Goal: Task Accomplishment & Management: Use online tool/utility

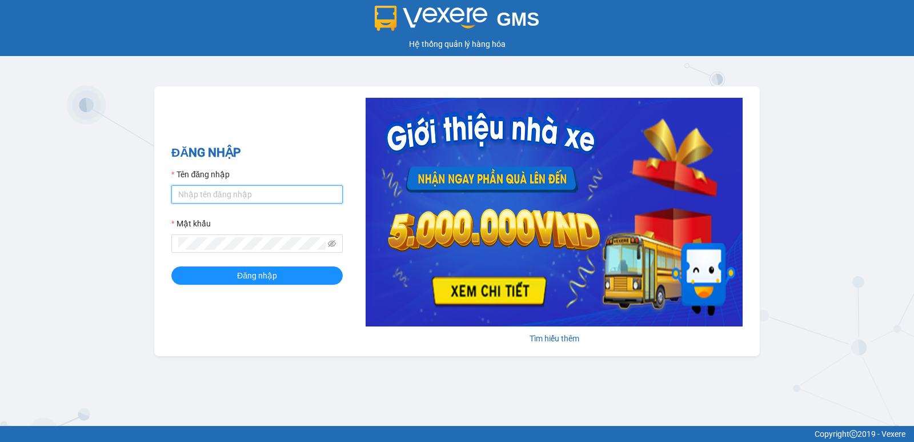
click at [236, 191] on input "Tên đăng nhập" at bounding box center [256, 194] width 171 height 18
type input "lan.tha"
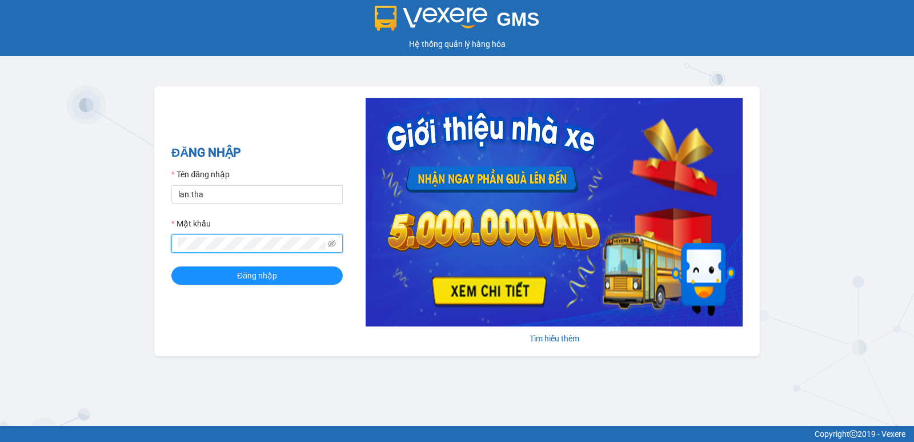
click at [171, 266] on button "Đăng nhập" at bounding box center [256, 275] width 171 height 18
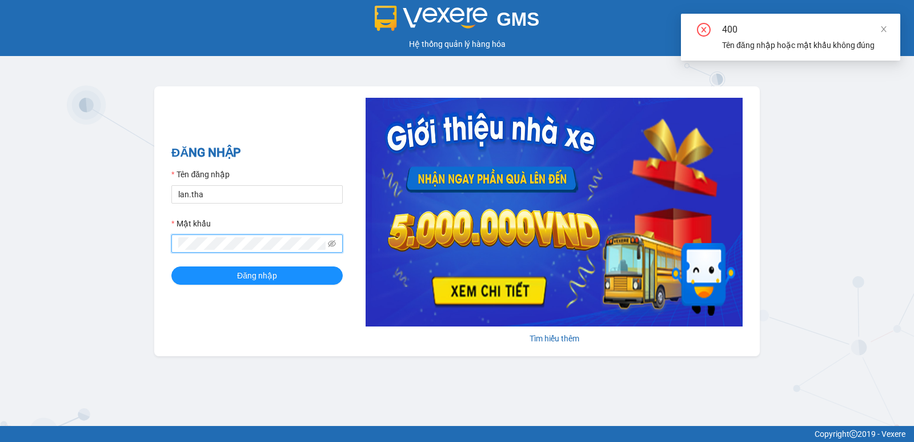
click at [235, 235] on span at bounding box center [256, 243] width 171 height 18
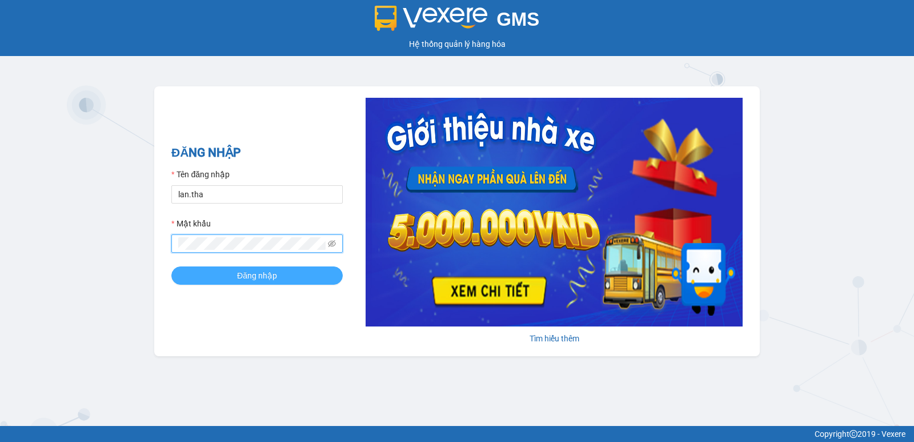
click at [266, 275] on span "Đăng nhập" at bounding box center [257, 275] width 40 height 13
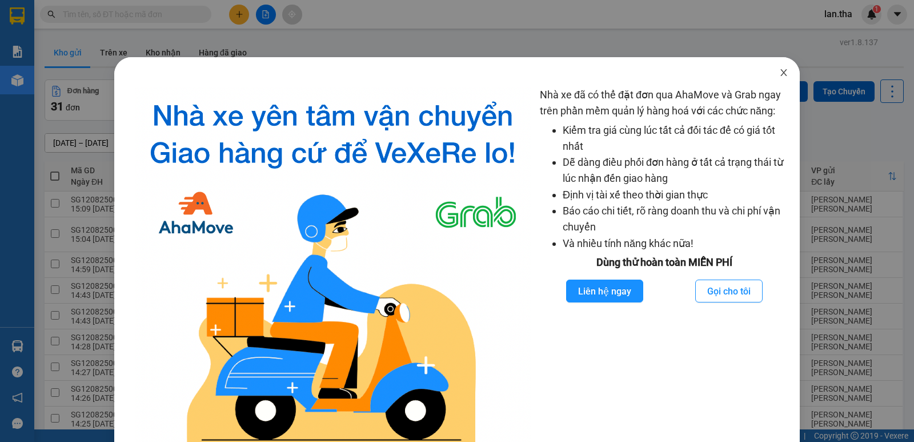
click at [779, 70] on icon "close" at bounding box center [783, 72] width 9 height 9
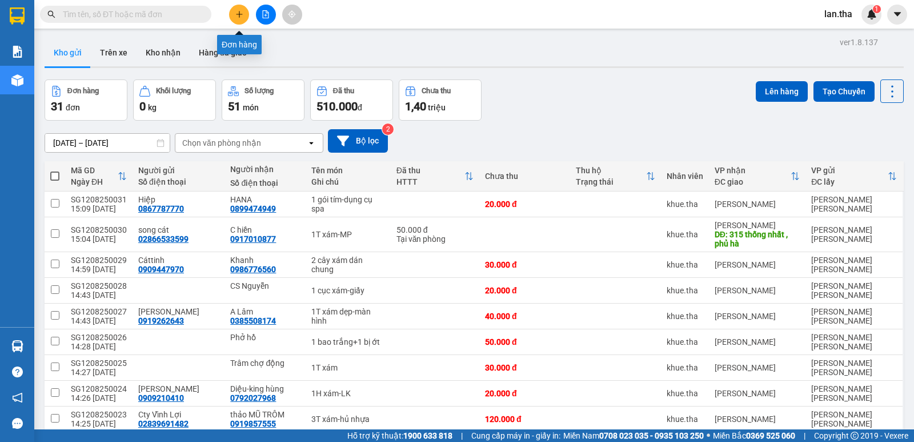
click at [243, 14] on button at bounding box center [239, 15] width 20 height 20
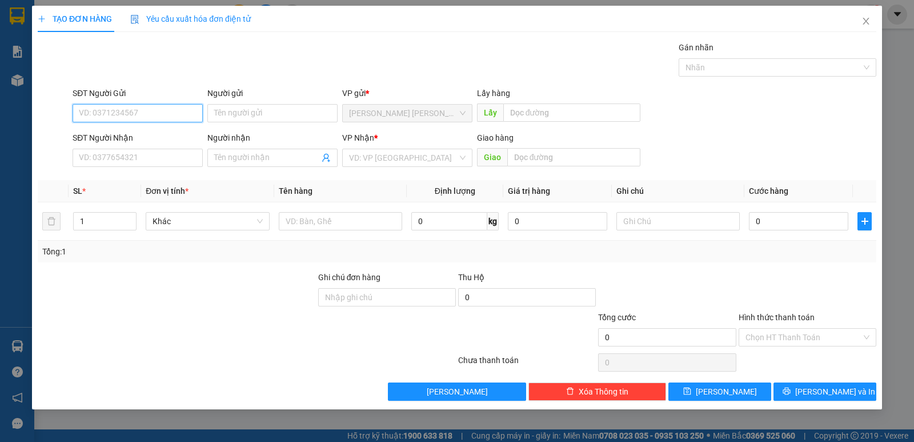
click at [158, 115] on input "SĐT Người Gửi" at bounding box center [138, 113] width 130 height 18
type input "0937983371"
click at [105, 142] on div "0937983371 - hai ki" at bounding box center [137, 136] width 117 height 13
type input "hai ki"
type input "0354327437"
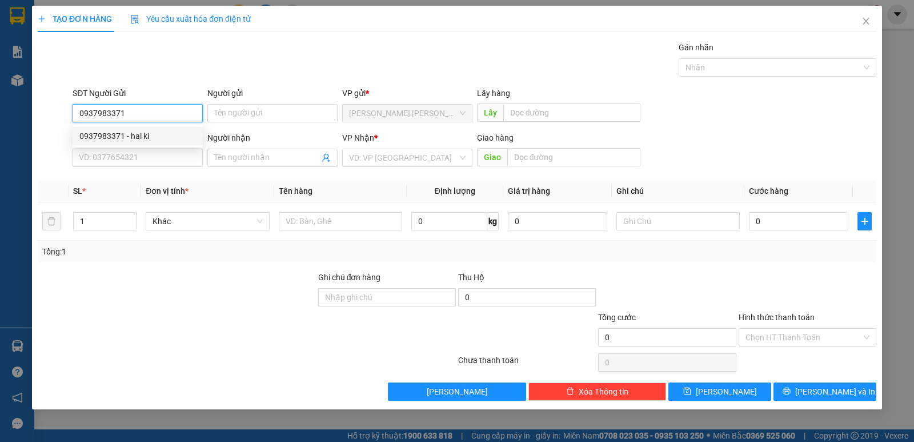
type input "Thân"
type input "Nhân Lượng"
type input "0937983371"
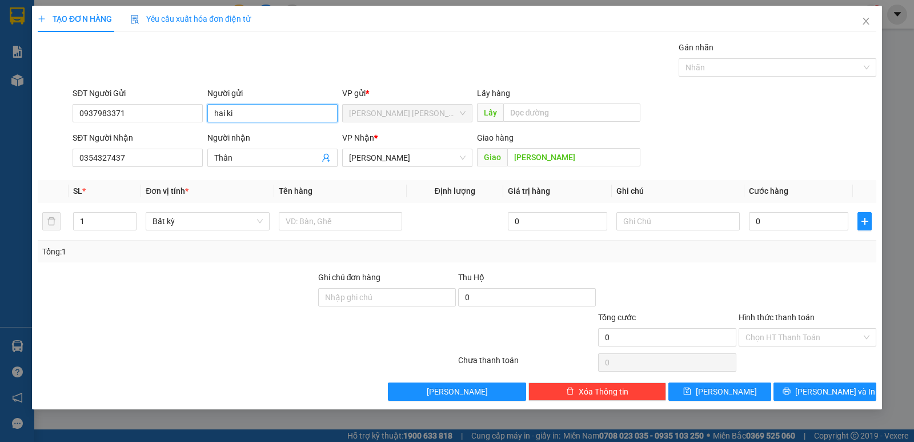
click at [269, 108] on input "hai ki" at bounding box center [272, 113] width 130 height 18
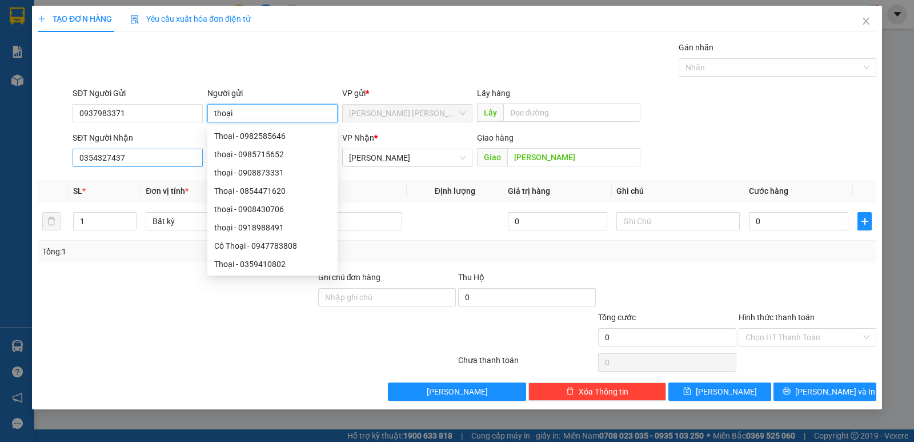
type input "thoại"
click at [146, 157] on input "0354327437" at bounding box center [138, 158] width 130 height 18
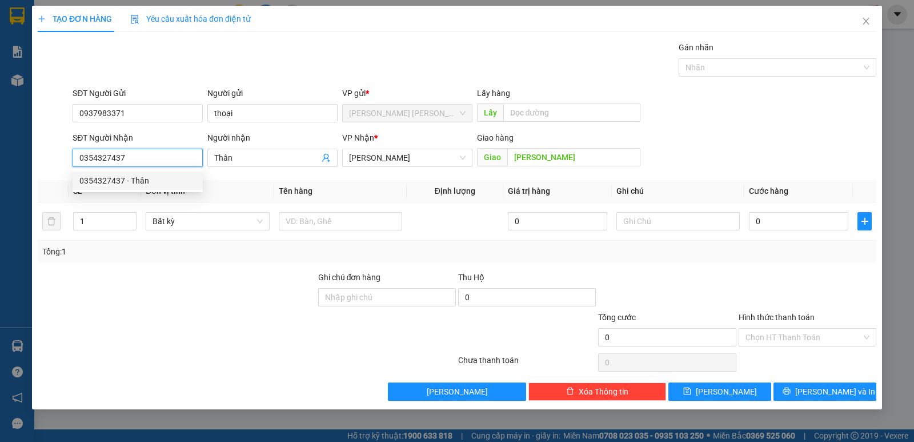
click at [133, 158] on input "0354327437" at bounding box center [138, 158] width 130 height 18
type input "0908430706"
click at [141, 186] on div "0908430706 - thoại" at bounding box center [137, 180] width 117 height 13
type input "thoại"
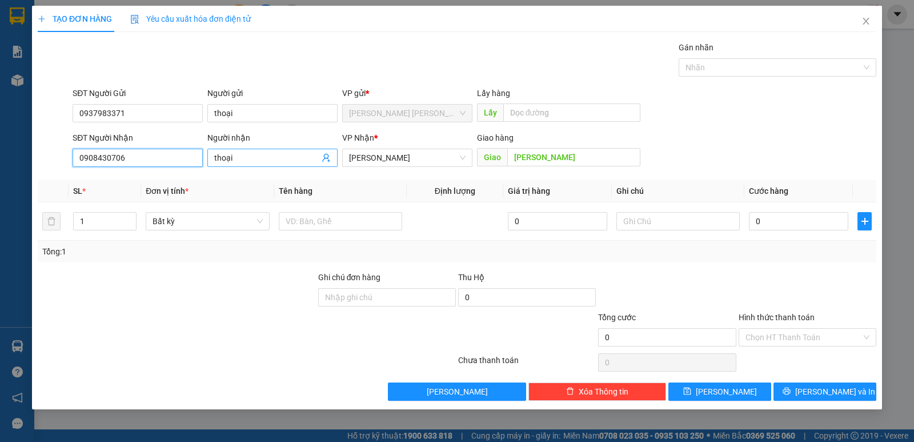
type input "0908430706"
click at [254, 160] on input "thoại" at bounding box center [266, 157] width 105 height 13
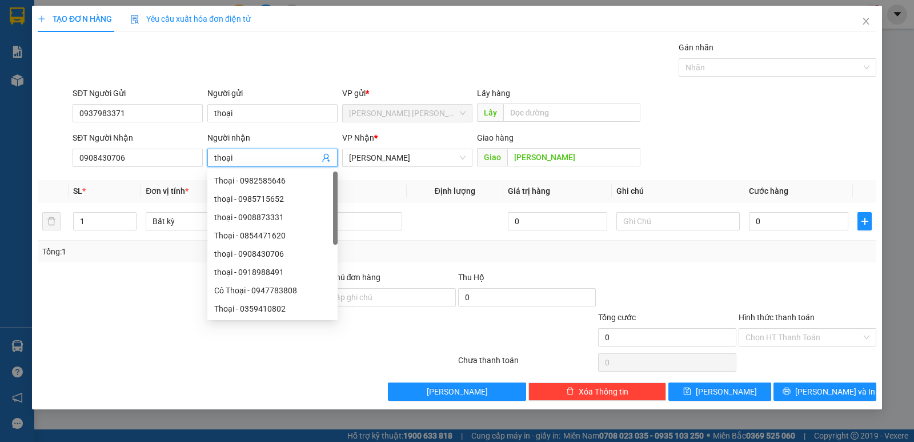
click at [254, 160] on input "thoại" at bounding box center [266, 157] width 105 height 13
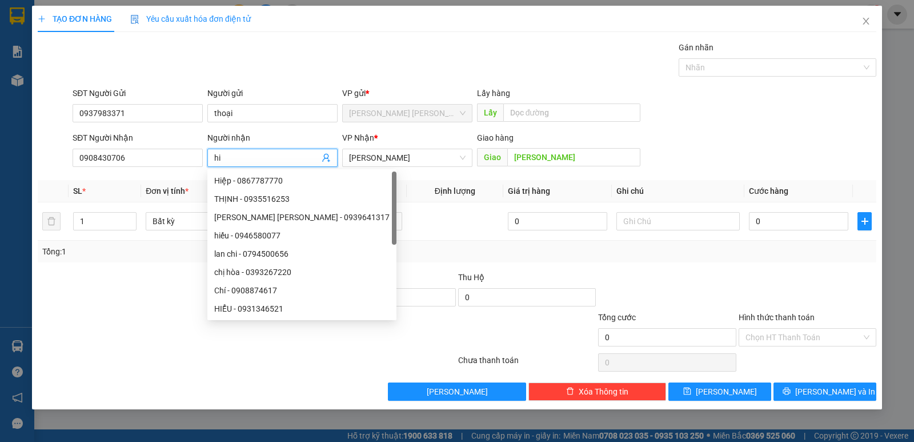
type input "h"
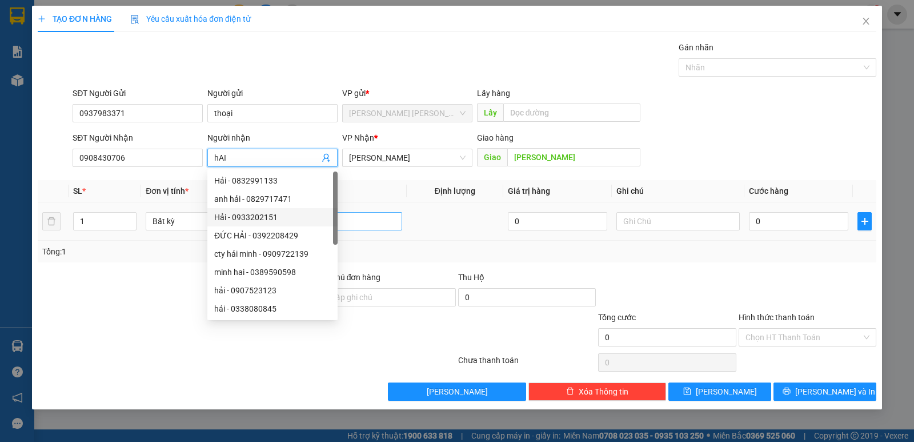
type input "hAI"
click at [354, 223] on input "text" at bounding box center [340, 221] width 123 height 18
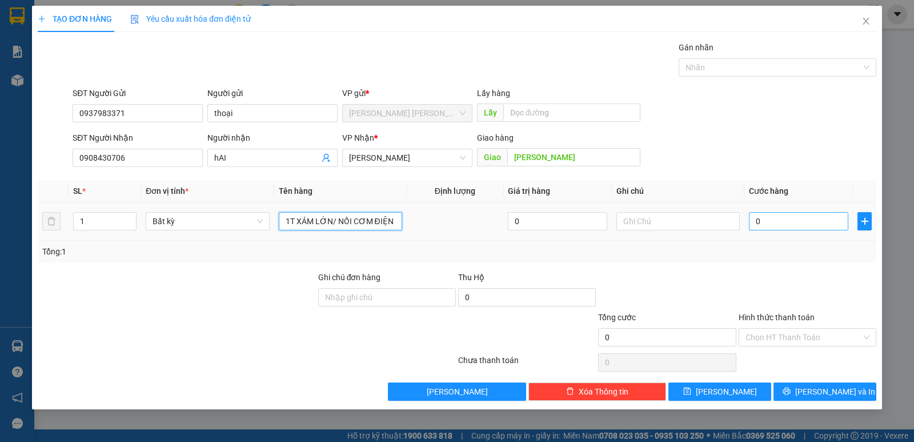
type input "1T XÁM LỚN/ NỒI CƠM ĐIỆN"
click at [813, 222] on input "0" at bounding box center [798, 221] width 99 height 18
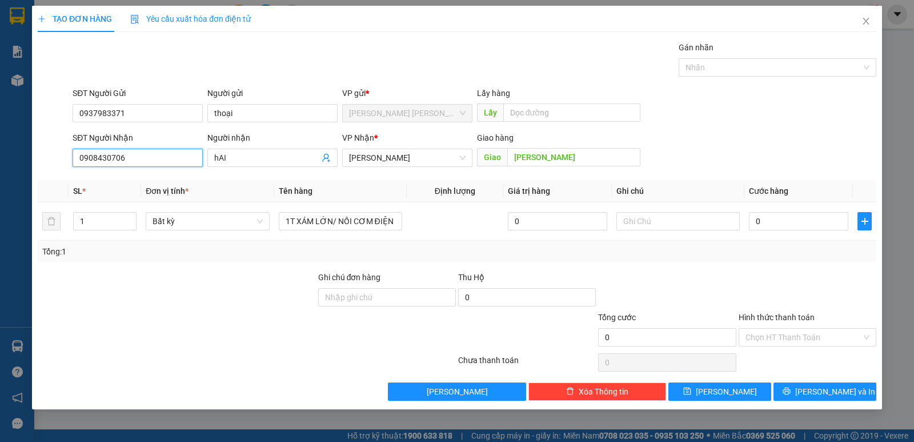
click at [113, 158] on input "0908430706" at bounding box center [138, 158] width 130 height 18
click at [114, 158] on input "0908430706" at bounding box center [138, 158] width 130 height 18
drag, startPoint x: 116, startPoint y: 157, endPoint x: 129, endPoint y: 85, distance: 72.6
click at [161, 62] on div "Gói vận chuyển * Tiêu chuẩn Gán nhãn Nhãn" at bounding box center [474, 61] width 809 height 40
click at [105, 159] on input "0908430706" at bounding box center [138, 158] width 130 height 18
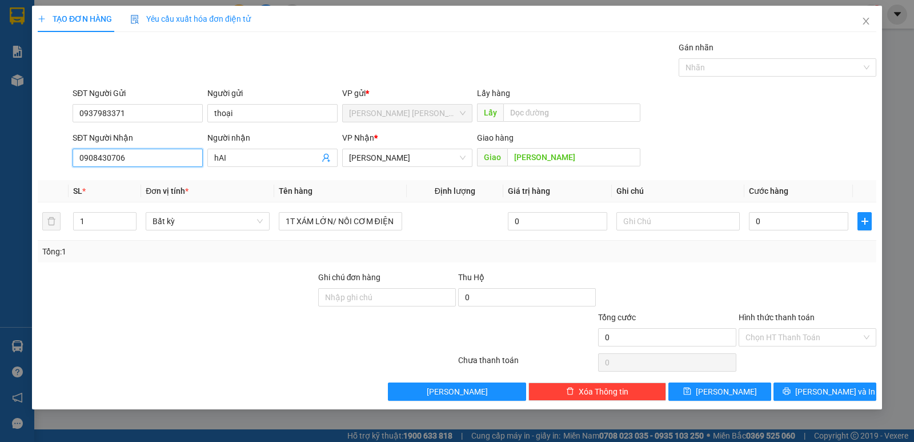
click at [105, 156] on input "0908430706" at bounding box center [138, 158] width 130 height 18
click at [806, 207] on td "0" at bounding box center [799, 221] width 109 height 38
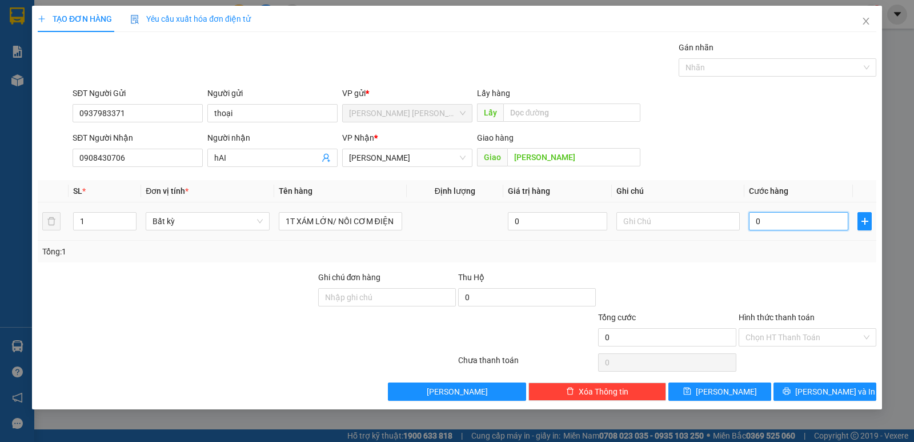
click at [757, 225] on input "0" at bounding box center [798, 221] width 99 height 18
type input "7"
type input "70"
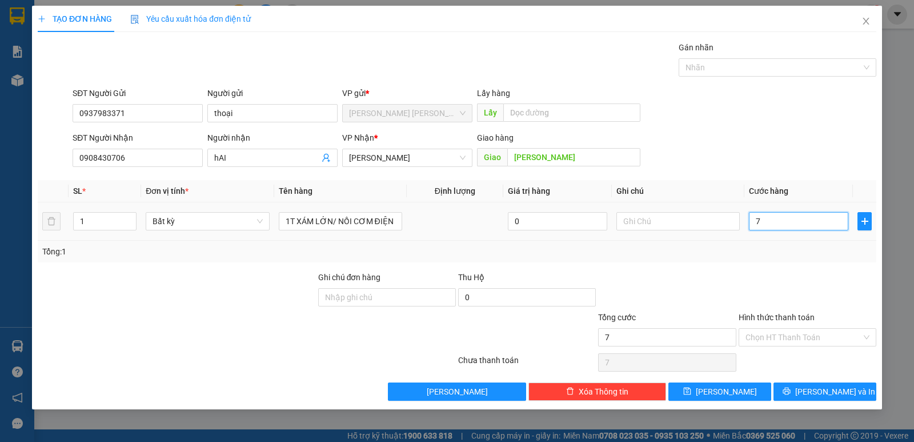
type input "70"
type input "70.000"
click at [807, 340] on input "Hình thức thanh toán" at bounding box center [804, 337] width 116 height 17
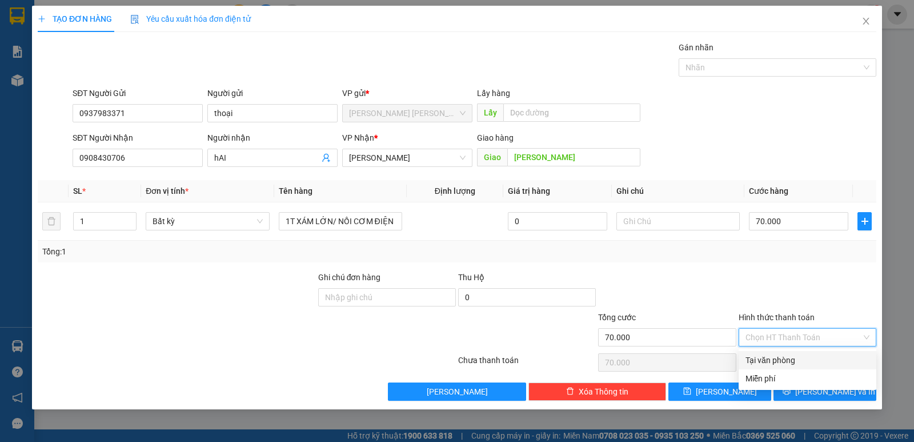
click at [781, 359] on div "Tại văn phòng" at bounding box center [808, 360] width 124 height 13
type input "0"
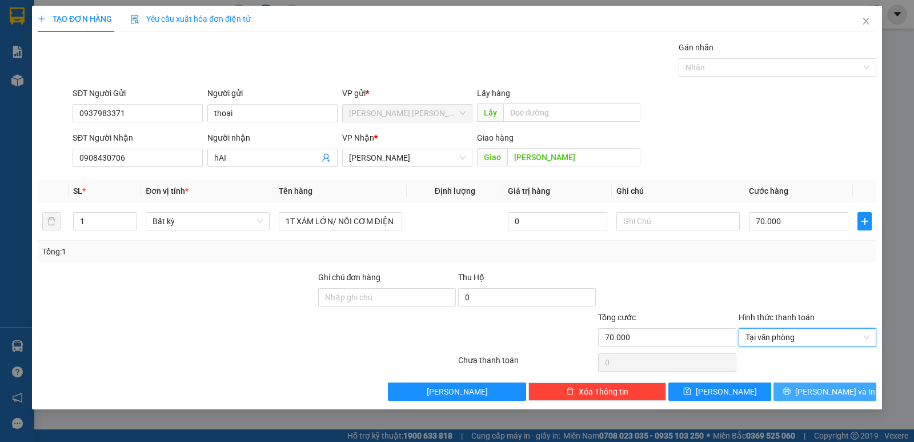
click at [816, 392] on span "Lưu và In" at bounding box center [835, 391] width 80 height 13
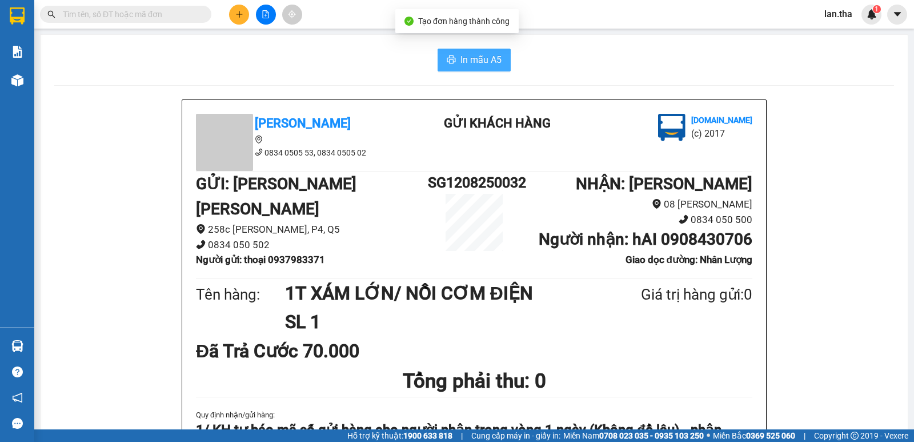
click at [461, 62] on span "In mẫu A5" at bounding box center [481, 60] width 41 height 14
click at [476, 54] on span "In mẫu A5" at bounding box center [481, 60] width 41 height 14
click at [229, 18] on div at bounding box center [266, 15] width 86 height 20
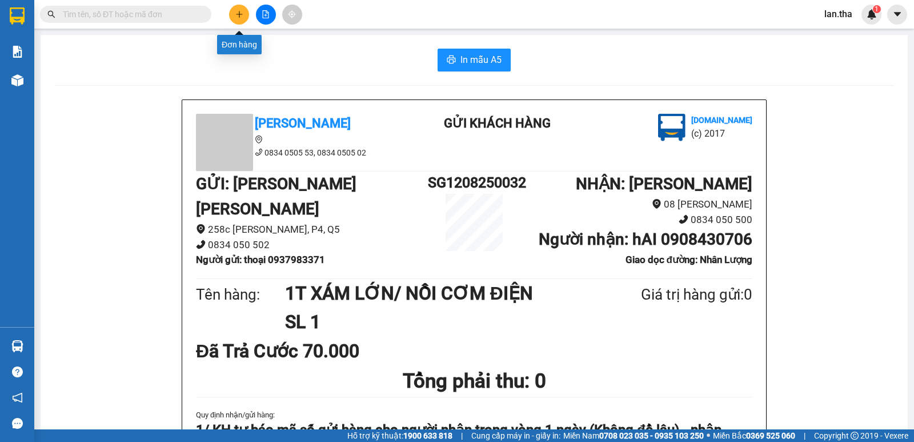
click at [230, 19] on button at bounding box center [239, 15] width 20 height 20
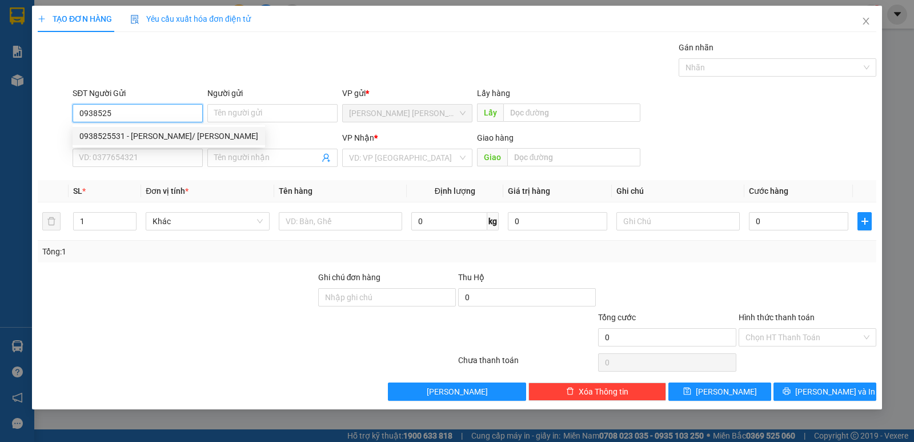
click at [122, 139] on div "0938525531 - Bich Chi/ Mẫn" at bounding box center [168, 136] width 179 height 13
type input "0938525531"
type input "Bich Chi/ Mẫn"
type input "0943509977"
type input "cô sau phan thiết"
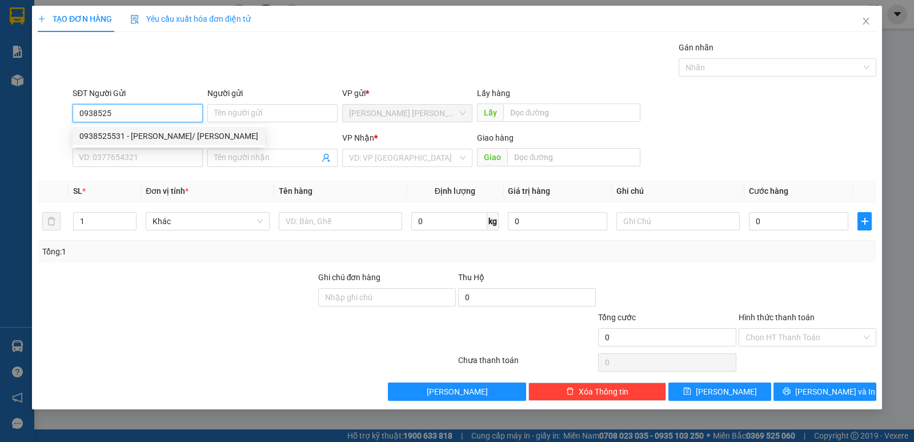
type input "Co sau Phan thiet"
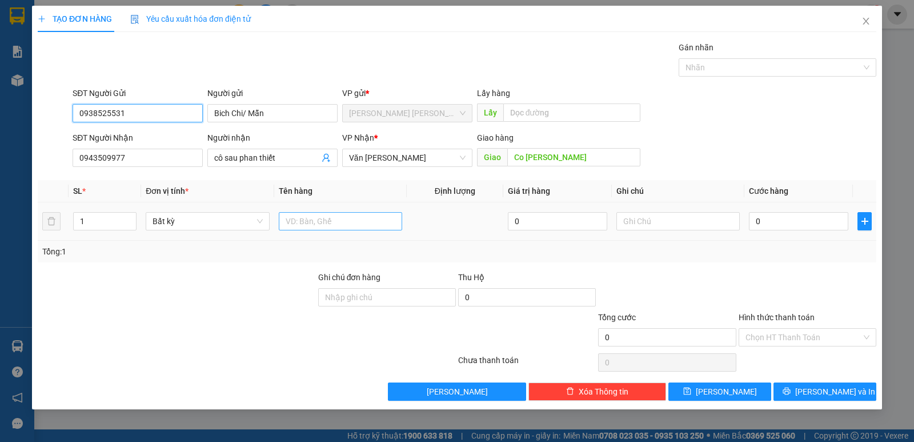
type input "0938525531"
click at [317, 224] on input "text" at bounding box center [340, 221] width 123 height 18
type input "1T XÁM CN vPP"
click at [799, 215] on input "0" at bounding box center [798, 221] width 99 height 18
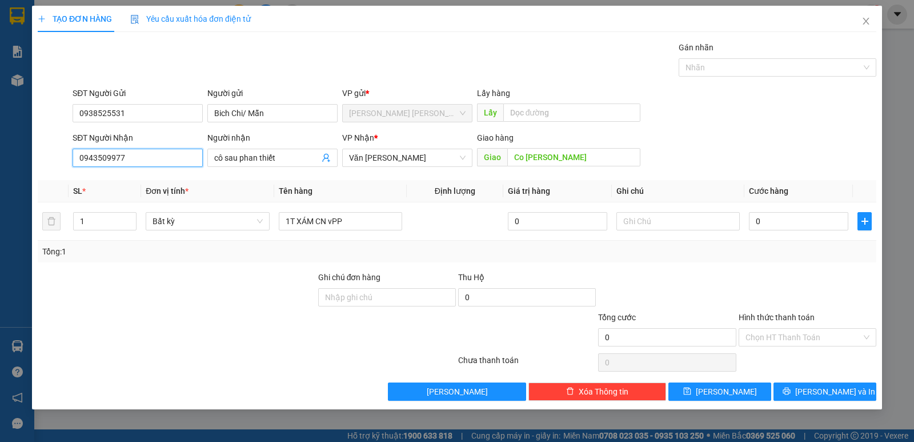
click at [95, 157] on input "0943509977" at bounding box center [138, 158] width 130 height 18
drag, startPoint x: 95, startPoint y: 157, endPoint x: 89, endPoint y: 156, distance: 6.3
click at [89, 156] on input "0943509977" at bounding box center [138, 158] width 130 height 18
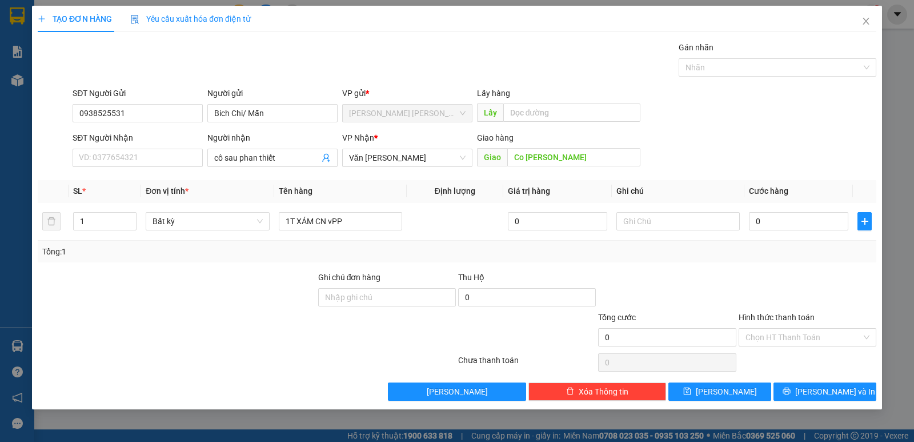
click at [674, 258] on div "Tổng: 1" at bounding box center [457, 252] width 839 height 22
click at [143, 154] on input "SĐT Người Nhận" at bounding box center [138, 158] width 130 height 18
drag, startPoint x: 139, startPoint y: 155, endPoint x: 109, endPoint y: 188, distance: 45.3
click at [109, 188] on div "0943509977 - cô sau phan thiết" at bounding box center [141, 180] width 137 height 18
type input "0943509977"
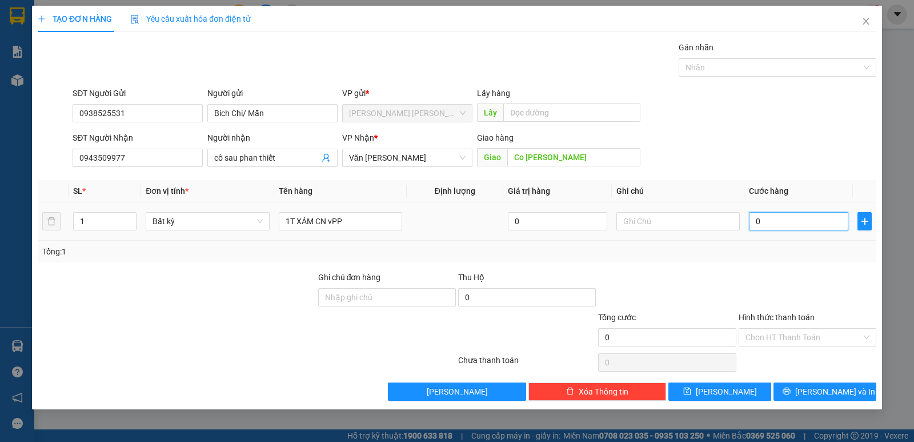
click at [778, 217] on input "0" at bounding box center [798, 221] width 99 height 18
type input "7"
type input "70"
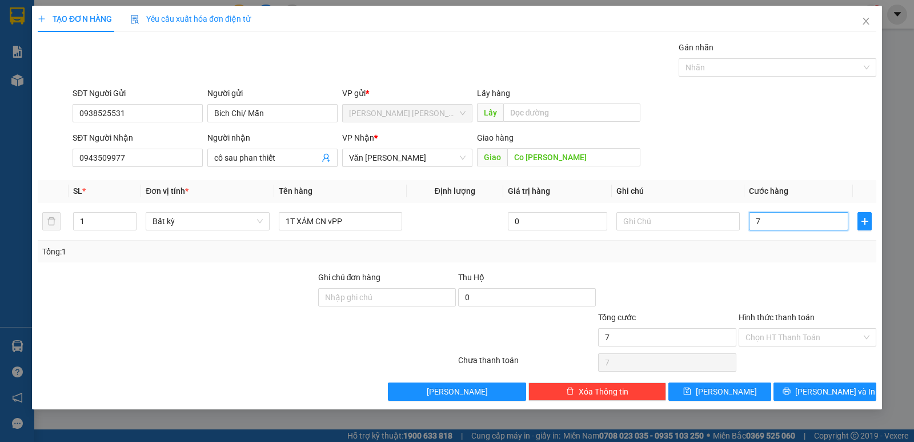
type input "70"
type input "70.000"
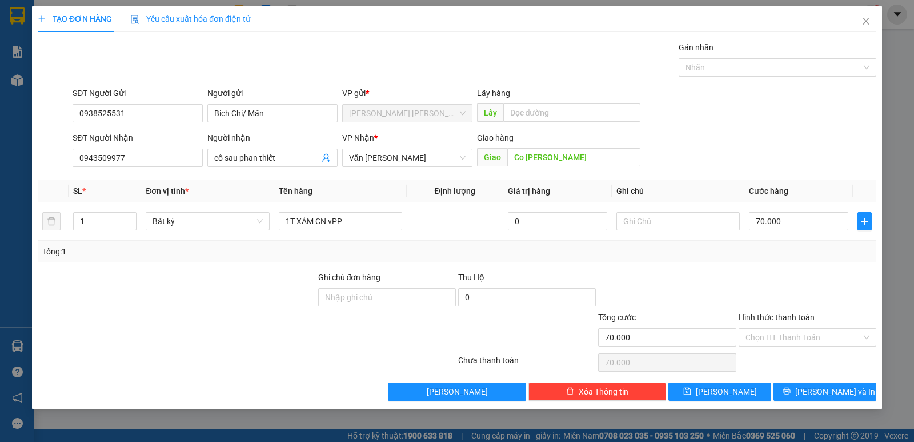
click at [718, 271] on div at bounding box center [667, 291] width 140 height 40
click at [819, 387] on span "Lưu và In" at bounding box center [835, 391] width 80 height 13
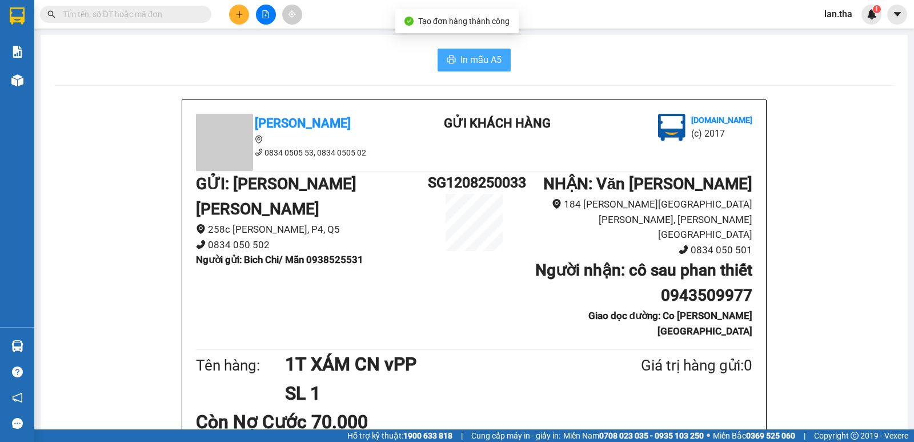
click at [479, 57] on span "In mẫu A5" at bounding box center [481, 60] width 41 height 14
click at [235, 14] on icon "plus" at bounding box center [239, 14] width 8 height 8
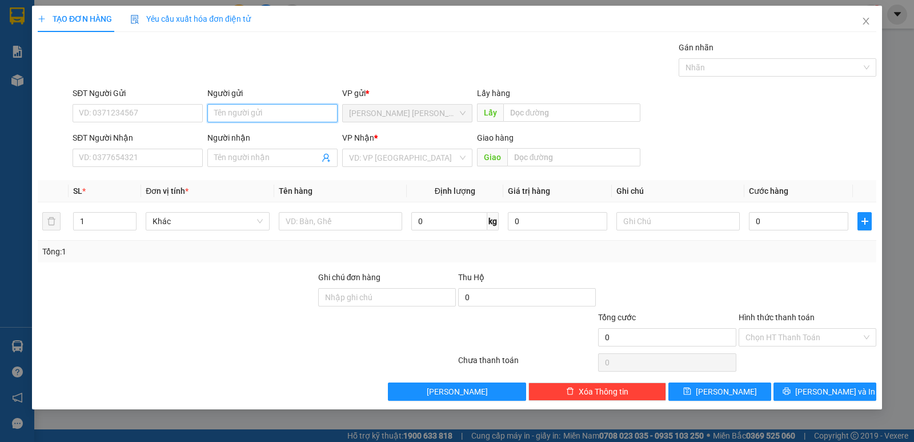
click at [265, 121] on input "Người gửi" at bounding box center [272, 113] width 130 height 18
type input "XEM SƠN"
click at [127, 154] on input "SĐT Người Nhận" at bounding box center [138, 158] width 130 height 18
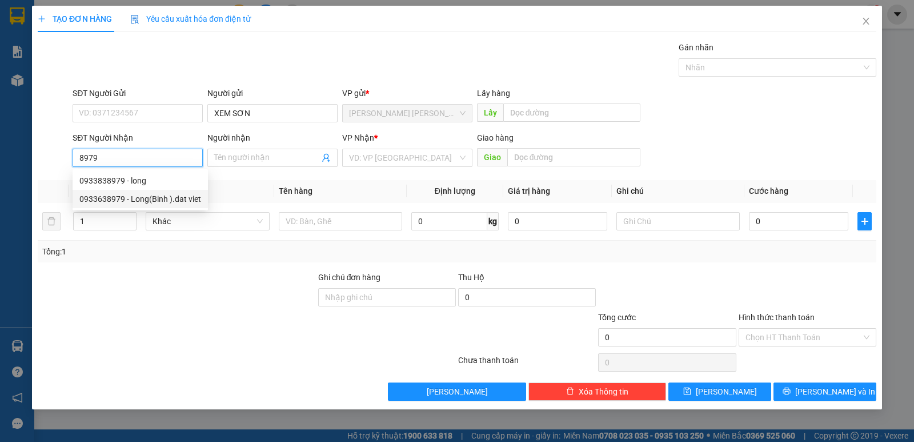
click at [182, 199] on div "0933638979 - Long(Binh ).dat viet" at bounding box center [140, 199] width 122 height 13
type input "0933638979"
type input "Long(Binh ).dat viet"
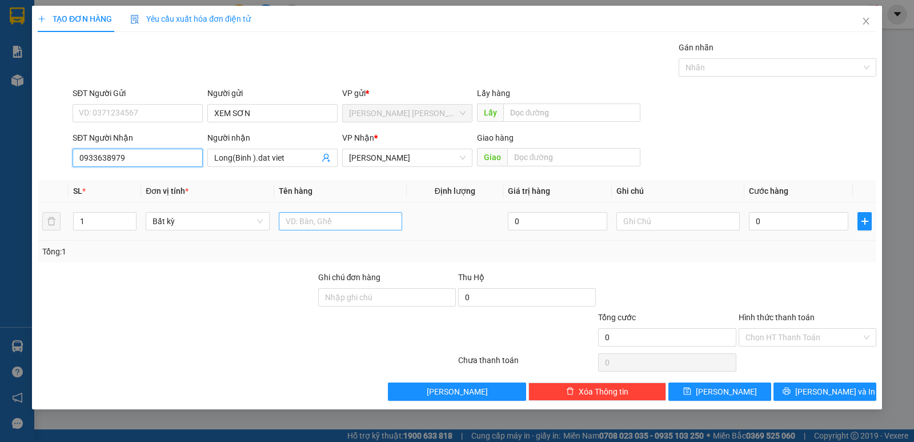
type input "0933638979"
drag, startPoint x: 292, startPoint y: 223, endPoint x: 296, endPoint y: 219, distance: 6.1
click at [294, 223] on input "text" at bounding box center [340, 221] width 123 height 18
type input "1HS GIẤY TRẮNG"
click at [793, 210] on div "0" at bounding box center [798, 221] width 99 height 23
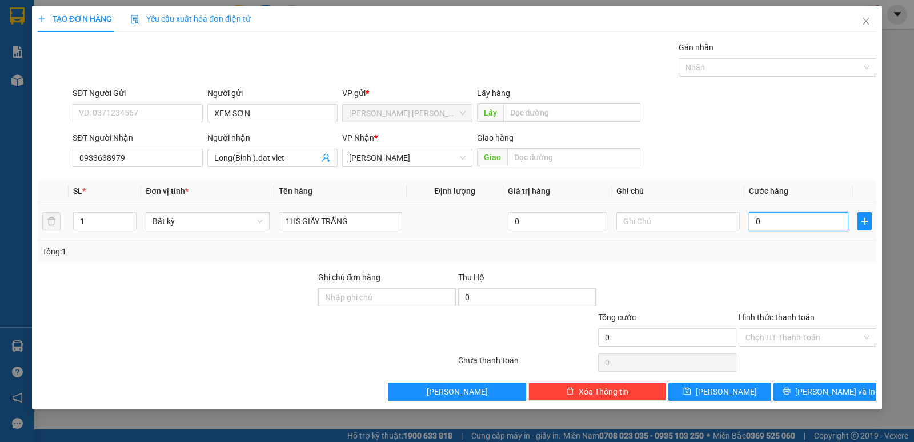
click at [816, 222] on input "0" at bounding box center [798, 221] width 99 height 18
type input "2"
type input "20"
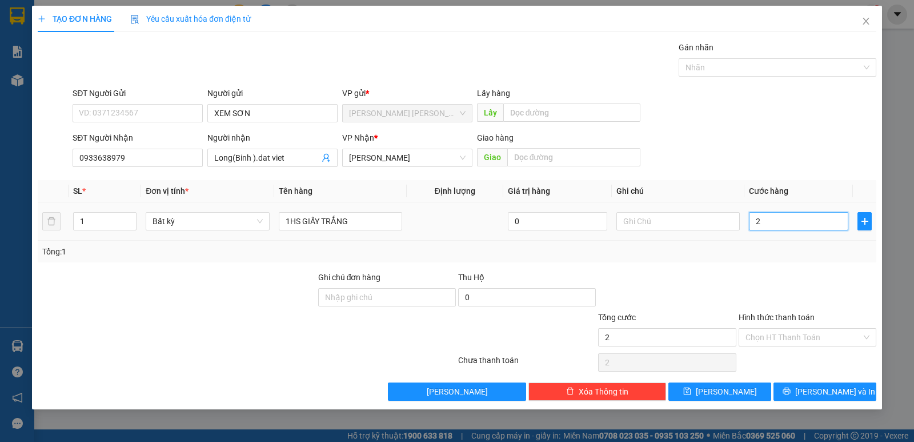
type input "20"
type input "20.000"
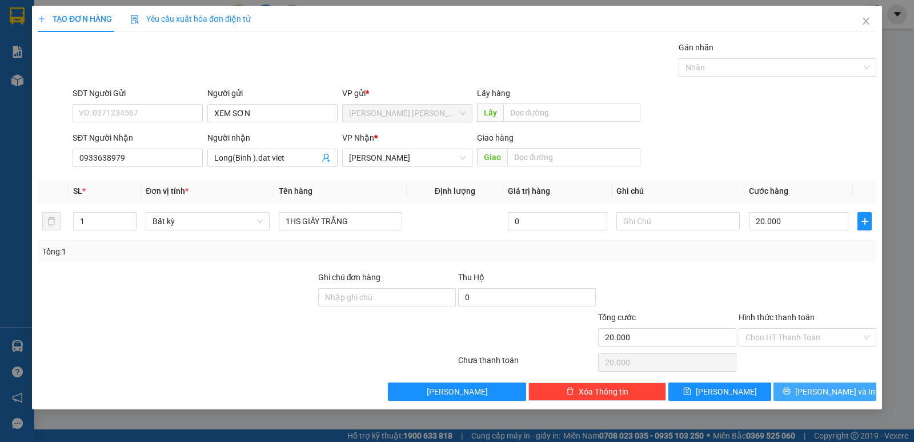
click at [791, 389] on icon "printer" at bounding box center [787, 391] width 8 height 8
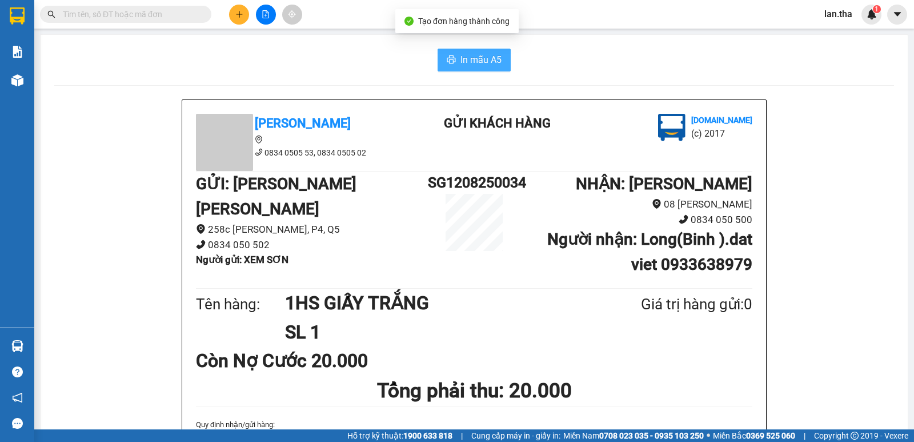
click at [451, 70] on button "In mẫu A5" at bounding box center [474, 60] width 73 height 23
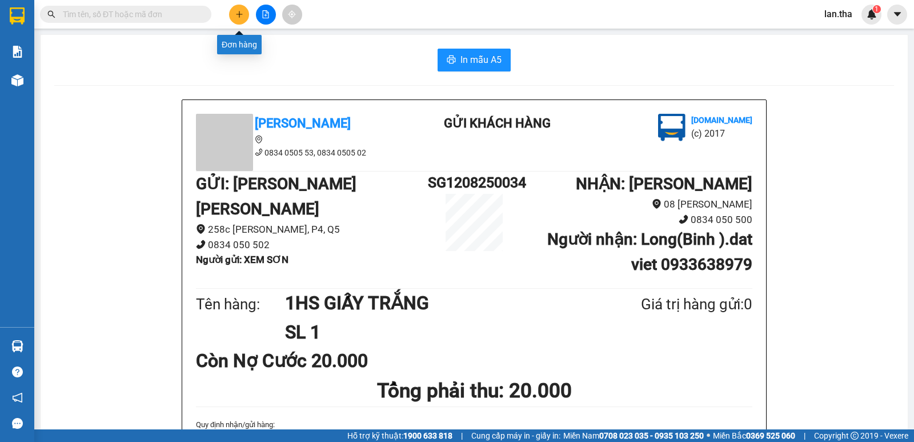
click at [240, 9] on button at bounding box center [239, 15] width 20 height 20
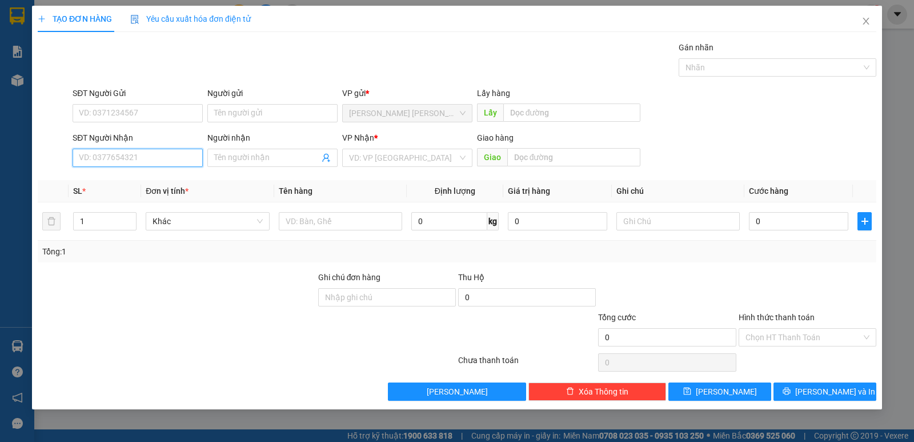
click at [123, 158] on input "SĐT Người Nhận" at bounding box center [138, 158] width 130 height 18
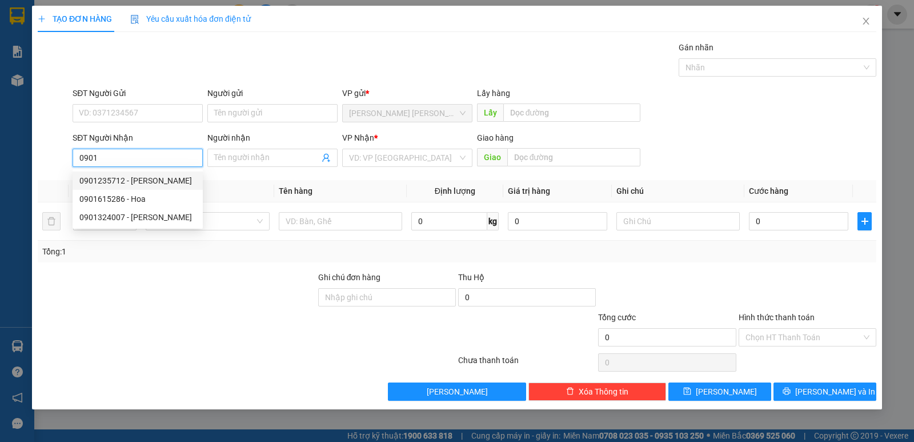
click at [133, 178] on div "0901235712 - CS NGUYEN" at bounding box center [137, 180] width 117 height 13
type input "0901235712"
type input "CS NGUYEN"
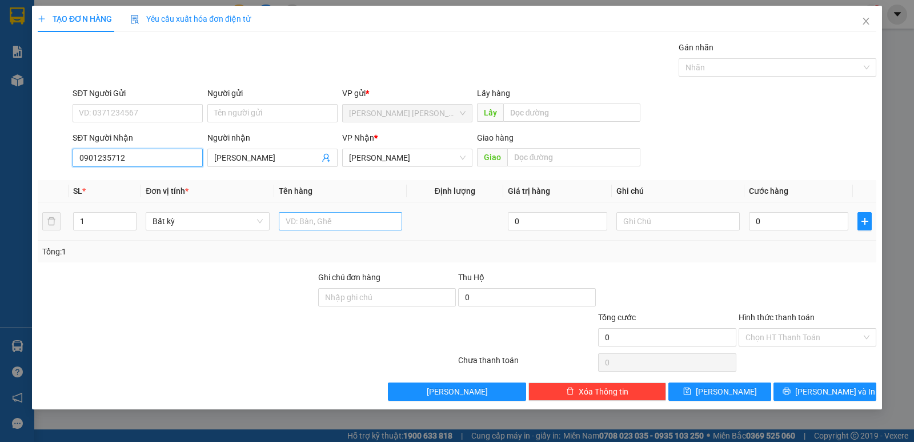
type input "0901235712"
click at [320, 223] on input "text" at bounding box center [340, 221] width 123 height 18
type input "1 KIỆN GIẤY DẸP CN DÂY VÀNG"
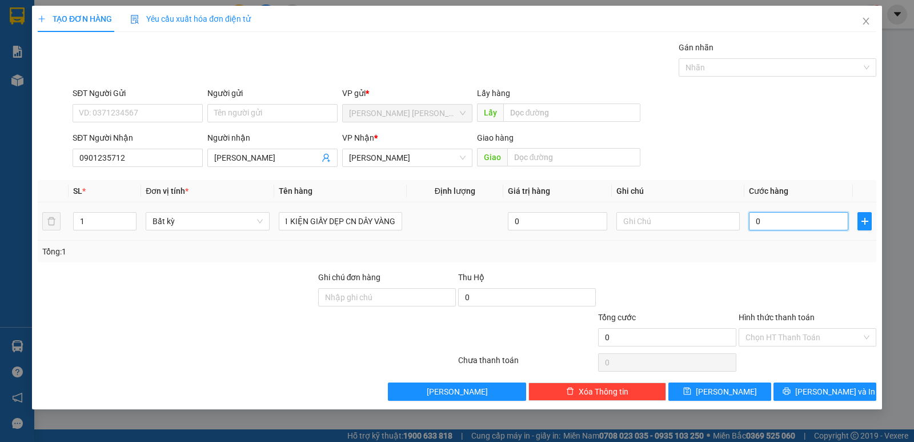
click at [785, 221] on input "0" at bounding box center [798, 221] width 99 height 18
type input "3"
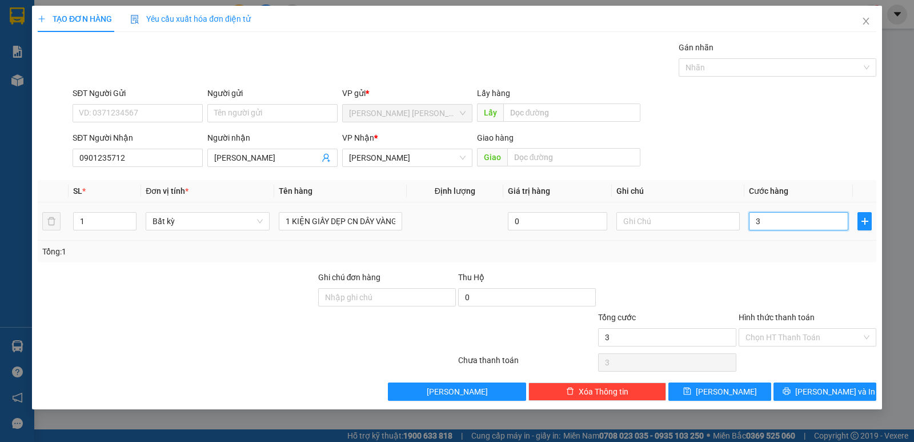
type input "30"
type input "30.000"
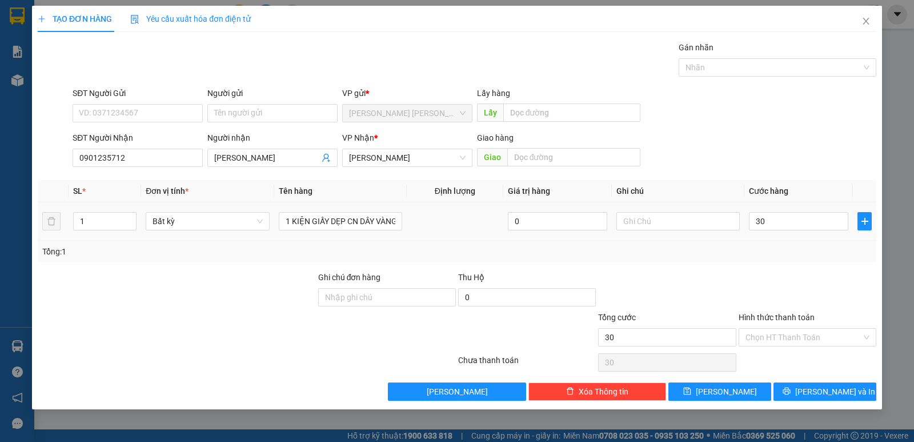
type input "30.000"
click at [711, 256] on div "Tổng: 1" at bounding box center [457, 251] width 830 height 13
click at [838, 383] on button "Lưu và In" at bounding box center [825, 391] width 103 height 18
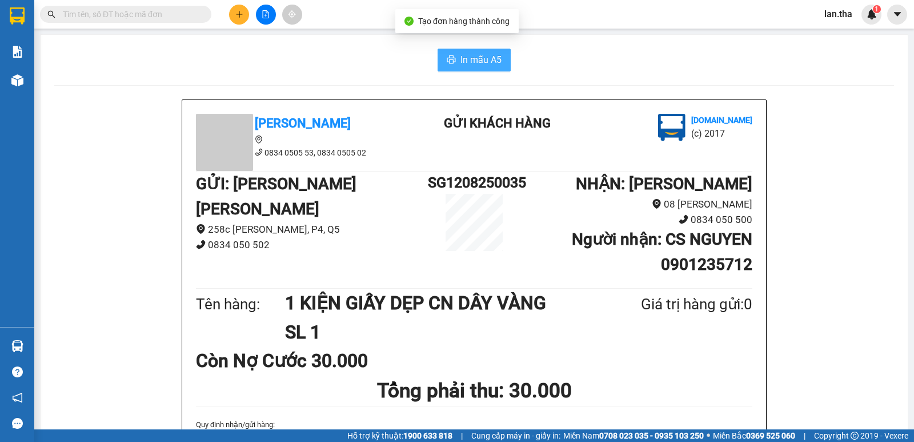
click at [465, 59] on span "In mẫu A5" at bounding box center [481, 60] width 41 height 14
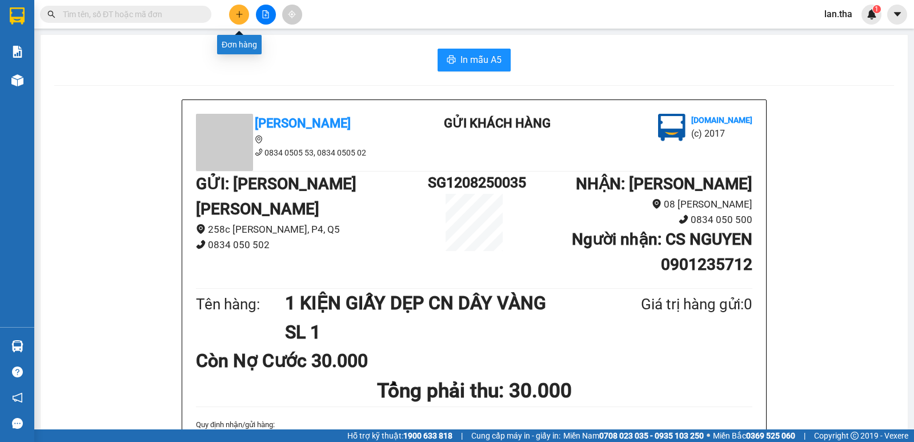
click at [240, 15] on icon "plus" at bounding box center [239, 14] width 8 height 8
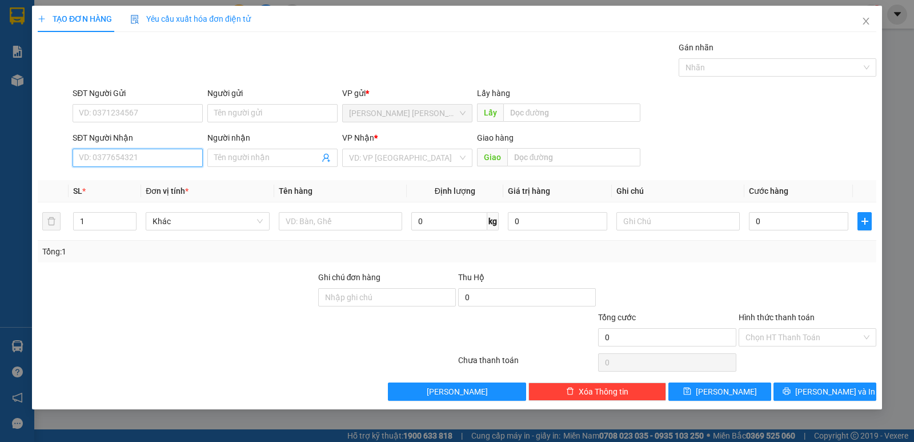
click at [138, 164] on input "SĐT Người Nhận" at bounding box center [138, 158] width 130 height 18
click at [126, 107] on input "SĐT Người Gửi" at bounding box center [138, 113] width 130 height 18
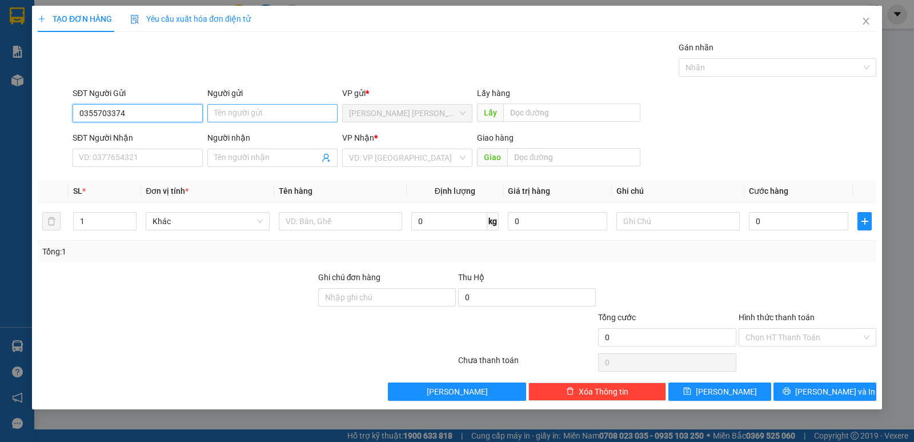
type input "0355703374"
click at [246, 111] on input "Người gửi" at bounding box center [272, 113] width 130 height 18
type input "J"
type input "KHANG"
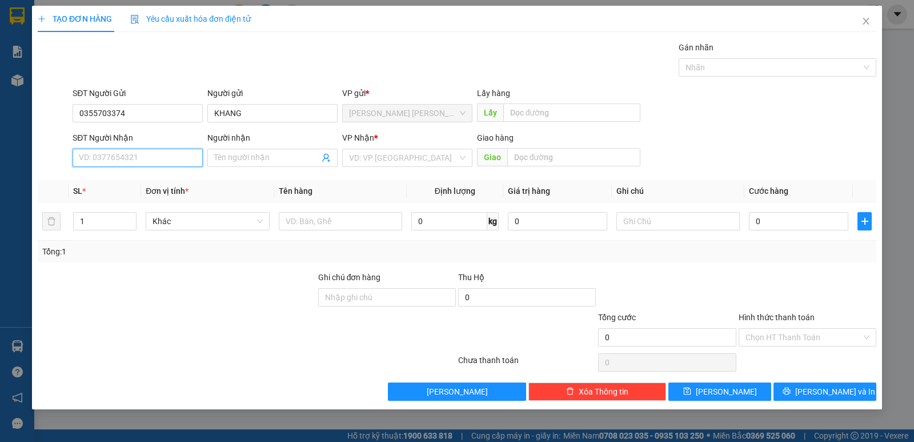
click at [145, 166] on input "SĐT Người Nhận" at bounding box center [138, 158] width 130 height 18
click at [130, 189] on div "0989616431 - Thọ" at bounding box center [138, 180] width 130 height 18
type input "0989616431"
type input "Thọ"
type input "0989616431"
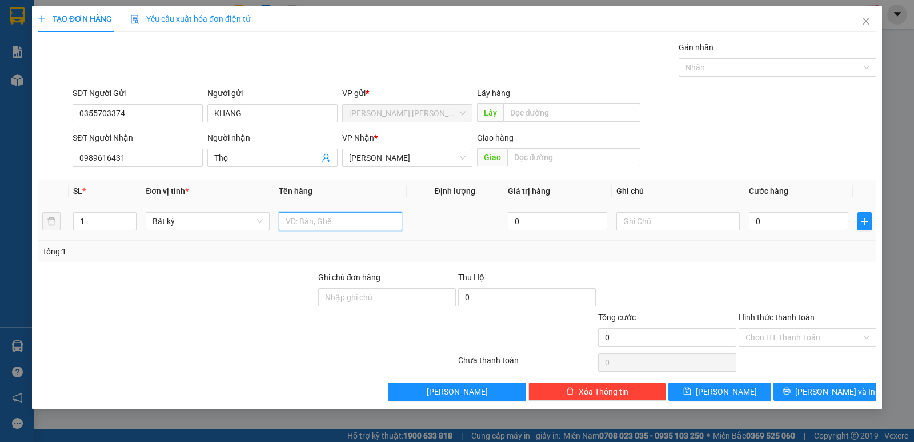
click at [363, 221] on input "text" at bounding box center [340, 221] width 123 height 18
click at [81, 223] on input "1" at bounding box center [105, 221] width 62 height 17
type input "3"
click at [322, 222] on input "text" at bounding box center [340, 221] width 123 height 18
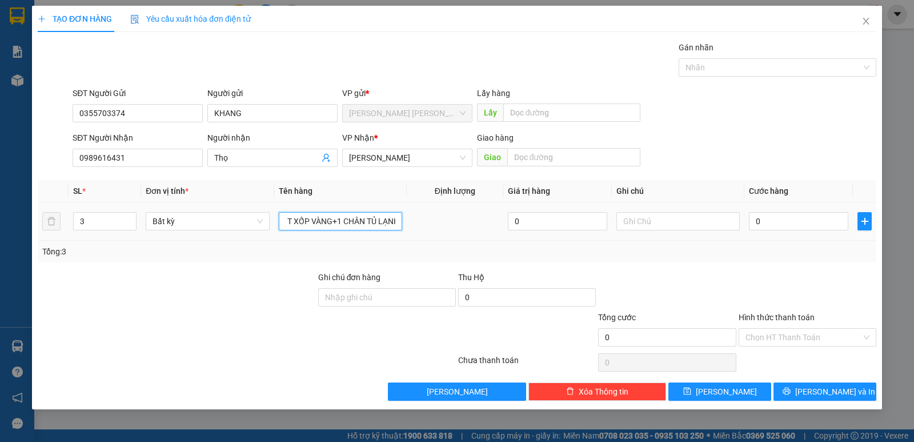
scroll to position [0, 52]
type input "1 TỦ LẠNH+1T XỐP VÀNG+1 CHÂN TỦ LẠNH"
click at [808, 220] on input "0" at bounding box center [798, 221] width 99 height 18
type input "3"
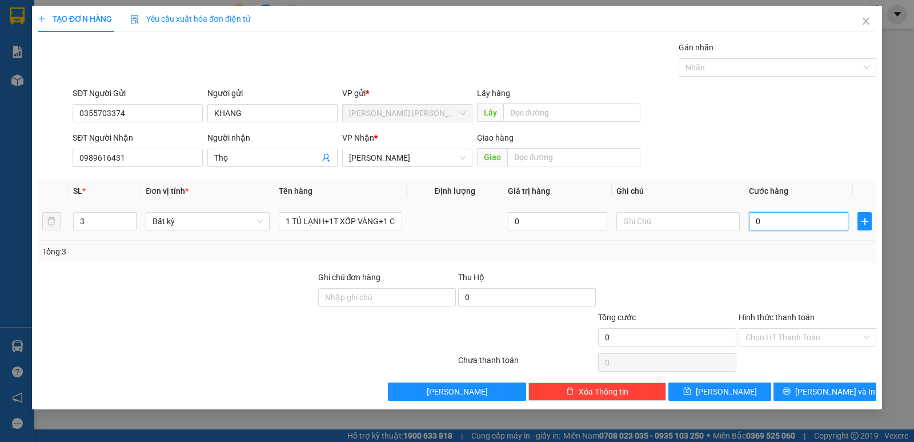
type input "3"
type input "35"
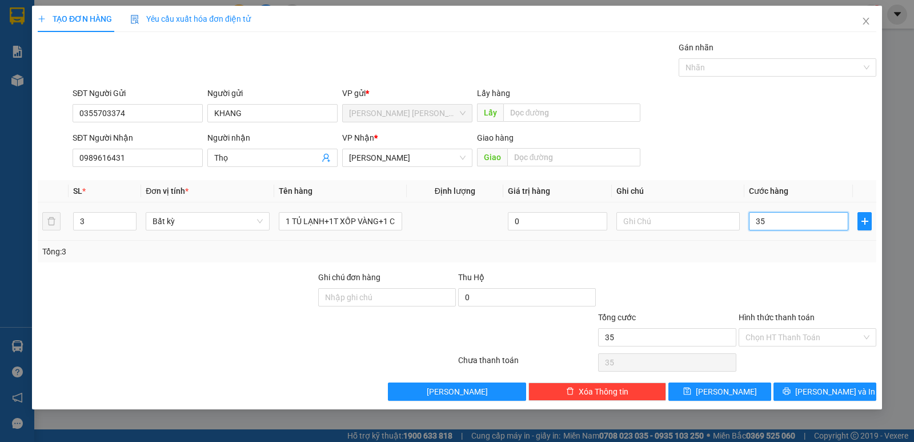
type input "350"
type input "350.000"
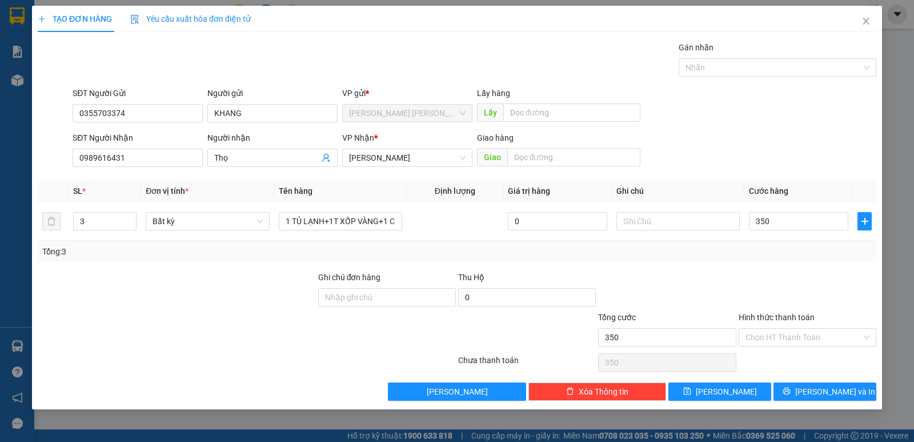
type input "350.000"
click at [806, 261] on div "Tổng: 3" at bounding box center [457, 252] width 839 height 22
click at [828, 384] on button "Lưu và In" at bounding box center [825, 391] width 103 height 18
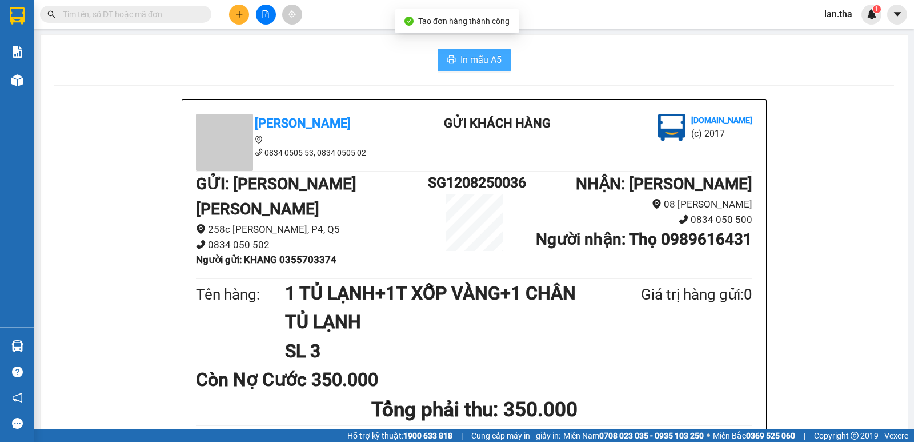
click at [461, 58] on span "In mẫu A5" at bounding box center [481, 60] width 41 height 14
click at [467, 69] on button "In mẫu A5" at bounding box center [474, 60] width 73 height 23
click at [247, 17] on button at bounding box center [239, 15] width 20 height 20
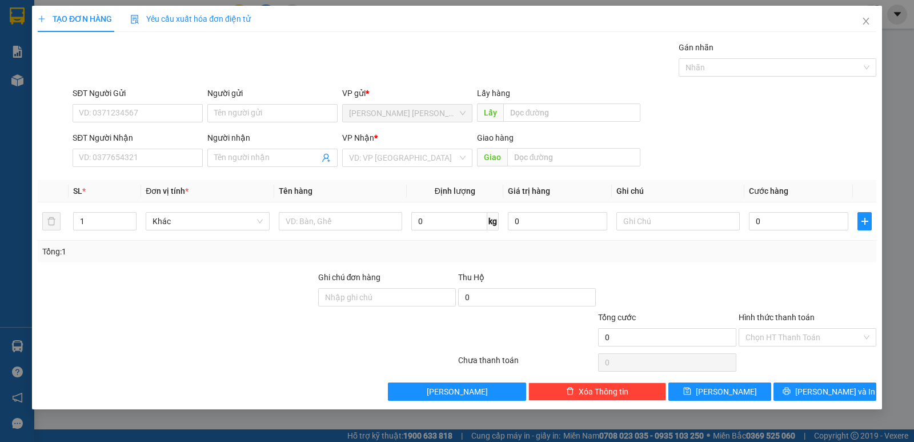
click at [156, 103] on div "SĐT Người Gửi" at bounding box center [138, 95] width 130 height 17
click at [162, 111] on input "SĐT Người Gửi" at bounding box center [138, 113] width 130 height 18
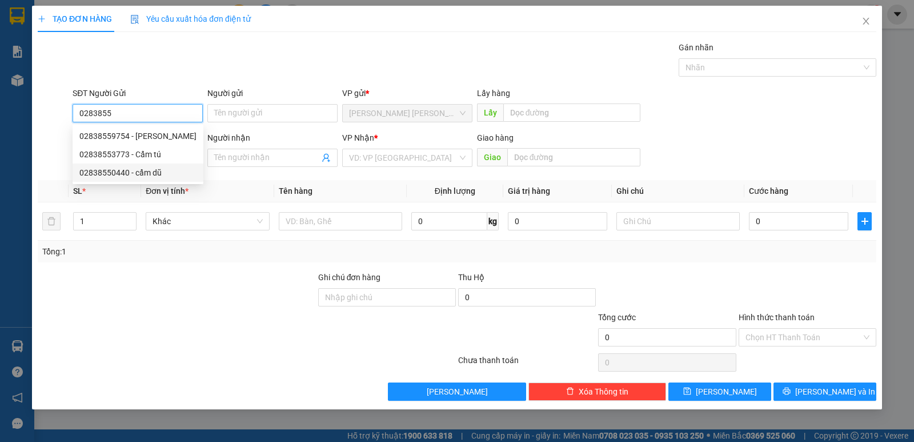
click at [138, 173] on div "02838550440 - cẩm dũ" at bounding box center [137, 172] width 117 height 13
type input "02838550440"
type input "cẩm dũ"
type input "0349813499"
type input "Thư PR"
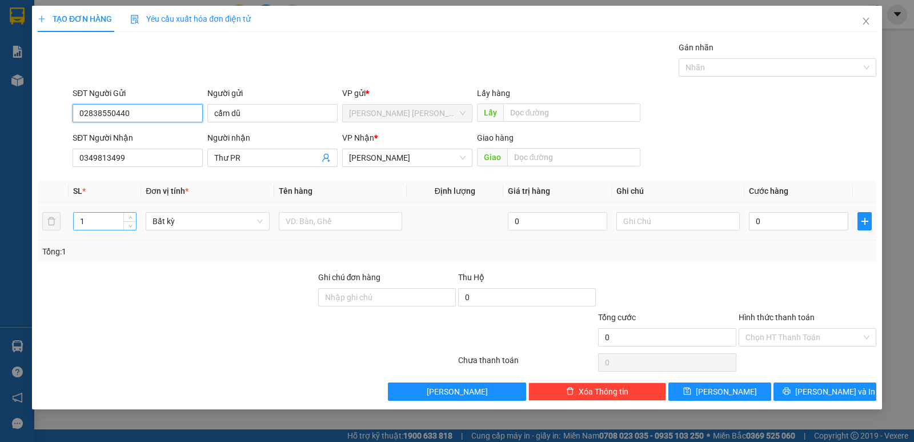
type input "02838550440"
click at [78, 223] on input "1" at bounding box center [105, 221] width 62 height 17
click at [79, 223] on input "1" at bounding box center [105, 221] width 62 height 17
type input "5"
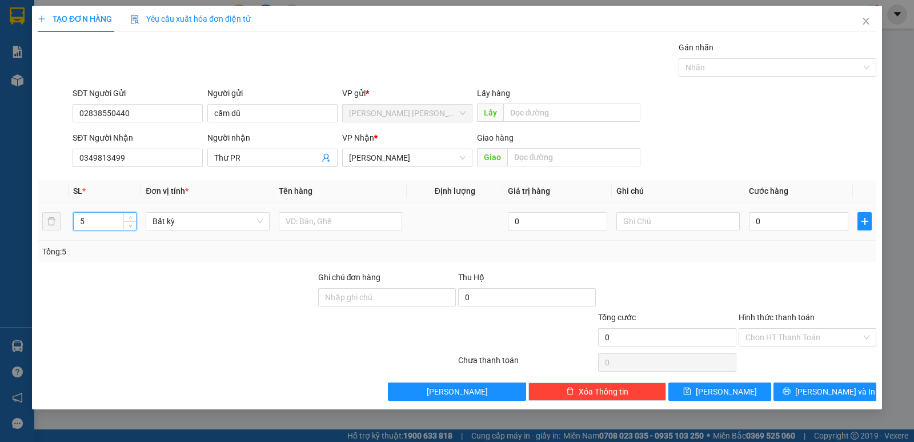
drag, startPoint x: 307, startPoint y: 210, endPoint x: 311, endPoint y: 221, distance: 11.8
click at [307, 213] on div at bounding box center [340, 221] width 123 height 23
click at [311, 221] on input "text" at bounding box center [340, 221] width 123 height 18
type input "3 THÙNG GIẤY XÁM+5 THÙNG THIẾC"
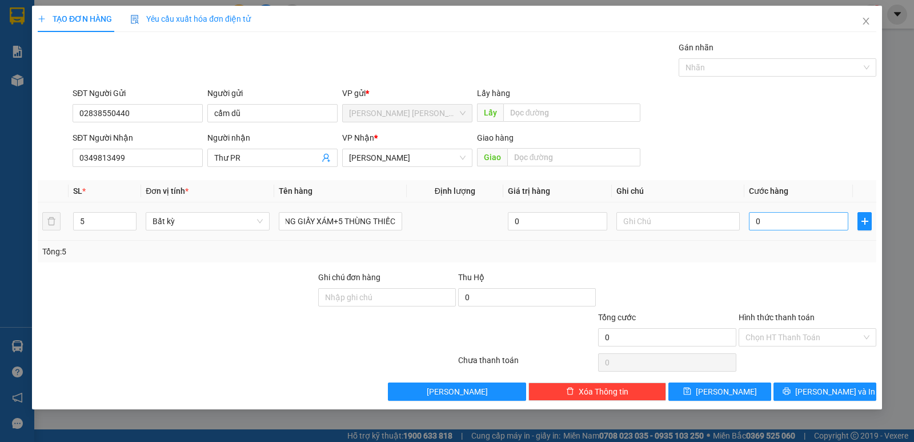
drag, startPoint x: 795, startPoint y: 202, endPoint x: 809, endPoint y: 214, distance: 17.9
click at [809, 213] on td "0" at bounding box center [799, 221] width 109 height 38
click at [809, 214] on input "0" at bounding box center [798, 221] width 99 height 18
type input "1"
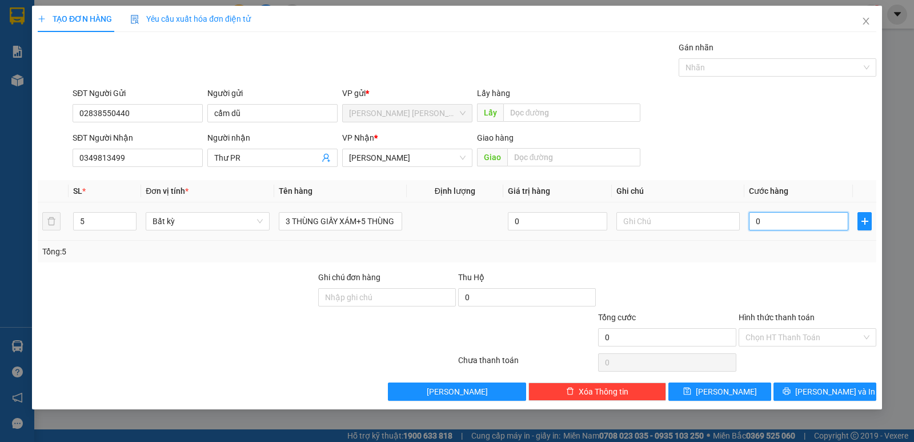
type input "1"
type input "15"
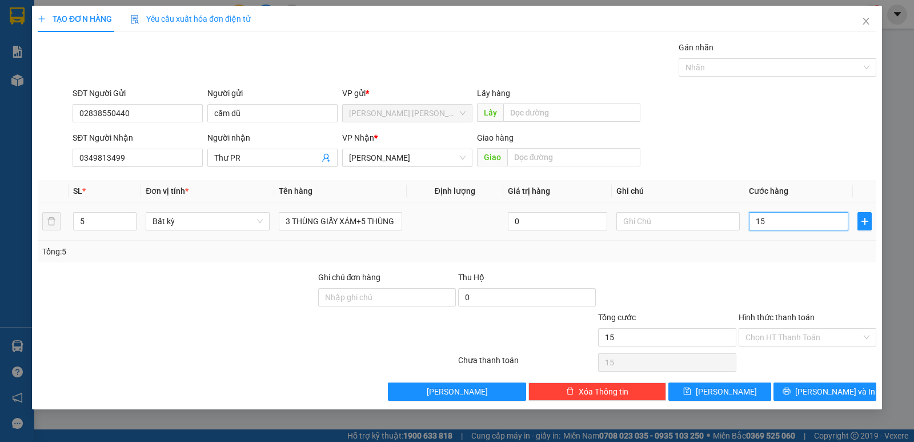
type input "150"
type input "150.000"
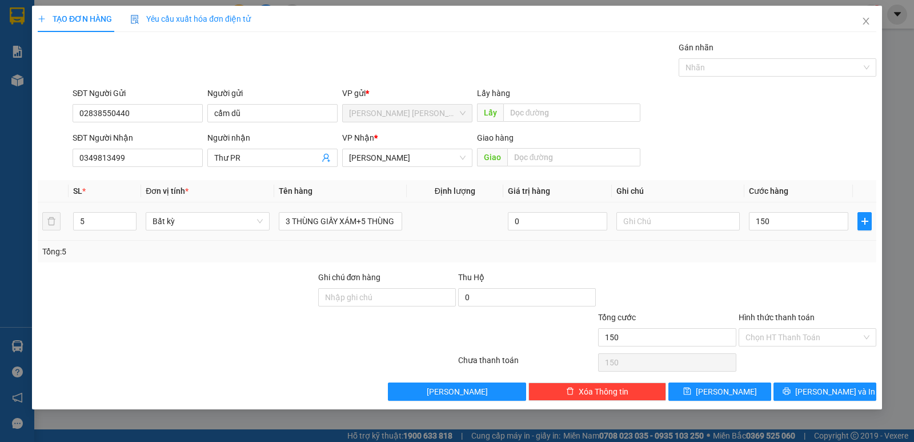
type input "150.000"
click at [721, 258] on div "Tổng: 5" at bounding box center [457, 252] width 839 height 22
click at [792, 219] on input "150.000" at bounding box center [798, 221] width 99 height 18
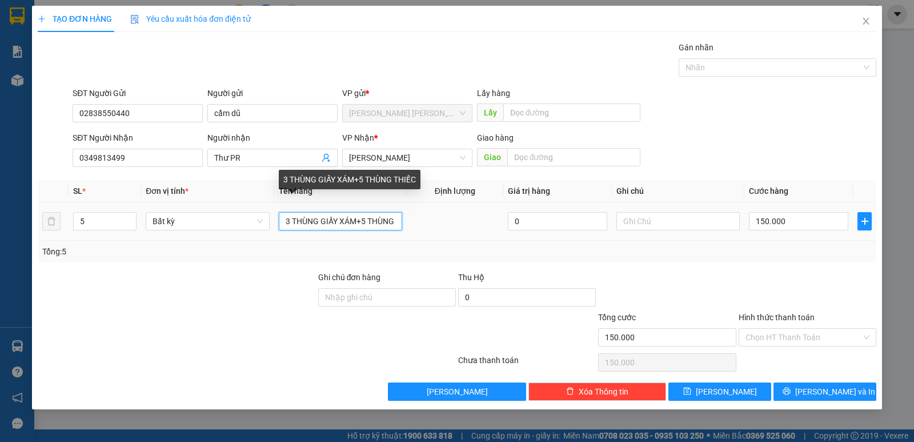
drag, startPoint x: 367, startPoint y: 222, endPoint x: 361, endPoint y: 223, distance: 6.4
click at [361, 223] on input "3 THÙNG GIẤY XÁM+5 THÙNG THIẾC" at bounding box center [340, 221] width 123 height 18
drag, startPoint x: 290, startPoint y: 217, endPoint x: 294, endPoint y: 187, distance: 30.0
click at [283, 203] on td "3 THÙNG GIẤY XÁM+5 THÙNG THIẾC" at bounding box center [340, 221] width 133 height 38
drag, startPoint x: 368, startPoint y: 223, endPoint x: 362, endPoint y: 221, distance: 6.7
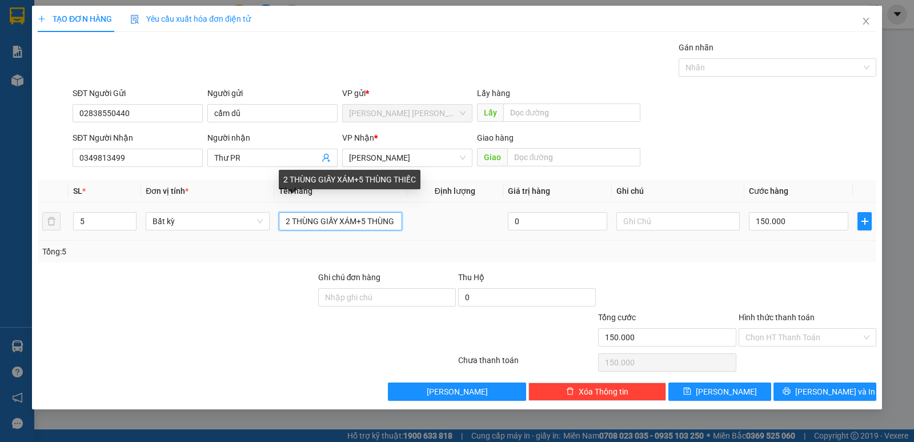
click at [362, 222] on input "2 THÙNG GIẤY XÁM+5 THÙNG THIẾC" at bounding box center [340, 221] width 123 height 18
type input "2 THÙNG GIẤY XÁM+3 THÙNG THIẾC"
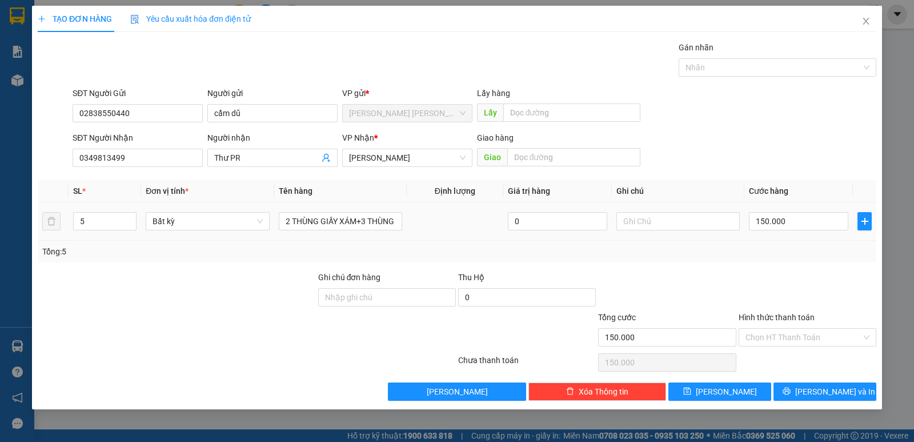
drag, startPoint x: 451, startPoint y: 238, endPoint x: 321, endPoint y: 231, distance: 131.0
click at [451, 237] on td at bounding box center [455, 221] width 97 height 38
drag, startPoint x: 834, startPoint y: 386, endPoint x: 484, endPoint y: 110, distance: 445.9
click at [832, 386] on span "Lưu và In" at bounding box center [835, 391] width 80 height 13
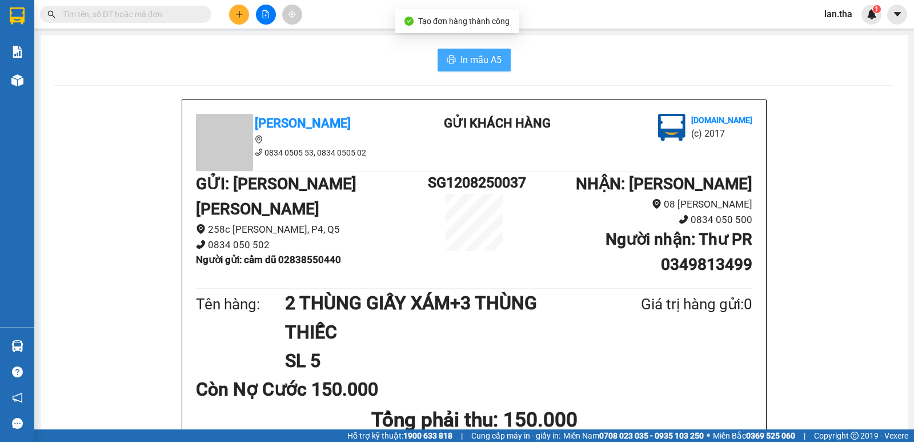
click at [461, 61] on span "In mẫu A5" at bounding box center [481, 60] width 41 height 14
click at [485, 59] on span "In mẫu A5" at bounding box center [481, 60] width 41 height 14
click at [241, 15] on icon "plus" at bounding box center [239, 14] width 8 height 8
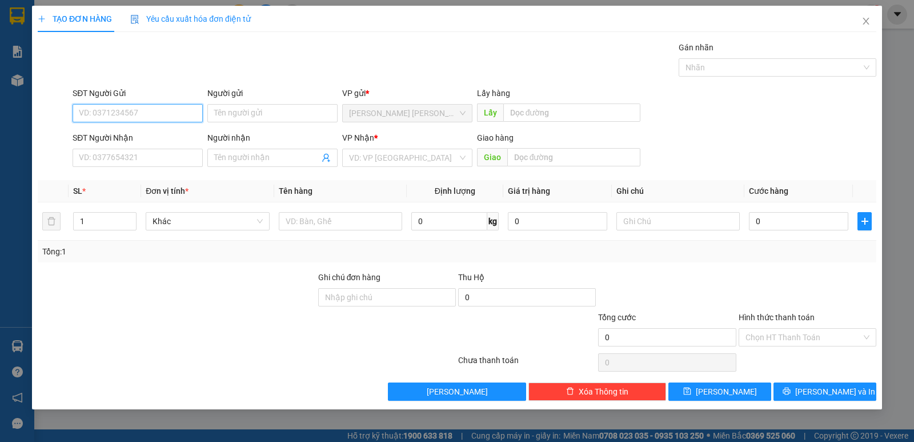
click at [157, 117] on input "SĐT Người Gửi" at bounding box center [138, 113] width 130 height 18
click at [107, 135] on div "0903667988 - nguyễn đức" at bounding box center [137, 136] width 117 height 13
type input "0903667988"
type input "nguyễn đức"
type input "0971088907"
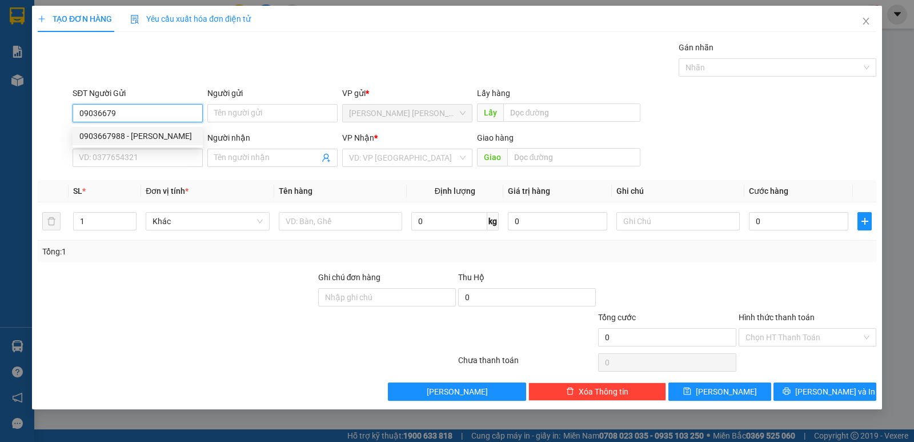
type input "CTY ANH QUÂN"
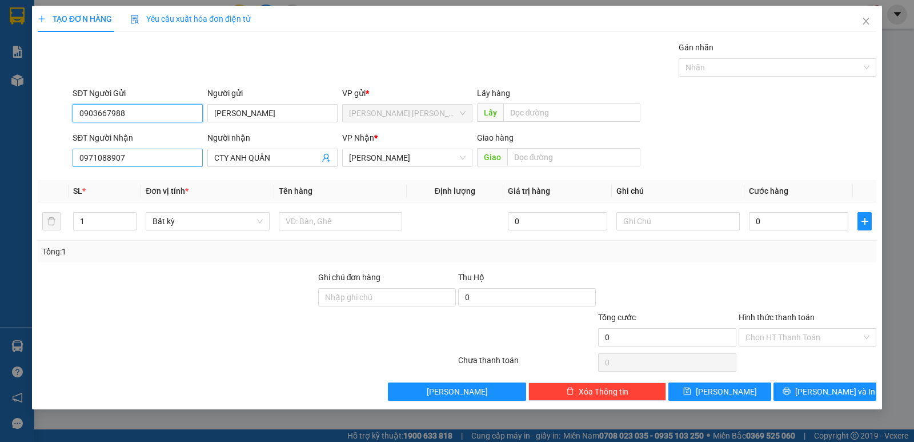
type input "0903667988"
click at [155, 162] on input "0971088907" at bounding box center [138, 158] width 130 height 18
drag, startPoint x: 155, startPoint y: 162, endPoint x: 158, endPoint y: 154, distance: 8.5
click at [154, 161] on input "0971088907" at bounding box center [138, 158] width 130 height 18
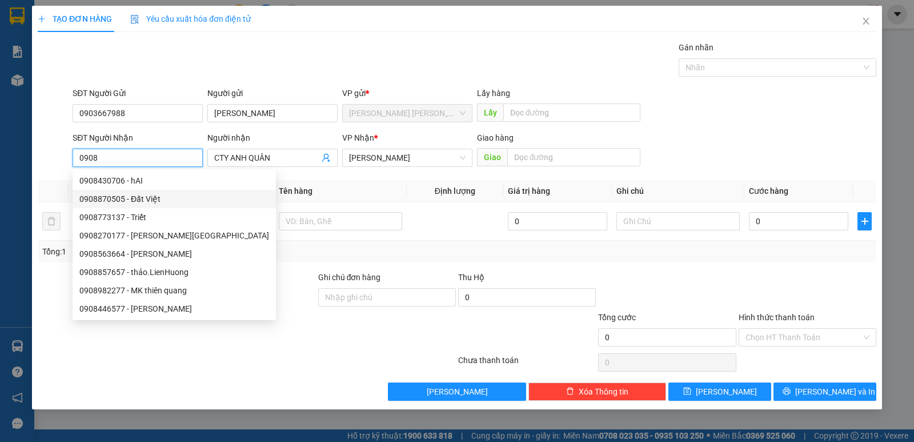
click at [152, 197] on div "0908870505 - Đất Việt" at bounding box center [174, 199] width 190 height 13
type input "0908870505"
type input "Đất Việt"
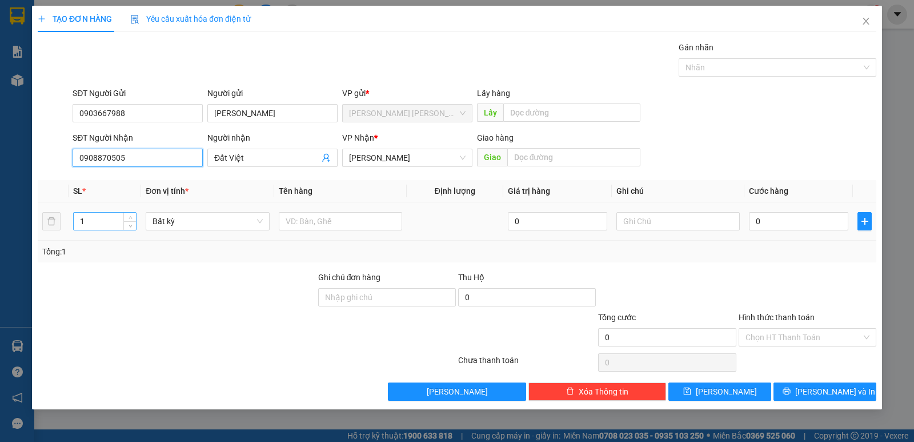
type input "0908870505"
click at [107, 217] on input "1" at bounding box center [105, 221] width 62 height 17
type input "2"
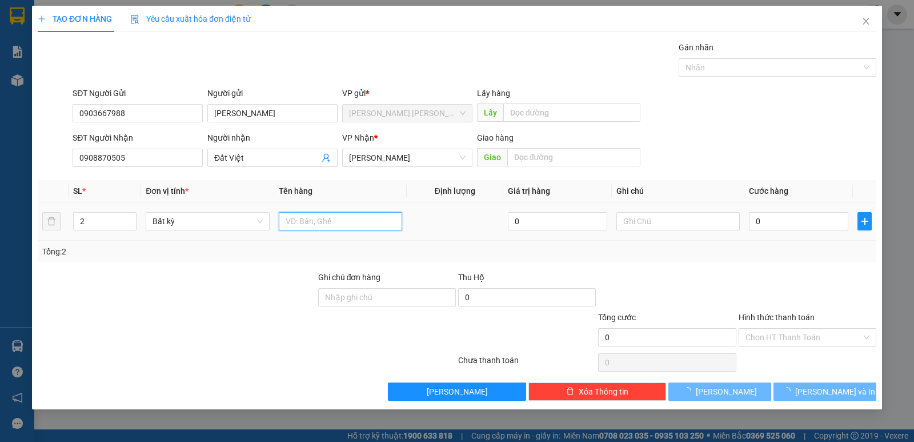
click at [319, 223] on input "text" at bounding box center [340, 221] width 123 height 18
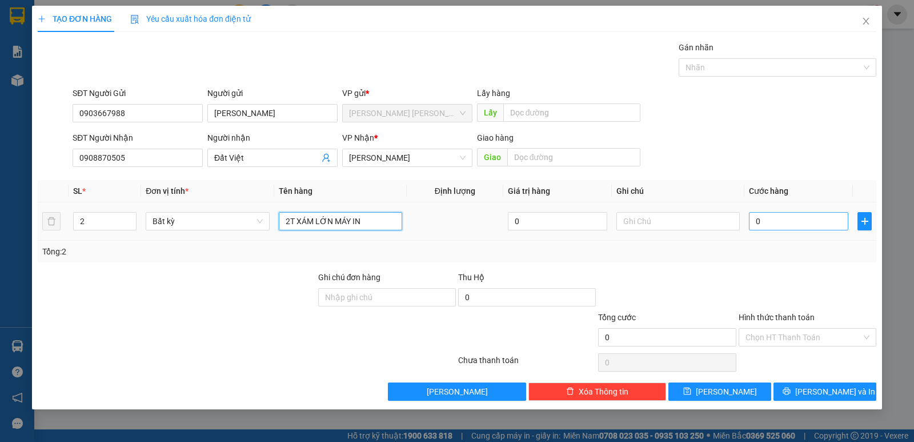
type input "2T XÁM LỚN MÁY IN"
click at [778, 218] on input "0" at bounding box center [798, 221] width 99 height 18
type input "8"
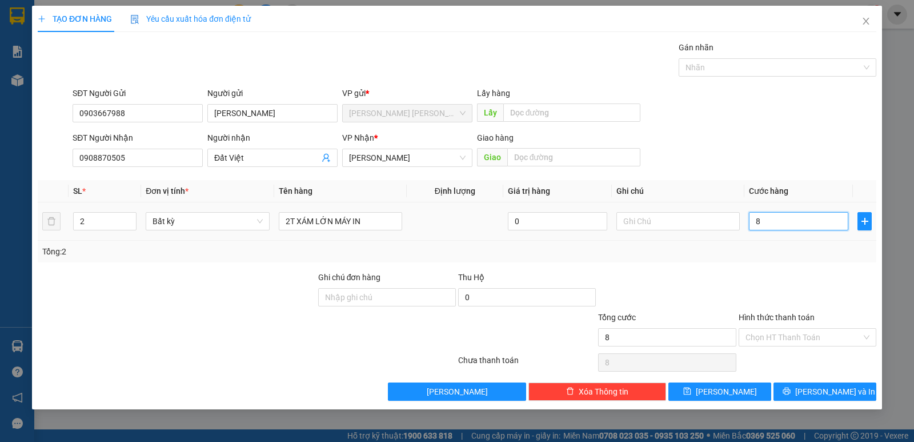
type input "80"
type input "80.000"
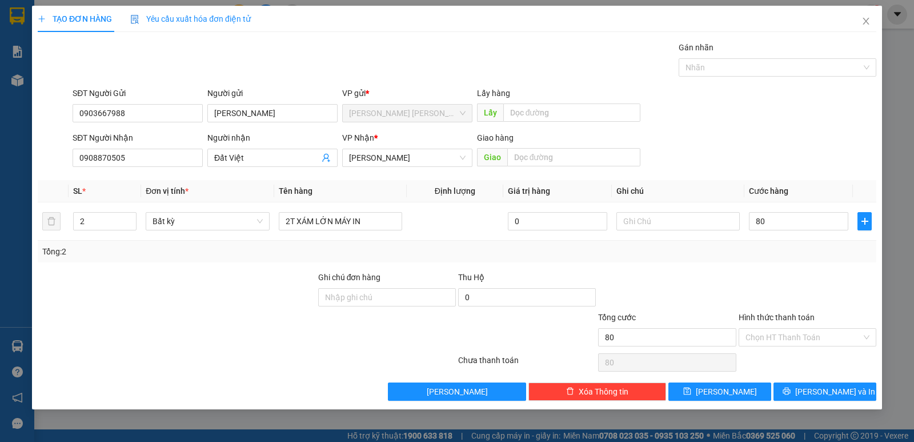
type input "80.000"
click at [793, 281] on div at bounding box center [808, 291] width 140 height 40
click at [813, 386] on button "Lưu và In" at bounding box center [825, 391] width 103 height 18
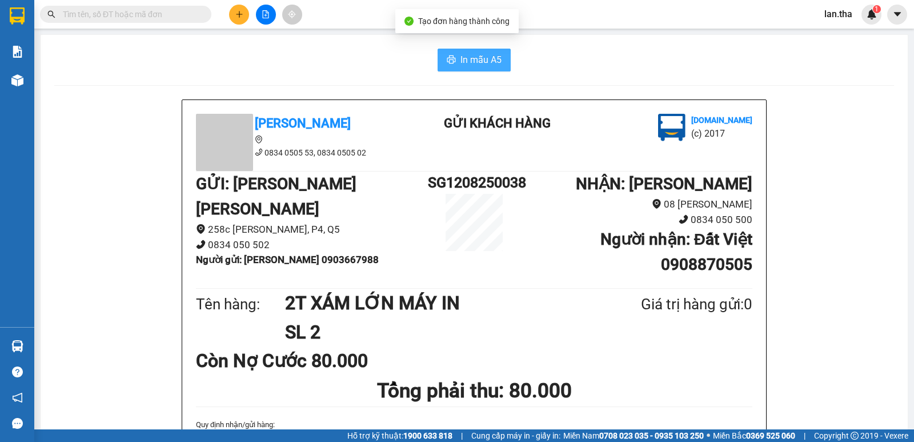
click at [483, 66] on span "In mẫu A5" at bounding box center [481, 60] width 41 height 14
click at [483, 55] on span "In mẫu A5" at bounding box center [481, 60] width 41 height 14
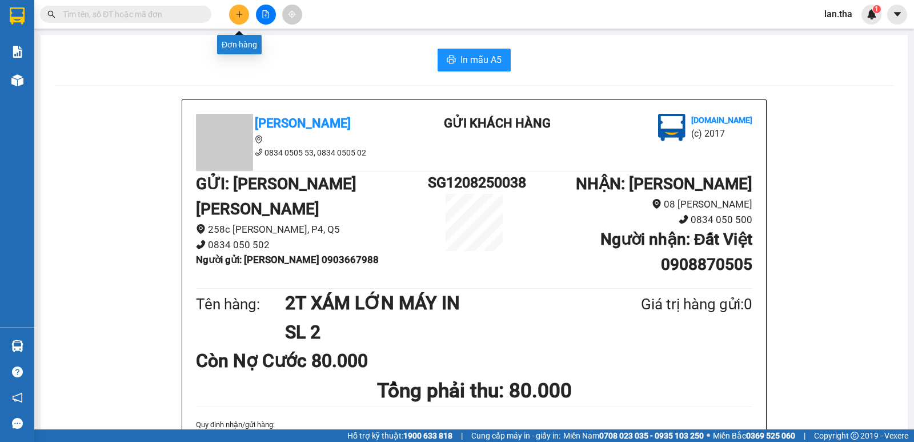
click at [235, 18] on button at bounding box center [239, 15] width 20 height 20
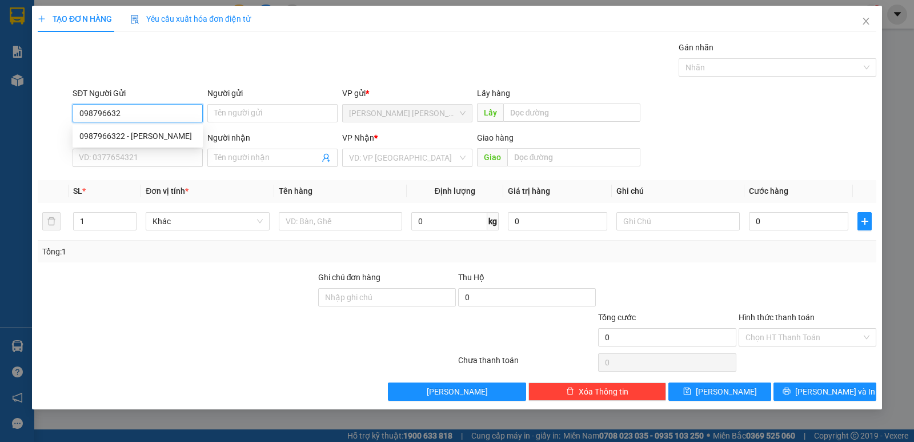
type input "0987966322"
click at [178, 136] on div "0987966322 - Thành Đạt" at bounding box center [137, 136] width 117 height 13
type input "Thành Đạt"
type input "0984933954"
type input "chị tú"
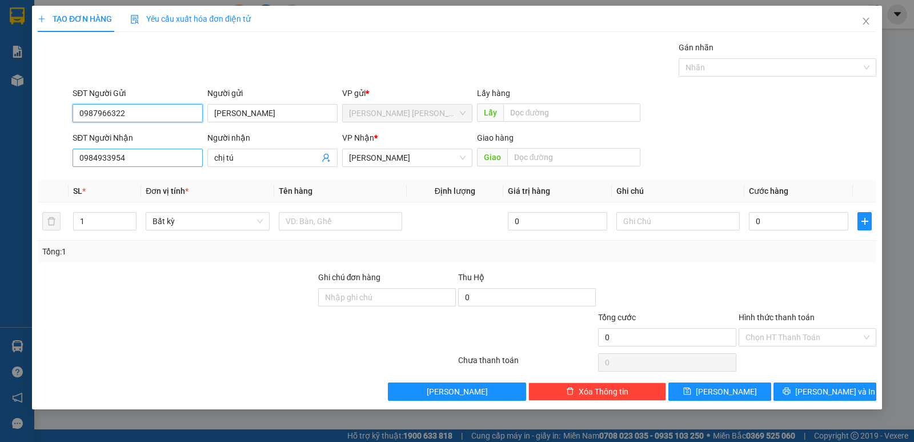
type input "0987966322"
click at [158, 153] on input "0984933954" at bounding box center [138, 158] width 130 height 18
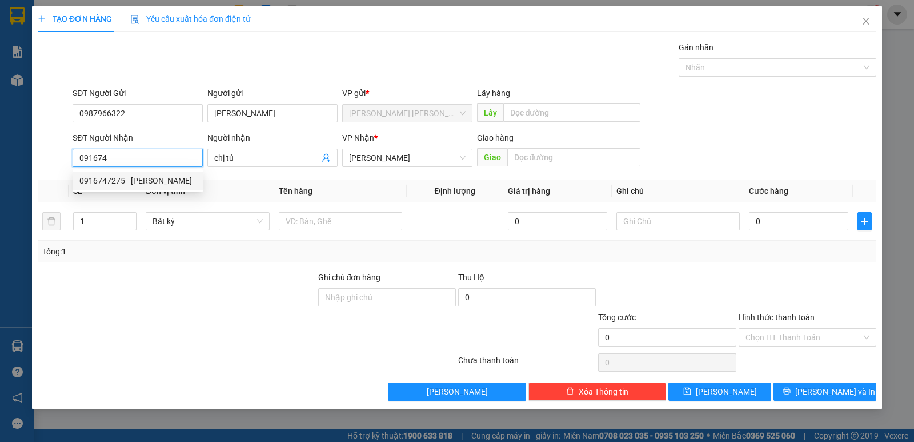
click at [118, 180] on div "0916747275 - Vũ" at bounding box center [137, 180] width 117 height 13
type input "0916747275"
type input "Vũ"
type input "0916747275"
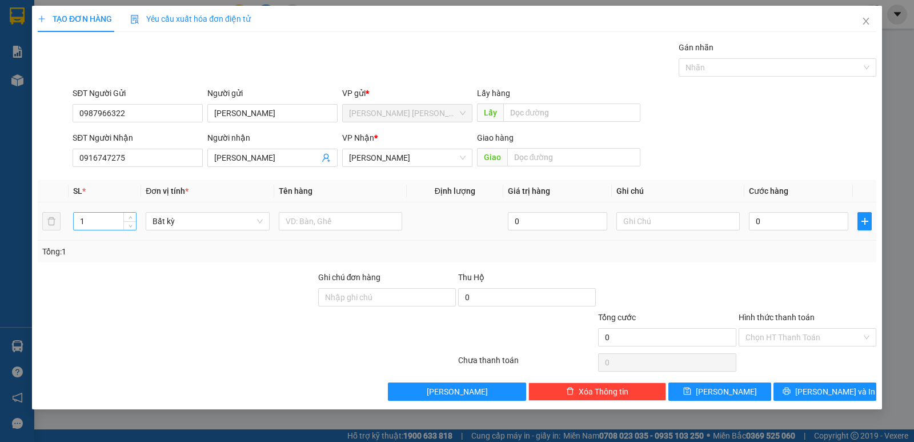
click at [110, 215] on input "1" at bounding box center [105, 221] width 62 height 17
type input "2"
click at [334, 221] on input "2" at bounding box center [340, 221] width 123 height 18
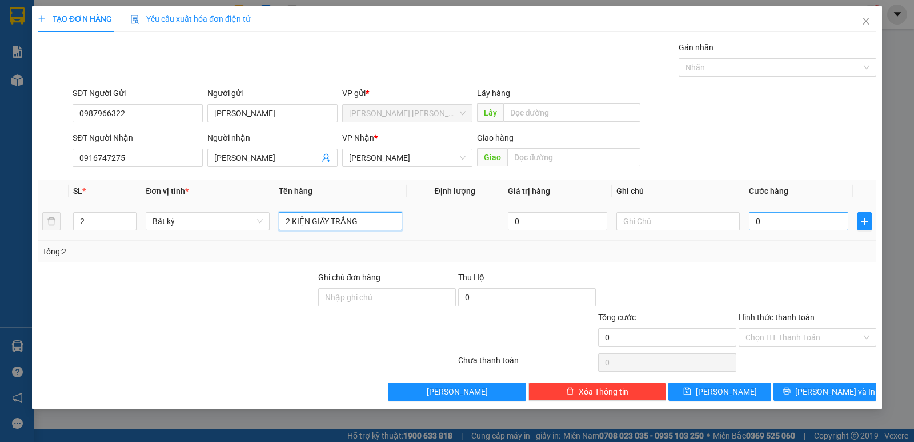
type input "2 KIỆN GIẤY TRẮNG"
drag, startPoint x: 805, startPoint y: 217, endPoint x: 808, endPoint y: 208, distance: 9.0
click at [805, 215] on input "0" at bounding box center [798, 221] width 99 height 18
type input "5"
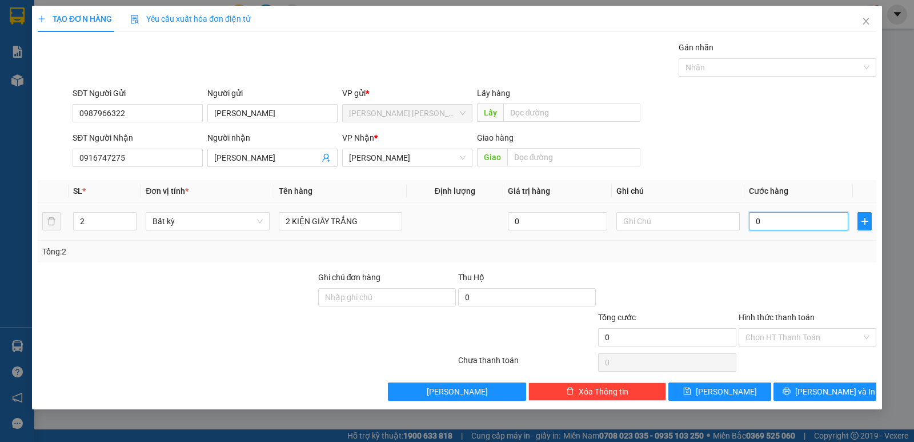
type input "5"
type input "50"
type input "50.000"
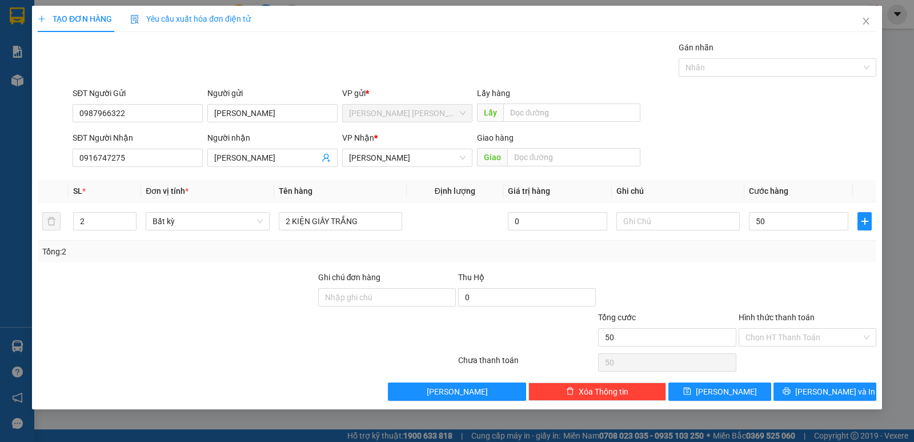
type input "50.000"
click at [807, 262] on div "Tổng: 2" at bounding box center [457, 252] width 839 height 22
drag, startPoint x: 836, startPoint y: 395, endPoint x: 571, endPoint y: 218, distance: 318.4
click at [833, 395] on span "Lưu và In" at bounding box center [835, 391] width 80 height 13
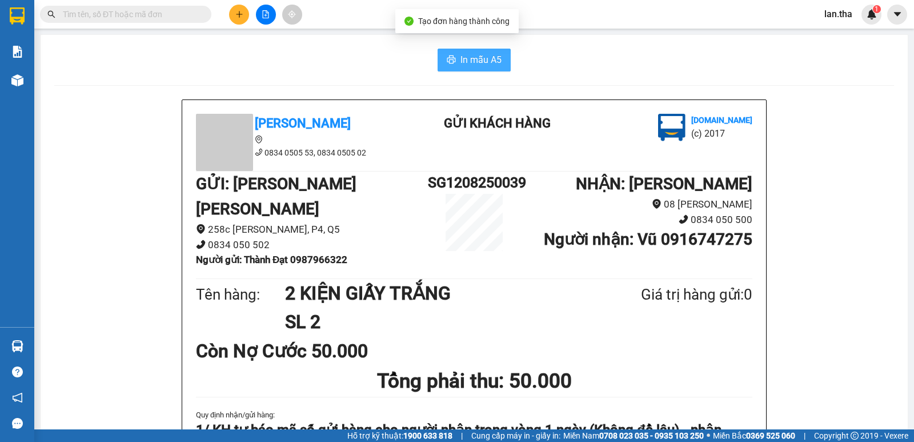
click at [481, 56] on span "In mẫu A5" at bounding box center [481, 60] width 41 height 14
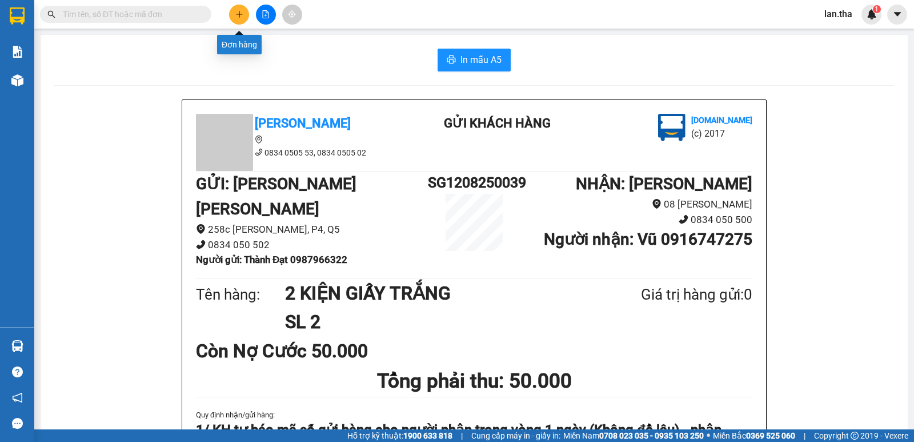
click at [230, 11] on button at bounding box center [239, 15] width 20 height 20
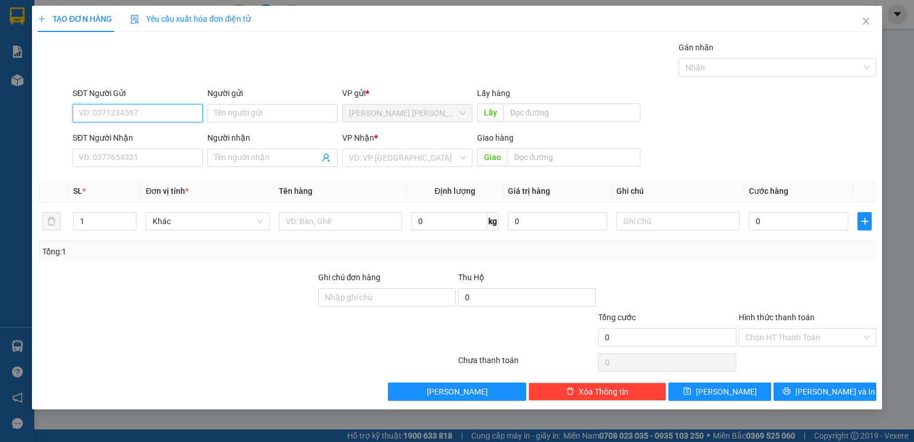
drag, startPoint x: 161, startPoint y: 111, endPoint x: 615, endPoint y: 10, distance: 465.6
click at [190, 102] on div "SĐT Người Gửi VD: 0371234567" at bounding box center [138, 107] width 130 height 40
click at [155, 139] on div "0974440442 - LỢI" at bounding box center [137, 136] width 117 height 13
type input "0974440442"
type input "LỢI"
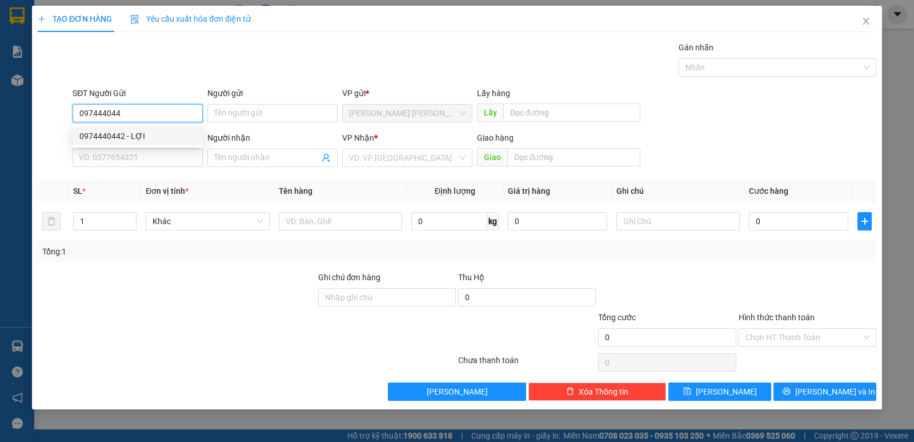
type input "0379338838"
type input "chi"
type input "BV đa khoa ninh thuận"
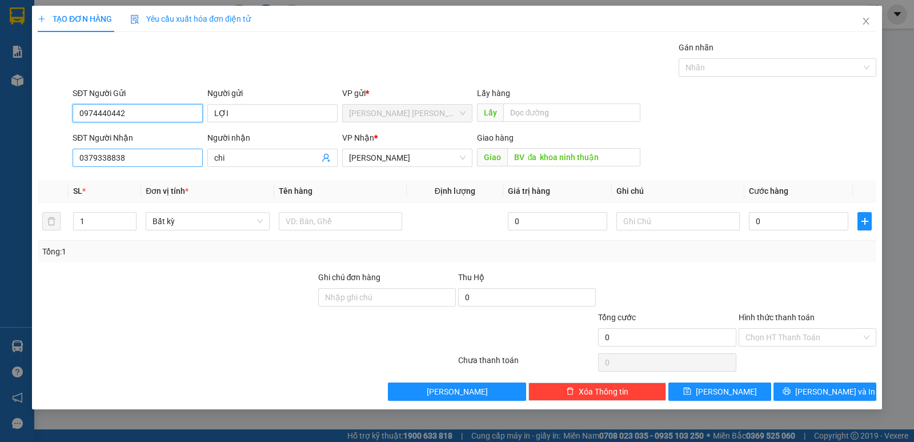
type input "0974440442"
click at [129, 159] on input "0379338838" at bounding box center [138, 158] width 130 height 18
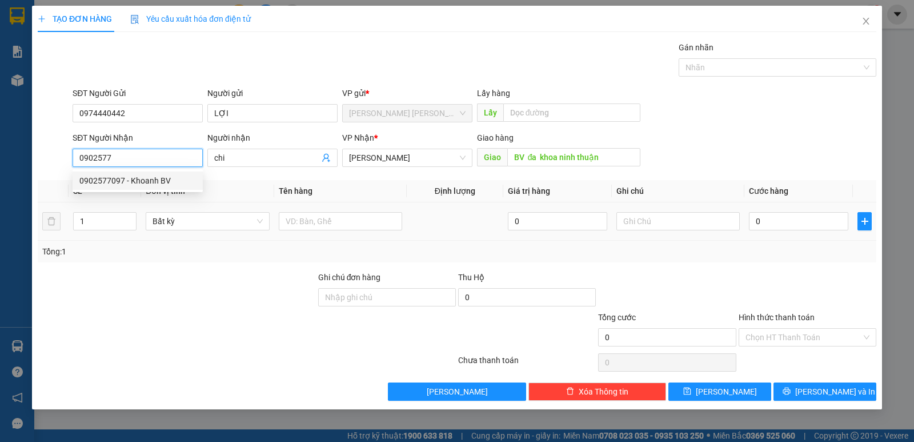
drag, startPoint x: 163, startPoint y: 181, endPoint x: 339, endPoint y: 234, distance: 184.4
click at [165, 181] on div "0902577097 - Khoanh BV" at bounding box center [137, 180] width 117 height 13
type input "0902577097"
type input "Khoanh BV"
type input "BV tỉnh"
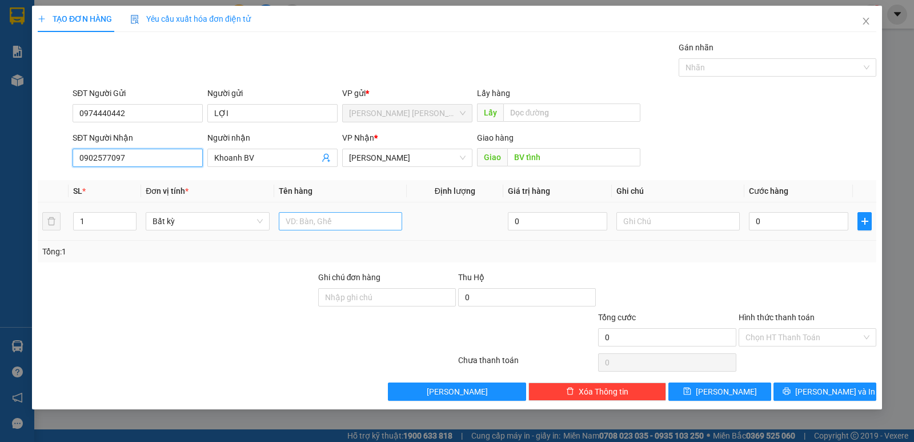
type input "0902577097"
click at [372, 221] on input "text" at bounding box center [340, 221] width 123 height 18
type input "1 KIỆN DẸP BỌC XỐP"
drag, startPoint x: 814, startPoint y: 206, endPoint x: 785, endPoint y: 222, distance: 33.8
click at [812, 208] on td "0" at bounding box center [799, 221] width 109 height 38
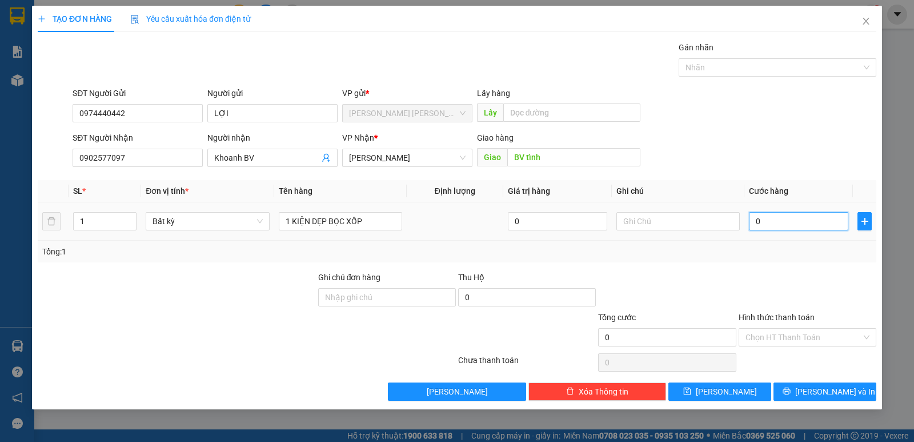
click at [785, 222] on input "0" at bounding box center [798, 221] width 99 height 18
type input "5"
type input "50"
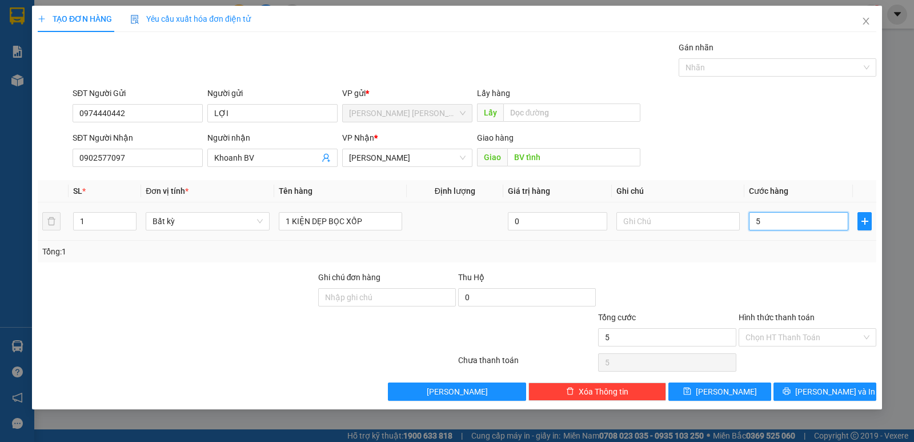
type input "50"
type input "50.000"
click at [794, 325] on div "Hình thức thanh toán" at bounding box center [808, 319] width 138 height 17
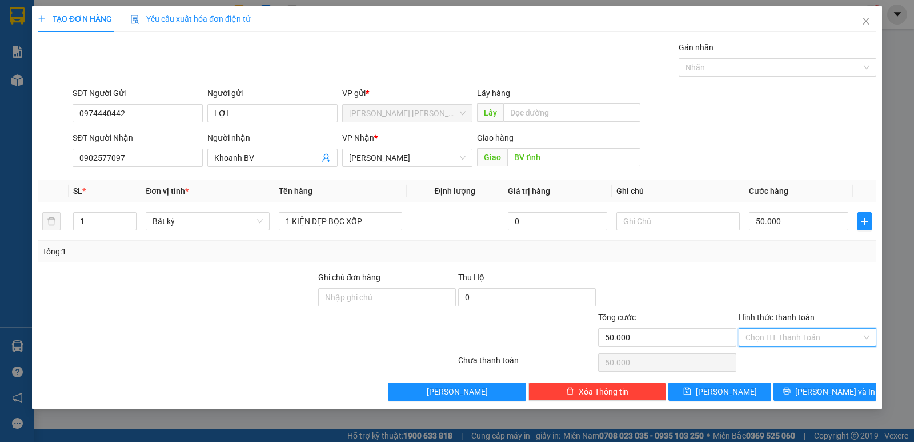
drag, startPoint x: 794, startPoint y: 339, endPoint x: 791, endPoint y: 351, distance: 12.3
click at [794, 341] on input "Hình thức thanh toán" at bounding box center [804, 337] width 116 height 17
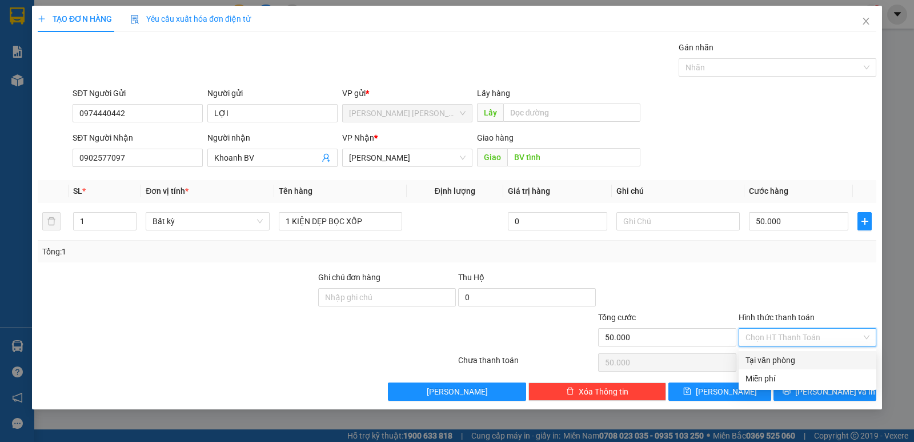
click at [795, 363] on div "Tại văn phòng" at bounding box center [808, 360] width 124 height 13
type input "0"
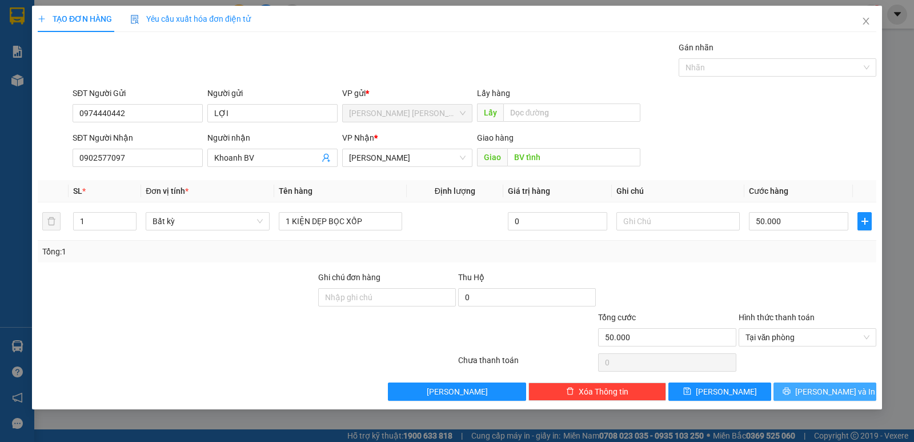
click at [791, 389] on icon "printer" at bounding box center [787, 391] width 8 height 8
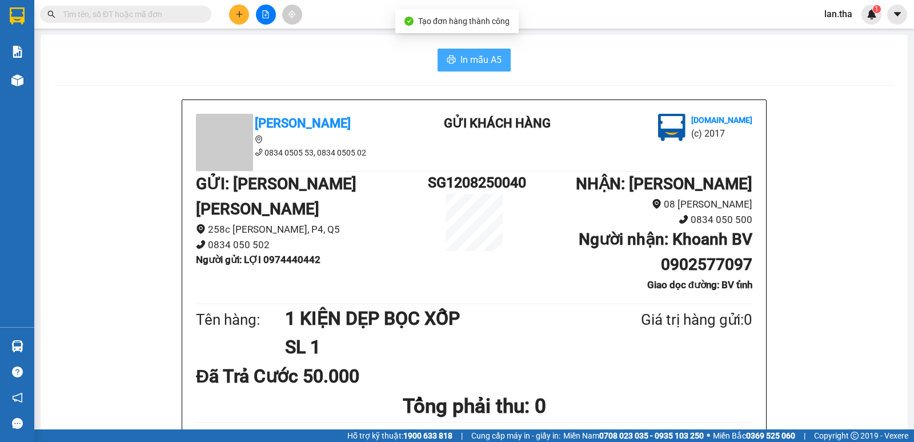
click at [469, 66] on span "In mẫu A5" at bounding box center [481, 60] width 41 height 14
drag, startPoint x: 165, startPoint y: 18, endPoint x: 159, endPoint y: 19, distance: 6.0
click at [163, 18] on input "text" at bounding box center [130, 14] width 135 height 13
paste input "0939703537"
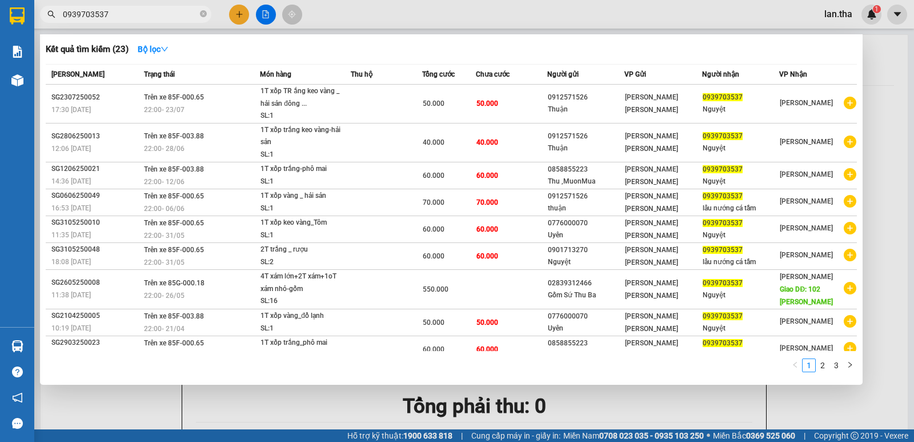
type input "0939703537"
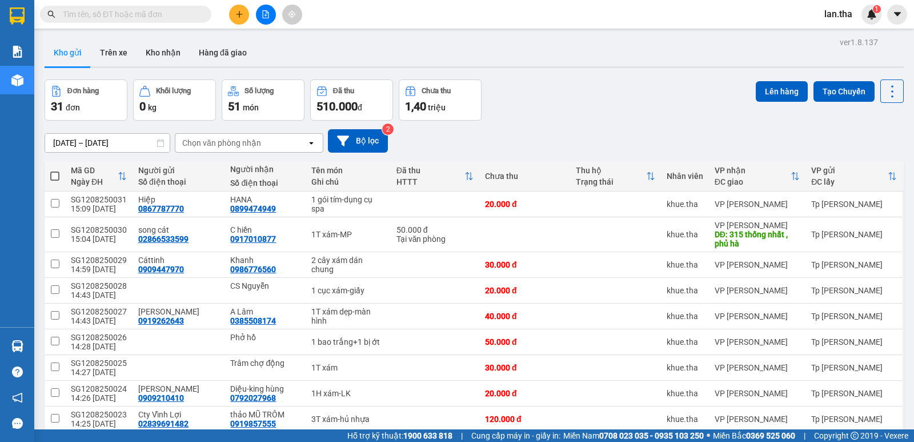
click at [153, 14] on input "text" at bounding box center [130, 14] width 135 height 13
paste input "0908430706"
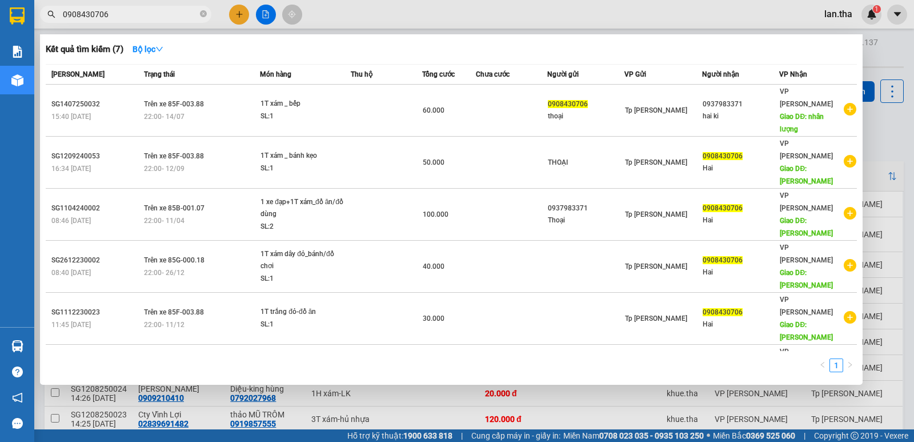
click at [182, 9] on input "0908430706" at bounding box center [130, 14] width 135 height 13
paste input "43509977"
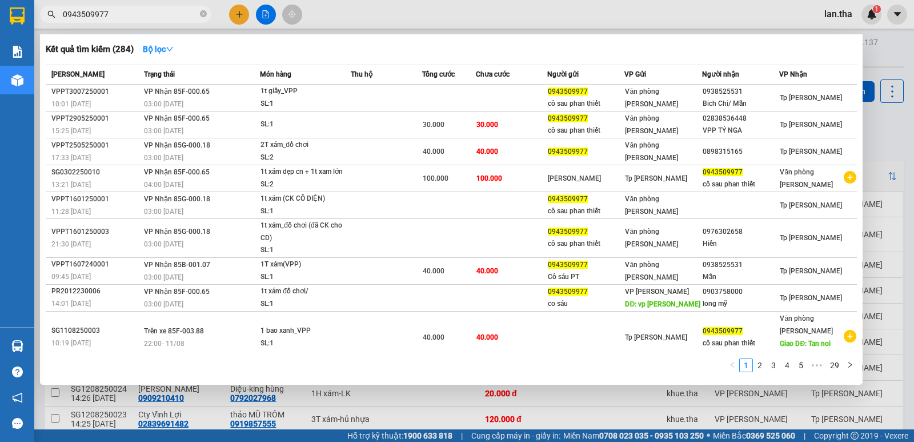
type input "0943509977"
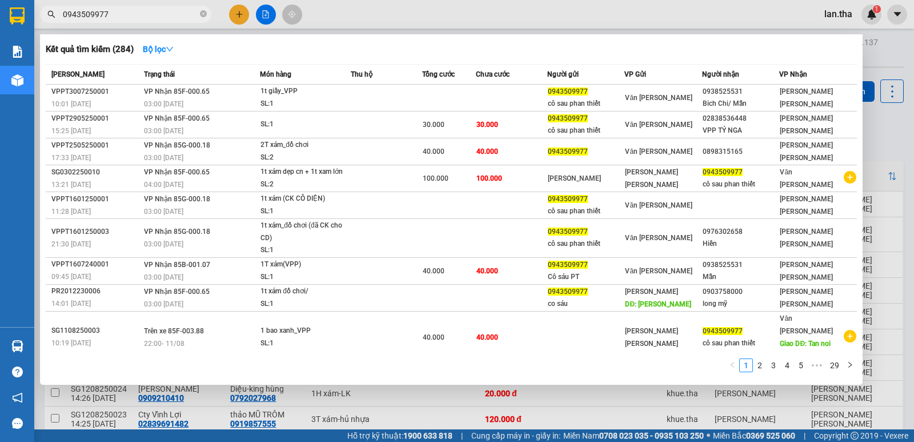
click at [239, 13] on div at bounding box center [457, 221] width 914 height 442
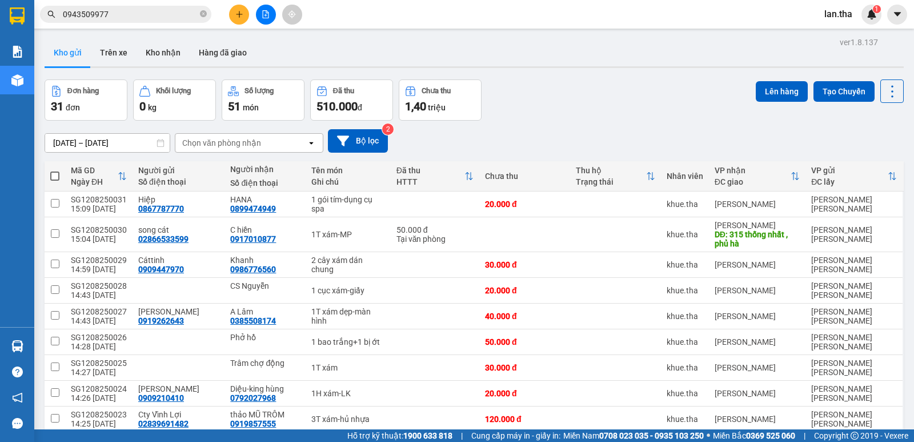
click at [239, 13] on icon "plus" at bounding box center [239, 14] width 1 height 6
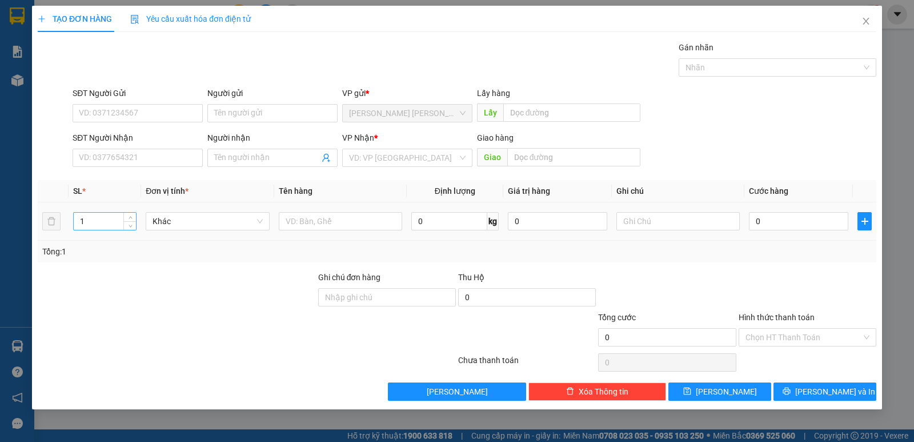
click at [96, 217] on input "1" at bounding box center [105, 221] width 62 height 17
type input "4"
click at [121, 152] on input "SĐT Người Nhận" at bounding box center [138, 158] width 130 height 18
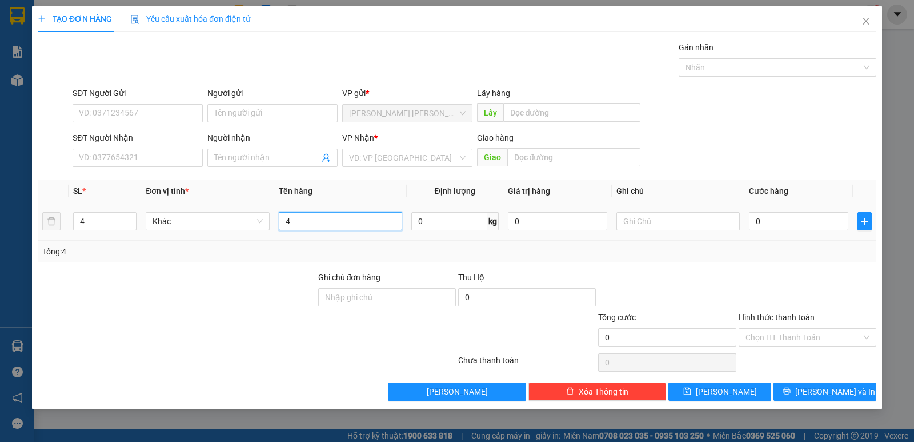
click at [340, 213] on input "4" at bounding box center [340, 221] width 123 height 18
type input "4T XÁM THUỐC"
click at [187, 122] on div "SĐT Người Gửi VD: 0371234567" at bounding box center [138, 107] width 130 height 40
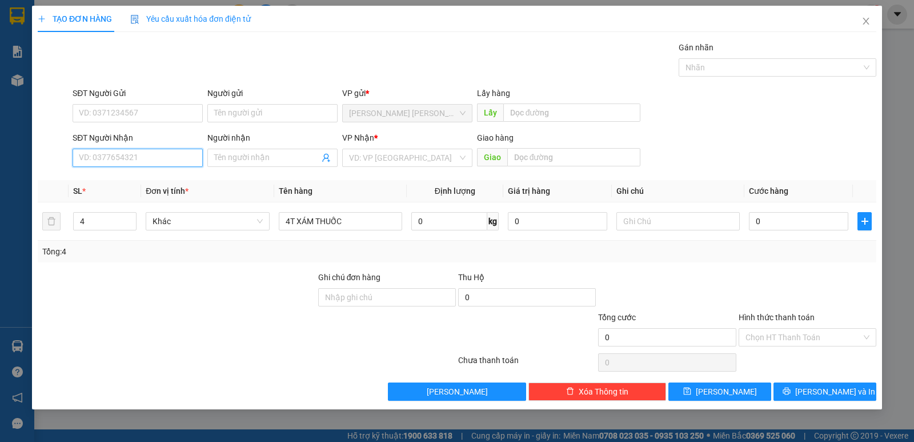
click at [155, 159] on input "SĐT Người Nhận" at bounding box center [138, 158] width 130 height 18
click at [118, 107] on input "SĐT Người Gửi" at bounding box center [138, 113] width 130 height 18
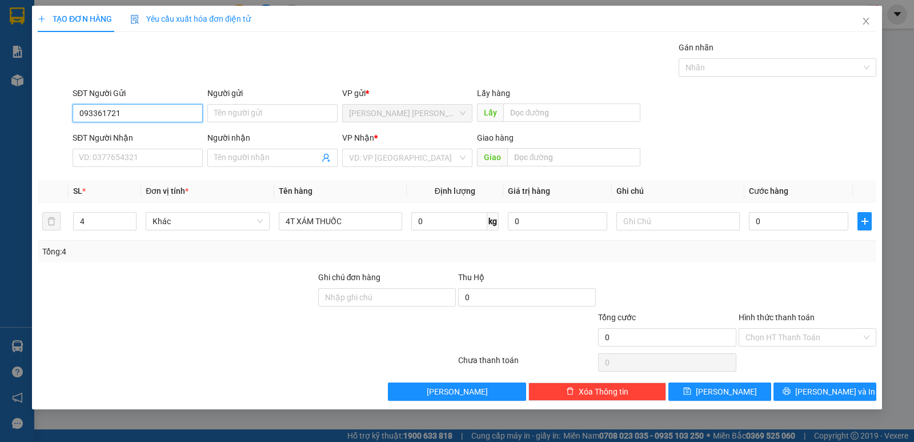
type input "0933617215"
drag, startPoint x: 124, startPoint y: 131, endPoint x: 133, endPoint y: 139, distance: 12.1
click at [125, 130] on div "0933617215 - Nam" at bounding box center [137, 136] width 117 height 13
type input "Nam"
type input "0988872079"
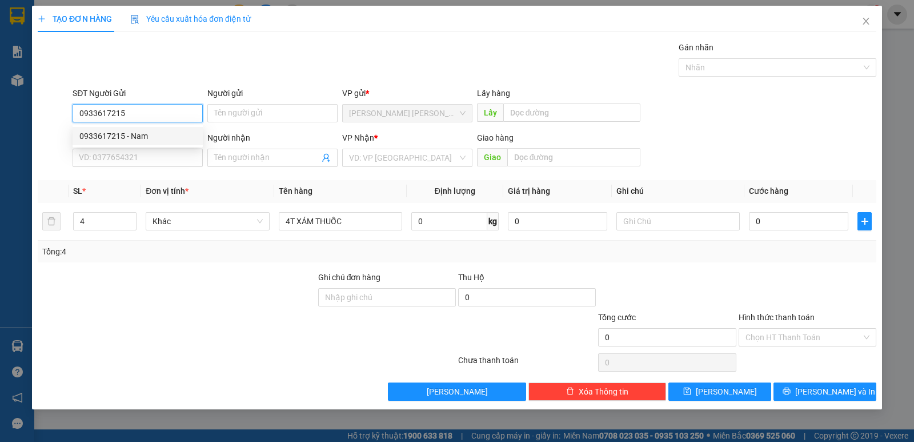
type input "OANH"
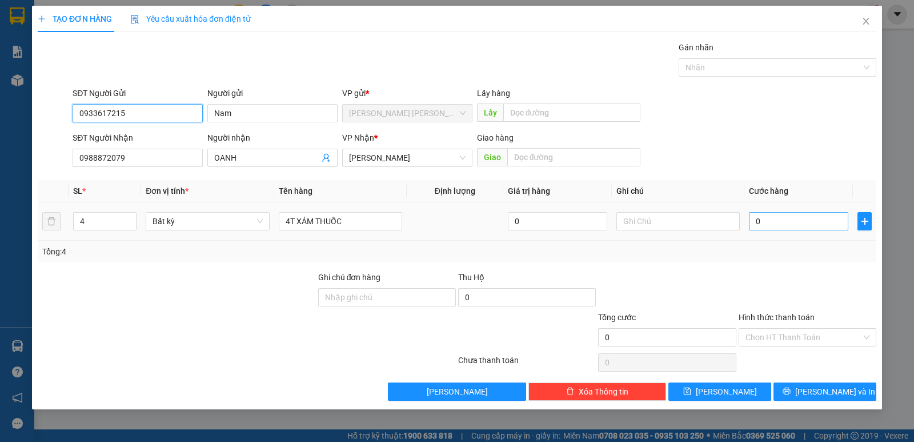
type input "0933617215"
click at [775, 215] on input "0" at bounding box center [798, 221] width 99 height 18
type input "2"
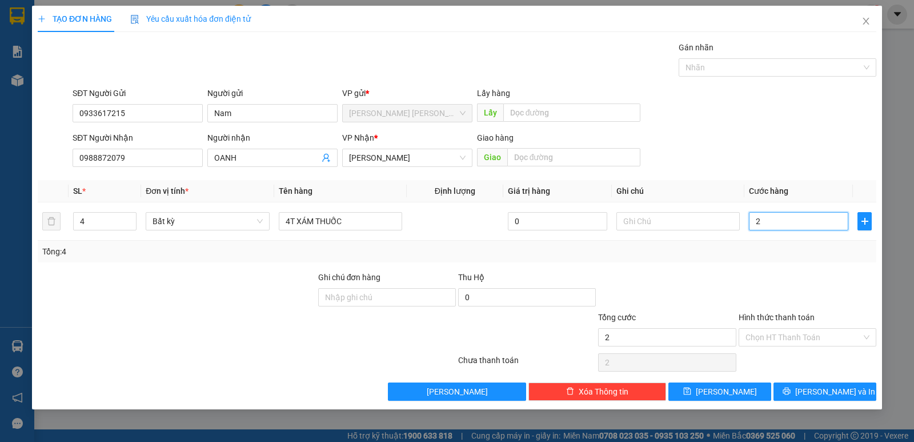
type input "20"
type input "200"
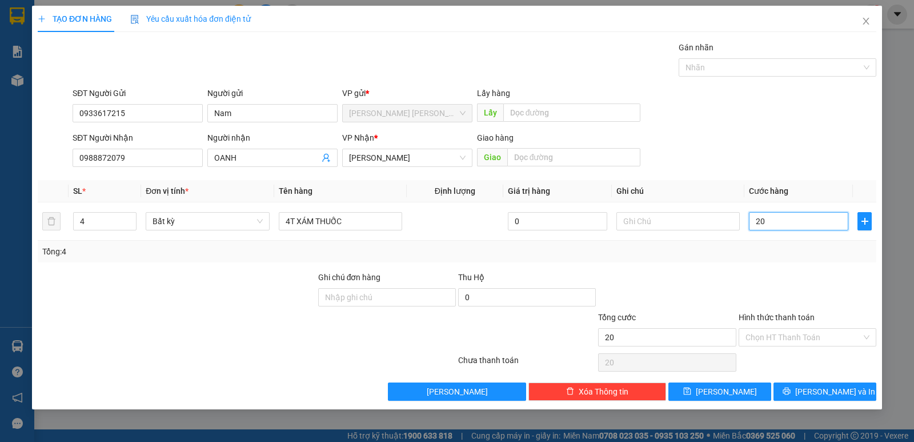
type input "200"
type input "200.000"
click at [758, 266] on div "Transit Pickup Surcharge Ids Transit Deliver Surcharge Ids Transit Deliver Surc…" at bounding box center [457, 220] width 839 height 359
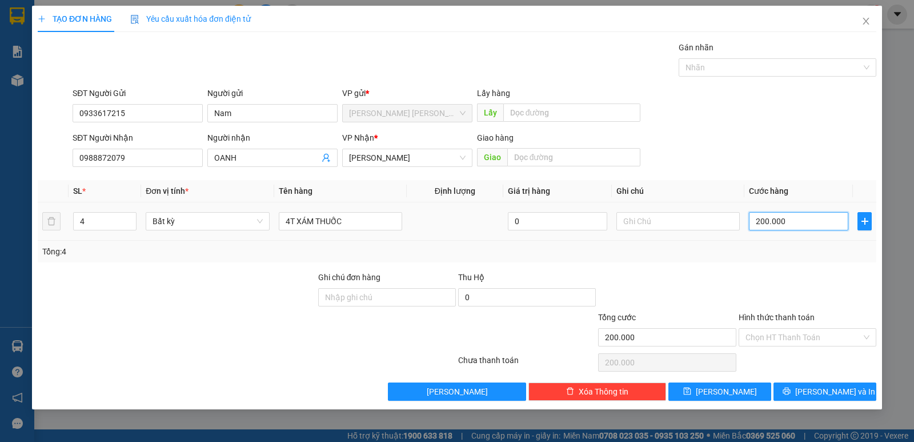
click at [782, 229] on input "200.000" at bounding box center [798, 221] width 99 height 18
type input "4"
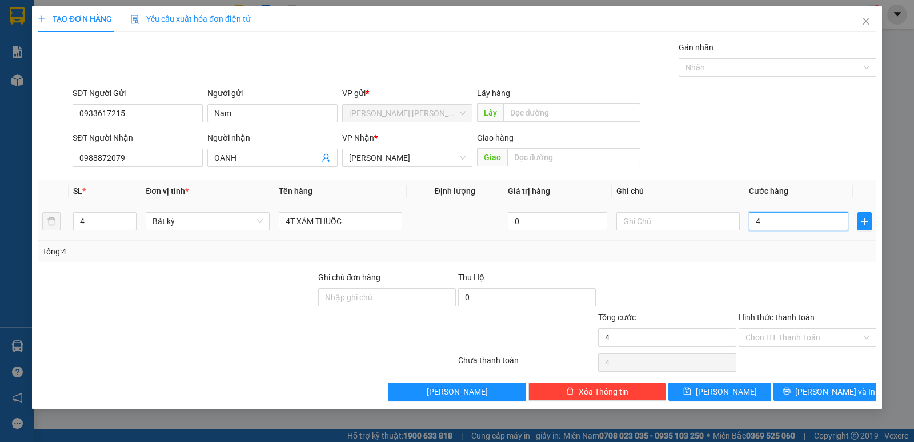
type input "40"
type input "400"
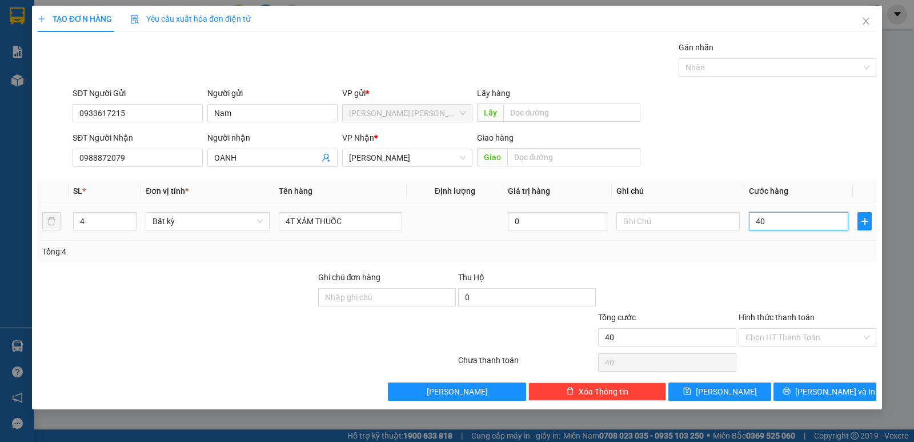
type input "400"
click at [782, 223] on input "400" at bounding box center [798, 221] width 99 height 18
type input "1"
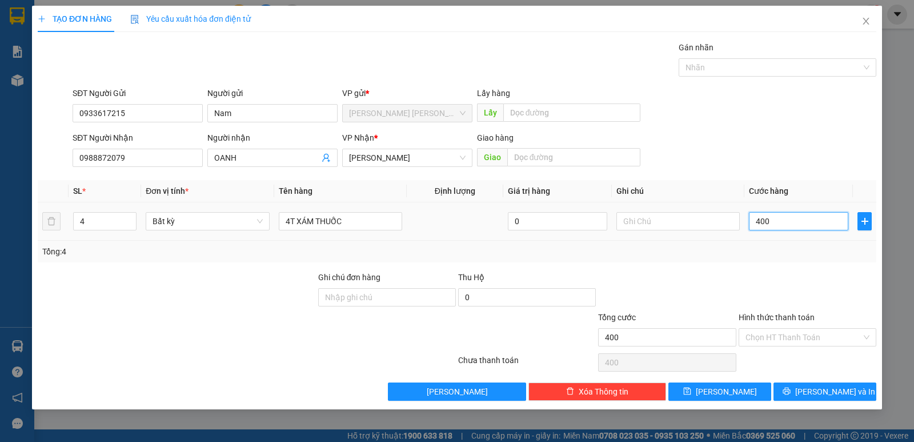
type input "1"
type input "16"
type input "160"
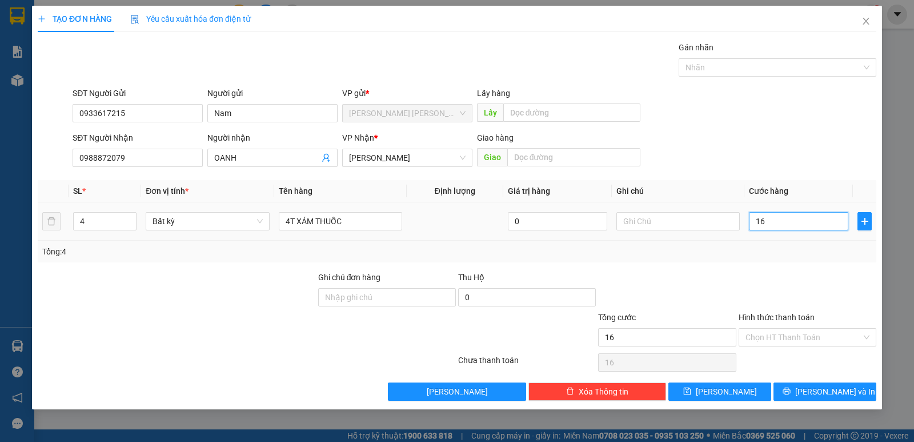
type input "160"
type input "160.000"
click at [771, 262] on div "Transit Pickup Surcharge Ids Transit Deliver Surcharge Ids Transit Deliver Surc…" at bounding box center [457, 220] width 839 height 359
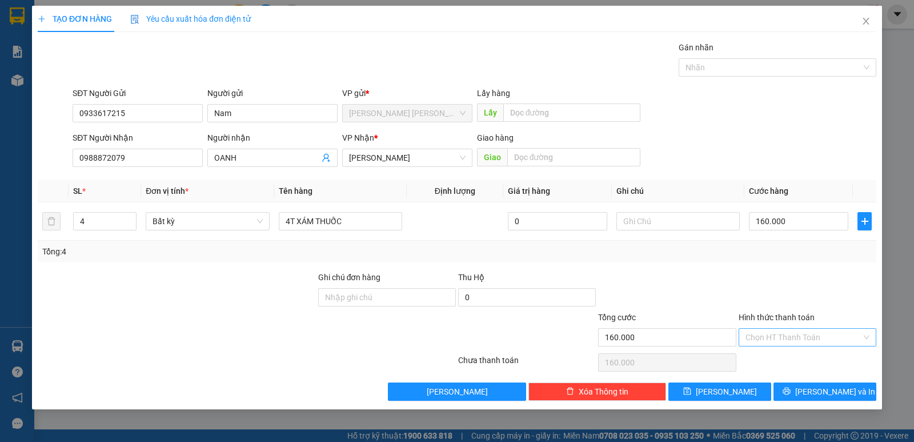
click at [797, 339] on input "Hình thức thanh toán" at bounding box center [804, 337] width 116 height 17
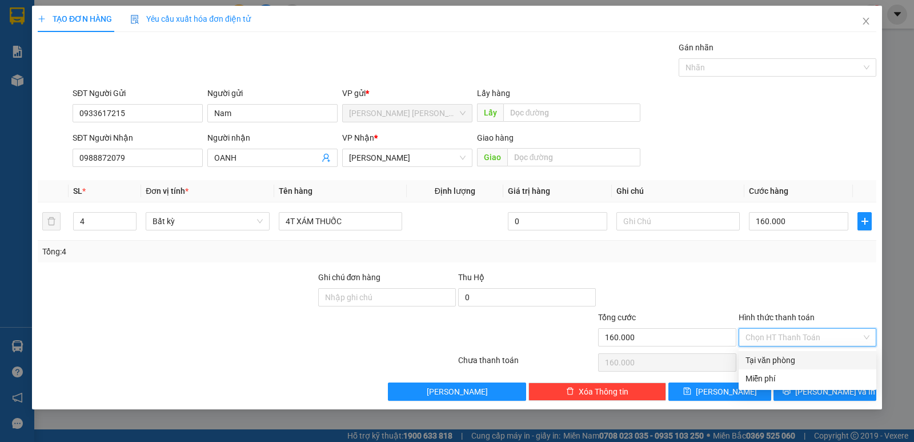
drag, startPoint x: 787, startPoint y: 357, endPoint x: 798, endPoint y: 258, distance: 98.9
click at [791, 352] on div "Tại văn phòng" at bounding box center [808, 360] width 138 height 18
type input "0"
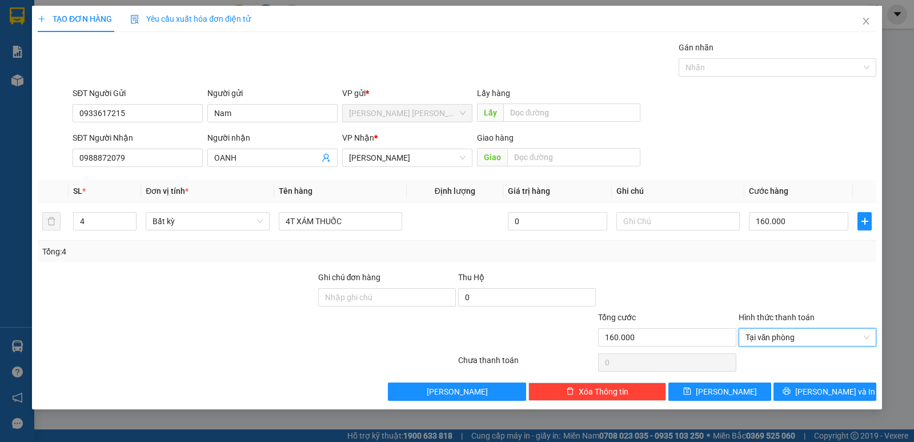
click at [798, 258] on div "Tổng: 4" at bounding box center [457, 252] width 839 height 22
click at [791, 389] on icon "printer" at bounding box center [787, 391] width 8 height 8
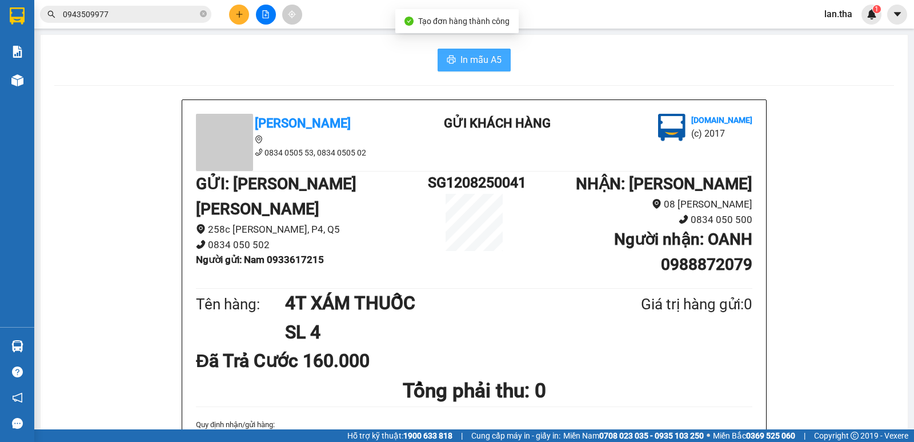
click at [483, 56] on span "In mẫu A5" at bounding box center [481, 60] width 41 height 14
click at [453, 63] on button "In mẫu A5" at bounding box center [474, 60] width 73 height 23
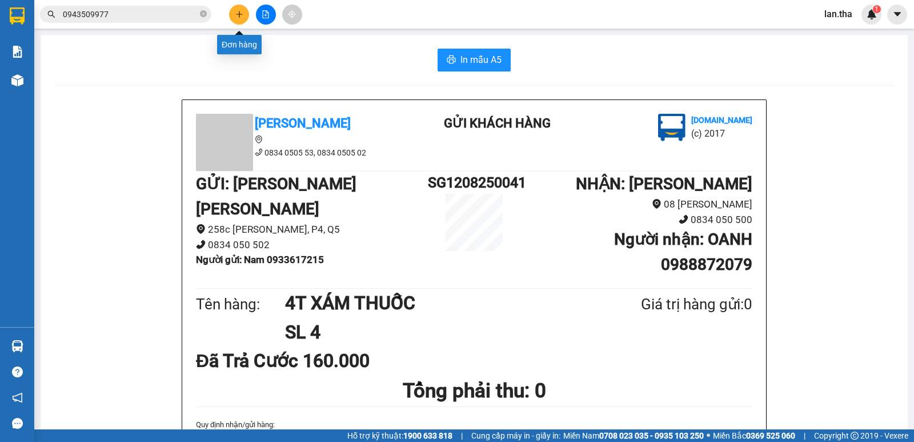
click at [243, 16] on icon "plus" at bounding box center [239, 14] width 8 height 8
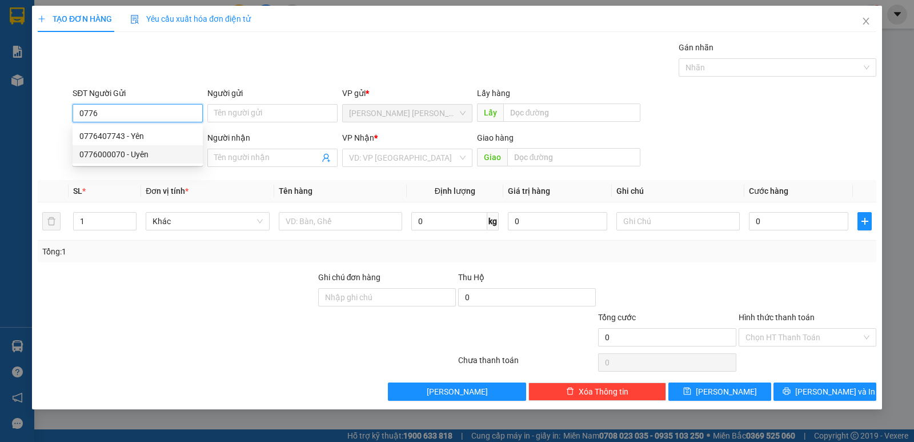
click at [153, 153] on div "0776000070 - Uyên" at bounding box center [137, 154] width 117 height 13
type input "0776000070"
type input "Uyên"
type input "0939703537"
type input "Nguyệt"
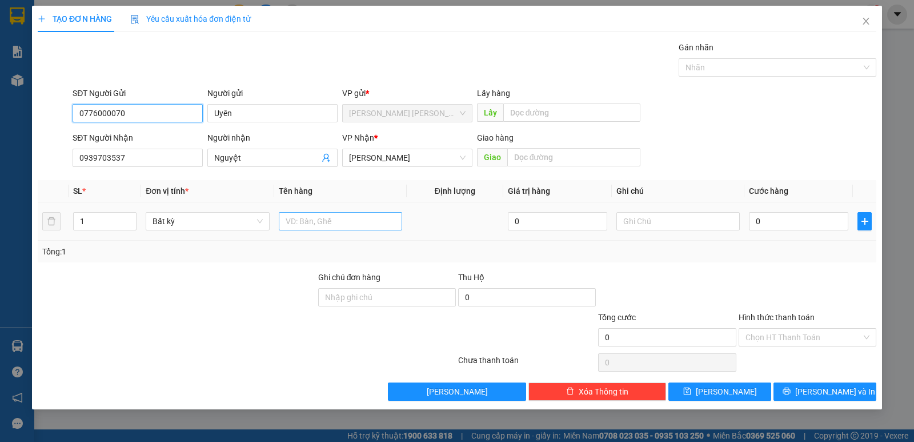
type input "0776000070"
drag, startPoint x: 310, startPoint y: 224, endPoint x: 315, endPoint y: 218, distance: 7.7
click at [315, 218] on input "text" at bounding box center [340, 221] width 123 height 18
type input "1T XÓP TRẮNG/ TÔM ĐÔNG LẠNH"
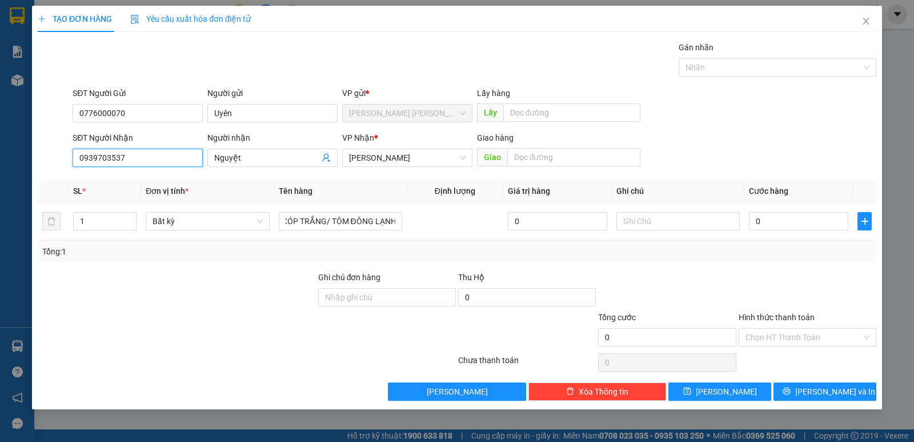
click at [128, 161] on input "0939703537" at bounding box center [138, 158] width 130 height 18
paste input "0939703537"
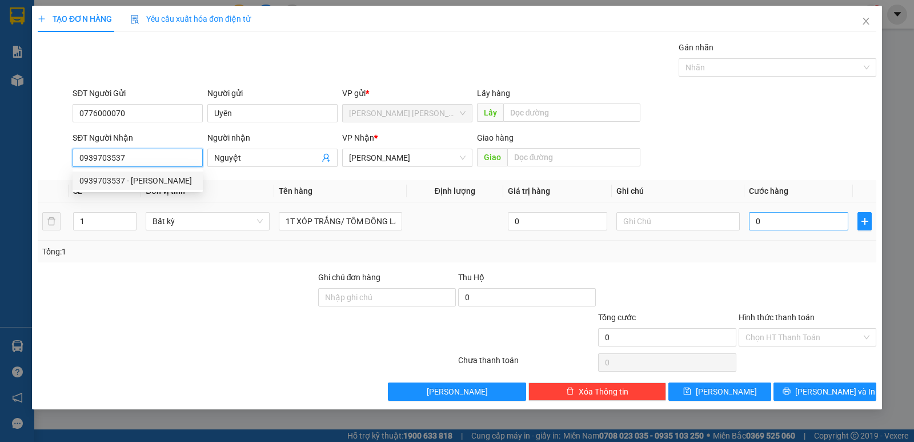
type input "0939703537"
type input "5"
type input "50"
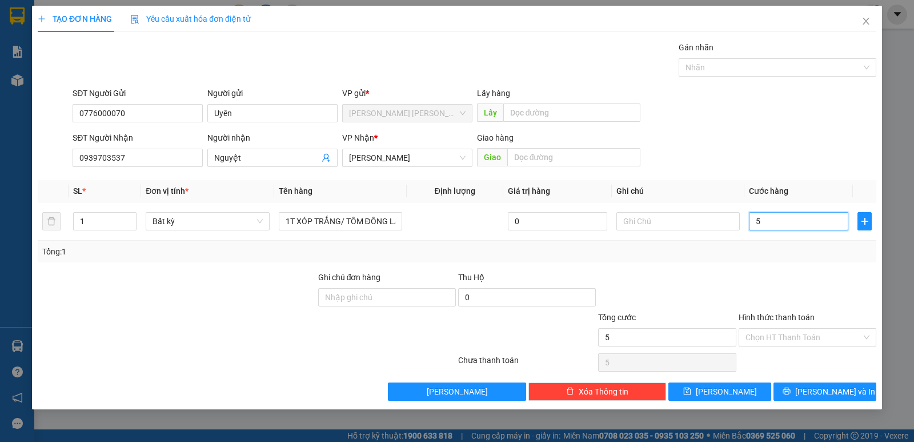
type input "50"
type input "50.000"
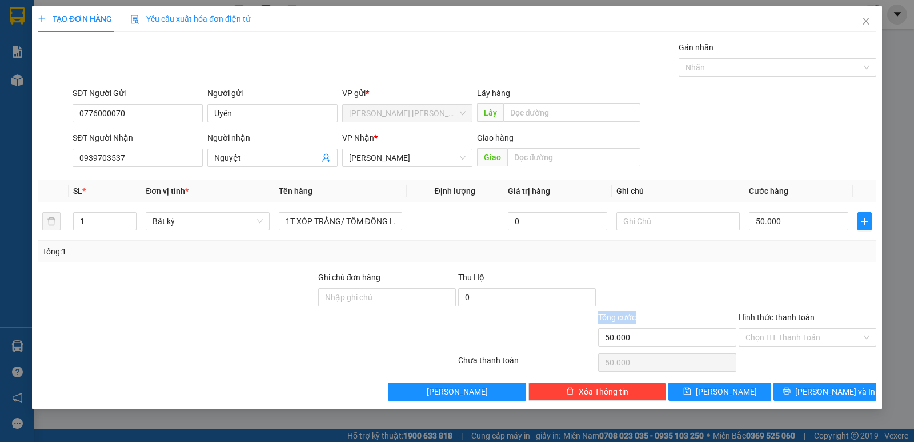
click at [729, 310] on form "Ghi chú đơn hàng Thu Hộ 0 Tổng cước 50.000 Hình thức thanh toán Chọn HT Thanh T…" at bounding box center [457, 311] width 839 height 80
click at [802, 386] on button "Lưu và In" at bounding box center [825, 391] width 103 height 18
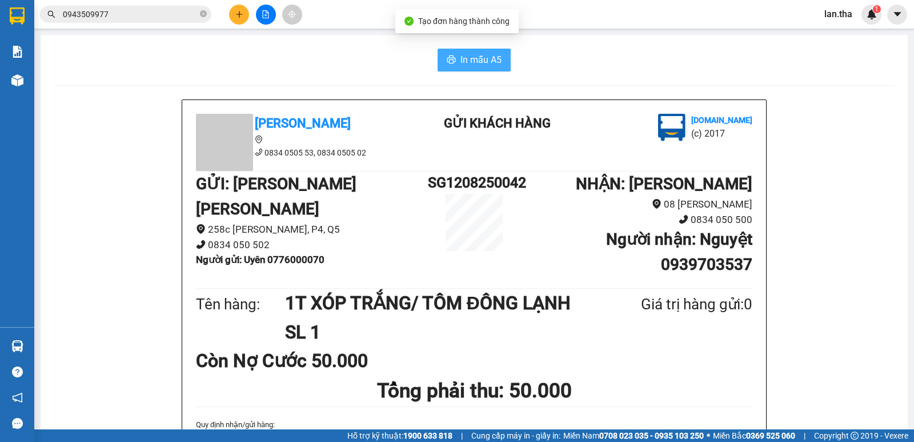
click at [495, 69] on button "In mẫu A5" at bounding box center [474, 60] width 73 height 23
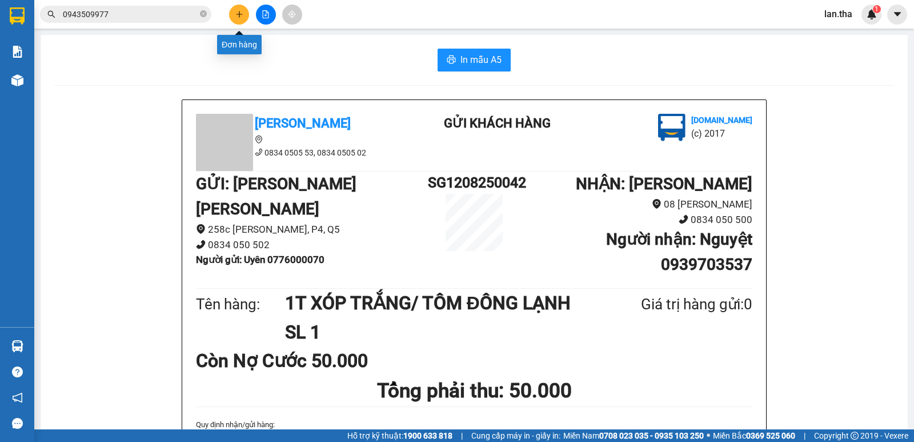
click at [235, 15] on icon "plus" at bounding box center [239, 14] width 8 height 8
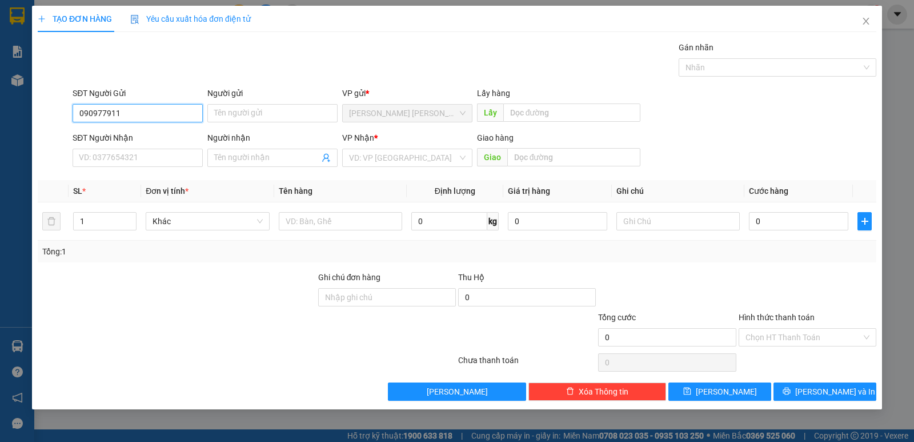
type input "0909779113"
click at [155, 131] on div "0909779113 - Dung" at bounding box center [137, 136] width 117 height 13
type input "Dung"
type input "0907877369"
type input "Quân"
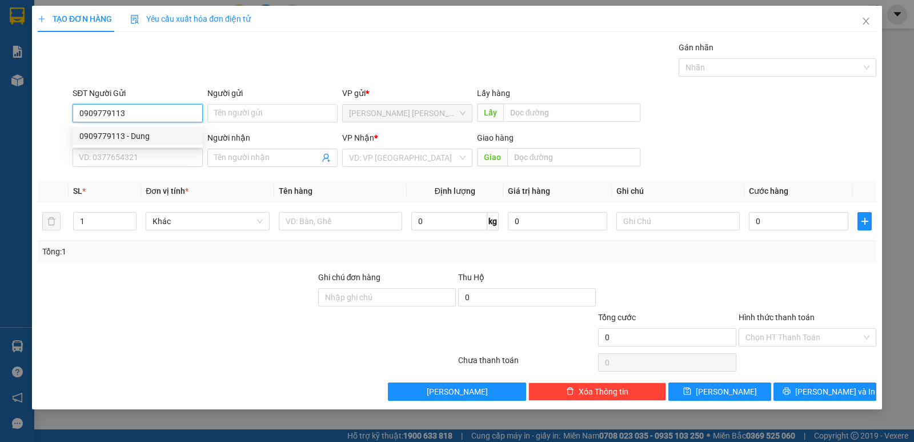
type input "Nhân Lương"
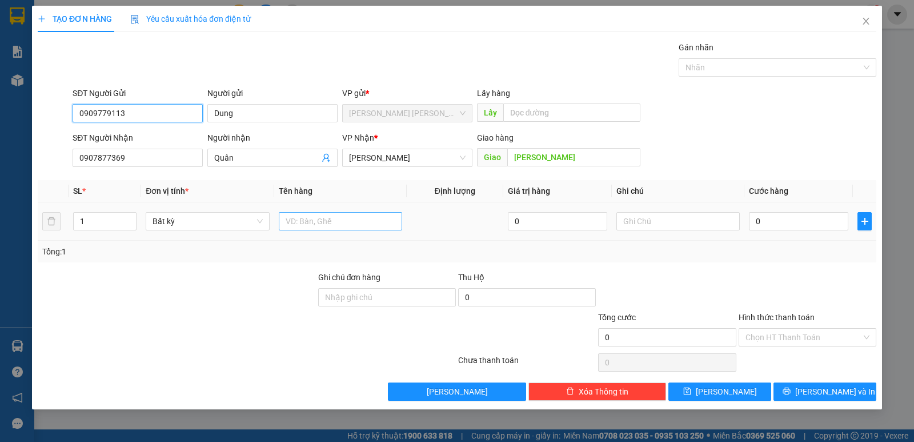
type input "0909779113"
drag, startPoint x: 323, startPoint y: 216, endPoint x: 322, endPoint y: 204, distance: 12.0
click at [322, 209] on td at bounding box center [340, 221] width 133 height 38
type input "1H XÁM NHỎ/ DẤU MỘC"
type input "3"
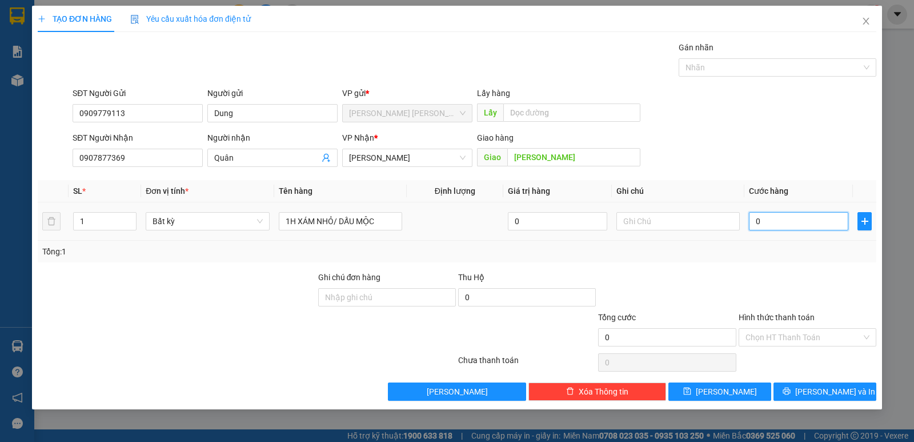
type input "3"
type input "30"
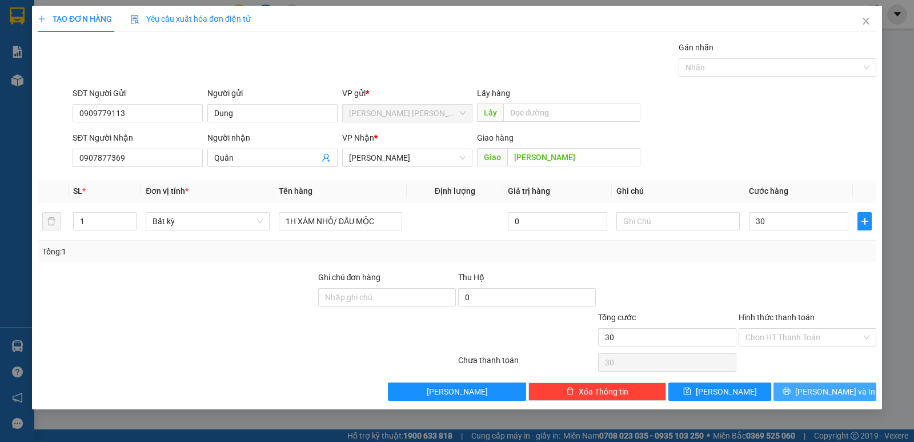
type input "30.000"
click at [808, 398] on button "Lưu và In" at bounding box center [825, 391] width 103 height 18
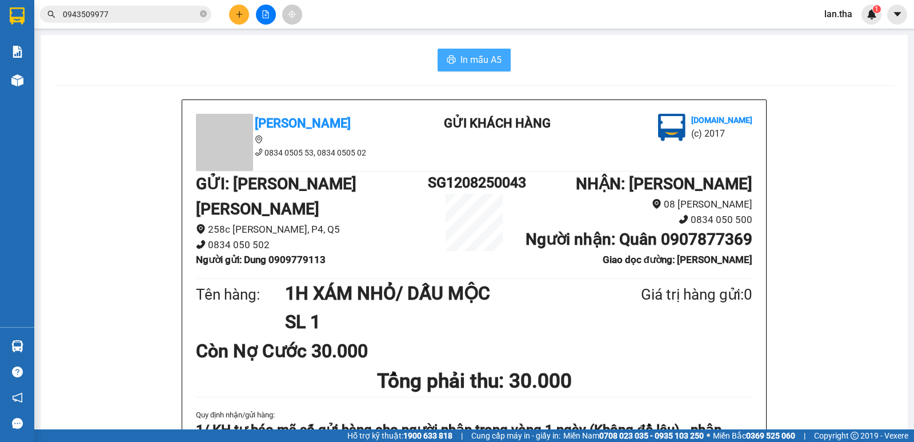
click at [486, 61] on span "In mẫu A5" at bounding box center [481, 60] width 41 height 14
click at [239, 17] on icon "plus" at bounding box center [239, 14] width 8 height 8
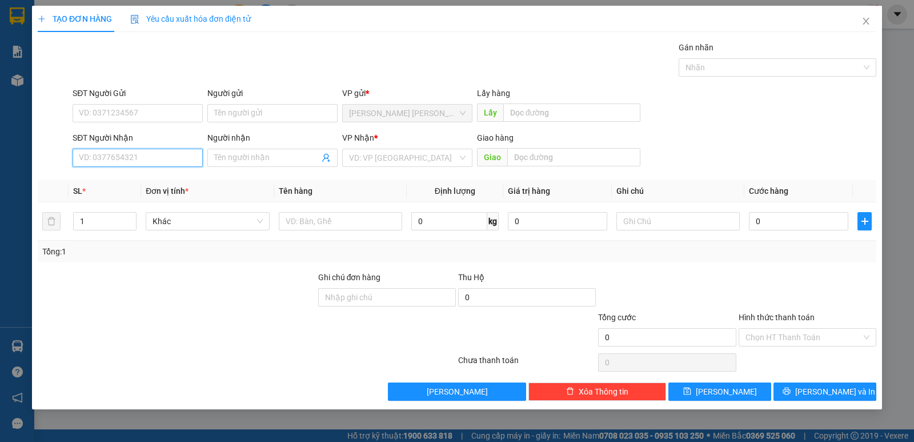
click at [143, 158] on input "SĐT Người Nhận" at bounding box center [138, 158] width 130 height 18
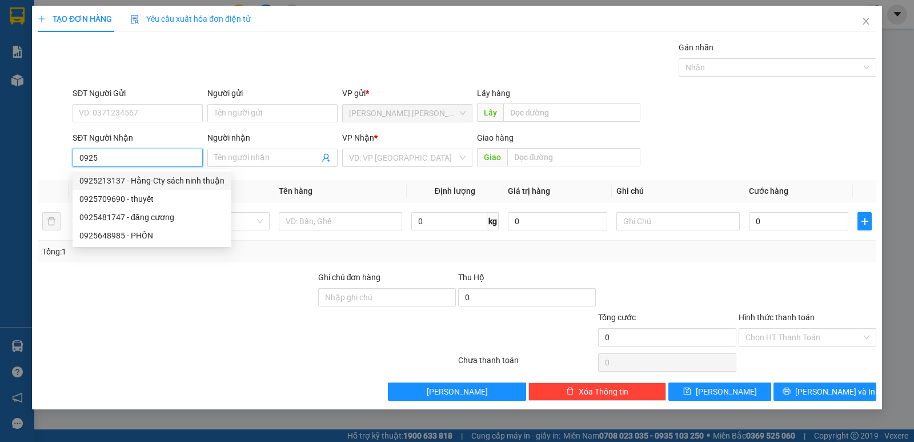
click at [115, 181] on div "0925213137 - Hằng-Cty sách ninh thuận" at bounding box center [151, 180] width 145 height 13
type input "0925213137"
type input "Hằng-Cty sách ninh thuận"
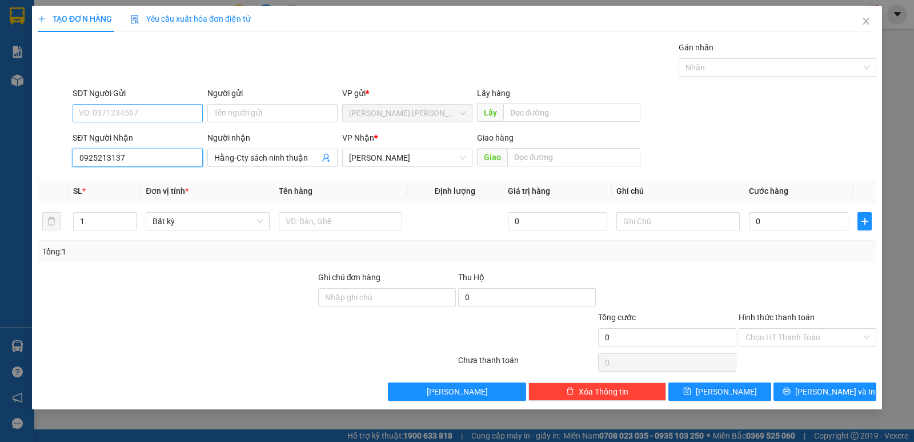
type input "0925213137"
click at [133, 116] on input "SĐT Người Gửi" at bounding box center [138, 113] width 130 height 18
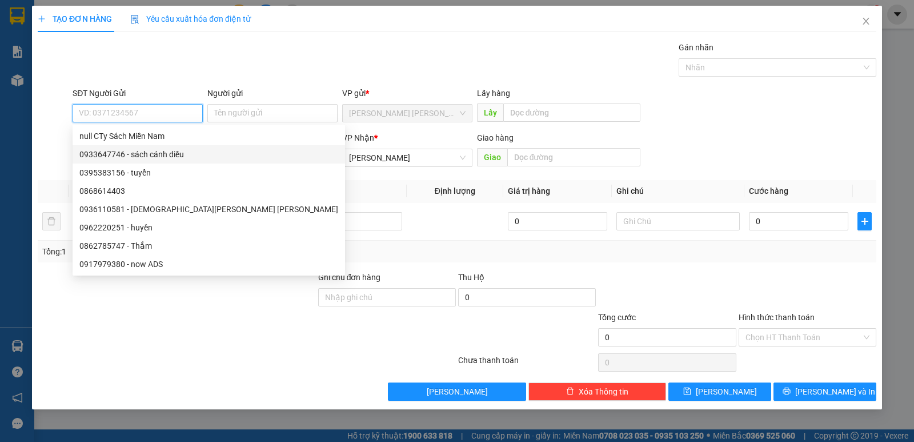
click at [102, 150] on div "0933647746 - sách cánh diều" at bounding box center [208, 154] width 259 height 13
type input "0933647746"
type input "sách cánh diều"
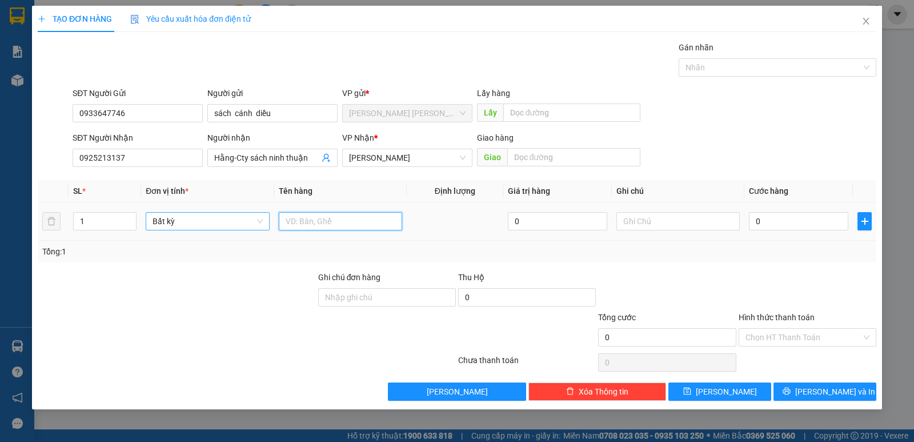
drag, startPoint x: 292, startPoint y: 223, endPoint x: 242, endPoint y: 222, distance: 49.7
click at [286, 222] on input "text" at bounding box center [340, 221] width 123 height 18
click at [110, 218] on input "1" at bounding box center [105, 221] width 62 height 17
drag, startPoint x: 109, startPoint y: 217, endPoint x: 113, endPoint y: 226, distance: 10.3
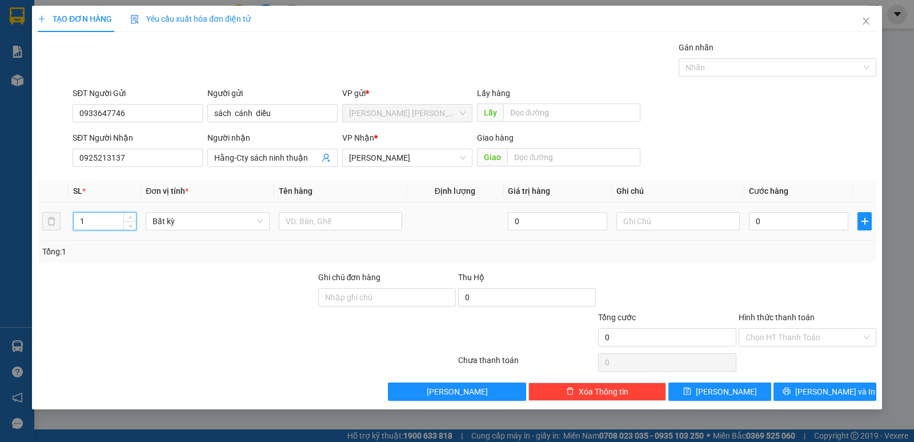
click at [113, 227] on input "1" at bounding box center [105, 221] width 62 height 17
type input "28"
click at [305, 227] on input "text" at bounding box center [340, 221] width 123 height 18
type input "28T SÁCH"
click at [773, 225] on input "0" at bounding box center [798, 221] width 99 height 18
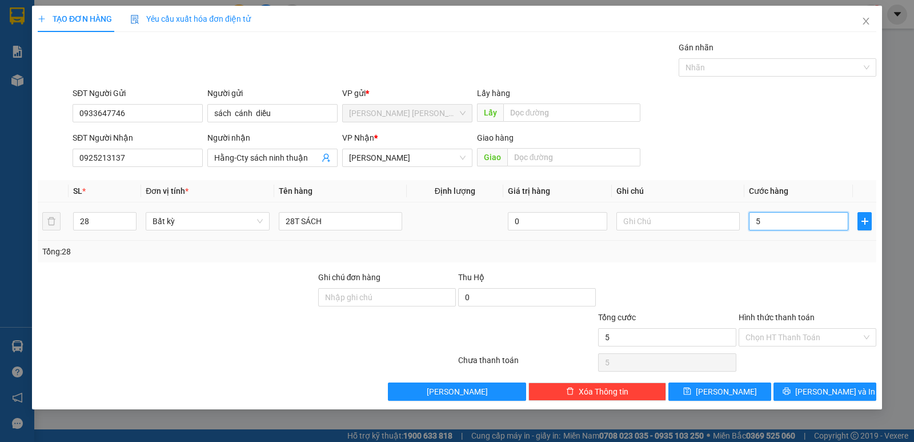
type input "5"
type input "56"
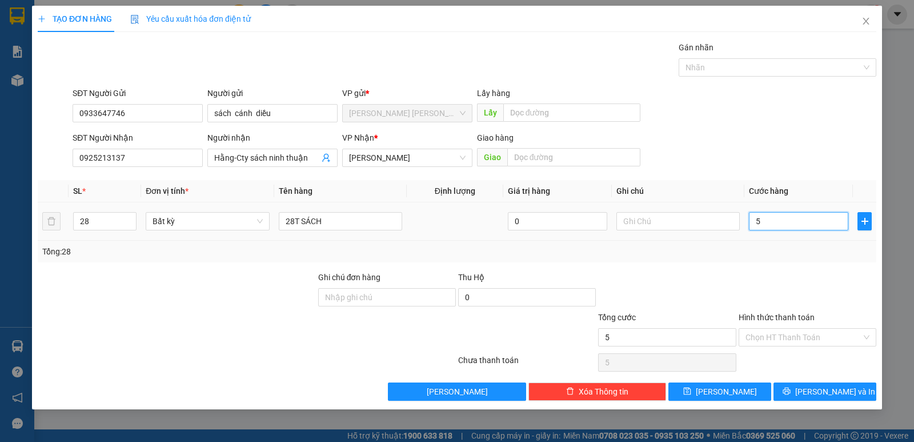
type input "56"
type input "560"
type input "560.000"
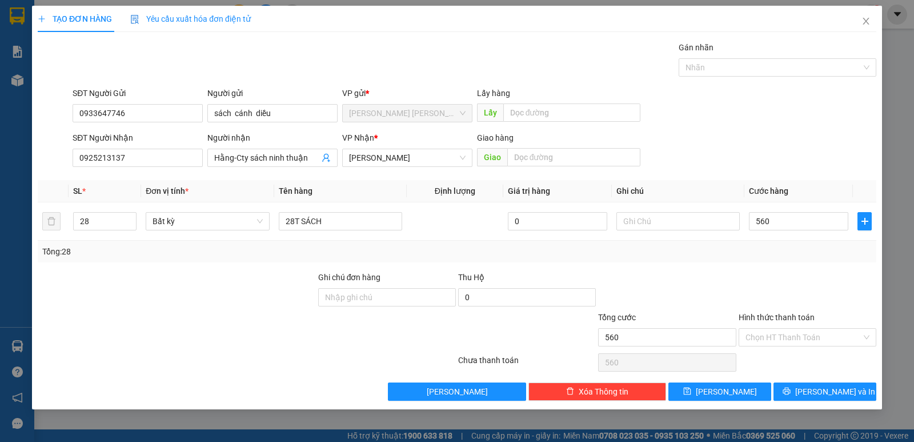
type input "560.000"
drag, startPoint x: 777, startPoint y: 256, endPoint x: 778, endPoint y: 246, distance: 9.9
click at [777, 251] on div "Tổng: 28" at bounding box center [457, 251] width 830 height 13
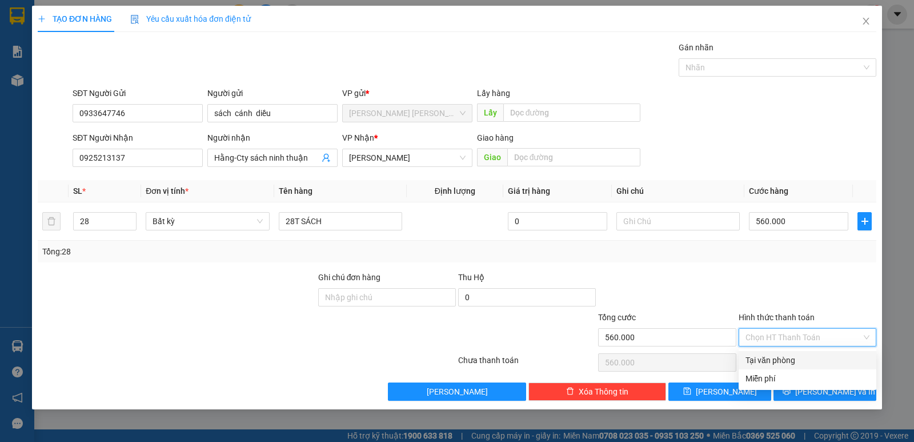
click at [821, 334] on input "Hình thức thanh toán" at bounding box center [804, 337] width 116 height 17
click at [794, 357] on div "Tại văn phòng" at bounding box center [808, 360] width 124 height 13
type input "0"
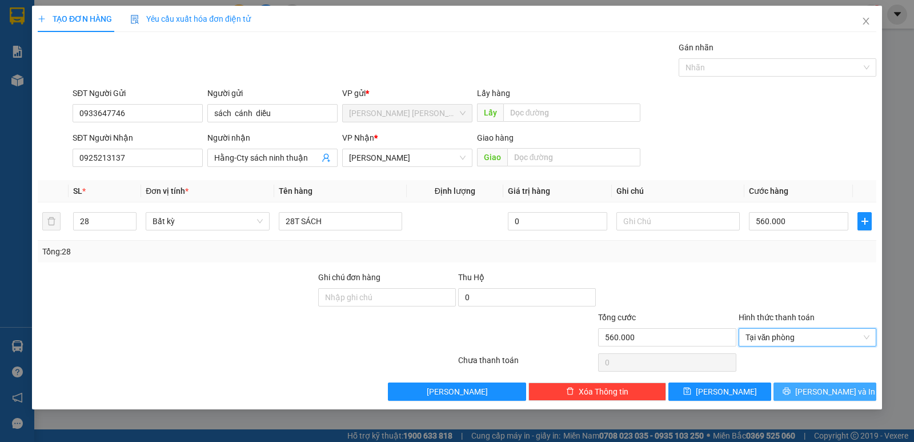
click at [786, 386] on button "Lưu và In" at bounding box center [825, 391] width 103 height 18
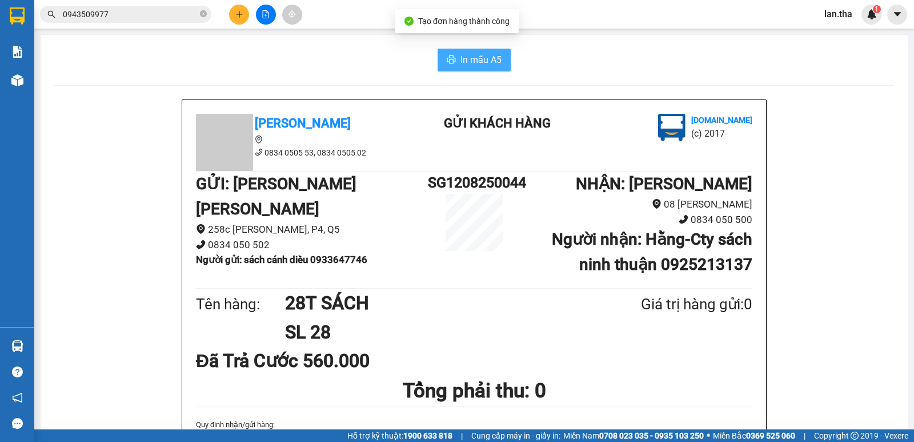
click at [461, 53] on span "In mẫu A5" at bounding box center [481, 60] width 41 height 14
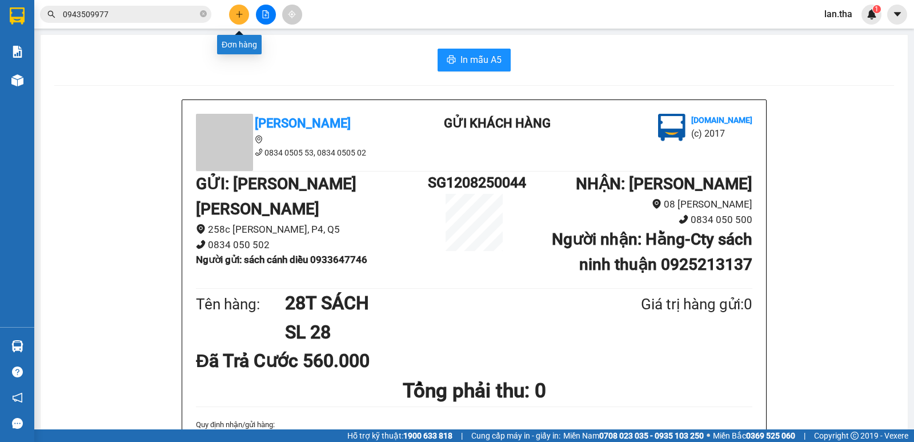
click at [244, 11] on button at bounding box center [239, 15] width 20 height 20
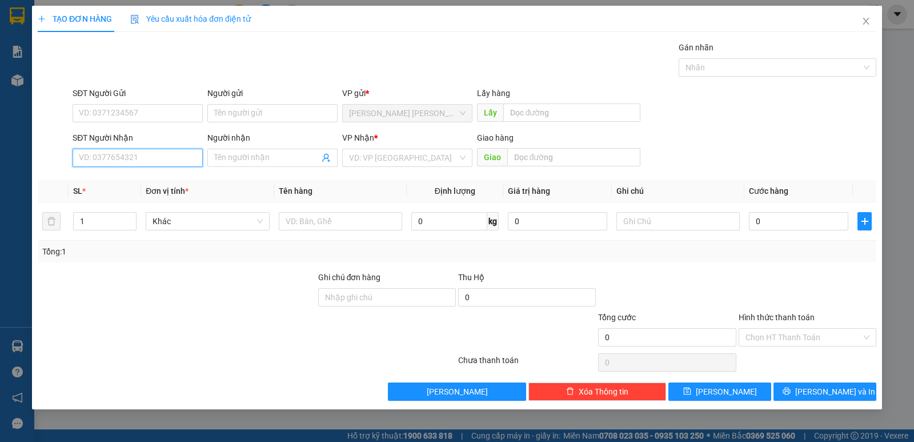
click at [147, 155] on input "SĐT Người Nhận" at bounding box center [138, 158] width 130 height 18
type input "0933656"
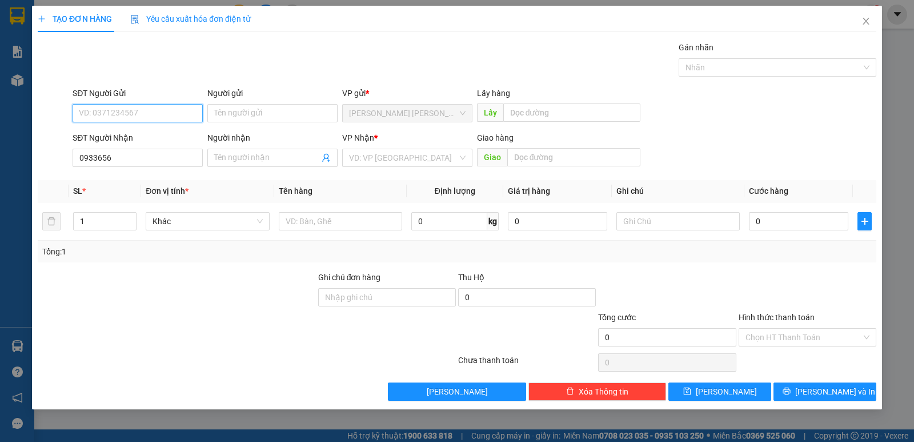
click at [130, 122] on input "SĐT Người Gửi" at bounding box center [138, 113] width 130 height 18
type input "0933656825"
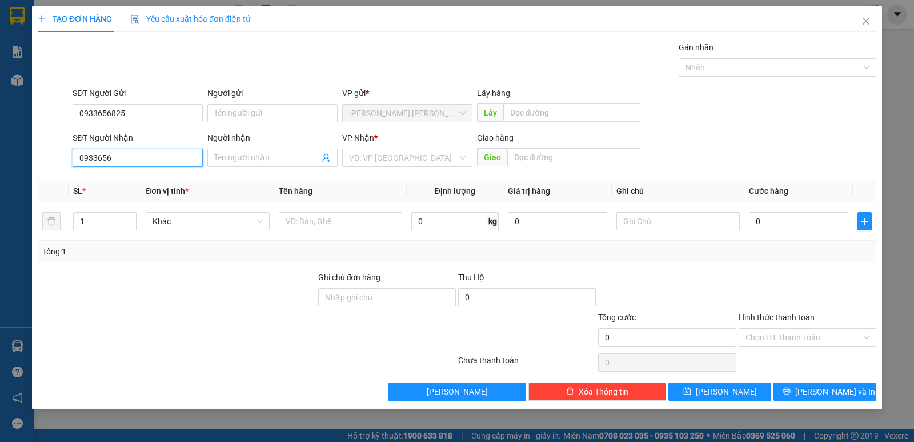
click at [109, 155] on input "0933656" at bounding box center [138, 158] width 130 height 18
click at [145, 119] on input "0933656825" at bounding box center [138, 113] width 130 height 18
click at [145, 153] on input "0933656" at bounding box center [138, 158] width 130 height 18
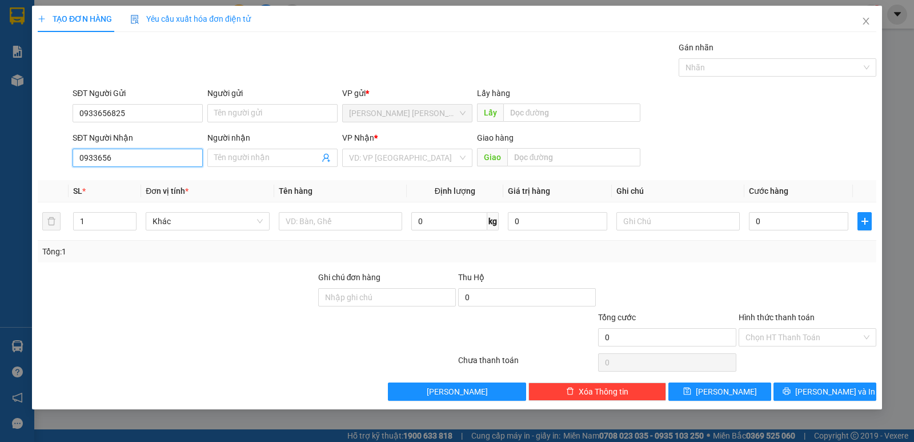
click at [145, 153] on input "0933656" at bounding box center [138, 158] width 130 height 18
drag, startPoint x: 233, startPoint y: 122, endPoint x: 227, endPoint y: 110, distance: 13.5
click at [226, 119] on div "Người gửi Tên người gửi" at bounding box center [272, 107] width 130 height 40
click at [227, 110] on input "Người gửi" at bounding box center [272, 113] width 130 height 18
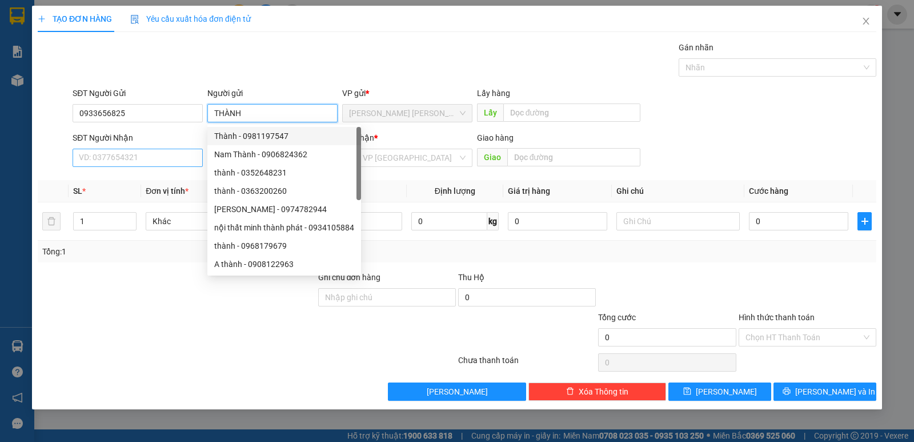
type input "THÀNH"
click at [126, 154] on input "SĐT Người Nhận" at bounding box center [138, 158] width 130 height 18
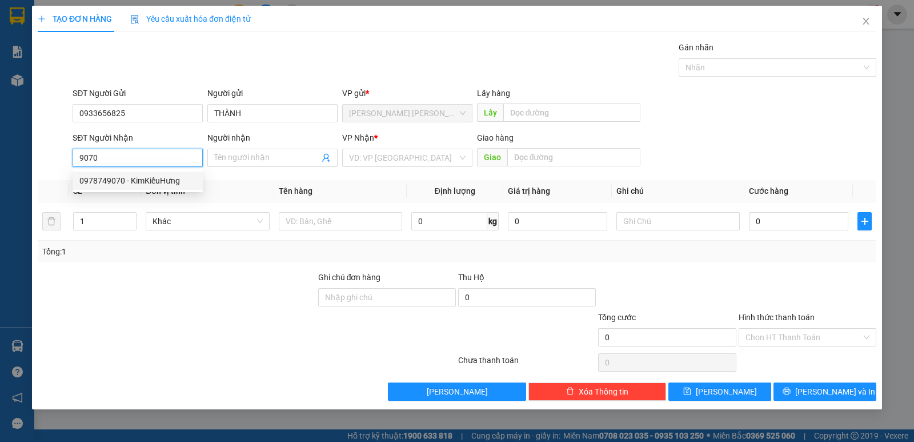
click at [163, 164] on input "9070" at bounding box center [138, 158] width 130 height 18
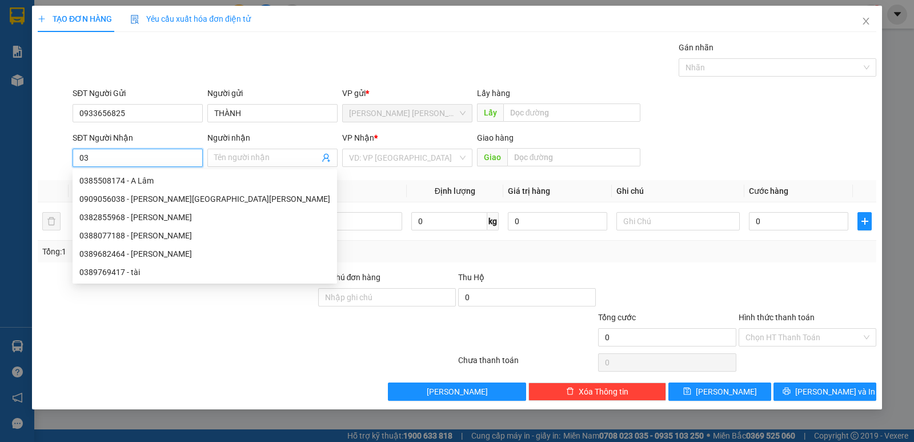
type input "0"
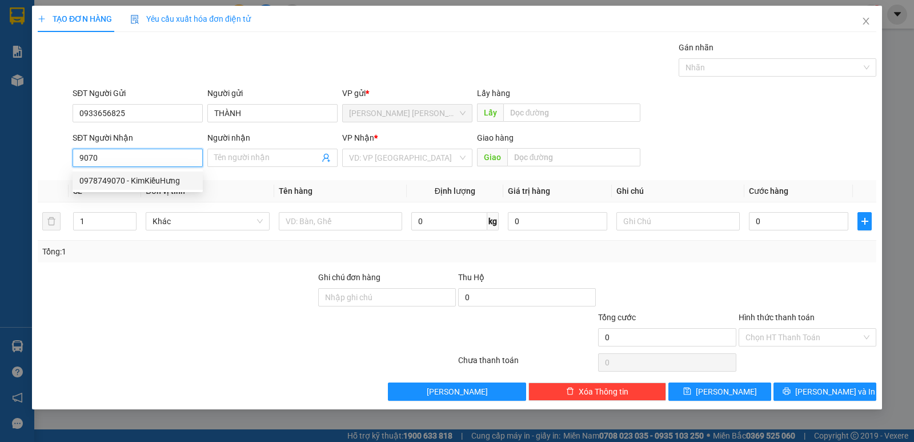
drag, startPoint x: 149, startPoint y: 176, endPoint x: 113, endPoint y: 192, distance: 38.9
click at [151, 176] on div "0978749070 - KimKiềuHưng" at bounding box center [137, 180] width 117 height 13
type input "0978749070"
type input "KimKiềuHưng"
type input "0978749070"
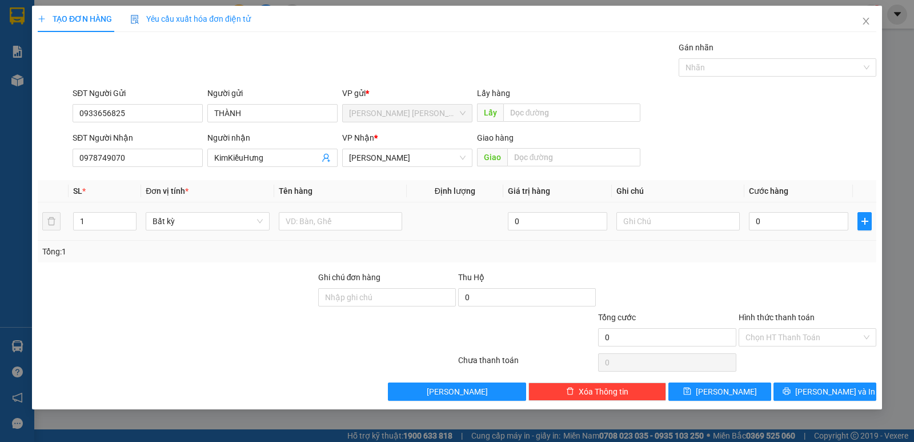
click at [335, 211] on div at bounding box center [340, 221] width 123 height 23
click at [338, 225] on input "text" at bounding box center [340, 221] width 123 height 18
type input "1"
click at [117, 162] on input "0978749070" at bounding box center [138, 158] width 130 height 18
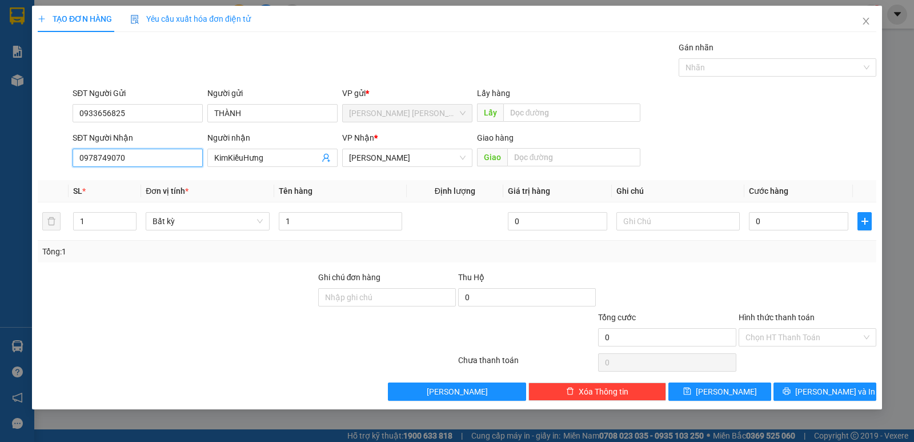
click at [117, 162] on input "0978749070" at bounding box center [138, 158] width 130 height 18
type input "0387001073"
click at [333, 198] on th "Tên hàng" at bounding box center [340, 191] width 133 height 22
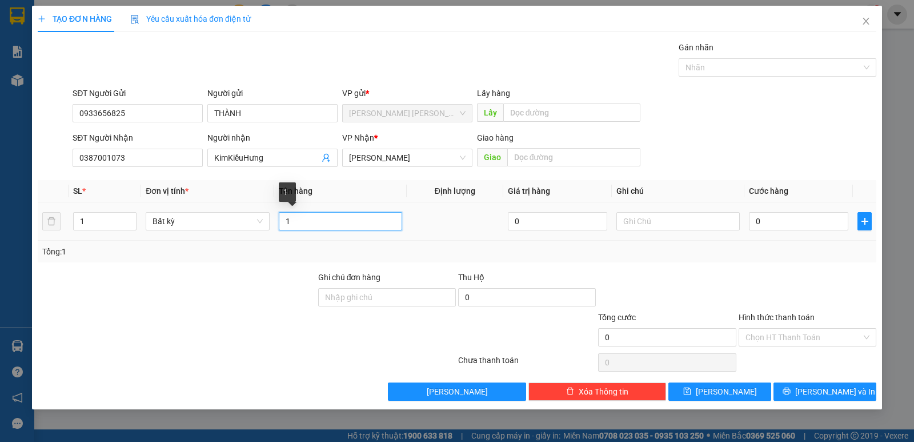
click at [324, 223] on input "1" at bounding box center [340, 221] width 123 height 18
type input "1 BAO ĐEN KEO VÀNG QA"
drag, startPoint x: 781, startPoint y: 208, endPoint x: 780, endPoint y: 195, distance: 12.6
click at [781, 202] on td "0" at bounding box center [799, 221] width 109 height 38
type input "5"
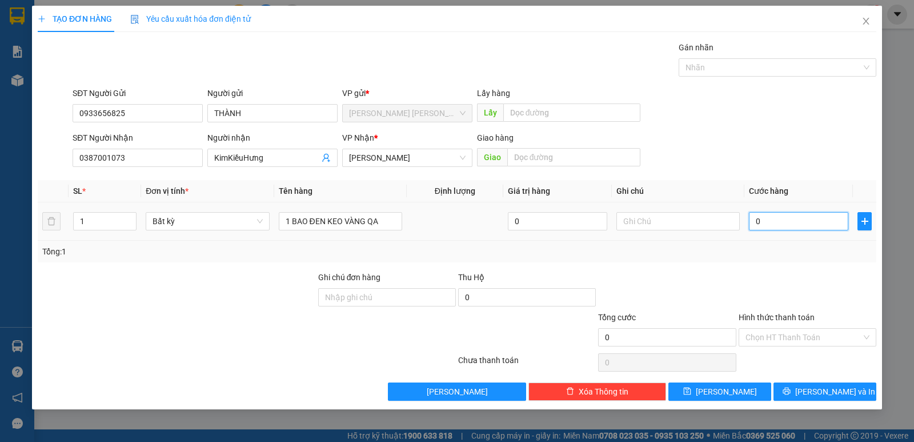
type input "5"
type input "50"
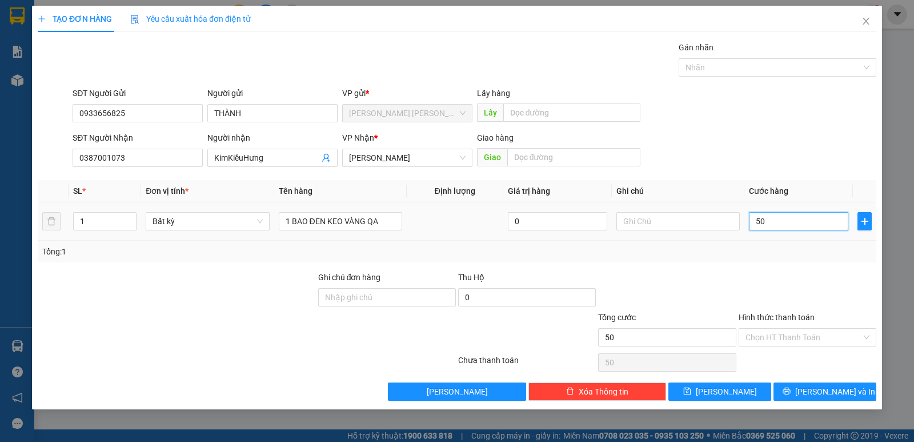
click at [798, 219] on input "50" at bounding box center [798, 221] width 99 height 18
type input "50.000"
click at [783, 258] on div "Tổng: 1" at bounding box center [457, 252] width 839 height 22
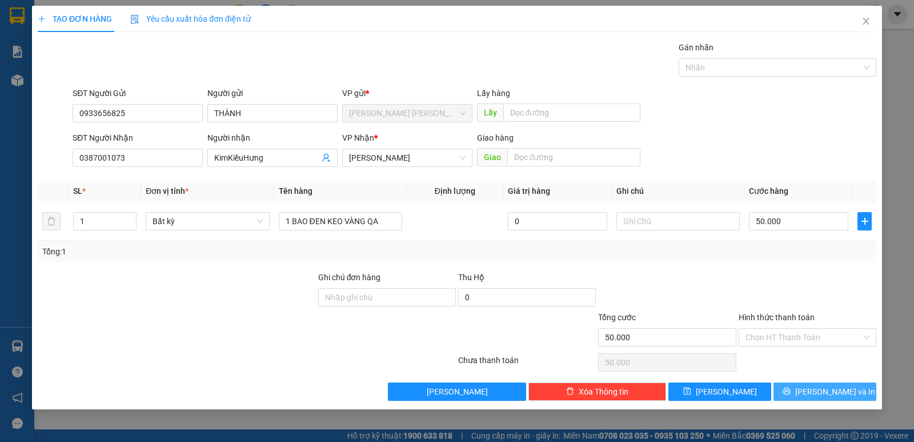
click at [840, 387] on span "Lưu và In" at bounding box center [835, 391] width 80 height 13
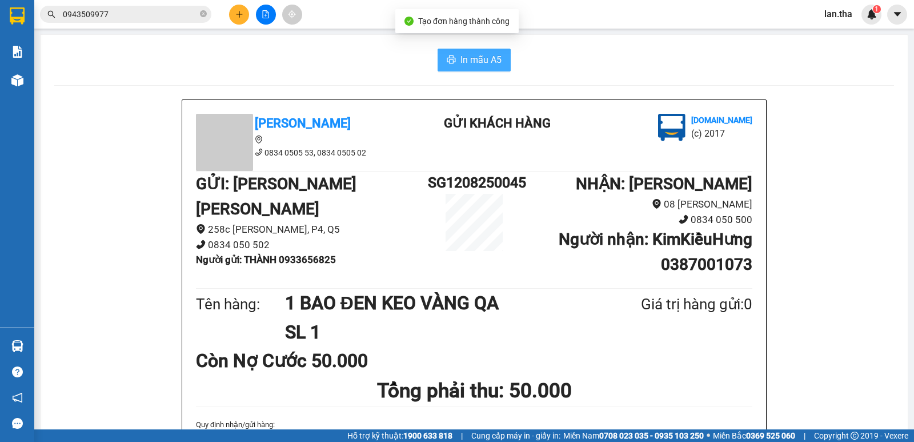
click at [479, 51] on button "In mẫu A5" at bounding box center [474, 60] width 73 height 23
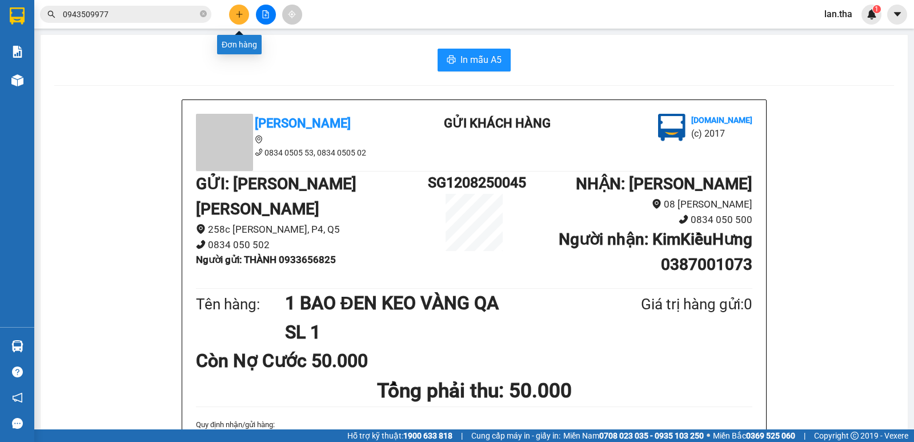
click at [238, 15] on icon "plus" at bounding box center [239, 14] width 8 height 8
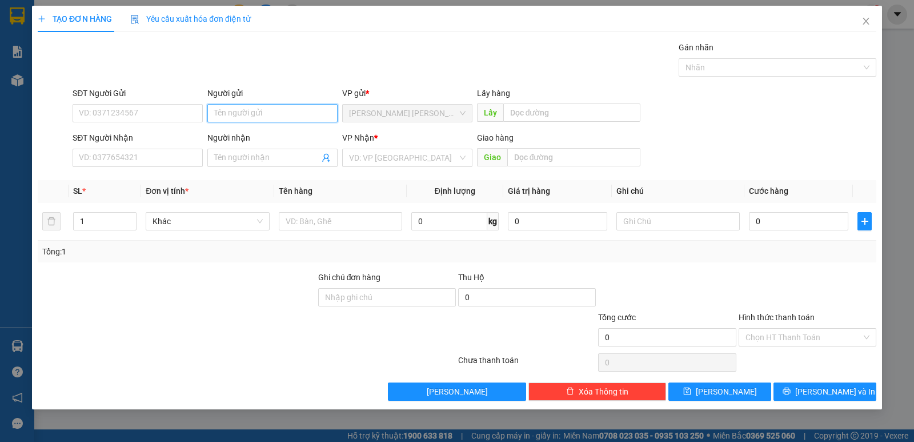
click at [247, 113] on input "Người gửi" at bounding box center [272, 113] width 130 height 18
type input "PHÁT ĐẠT COMPUTERF"
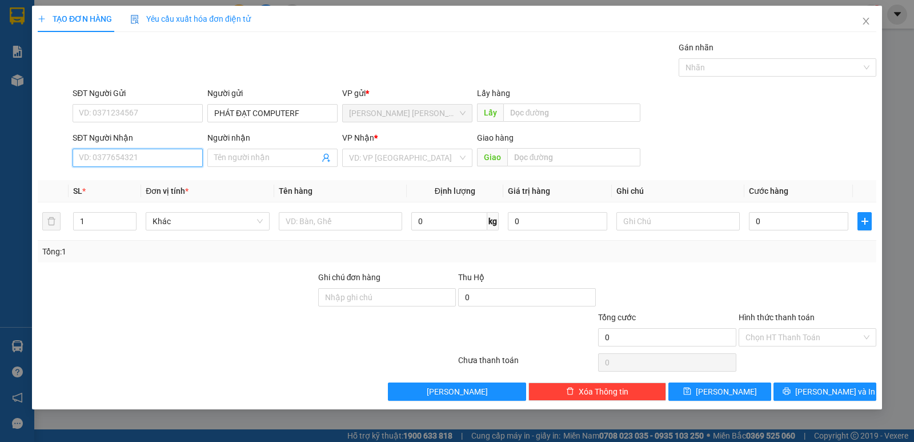
click at [113, 155] on input "SĐT Người Nhận" at bounding box center [138, 158] width 130 height 18
type input "0342879832"
drag, startPoint x: 143, startPoint y: 185, endPoint x: 292, endPoint y: 202, distance: 150.1
click at [143, 185] on div "0342879832 - hoàng tín vinh" at bounding box center [172, 180] width 186 height 13
type input "hoàng tín vinh"
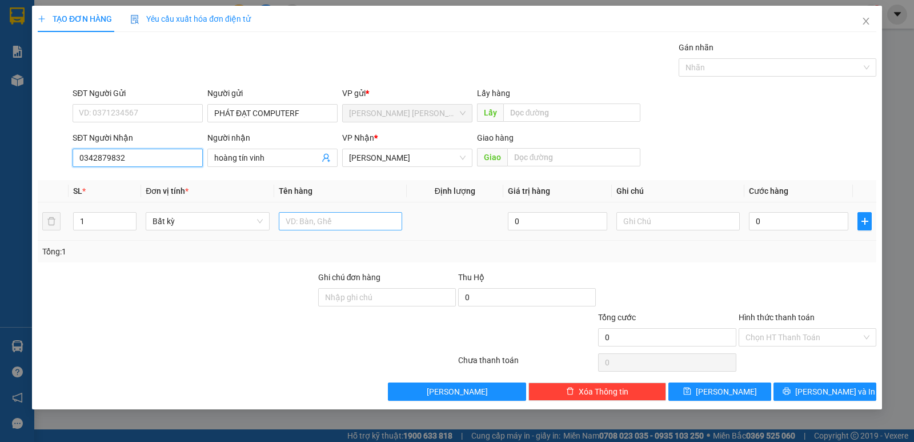
type input "0342879832"
click at [324, 228] on input "text" at bounding box center [340, 221] width 123 height 18
type input "1 CỤC ĐEN/ ĐẦU VITINH"
click at [791, 221] on input "0" at bounding box center [798, 221] width 99 height 18
type input "3"
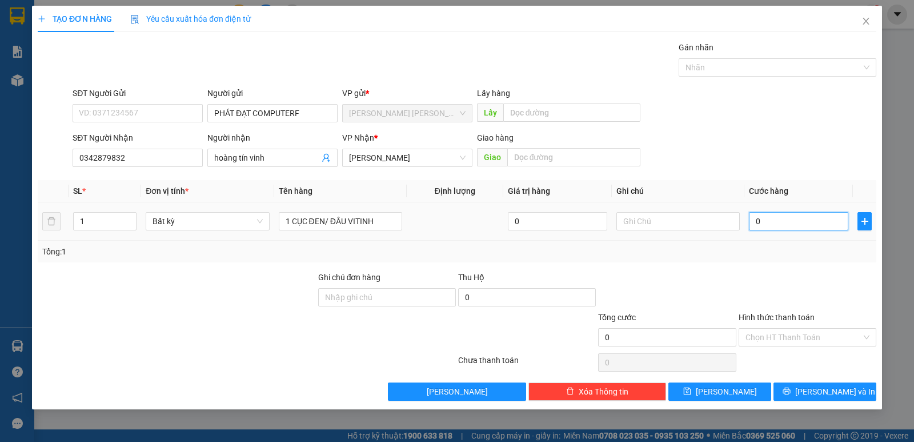
type input "3"
type input "30"
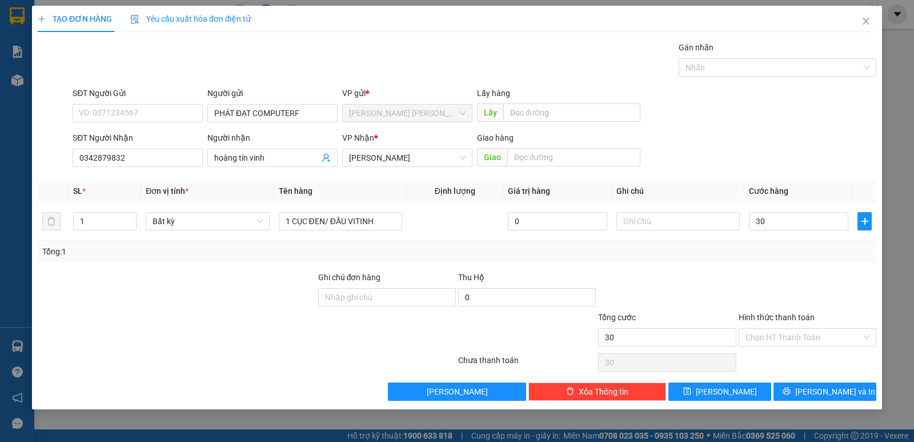
type input "30.000"
click at [704, 287] on div at bounding box center [667, 291] width 140 height 40
click at [824, 396] on span "Lưu và In" at bounding box center [835, 391] width 80 height 13
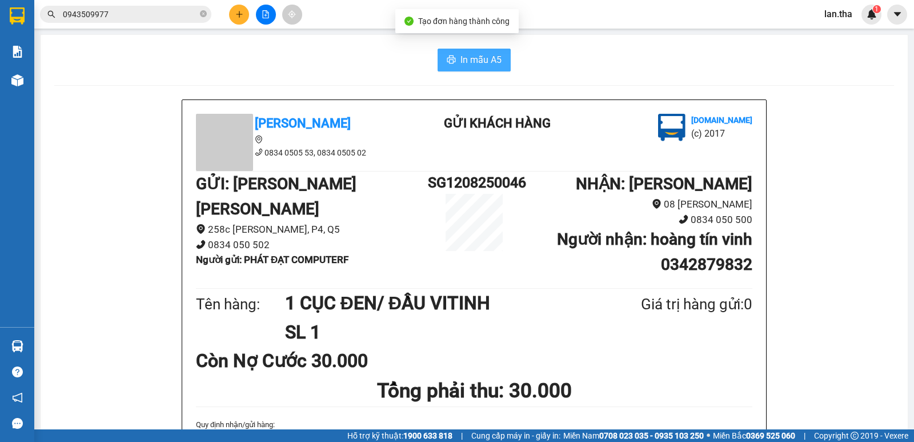
click at [483, 57] on span "In mẫu A5" at bounding box center [481, 60] width 41 height 14
click at [229, 13] on button at bounding box center [239, 15] width 20 height 20
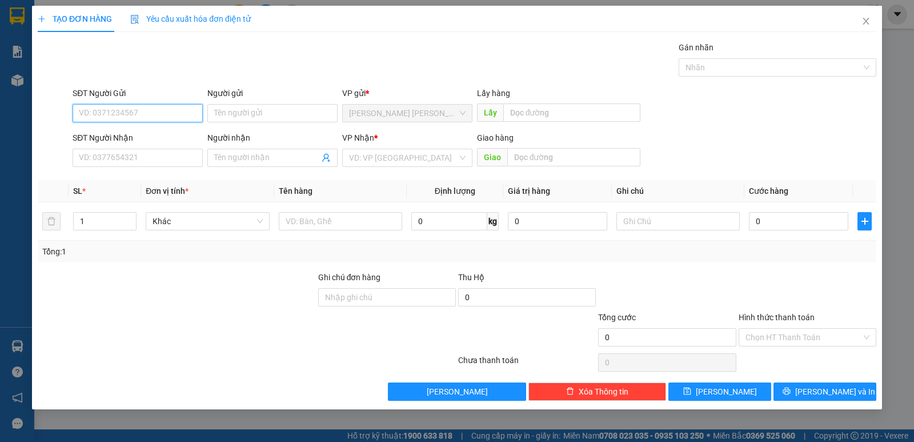
click at [177, 108] on input "SĐT Người Gửi" at bounding box center [138, 113] width 130 height 18
click at [122, 142] on div "0909635648 - kiệt" at bounding box center [138, 136] width 130 height 18
type input "0909635648"
type input "kiệt"
type input "0357982011"
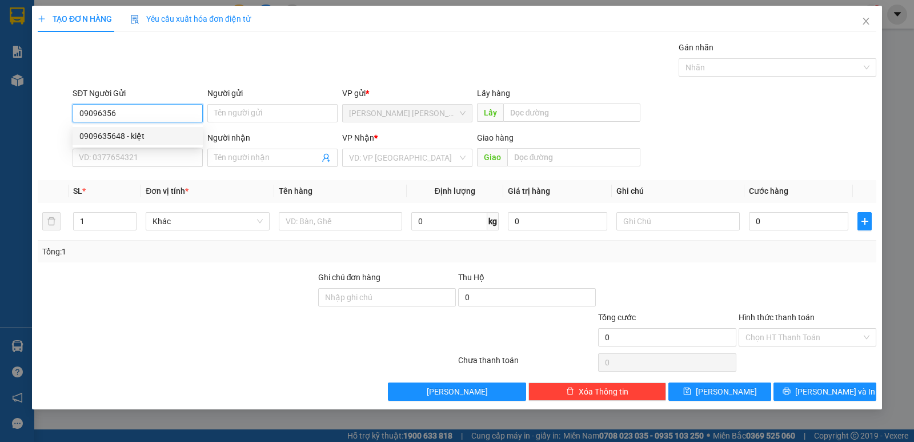
type input "THỤY"
type input "BV tỉnh ninh thuận"
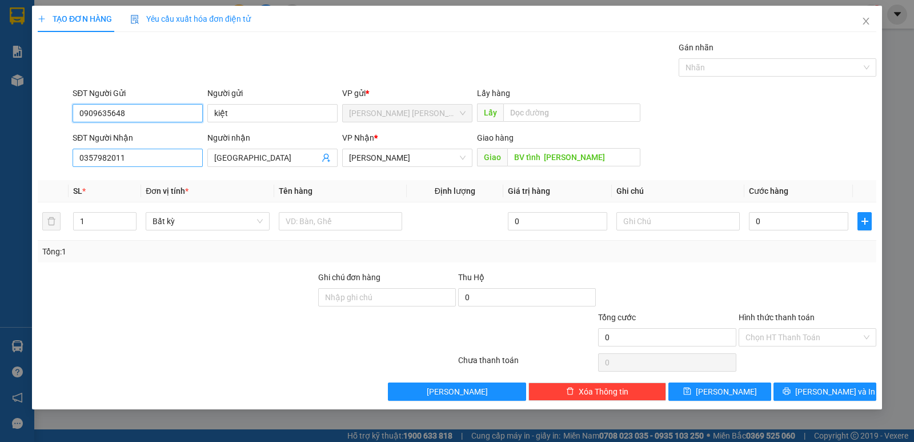
type input "0909635648"
click at [161, 159] on input "0357982011" at bounding box center [138, 158] width 130 height 18
click at [161, 158] on input "0357982011" at bounding box center [138, 158] width 130 height 18
type input "0333755033"
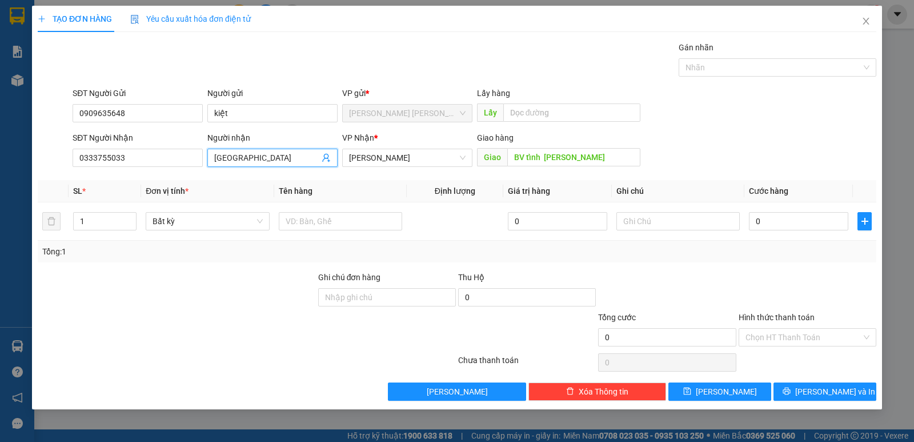
click at [263, 163] on input "THỤY" at bounding box center [266, 157] width 105 height 13
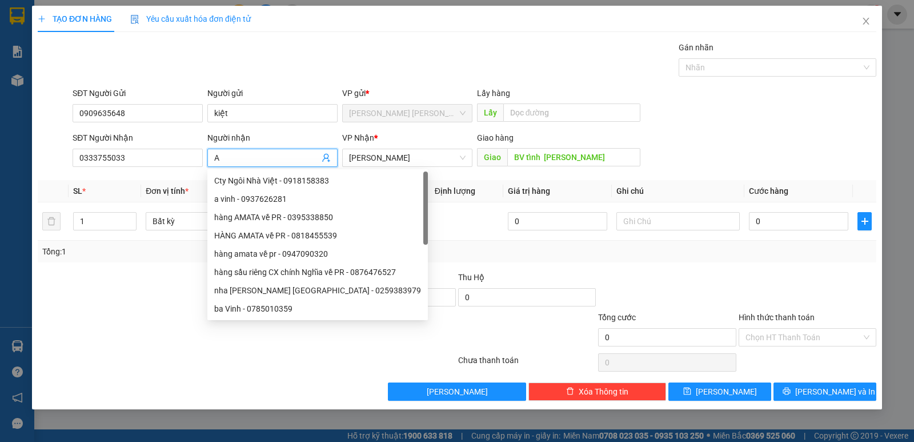
type input "A"
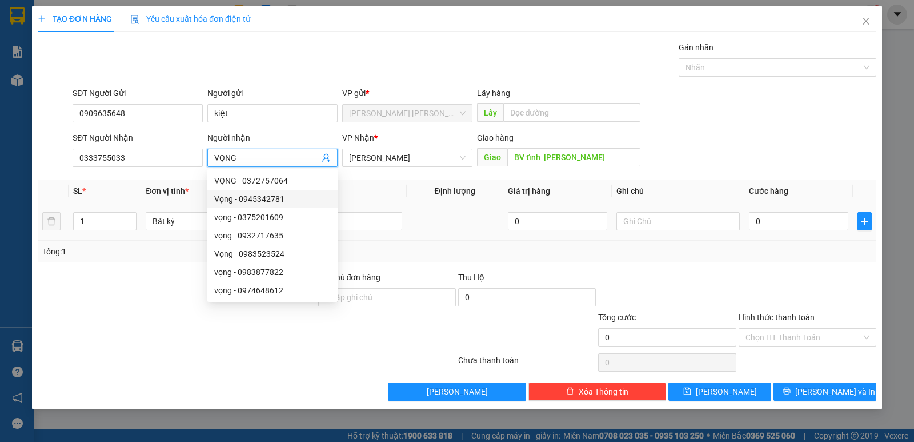
type input "VỌNG"
drag, startPoint x: 445, startPoint y: 223, endPoint x: 331, endPoint y: 230, distance: 113.4
click at [438, 225] on td at bounding box center [455, 221] width 97 height 38
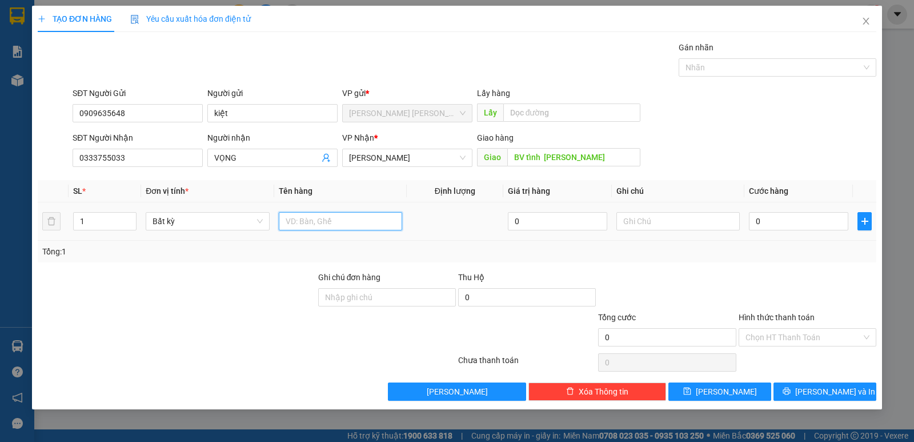
click at [377, 225] on input "text" at bounding box center [340, 221] width 123 height 18
type input "1 XE LẮC TAY"
type input "2"
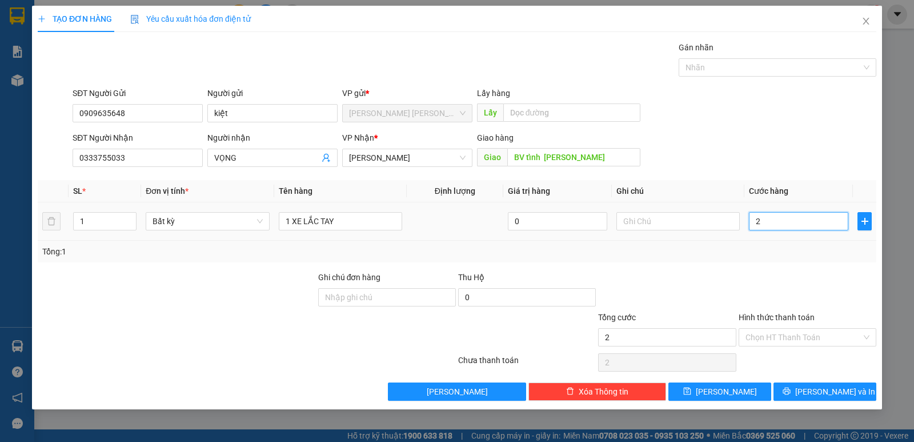
type input "25"
type input "250"
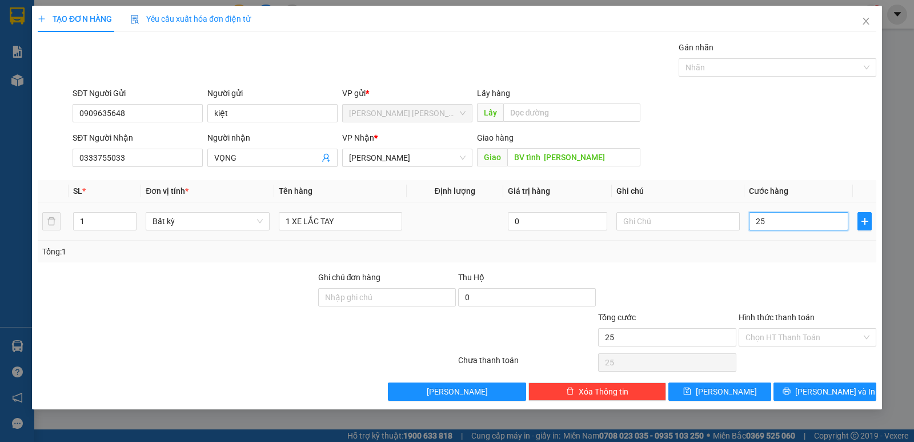
type input "250"
type input "250.000"
click at [783, 272] on div at bounding box center [808, 291] width 140 height 40
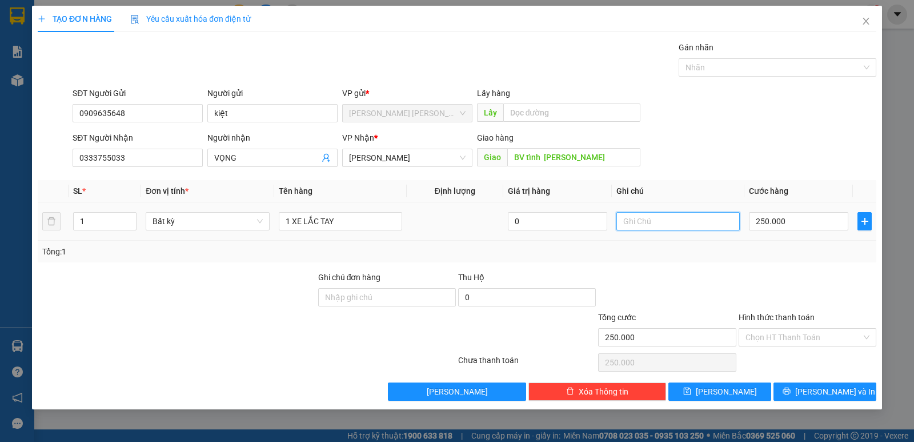
click at [644, 222] on input "text" at bounding box center [678, 221] width 123 height 18
type input "GIAO TẬN NƠI"
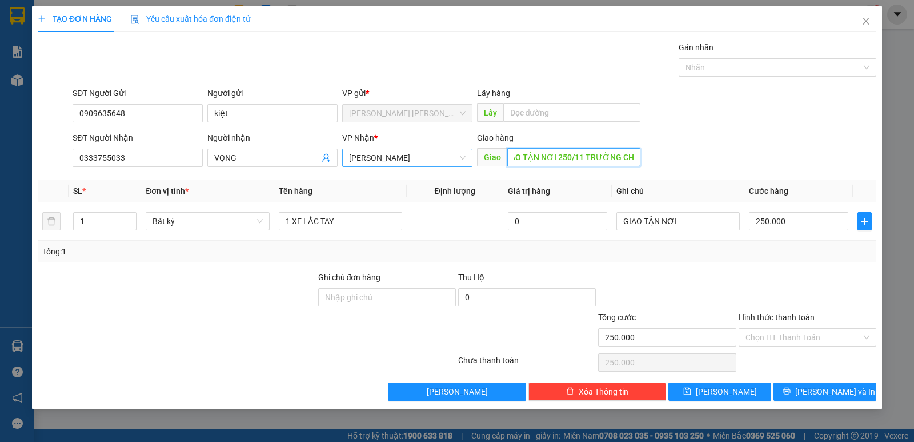
scroll to position [0, 24]
type input "GIAO TẬN NƠI 250/11 TRƯỜNG CHINH"
click at [817, 345] on input "Hình thức thanh toán" at bounding box center [804, 337] width 116 height 17
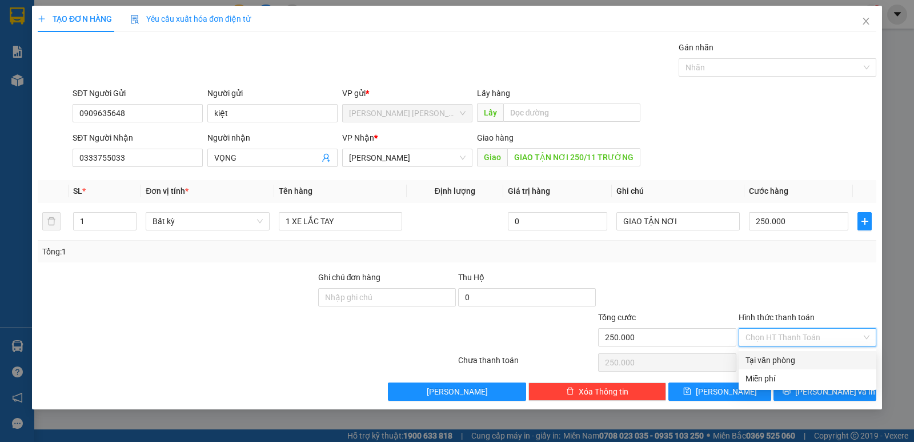
click at [789, 361] on div "Tại văn phòng" at bounding box center [808, 360] width 124 height 13
type input "0"
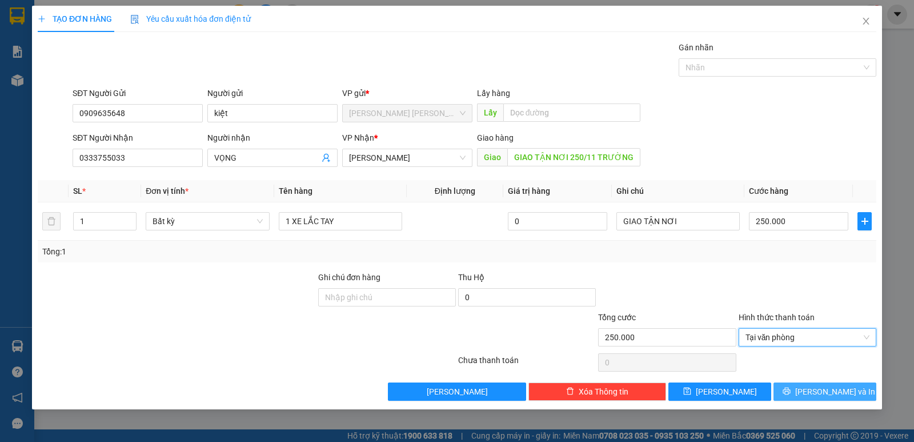
click at [850, 393] on button "Lưu và In" at bounding box center [825, 391] width 103 height 18
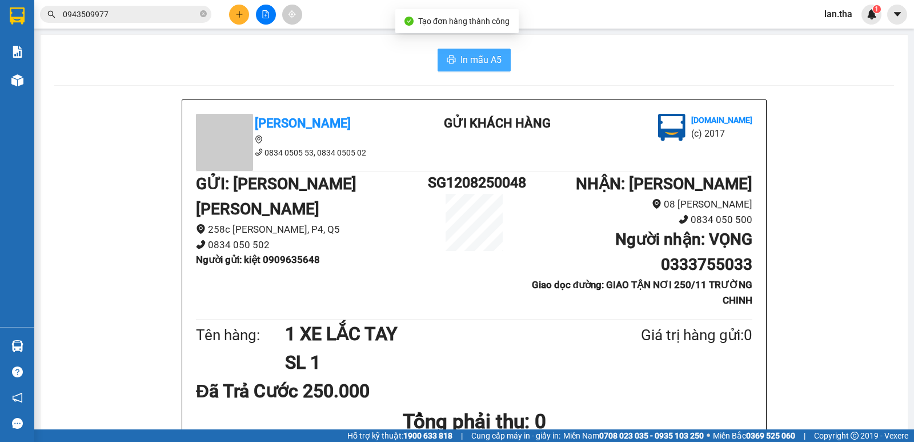
click at [469, 61] on span "In mẫu A5" at bounding box center [481, 60] width 41 height 14
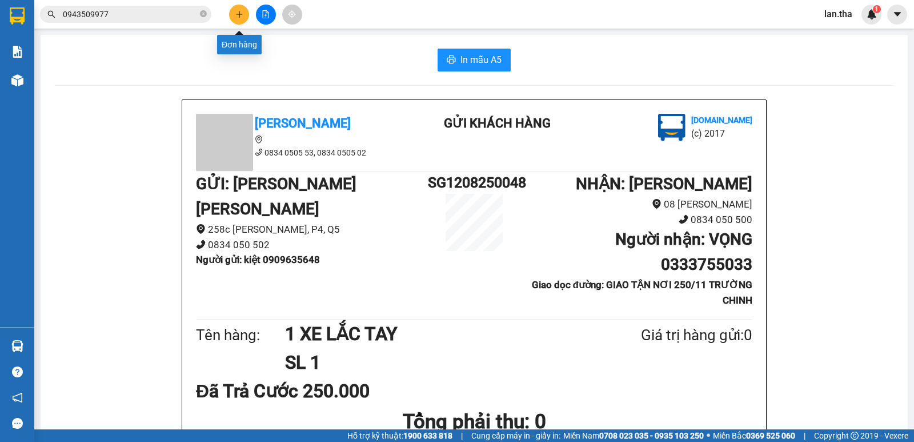
click at [238, 12] on icon "plus" at bounding box center [239, 14] width 8 height 8
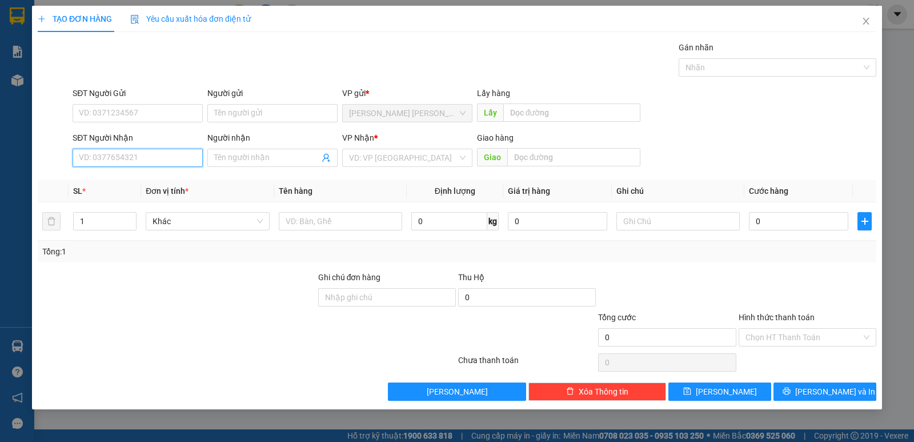
drag, startPoint x: 131, startPoint y: 164, endPoint x: 138, endPoint y: 158, distance: 8.5
click at [136, 161] on input "SĐT Người Nhận" at bounding box center [138, 158] width 130 height 18
click at [128, 178] on div "0916755119 - Sơn(TH HP)" at bounding box center [137, 180] width 117 height 13
type input "0916755119"
type input "Sơn(TH HP)"
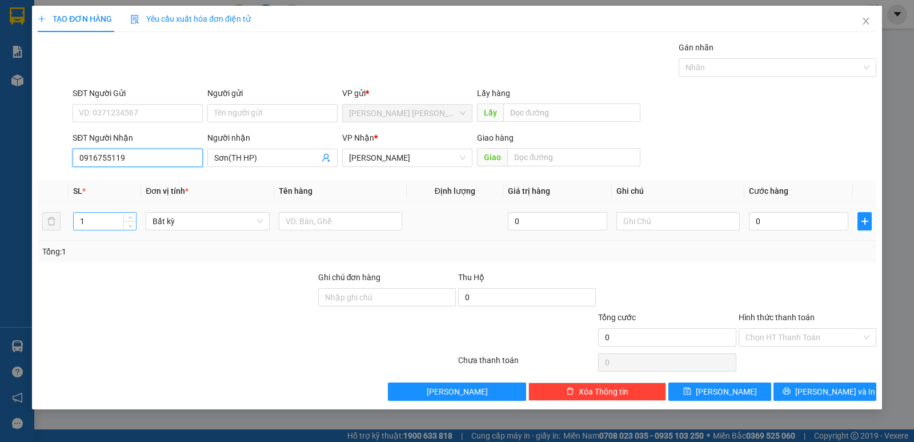
type input "0916755119"
click at [83, 219] on input "1" at bounding box center [105, 221] width 62 height 17
type input "2"
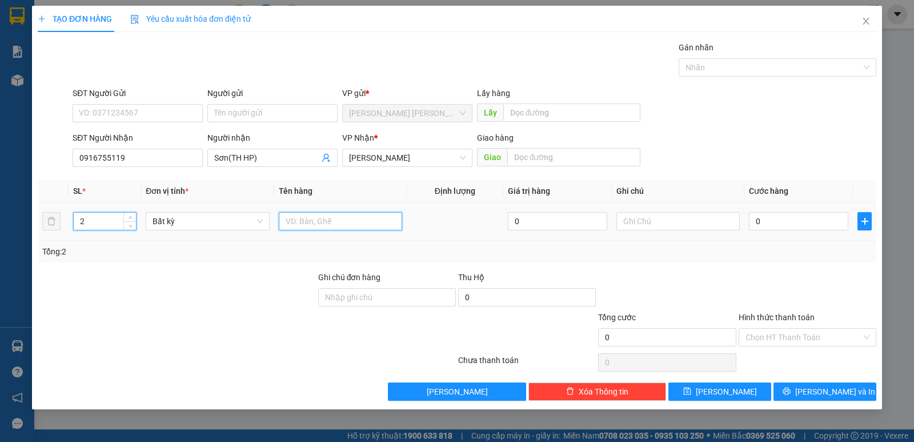
click at [335, 217] on input "text" at bounding box center [340, 221] width 123 height 18
type input "2"
type input "1T ĐEN LỚN+1 CỤC ĐEN NHỎ"
click at [835, 219] on input "0" at bounding box center [798, 221] width 99 height 18
type input "7"
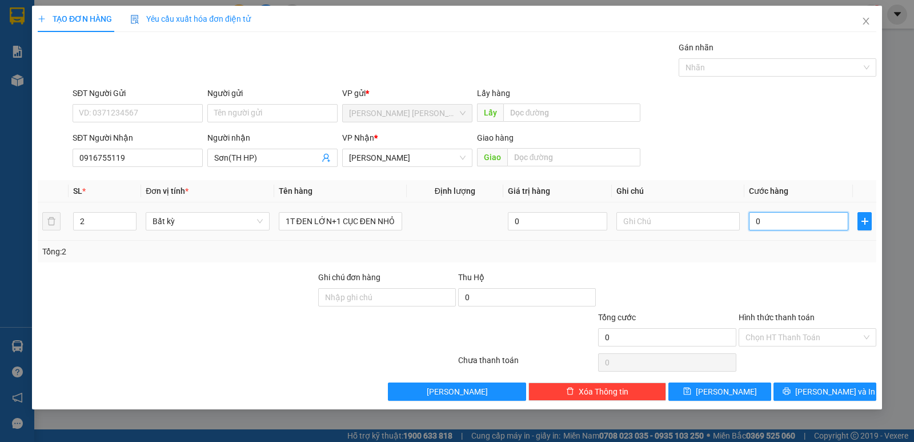
type input "7"
type input "70"
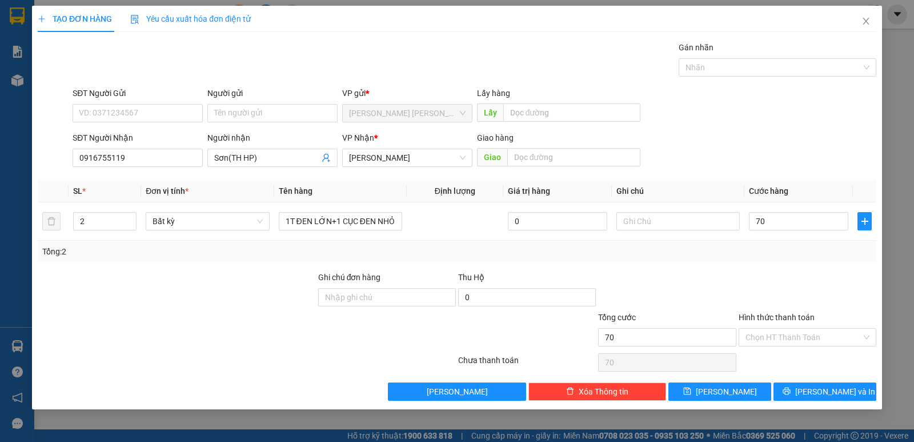
type input "70.000"
drag, startPoint x: 794, startPoint y: 257, endPoint x: 808, endPoint y: 289, distance: 35.1
click at [795, 257] on div "Tổng: 2" at bounding box center [457, 251] width 830 height 13
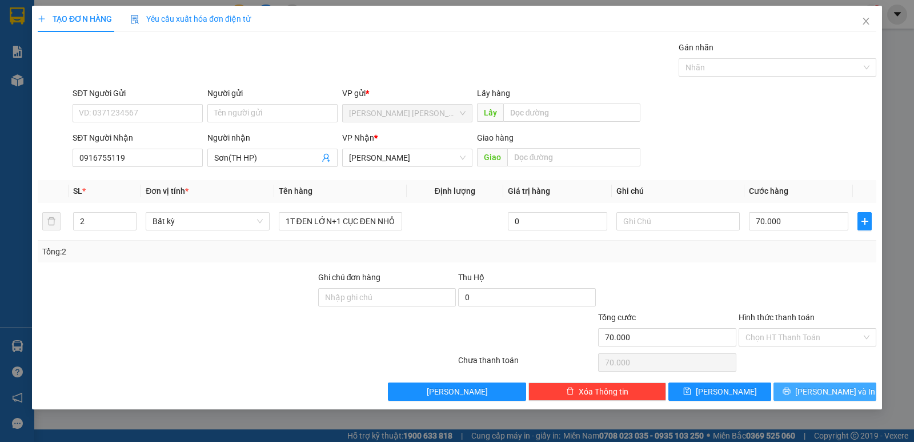
click at [828, 385] on span "Lưu và In" at bounding box center [835, 391] width 80 height 13
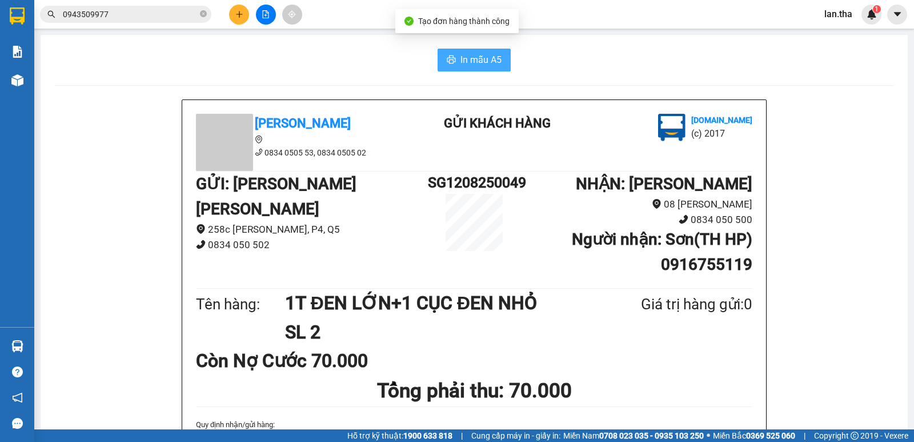
click at [453, 61] on button "In mẫu A5" at bounding box center [474, 60] width 73 height 23
click at [482, 61] on span "In mẫu A5" at bounding box center [481, 60] width 41 height 14
click at [119, 15] on input "0943509977" at bounding box center [130, 14] width 135 height 13
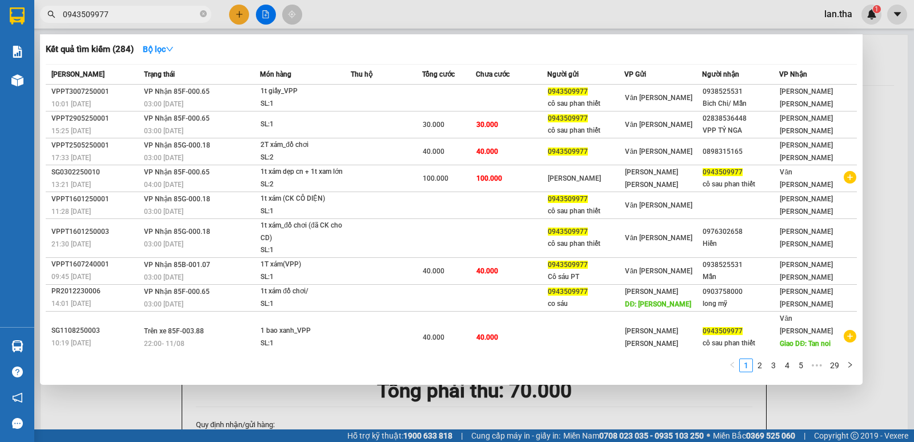
click at [119, 15] on input "0943509977" at bounding box center [130, 14] width 135 height 13
paste input "65666788"
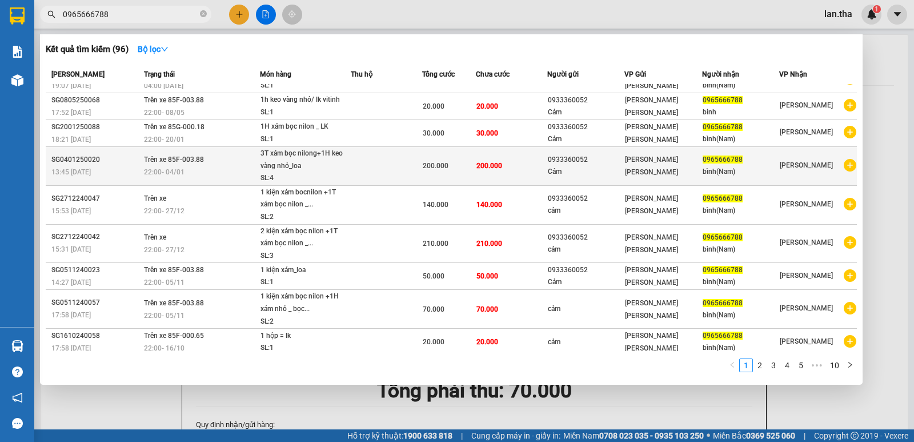
scroll to position [50, 0]
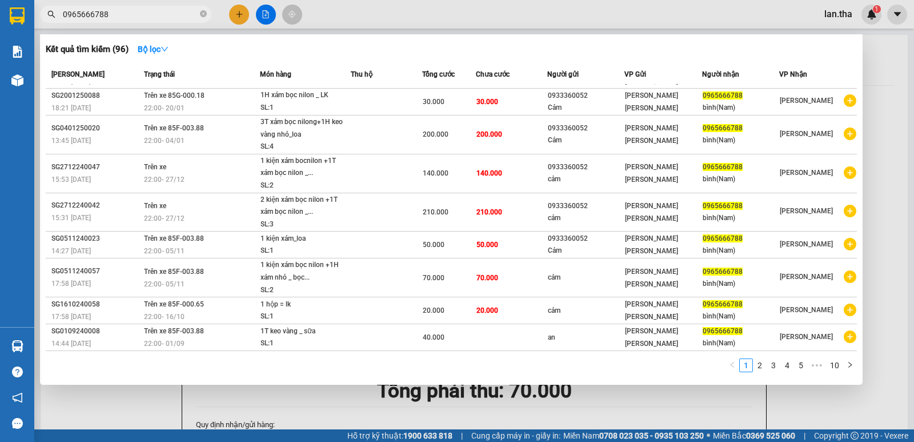
type input "0965666788"
drag, startPoint x: 901, startPoint y: 89, endPoint x: 882, endPoint y: 87, distance: 19.5
click at [882, 87] on div at bounding box center [457, 221] width 914 height 442
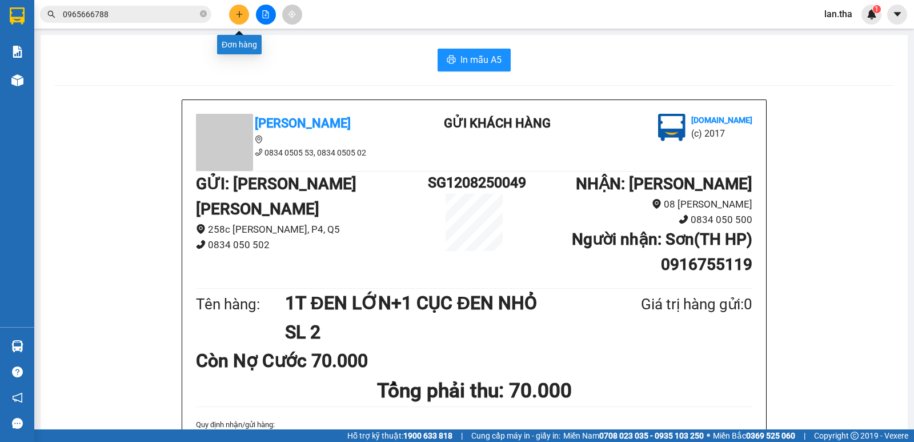
click at [244, 16] on button at bounding box center [239, 15] width 20 height 20
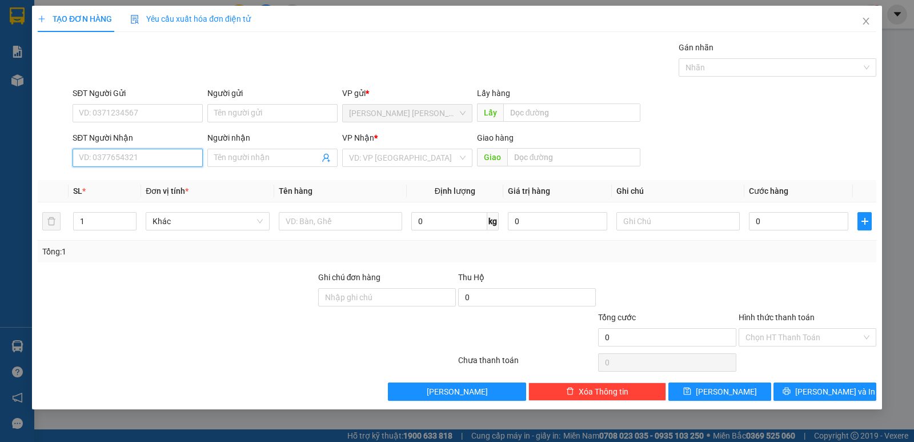
drag, startPoint x: 115, startPoint y: 159, endPoint x: 107, endPoint y: 137, distance: 23.7
click at [115, 158] on input "SĐT Người Nhận" at bounding box center [138, 158] width 130 height 18
click at [138, 157] on input "0908960211" at bounding box center [138, 158] width 130 height 18
type input "0908960211"
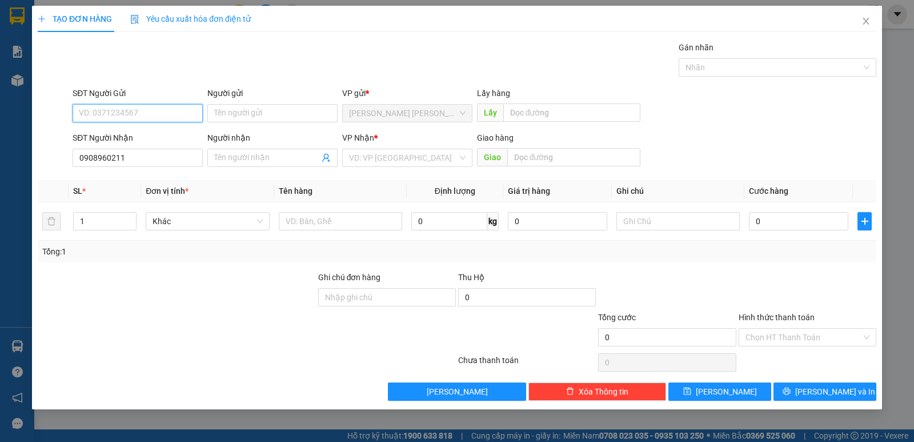
click at [139, 117] on input "SĐT Người Gửi" at bounding box center [138, 113] width 130 height 18
paste input "0908960211"
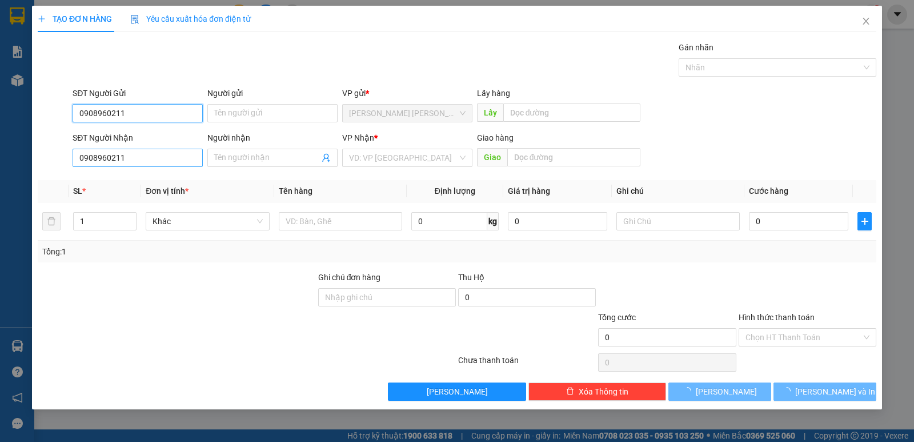
type input "0908960211"
click at [127, 151] on input "0908960211" at bounding box center [138, 158] width 130 height 18
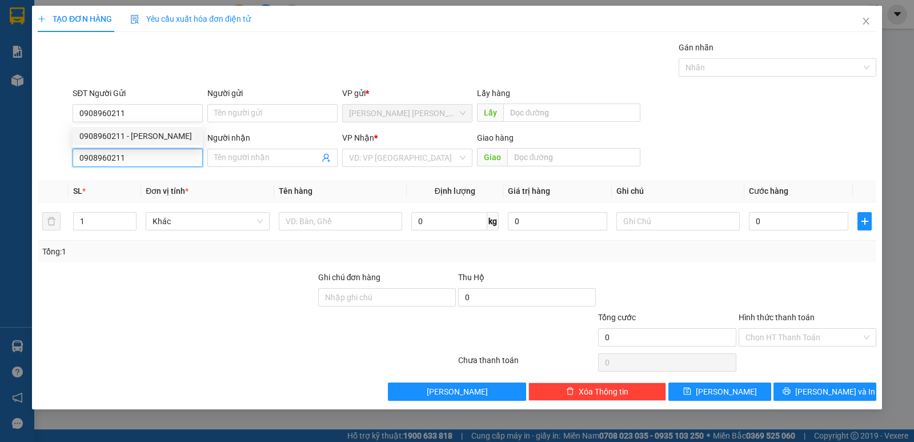
click at [127, 151] on input "0908960211" at bounding box center [138, 158] width 130 height 18
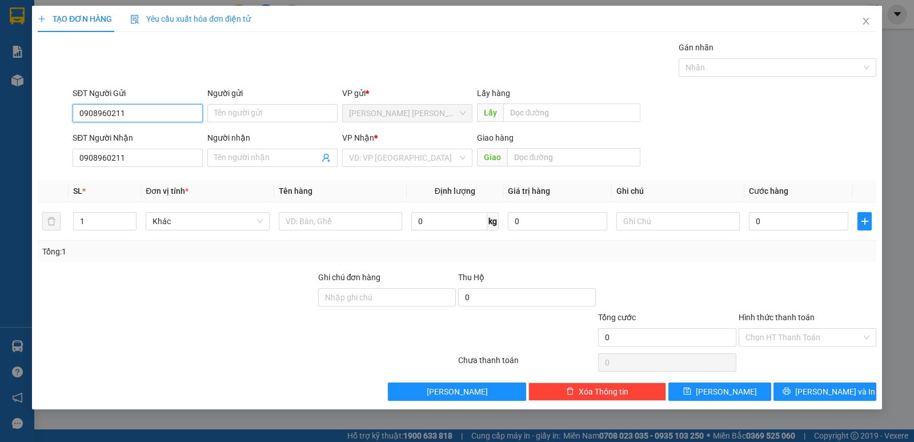
click at [147, 108] on input "0908960211" at bounding box center [138, 113] width 130 height 18
click at [145, 142] on div "0908960211 - Cty Tín Đạt" at bounding box center [138, 136] width 130 height 18
type input "Cty Tín Đạt"
click at [137, 110] on input "0908960211" at bounding box center [138, 113] width 130 height 18
click at [137, 135] on div "0908960211 - Cty Tín Đạt" at bounding box center [137, 136] width 117 height 13
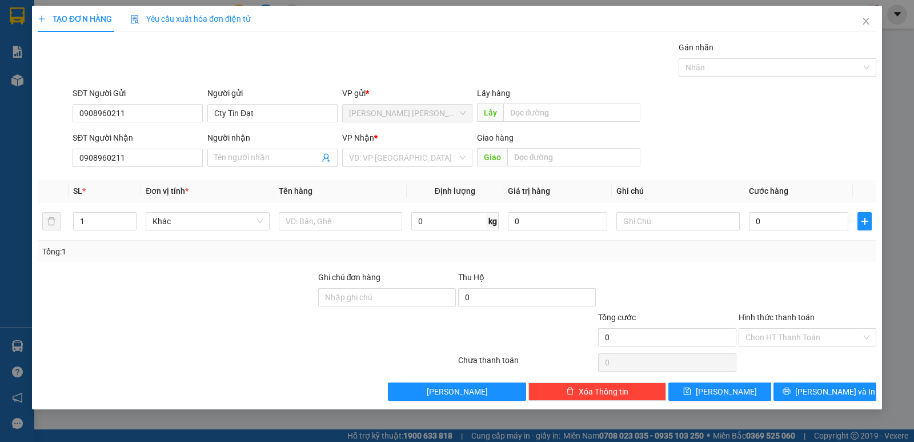
click at [137, 135] on div "SĐT Người Nhận" at bounding box center [138, 137] width 130 height 13
click at [137, 149] on input "0908960211" at bounding box center [138, 158] width 130 height 18
click at [138, 154] on input "0908960211" at bounding box center [138, 158] width 130 height 18
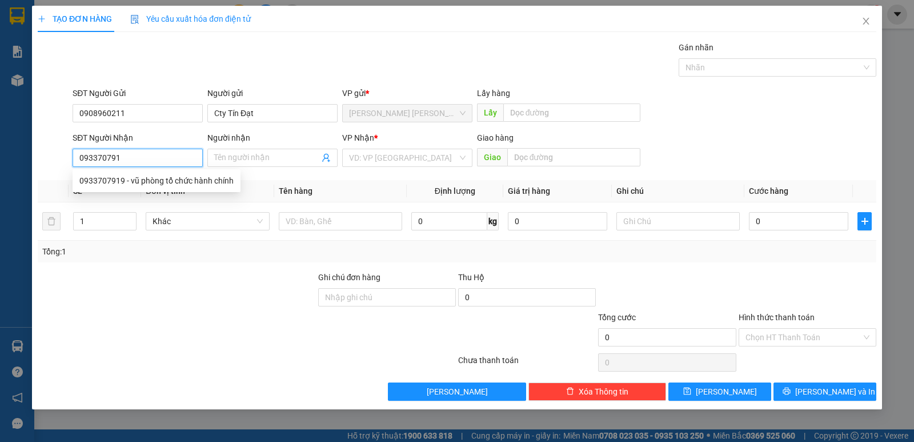
type input "0933707919"
click at [169, 182] on div "0933707919 - vũ phòng tổ chức hành chính" at bounding box center [156, 180] width 154 height 13
type input "vũ phòng tổ chức hành chính"
type input "tận nơi nhà máy bia sg _ ninh thuận"
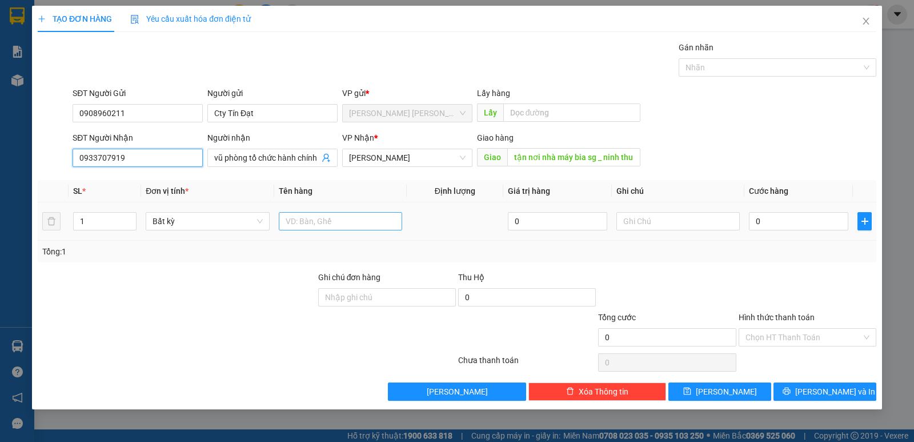
type input "0933707919"
click at [306, 225] on input "text" at bounding box center [340, 221] width 123 height 18
type input "1T XÁM VUÔNG"
click at [70, 159] on div "SĐT Người Nhận 0933707919" at bounding box center [137, 151] width 135 height 40
click at [128, 161] on input "0933707919" at bounding box center [138, 158] width 130 height 18
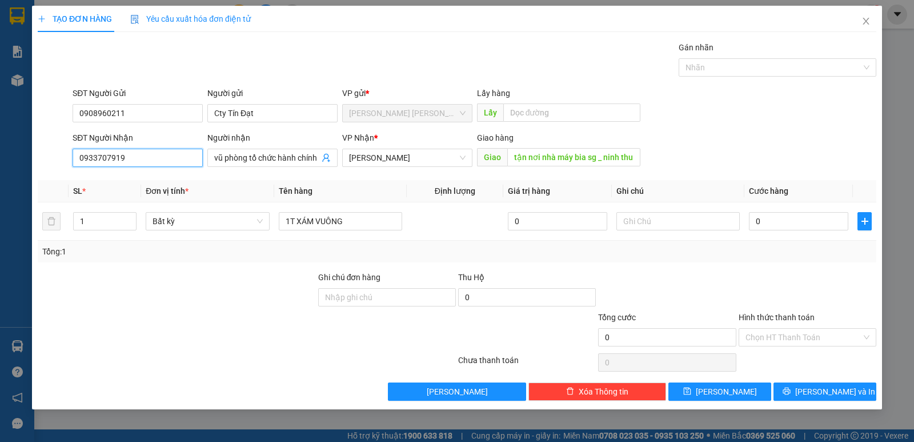
click at [128, 161] on input "0933707919" at bounding box center [138, 158] width 130 height 18
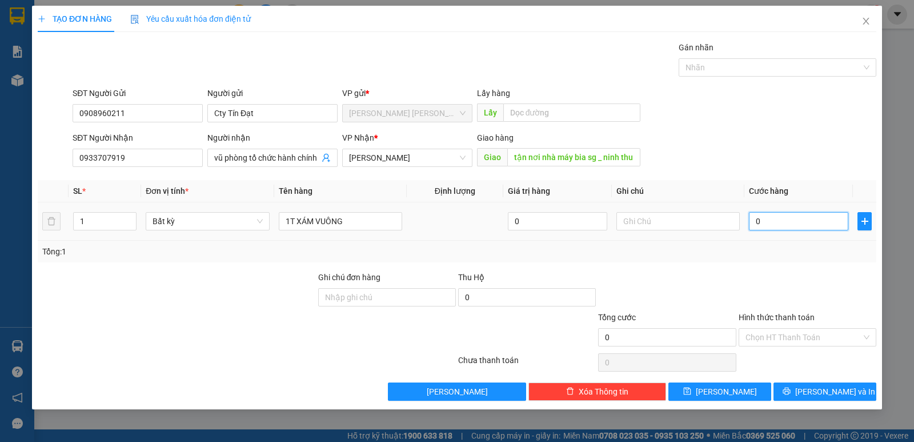
click at [809, 227] on input "0" at bounding box center [798, 221] width 99 height 18
type input "8"
type input "80"
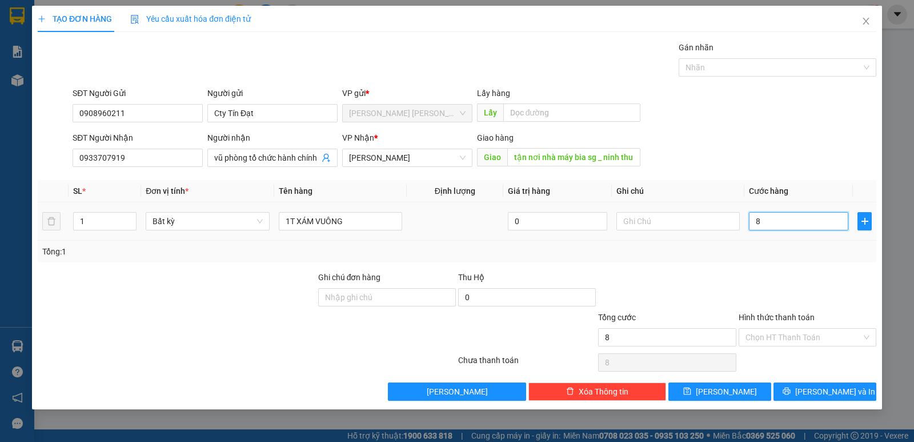
type input "80"
type input "80.000"
drag, startPoint x: 690, startPoint y: 273, endPoint x: 699, endPoint y: 270, distance: 9.8
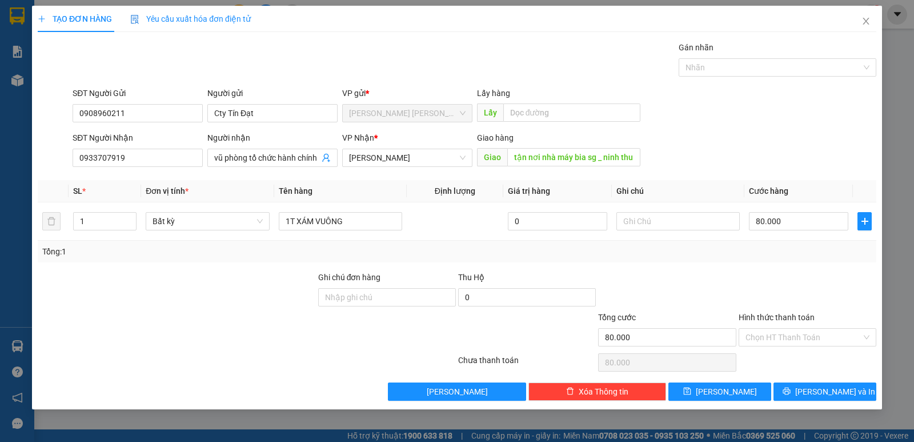
click at [693, 273] on div at bounding box center [667, 291] width 140 height 40
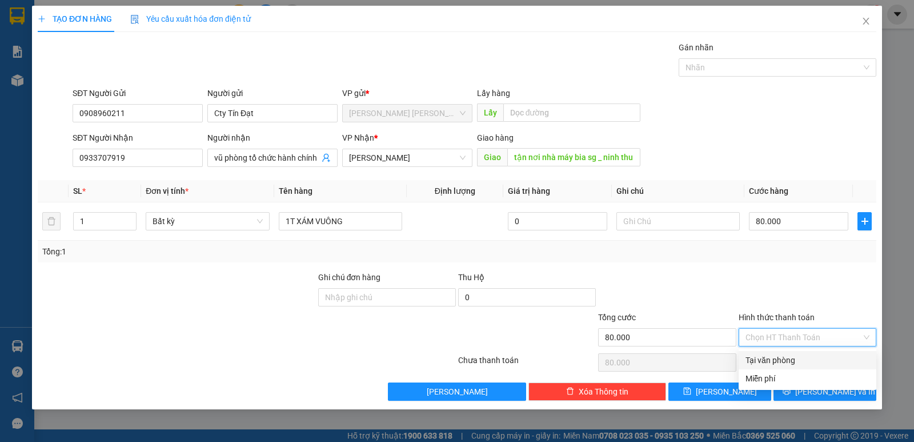
drag, startPoint x: 804, startPoint y: 337, endPoint x: 790, endPoint y: 370, distance: 36.6
click at [802, 341] on input "Hình thức thanh toán" at bounding box center [804, 337] width 116 height 17
click at [783, 358] on div "Tại văn phòng" at bounding box center [808, 360] width 124 height 13
type input "0"
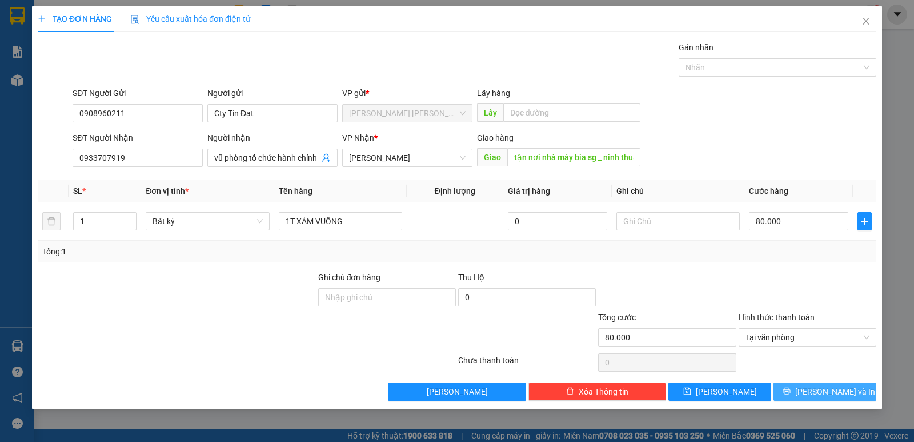
click at [824, 392] on span "Lưu và In" at bounding box center [835, 391] width 80 height 13
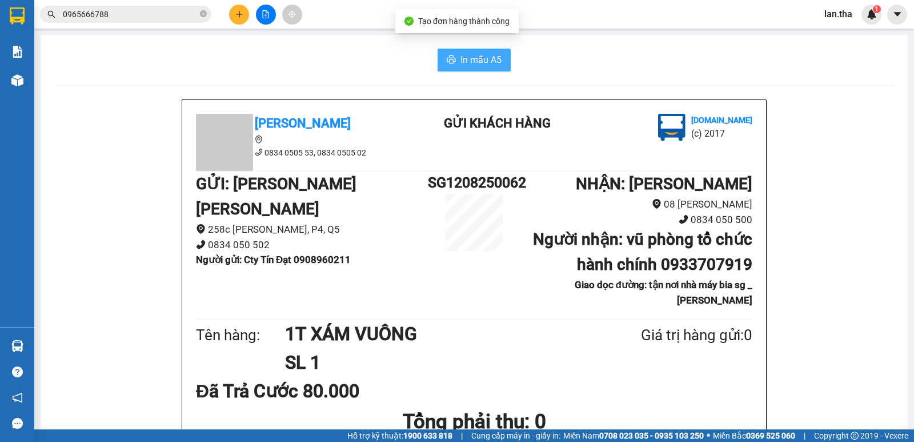
click at [451, 58] on icon "printer" at bounding box center [451, 59] width 9 height 9
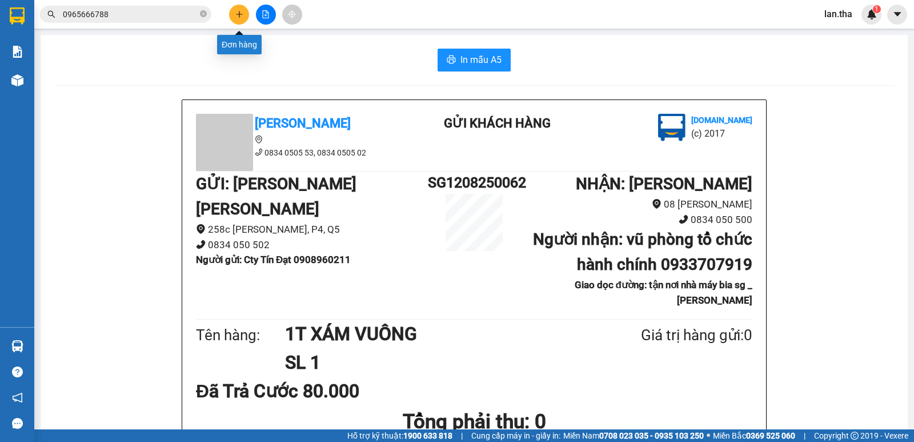
click at [243, 15] on icon "plus" at bounding box center [239, 14] width 8 height 8
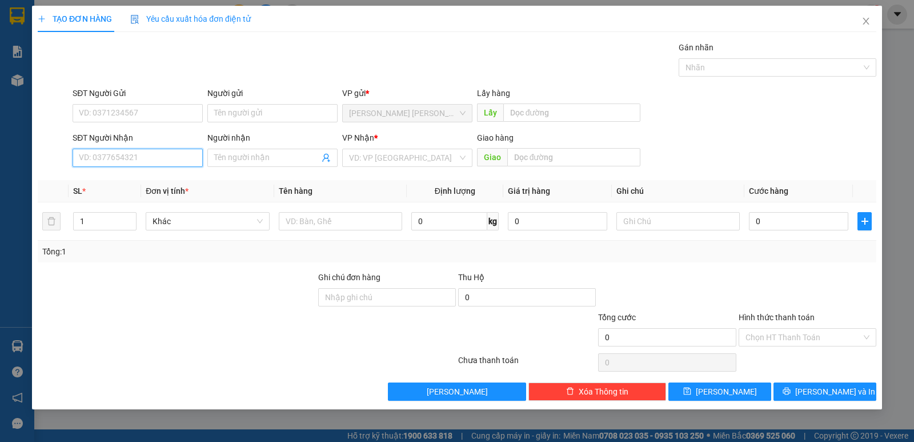
click at [121, 151] on input "SĐT Người Nhận" at bounding box center [138, 158] width 130 height 18
click at [173, 202] on div "02593837148 - Công Thành" at bounding box center [137, 199] width 117 height 13
type input "02593837148"
type input "Công Thành"
type input "02593837148"
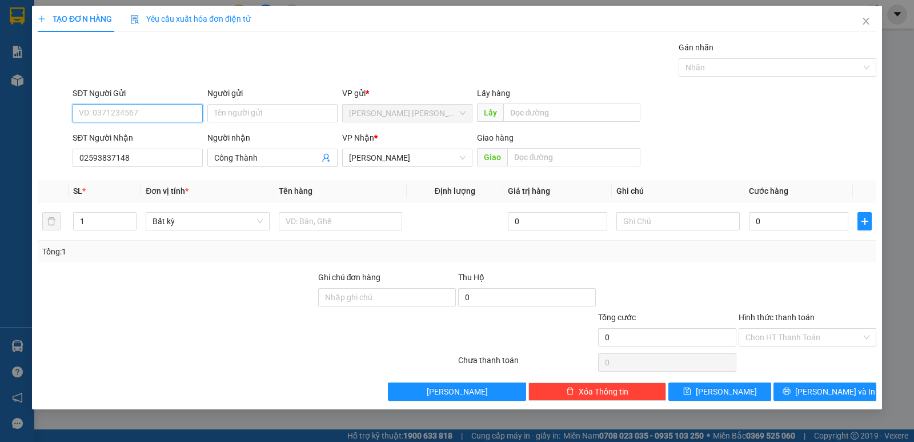
click at [148, 118] on input "SĐT Người Gửi" at bounding box center [138, 113] width 130 height 18
type input "091533"
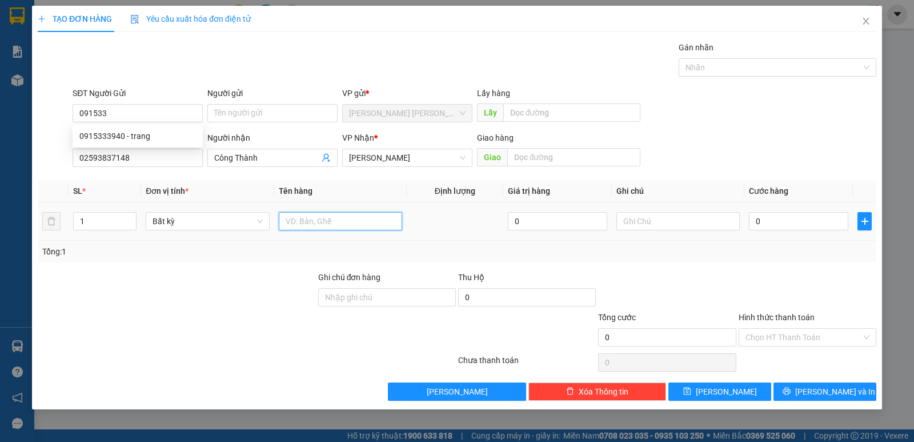
click at [330, 217] on input "text" at bounding box center [340, 221] width 123 height 18
type input "1H ĐEN DẸP/ LK VITINH"
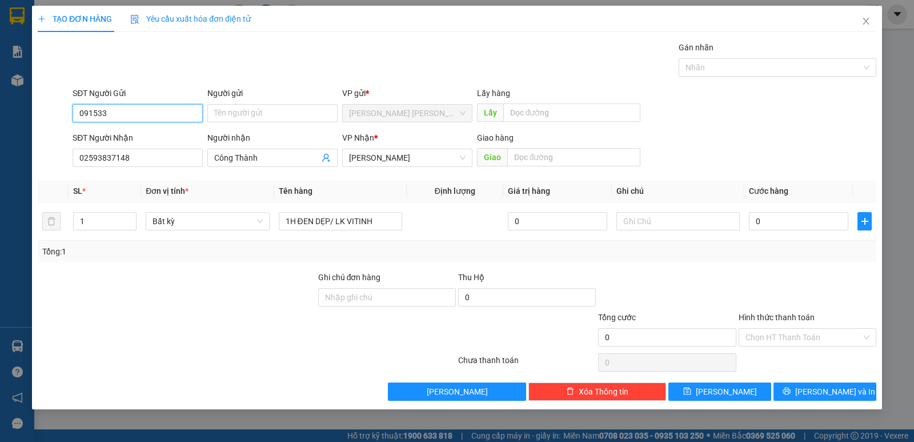
click at [141, 108] on input "091533" at bounding box center [138, 113] width 130 height 18
click at [106, 116] on input "091533940" at bounding box center [138, 113] width 130 height 18
type input "0915333940"
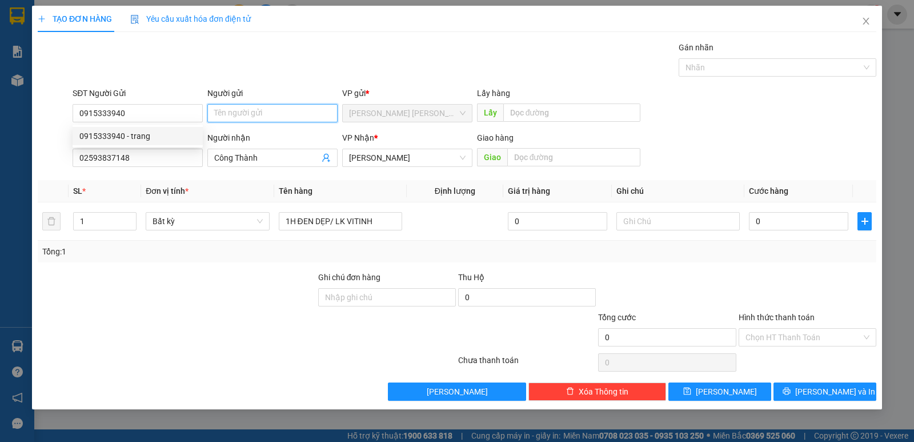
click at [250, 109] on input "Người gửi" at bounding box center [272, 113] width 130 height 18
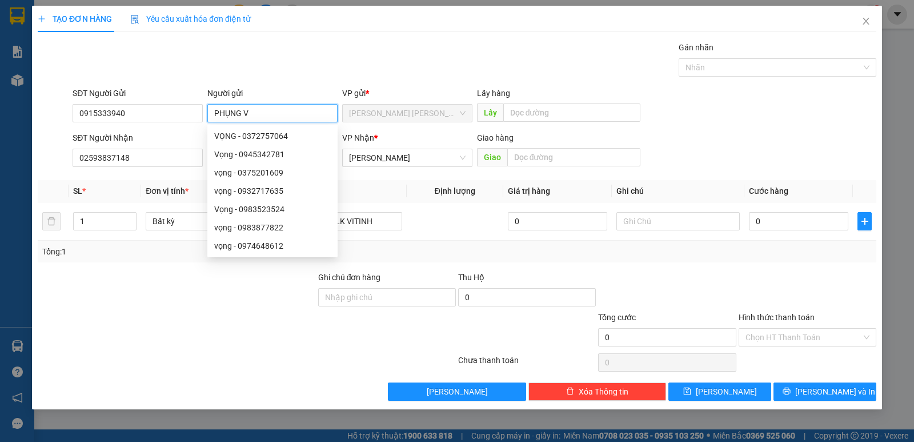
type input "PHỤNG VI"
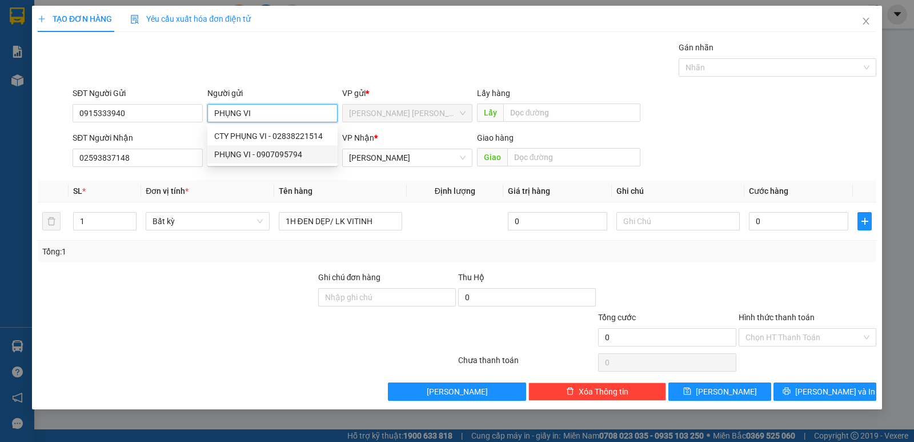
click at [253, 152] on div "PHỤNG VI - 0907095794" at bounding box center [272, 154] width 117 height 13
type input "0907095794"
type input "PHỤNG VI"
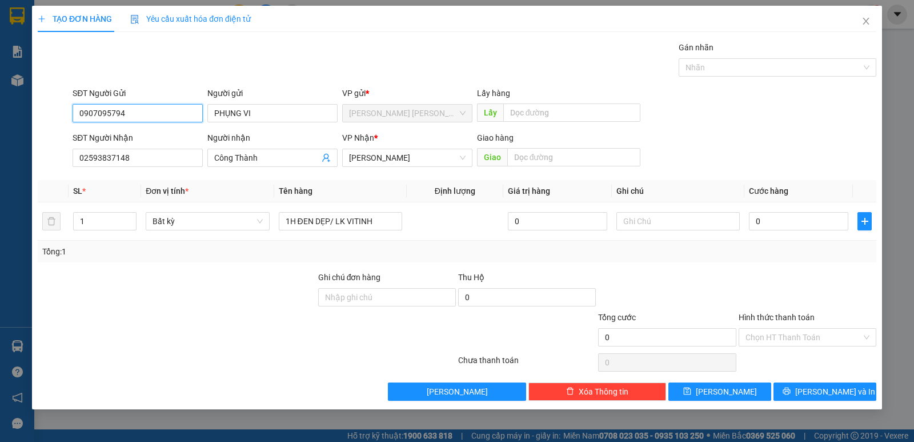
click at [145, 118] on input "0907095794" at bounding box center [138, 113] width 130 height 18
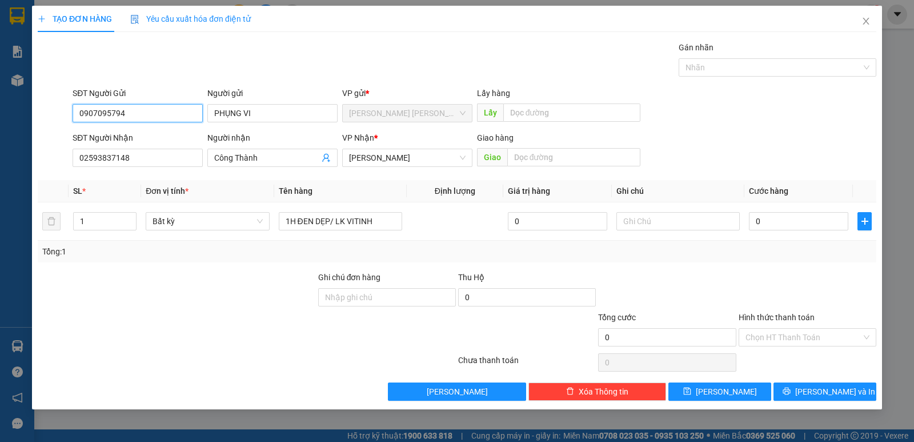
click at [145, 118] on input "0907095794" at bounding box center [138, 113] width 130 height 18
type input "0915333940"
click at [155, 299] on div at bounding box center [177, 291] width 281 height 40
click at [777, 234] on td "0" at bounding box center [799, 221] width 109 height 38
drag, startPoint x: 775, startPoint y: 230, endPoint x: 767, endPoint y: 226, distance: 8.7
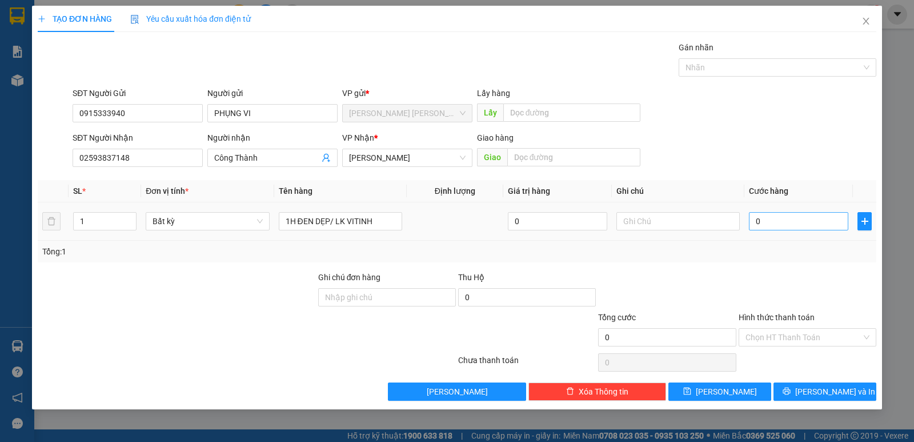
click at [773, 229] on div "0" at bounding box center [798, 221] width 99 height 23
click at [765, 225] on input "0" at bounding box center [798, 221] width 99 height 18
type input "3"
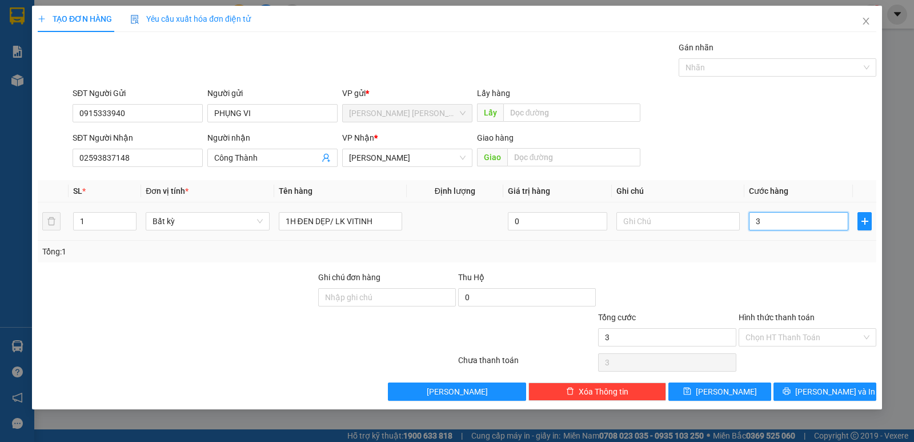
type input "30"
type input "30.000"
drag, startPoint x: 824, startPoint y: 253, endPoint x: 752, endPoint y: 413, distance: 175.8
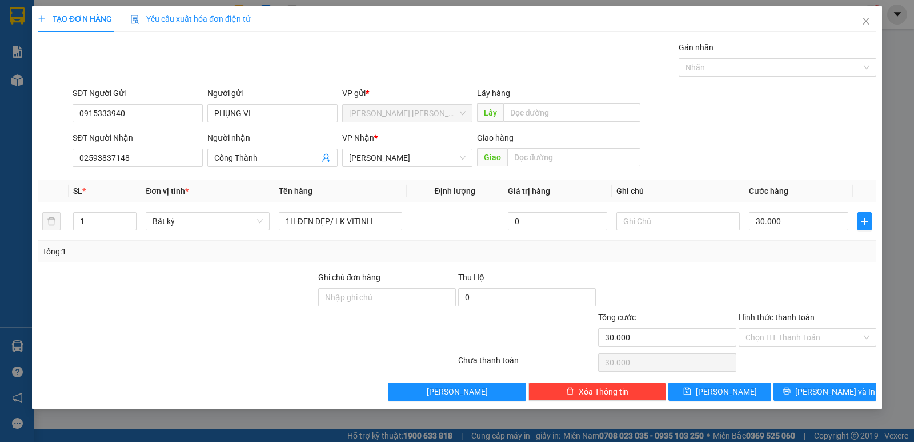
click at [815, 269] on div "Transit Pickup Surcharge Ids Transit Deliver Surcharge Ids Transit Deliver Surc…" at bounding box center [457, 220] width 839 height 359
click at [813, 383] on button "Lưu và In" at bounding box center [825, 391] width 103 height 18
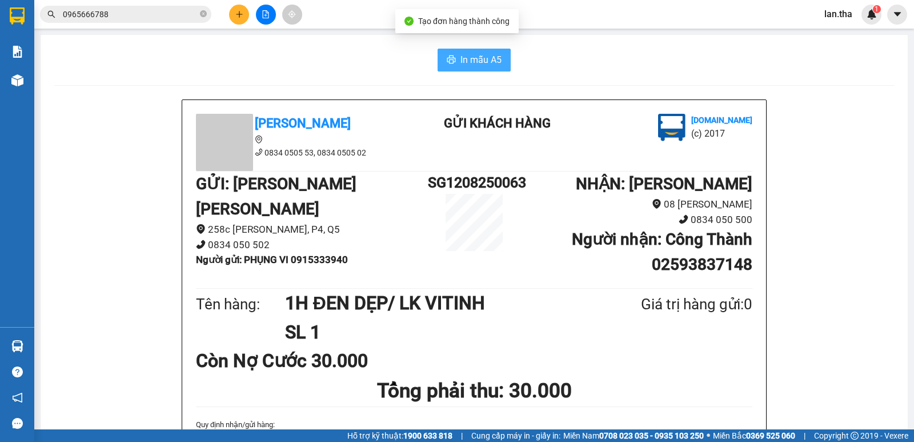
click at [470, 53] on span "In mẫu A5" at bounding box center [481, 60] width 41 height 14
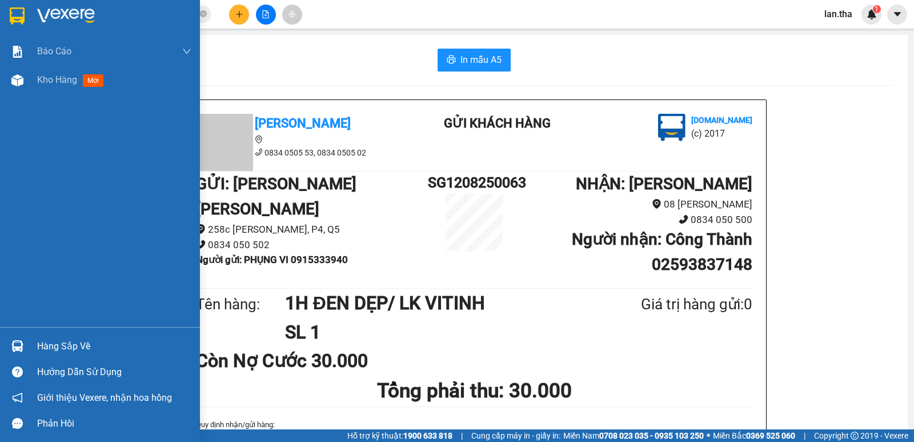
click at [19, 10] on img at bounding box center [17, 15] width 15 height 17
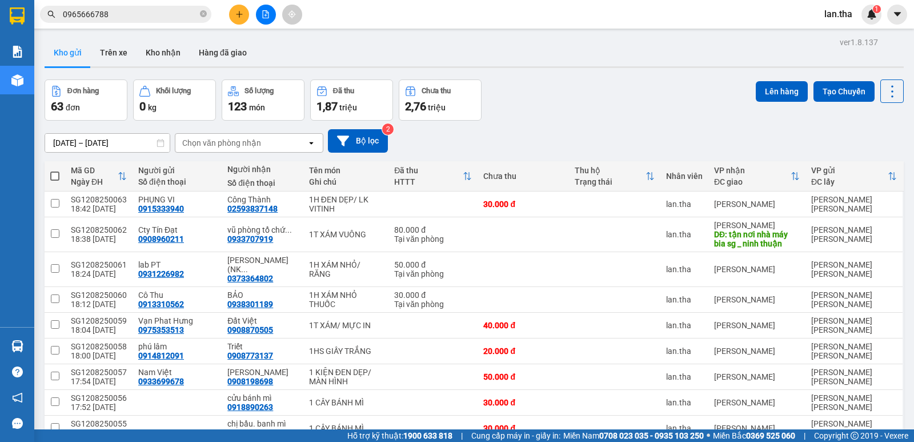
click at [239, 14] on icon "plus" at bounding box center [239, 14] width 8 height 8
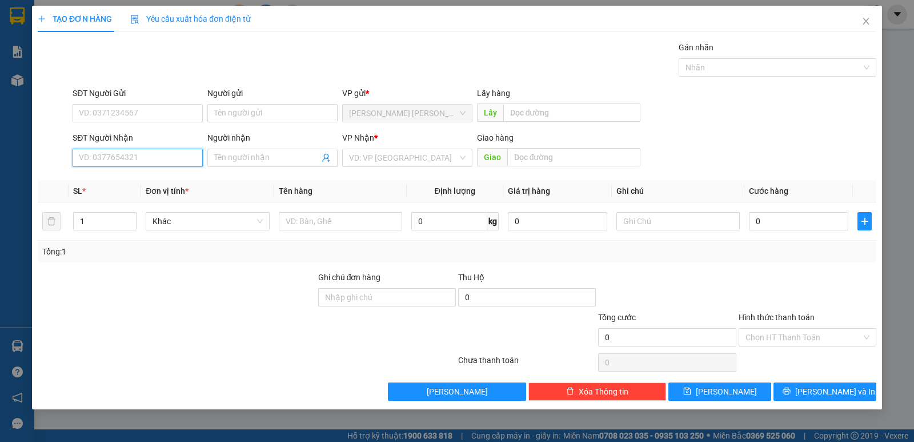
drag, startPoint x: 139, startPoint y: 152, endPoint x: 139, endPoint y: 139, distance: 12.6
click at [139, 149] on input "SĐT Người Nhận" at bounding box center [138, 158] width 130 height 18
click at [150, 187] on div "0762126262 - PhamTuanMK" at bounding box center [138, 180] width 130 height 18
click at [157, 102] on div "SĐT Người Gửi" at bounding box center [138, 95] width 130 height 17
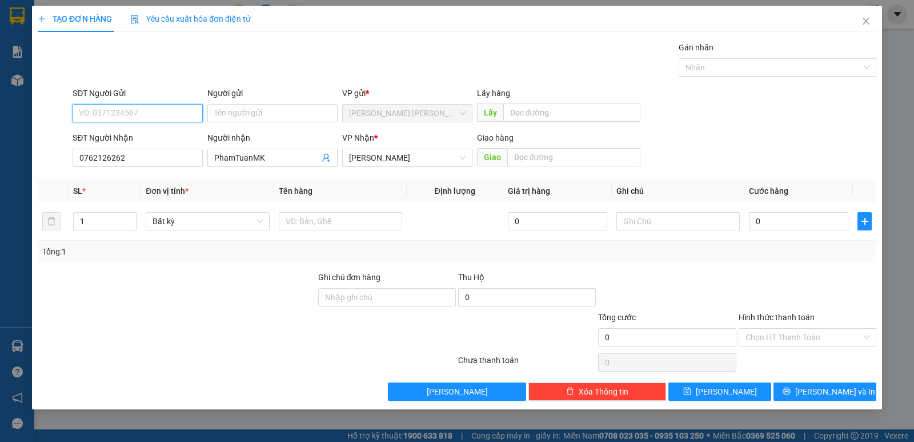
click at [160, 108] on input "SĐT Người Gửi" at bounding box center [138, 113] width 130 height 18
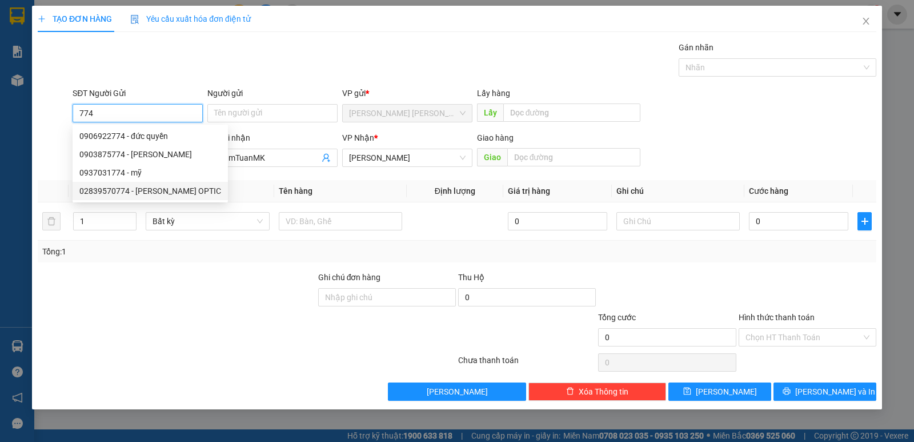
click at [153, 186] on div "02839570774 - Hòa Gia OPTIC" at bounding box center [150, 191] width 142 height 13
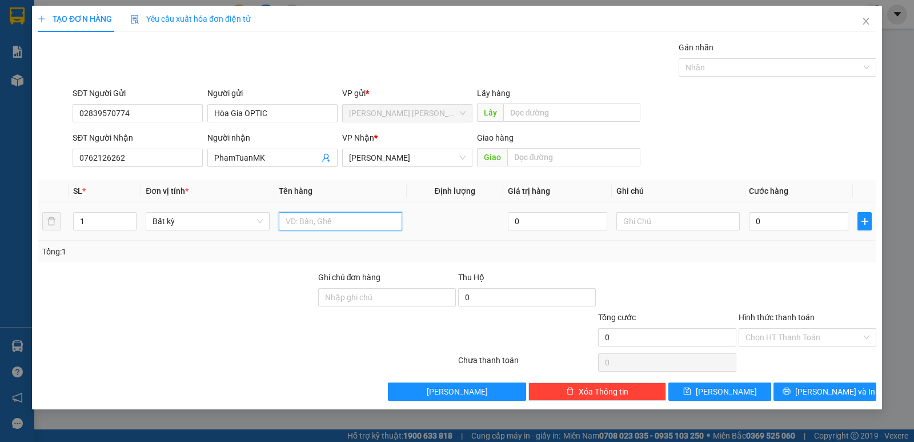
click at [338, 222] on input "text" at bounding box center [340, 221] width 123 height 18
click at [778, 217] on input "0" at bounding box center [798, 221] width 99 height 18
click at [763, 281] on div at bounding box center [808, 291] width 140 height 40
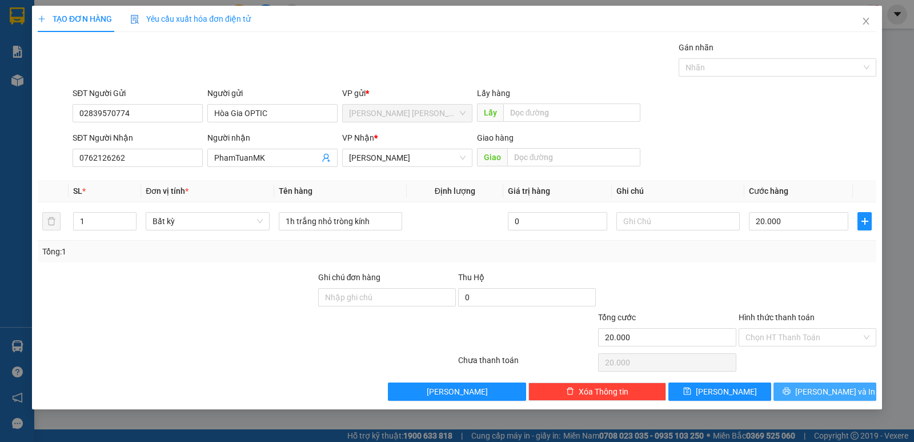
click at [812, 388] on button "Lưu và In" at bounding box center [825, 391] width 103 height 18
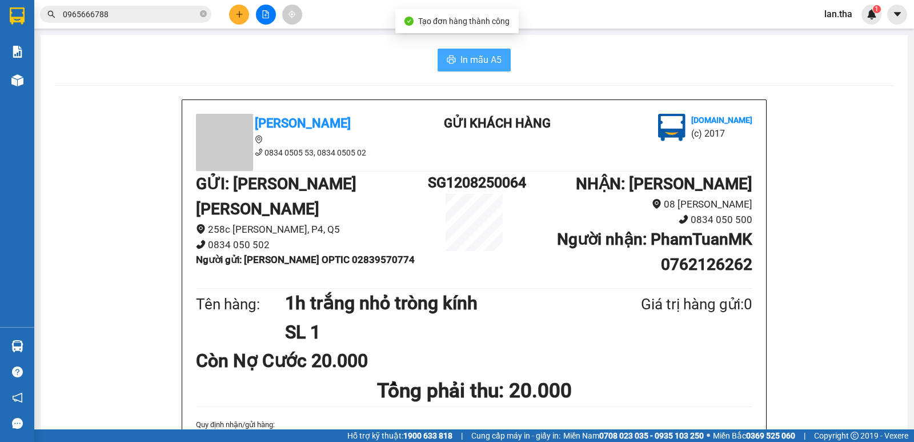
click at [440, 63] on button "In mẫu A5" at bounding box center [474, 60] width 73 height 23
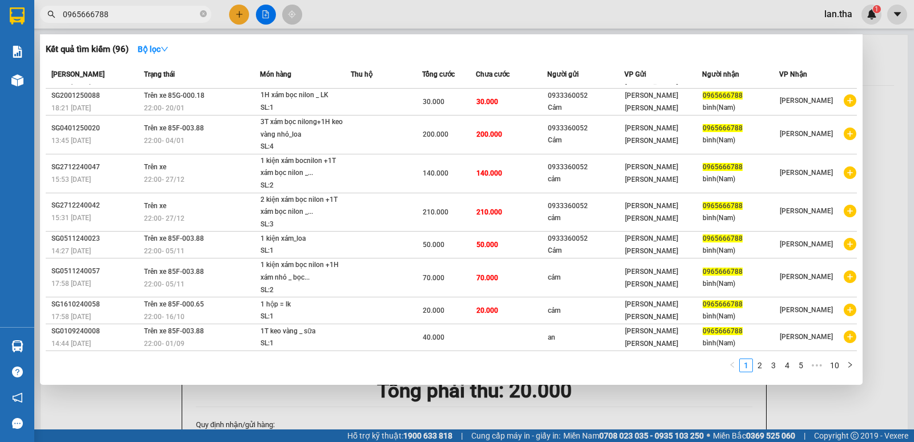
click at [153, 8] on input "0965666788" at bounding box center [130, 14] width 135 height 13
paste input "33120386"
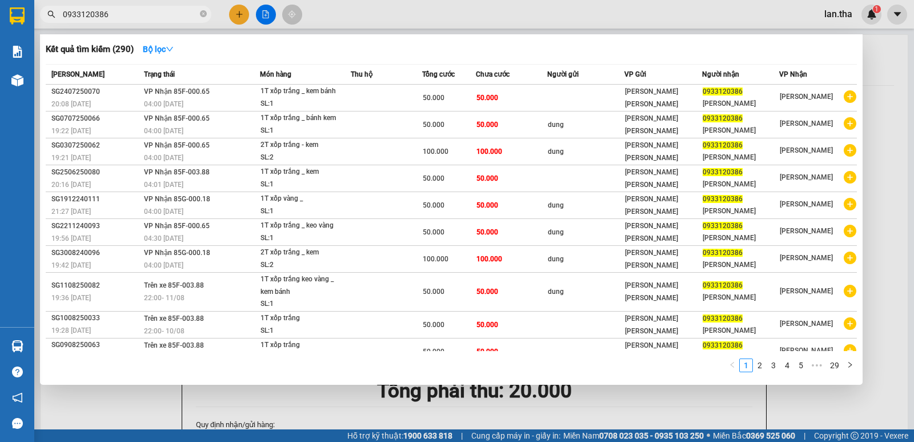
click at [237, 11] on div at bounding box center [457, 221] width 914 height 442
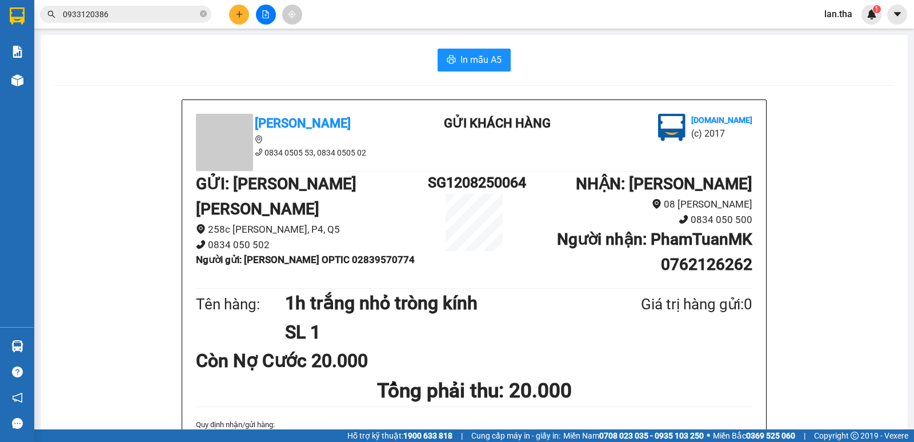
click at [232, 16] on button at bounding box center [239, 15] width 20 height 20
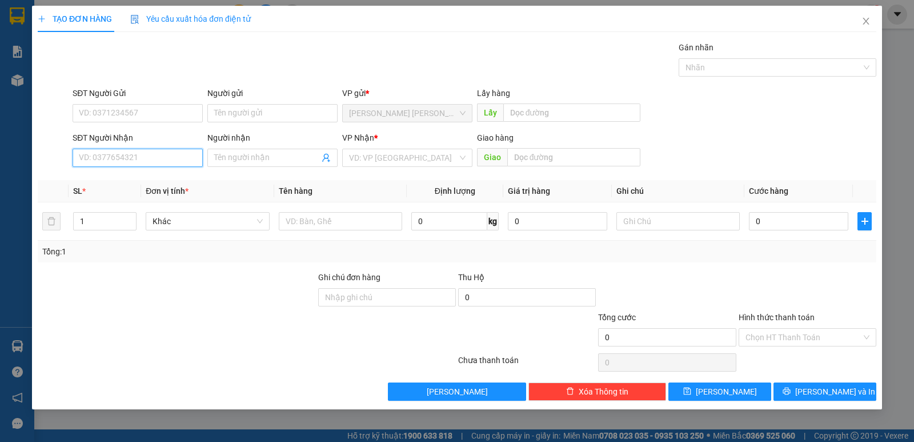
drag, startPoint x: 126, startPoint y: 165, endPoint x: 115, endPoint y: 145, distance: 22.8
click at [123, 162] on input "SĐT Người Nhận" at bounding box center [138, 158] width 130 height 18
click at [143, 175] on div "0908056065 - Ngọc Chi-cs nguyen" at bounding box center [167, 180] width 176 height 13
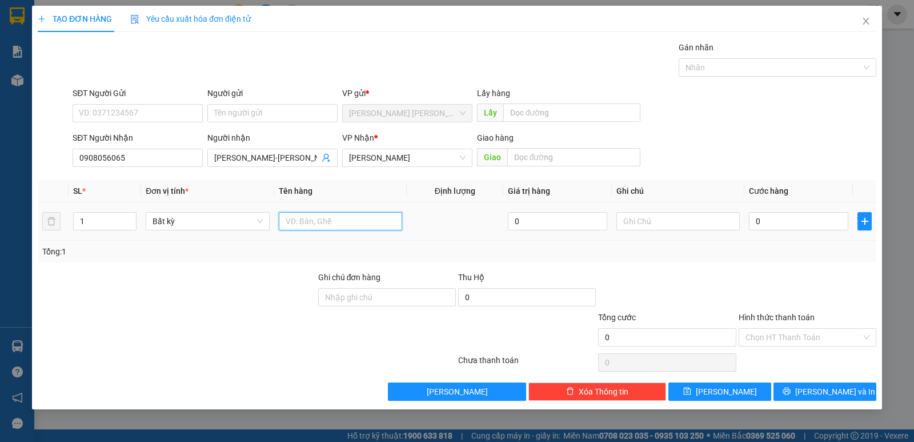
drag, startPoint x: 321, startPoint y: 222, endPoint x: 318, endPoint y: 202, distance: 20.3
click at [321, 219] on input "text" at bounding box center [340, 221] width 123 height 18
click at [760, 211] on div "0" at bounding box center [798, 221] width 99 height 23
click at [808, 271] on div at bounding box center [808, 291] width 140 height 40
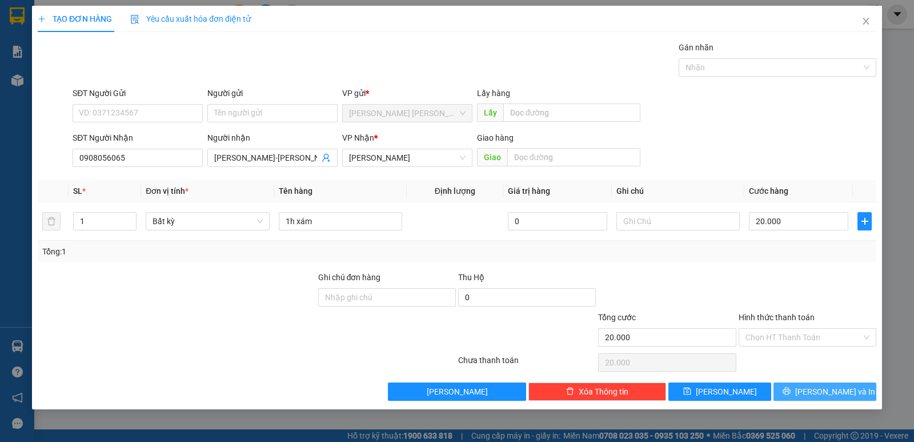
click at [839, 390] on span "Lưu và In" at bounding box center [835, 391] width 80 height 13
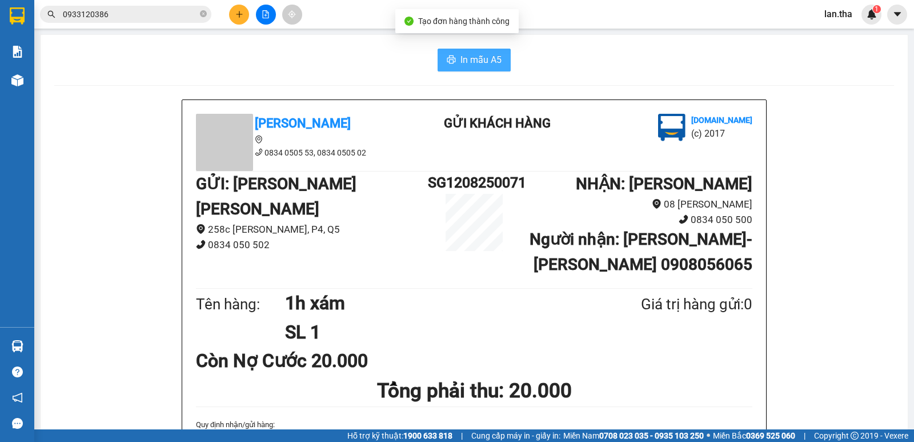
click at [483, 51] on button "In mẫu A5" at bounding box center [474, 60] width 73 height 23
click at [468, 67] on span "In mẫu A5" at bounding box center [481, 60] width 41 height 14
click at [479, 64] on span "In mẫu A5" at bounding box center [481, 60] width 41 height 14
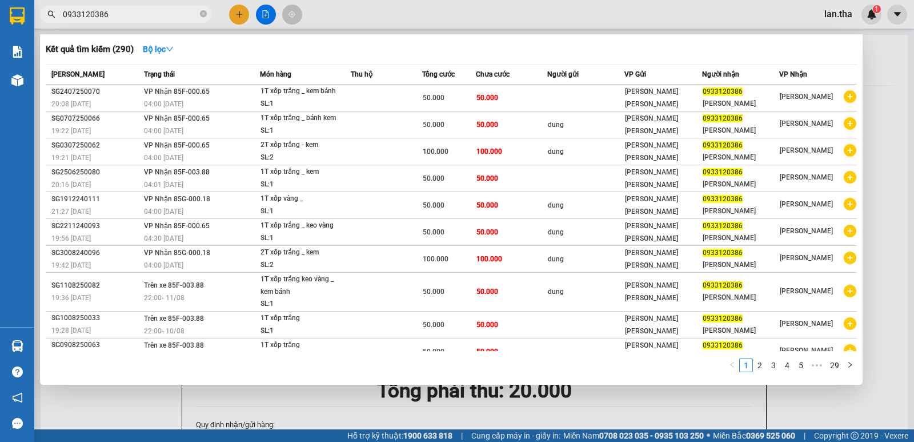
click at [116, 11] on input "0933120386" at bounding box center [130, 14] width 135 height 13
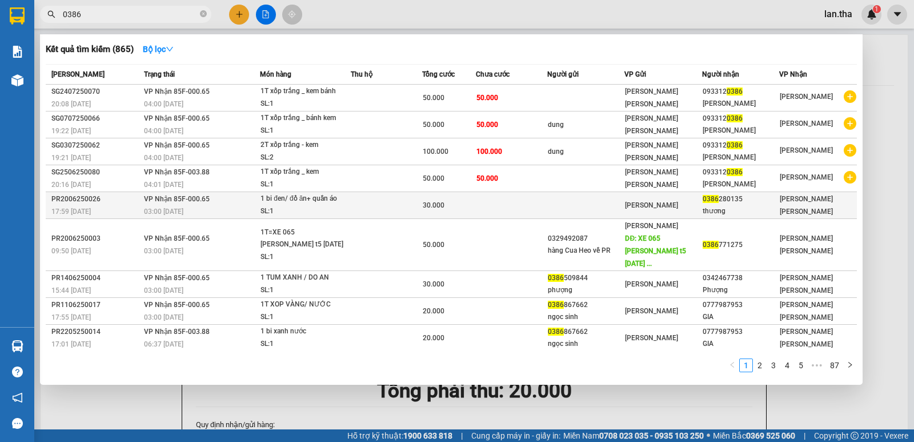
scroll to position [15, 0]
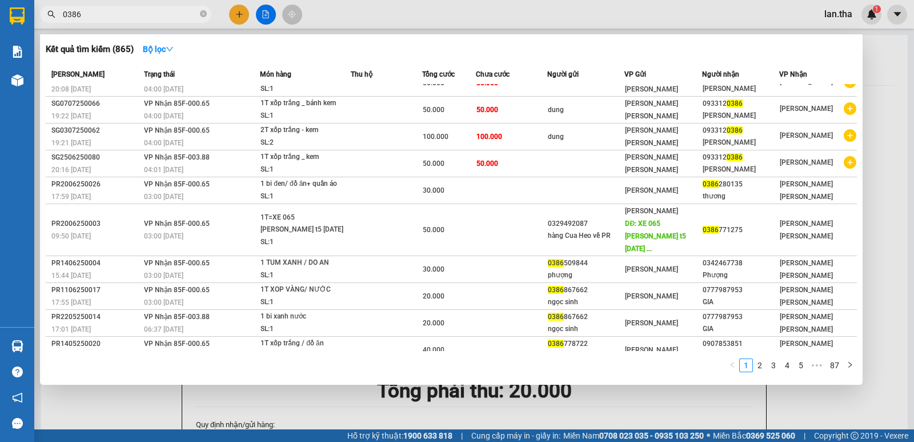
click at [244, 13] on div at bounding box center [457, 221] width 914 height 442
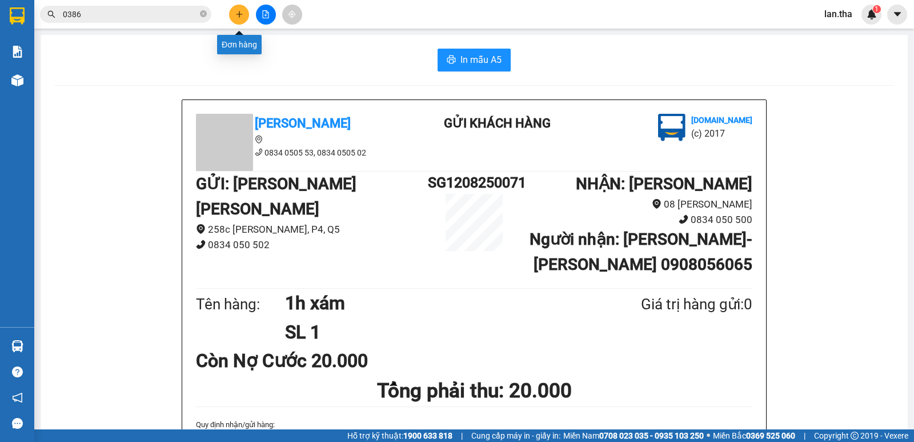
click at [233, 14] on button at bounding box center [239, 15] width 20 height 20
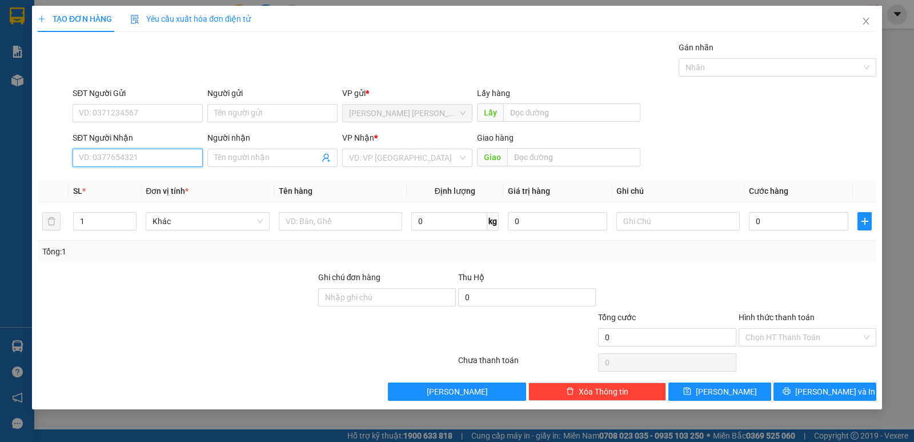
click at [144, 150] on input "SĐT Người Nhận" at bounding box center [138, 158] width 130 height 18
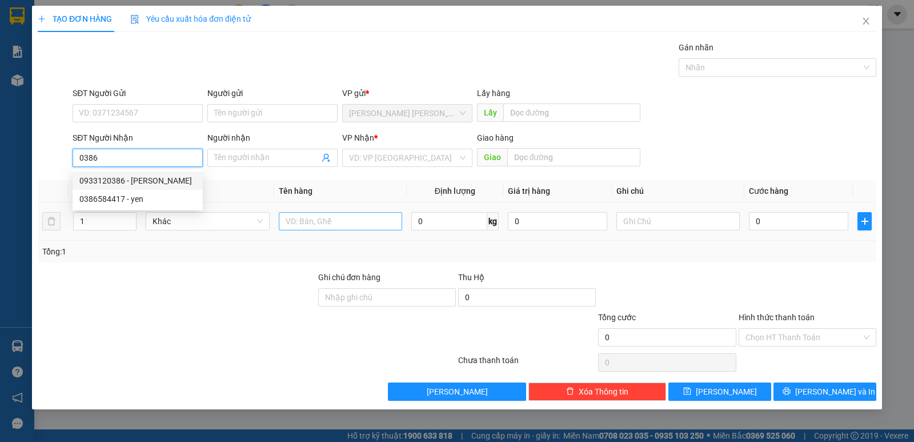
drag, startPoint x: 127, startPoint y: 178, endPoint x: 376, endPoint y: 222, distance: 253.1
click at [131, 176] on div "0933120386 - kim nhị" at bounding box center [137, 180] width 117 height 13
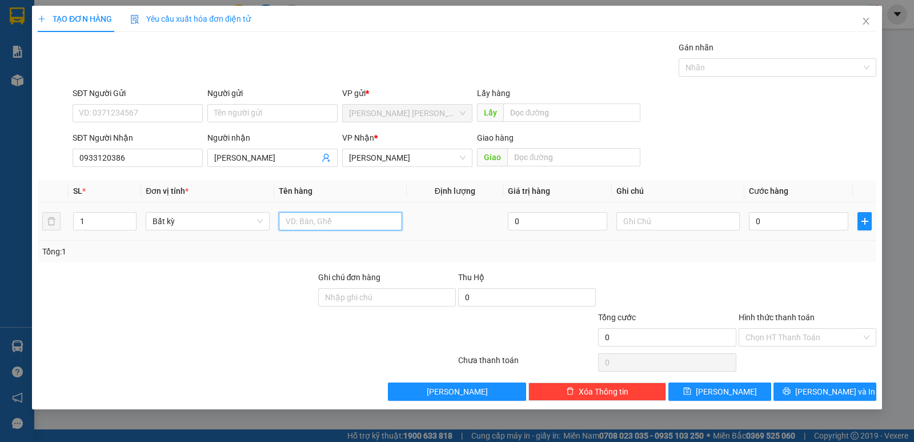
drag, startPoint x: 370, startPoint y: 225, endPoint x: 370, endPoint y: 210, distance: 15.4
click at [370, 224] on input "text" at bounding box center [340, 221] width 123 height 18
click at [795, 217] on input "0" at bounding box center [798, 221] width 99 height 18
drag, startPoint x: 759, startPoint y: 238, endPoint x: 794, endPoint y: 366, distance: 133.2
click at [761, 243] on div "SL * Đơn vị tính * Tên hàng Định lượng Giá trị hàng Ghi chú Cước hàng 1 Bất kỳ …" at bounding box center [457, 221] width 839 height 82
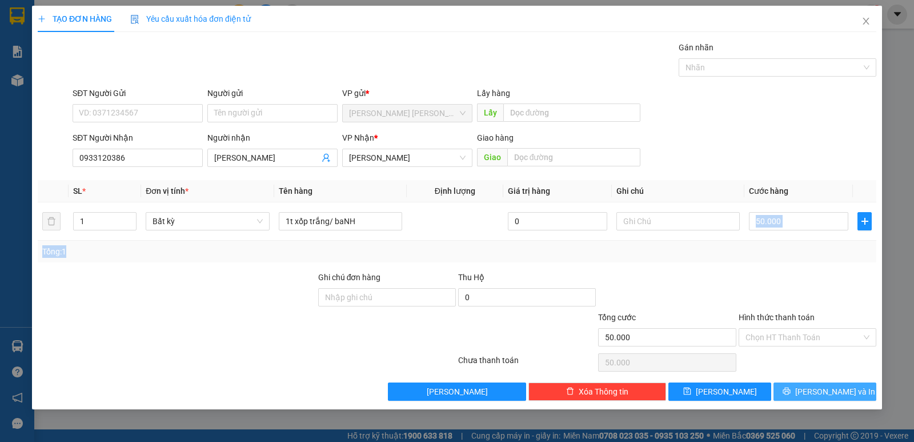
click at [843, 395] on span "Lưu và In" at bounding box center [835, 391] width 80 height 13
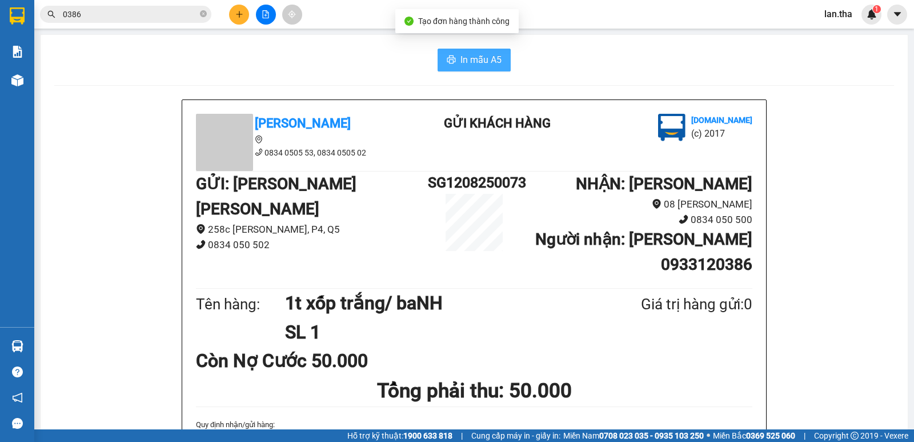
click at [489, 61] on span "In mẫu A5" at bounding box center [481, 60] width 41 height 14
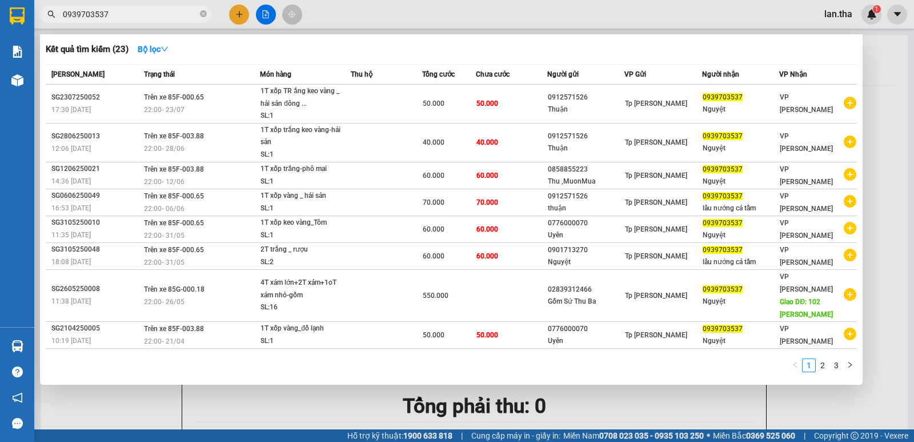
click at [231, 10] on div at bounding box center [457, 221] width 914 height 442
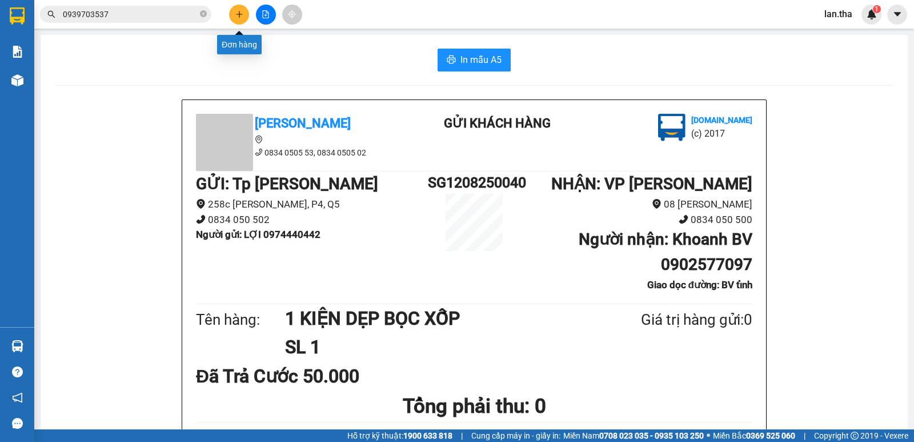
click at [234, 10] on button at bounding box center [239, 15] width 20 height 20
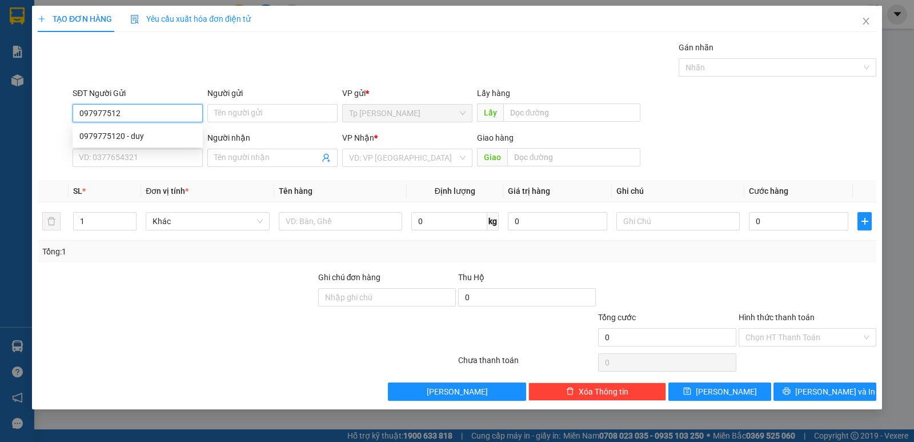
type input "0979775120"
click at [105, 138] on div "0979775120 - duy" at bounding box center [137, 136] width 117 height 13
type input "duy"
type input "0368730221"
type input "Hoa"
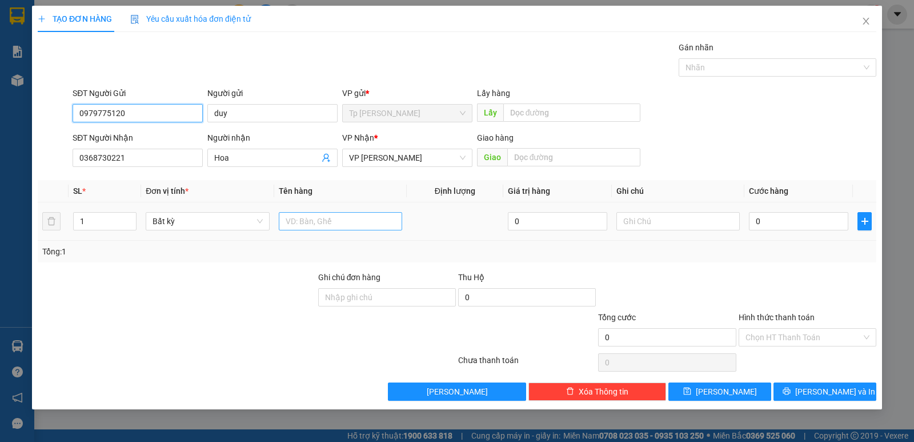
type input "0979775120"
click at [351, 221] on input "text" at bounding box center [340, 221] width 123 height 18
type input "1T XỐP VÀNG/ ĐỒ ĐÔNG LẠNH"
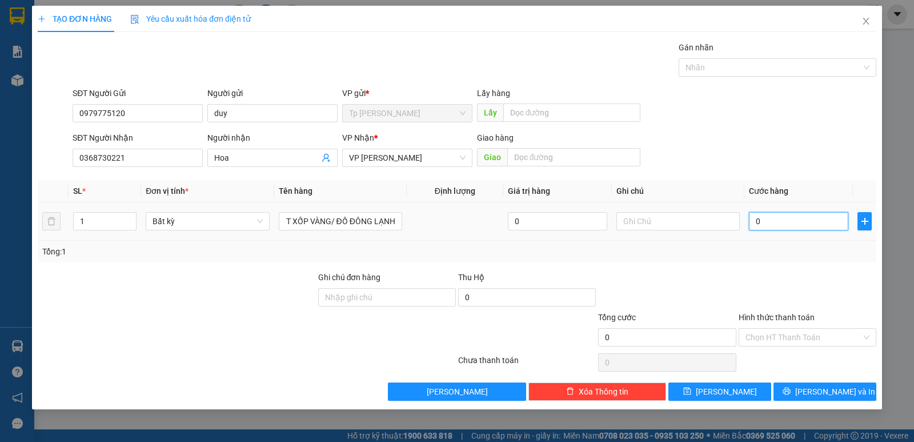
scroll to position [0, 0]
type input "4"
type input "40"
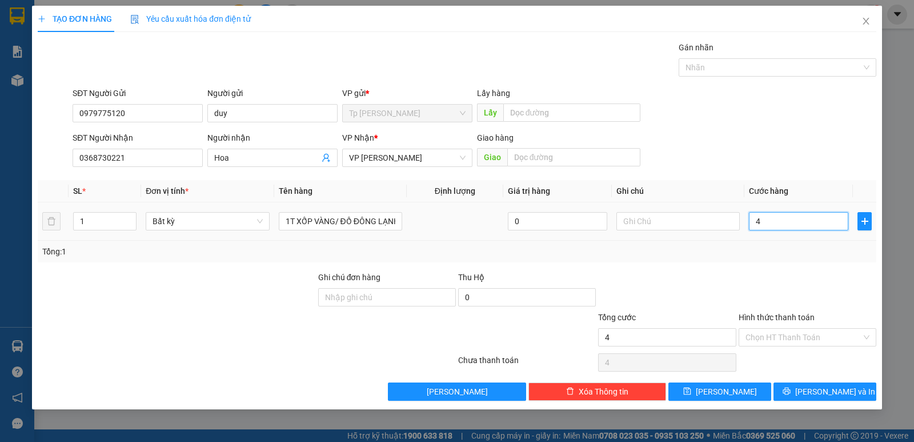
type input "40"
type input "40.000"
click at [735, 258] on div "Tổng: 1" at bounding box center [457, 252] width 839 height 22
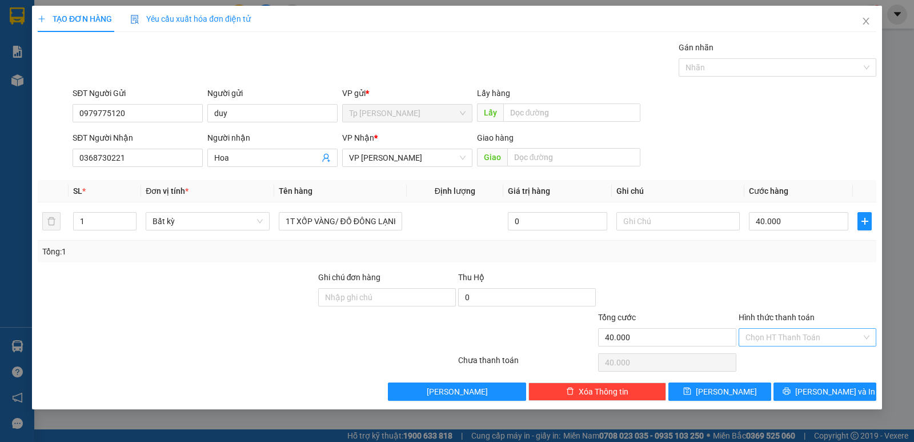
click at [831, 340] on input "Hình thức thanh toán" at bounding box center [804, 337] width 116 height 17
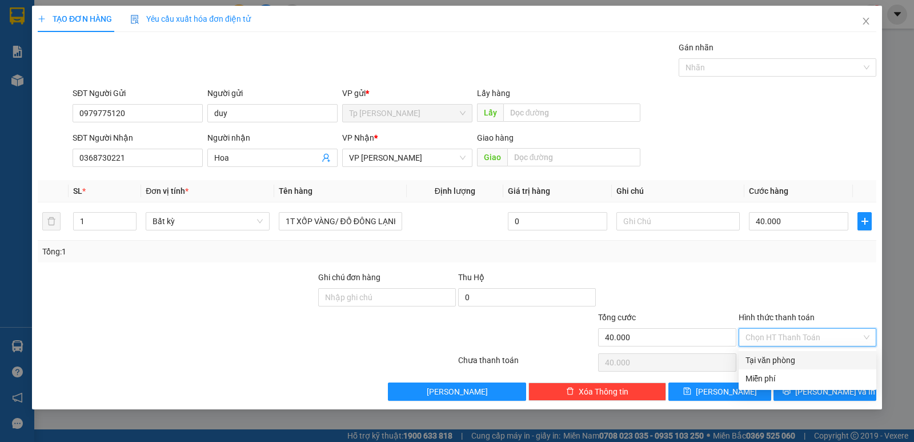
click at [783, 356] on div "Tại văn phòng" at bounding box center [808, 360] width 124 height 13
type input "0"
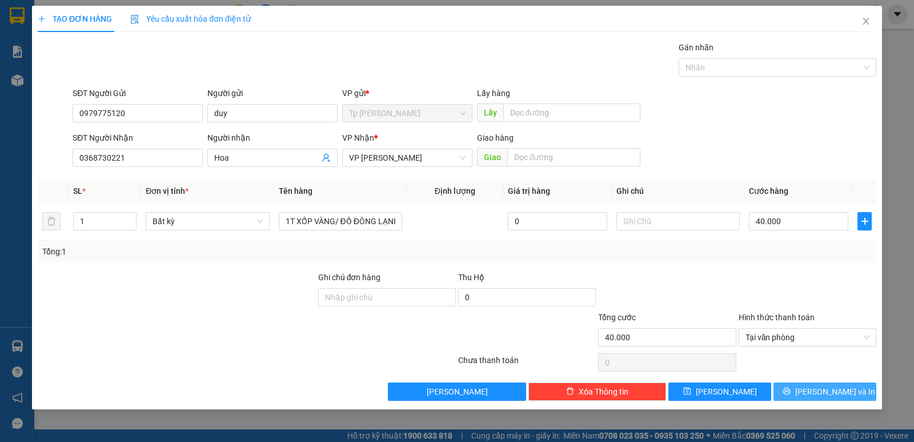
click at [810, 383] on button "Lưu và In" at bounding box center [825, 391] width 103 height 18
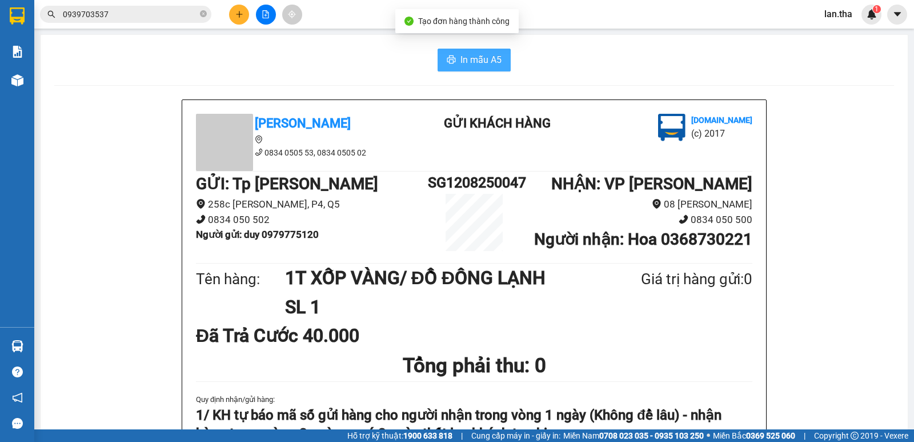
click at [469, 58] on span "In mẫu A5" at bounding box center [481, 60] width 41 height 14
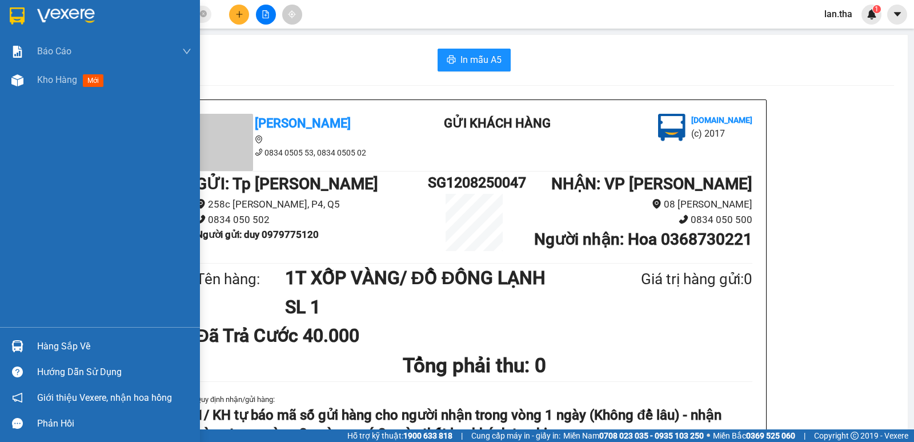
click at [0, 12] on div at bounding box center [100, 18] width 200 height 37
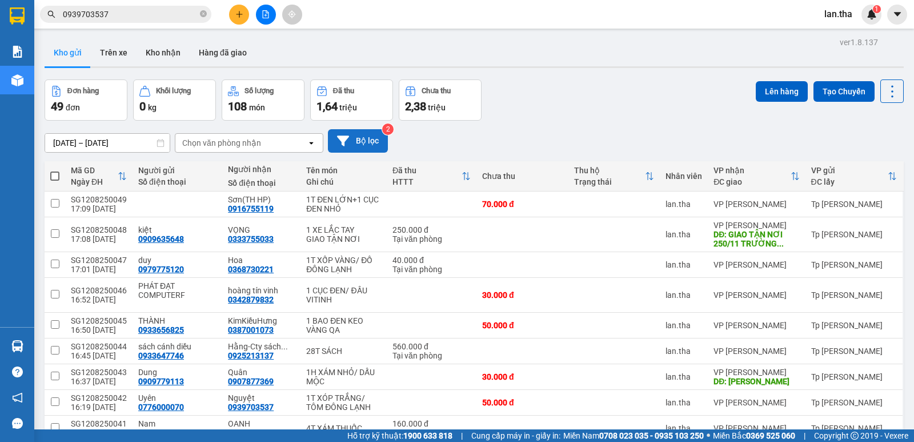
click at [366, 137] on button "Bộ lọc" at bounding box center [358, 140] width 60 height 23
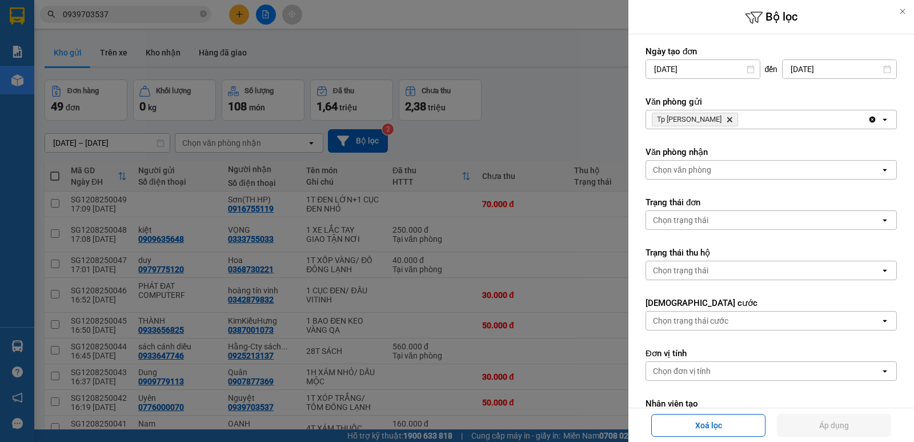
click at [676, 223] on div "Chọn trạng thái" at bounding box center [680, 219] width 55 height 11
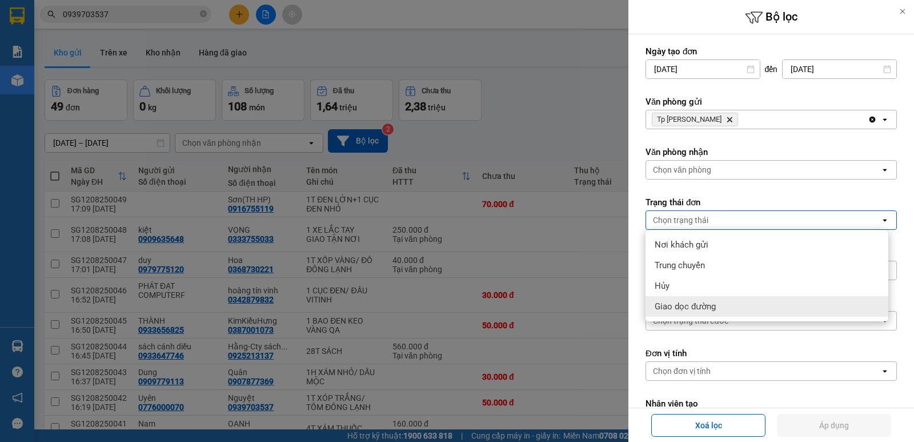
drag, startPoint x: 683, startPoint y: 303, endPoint x: 883, endPoint y: 386, distance: 216.0
click at [685, 305] on span "Giao dọc đường" at bounding box center [685, 306] width 61 height 11
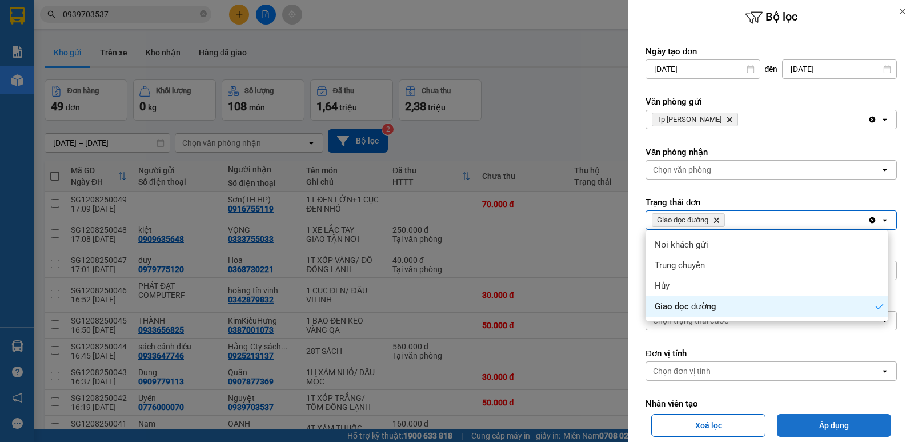
click at [841, 425] on button "Áp dụng" at bounding box center [834, 425] width 114 height 23
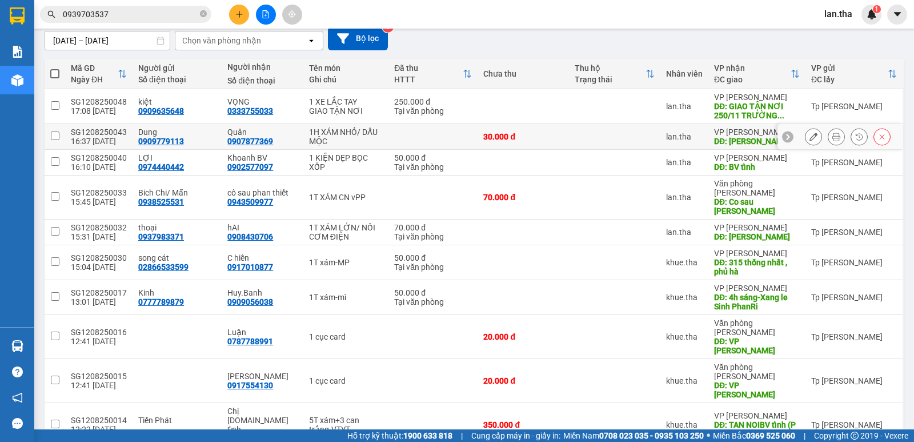
scroll to position [103, 0]
click at [243, 13] on button at bounding box center [239, 15] width 20 height 20
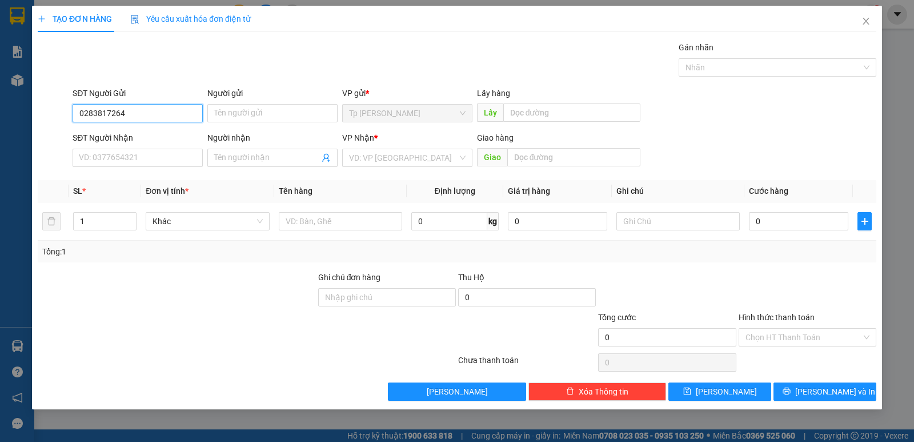
type input "02838172644"
click at [122, 137] on div "02838172644 - cty dược agimexpharm" at bounding box center [148, 136] width 138 height 13
type input "cty dược agimexpharm"
type input "0683922470"
type input "Oanh-thanh trang"
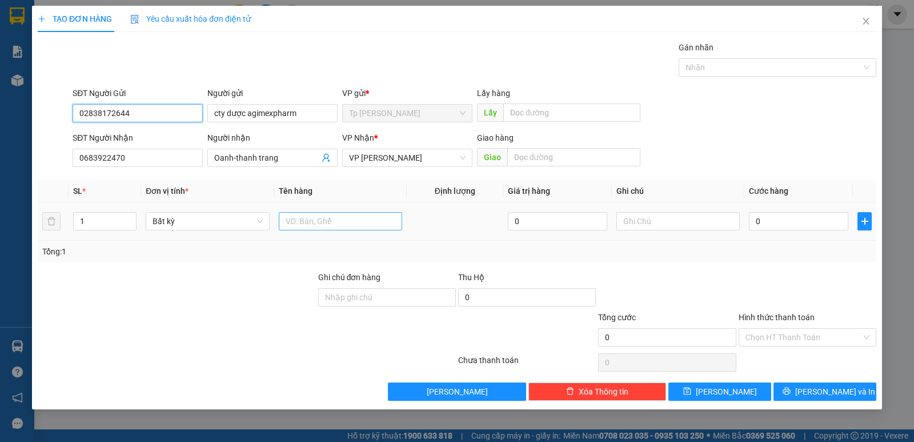
type input "02838172644"
click at [308, 228] on input "text" at bounding box center [340, 221] width 123 height 18
type input "1T XÁM THUỐC"
click at [789, 221] on input "0" at bounding box center [798, 221] width 99 height 18
type input "4"
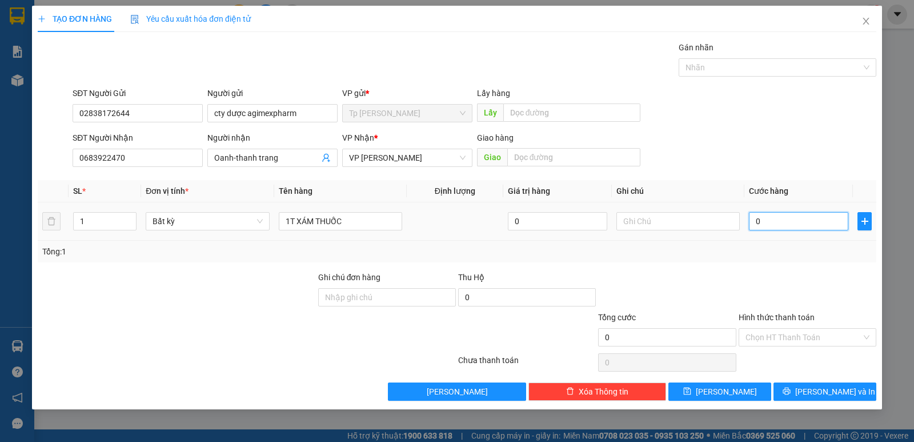
type input "4"
type input "40"
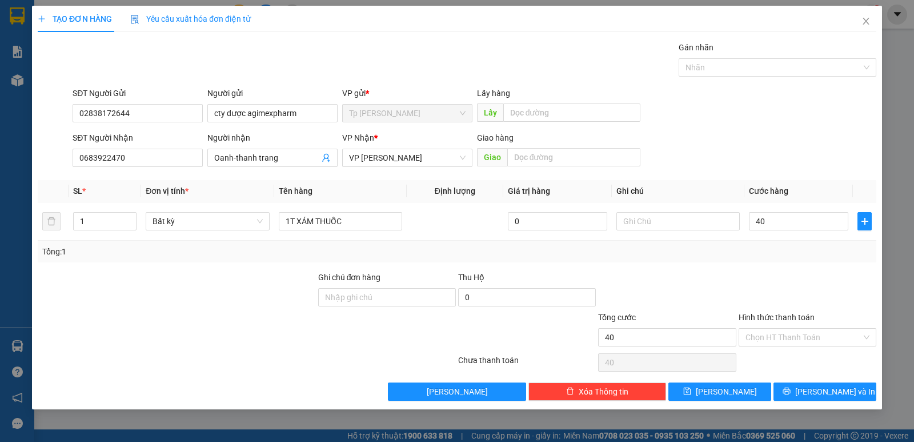
type input "40.000"
drag, startPoint x: 803, startPoint y: 326, endPoint x: 808, endPoint y: 339, distance: 13.6
click at [803, 327] on div "Hình thức thanh toán" at bounding box center [808, 319] width 138 height 17
click at [808, 341] on input "Hình thức thanh toán" at bounding box center [804, 337] width 116 height 17
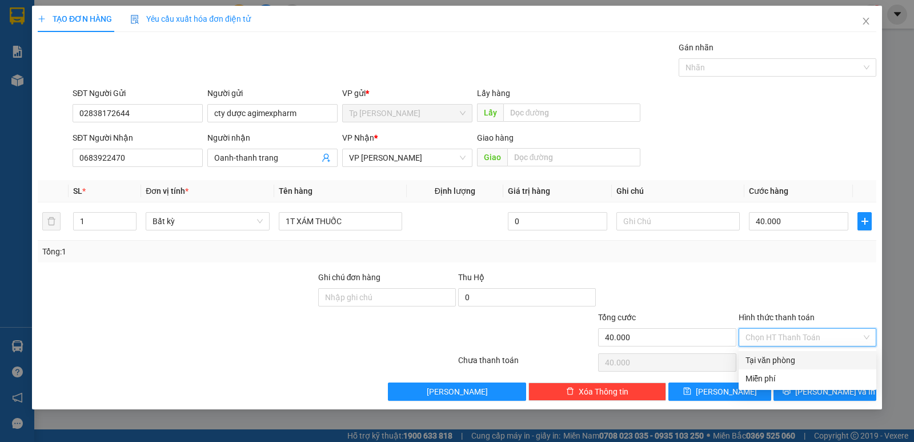
click at [796, 357] on div "Tại văn phòng" at bounding box center [808, 360] width 124 height 13
type input "0"
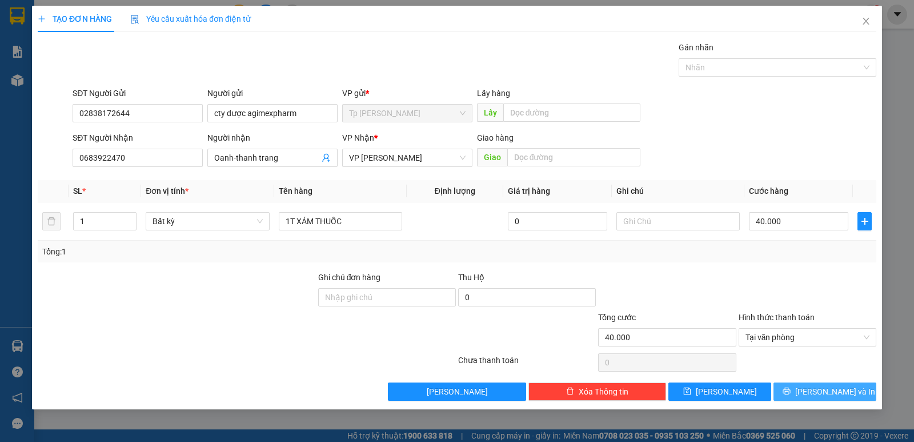
click at [819, 389] on span "Lưu và In" at bounding box center [835, 391] width 80 height 13
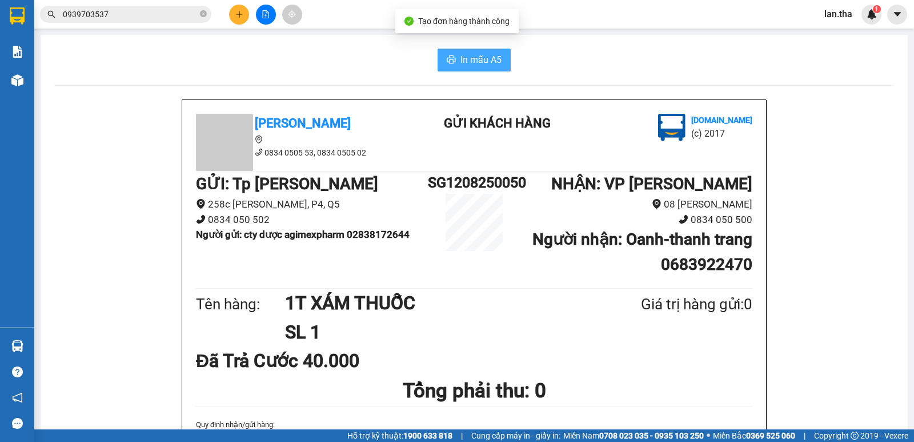
click at [478, 54] on span "In mẫu A5" at bounding box center [481, 60] width 41 height 14
click at [243, 17] on icon "plus" at bounding box center [239, 14] width 8 height 8
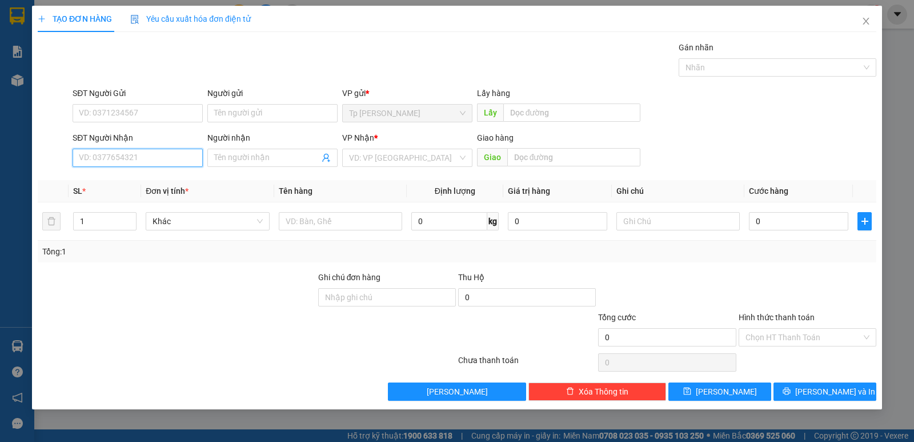
drag, startPoint x: 137, startPoint y: 158, endPoint x: 135, endPoint y: 123, distance: 34.9
click at [136, 149] on input "SĐT Người Nhận" at bounding box center [138, 158] width 130 height 18
click at [121, 158] on input "08449820666" at bounding box center [138, 158] width 130 height 18
type input "08449820666"
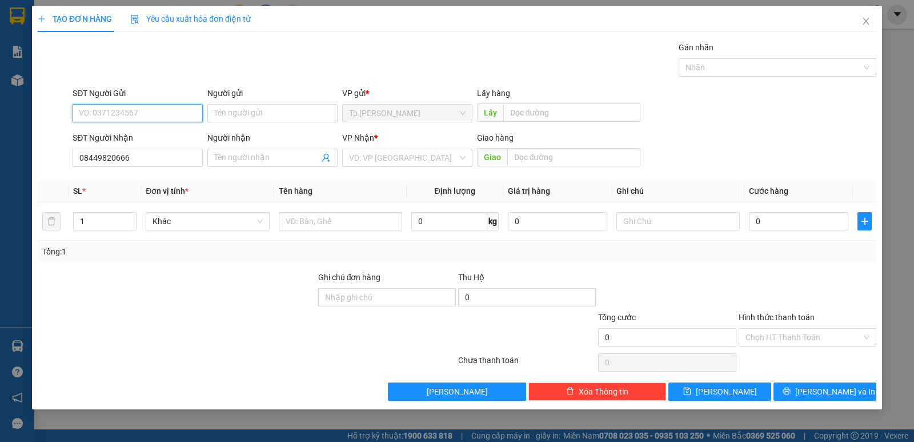
click at [115, 111] on input "SĐT Người Gửi" at bounding box center [138, 113] width 130 height 18
paste input "08449820666"
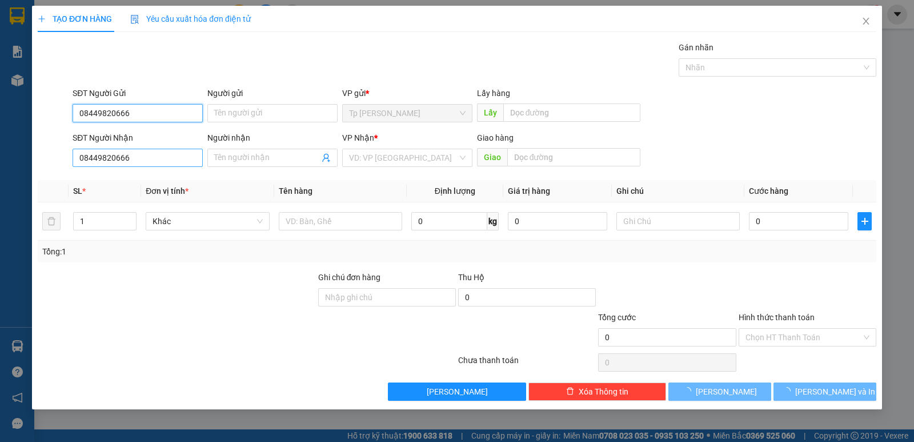
type input "08449820666"
click at [153, 151] on input "08449820666" at bounding box center [138, 158] width 130 height 18
click at [150, 165] on input "08449820666" at bounding box center [138, 158] width 130 height 18
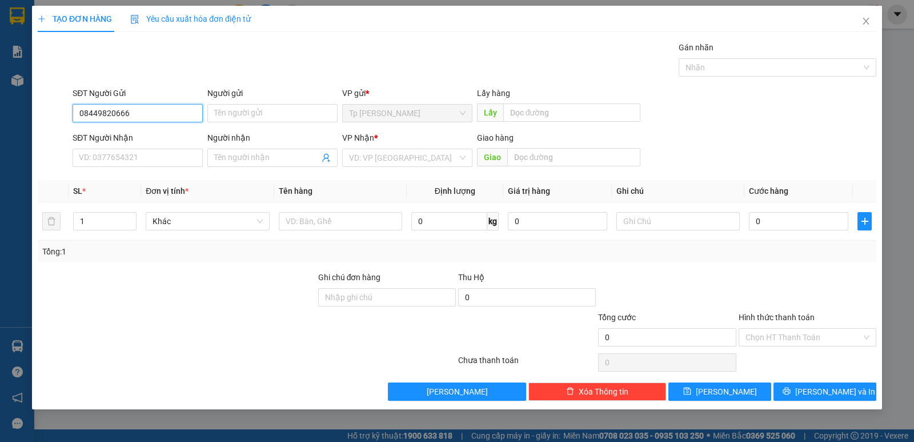
click at [154, 115] on input "08449820666" at bounding box center [138, 113] width 130 height 18
click at [102, 114] on input "08449820666" at bounding box center [138, 113] width 130 height 18
click at [153, 110] on input "0844820666" at bounding box center [138, 113] width 130 height 18
type input "0844820666"
click at [113, 163] on input "SĐT Người Nhận" at bounding box center [138, 158] width 130 height 18
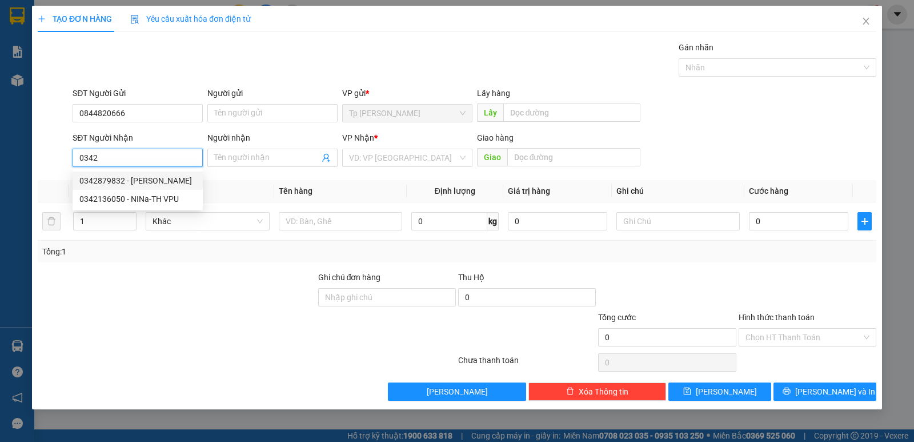
click at [115, 179] on div "0342879832 - hoàng tín vinh" at bounding box center [137, 180] width 117 height 13
type input "0342879832"
type input "hoàng tín vinh"
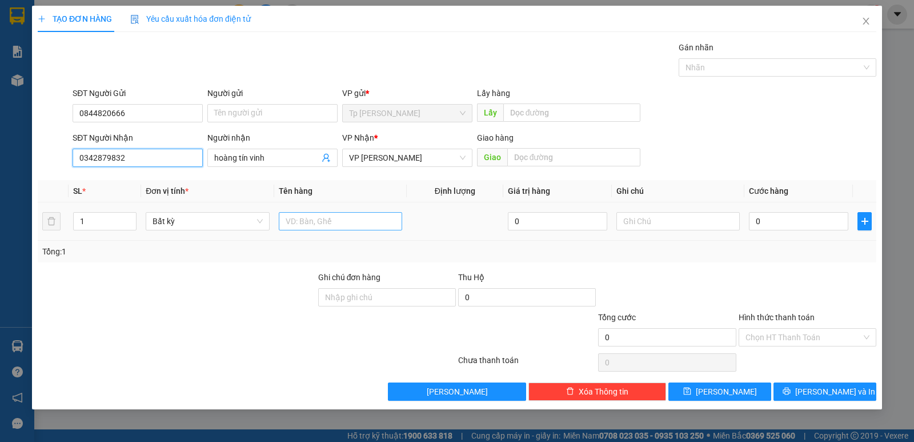
type input "0342879832"
click at [338, 229] on input "text" at bounding box center [340, 221] width 123 height 18
type input "1T XÁM/ PHỤ KIỆN CAMERA"
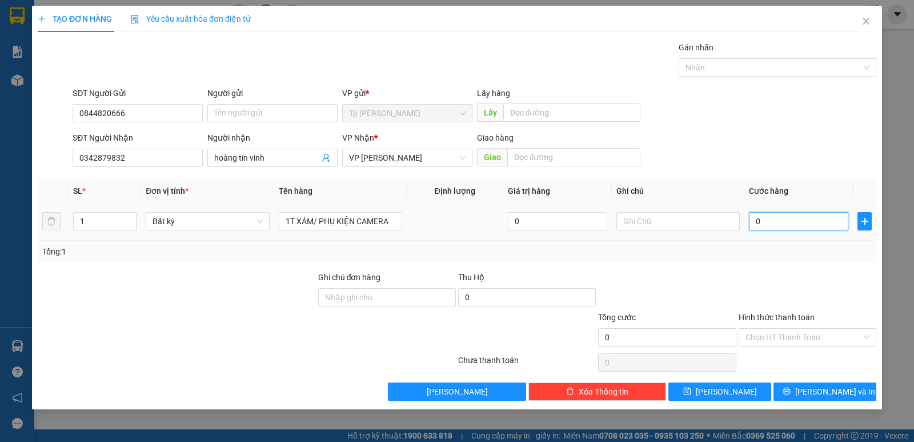
click at [773, 223] on input "0" at bounding box center [798, 221] width 99 height 18
type input "4"
type input "40"
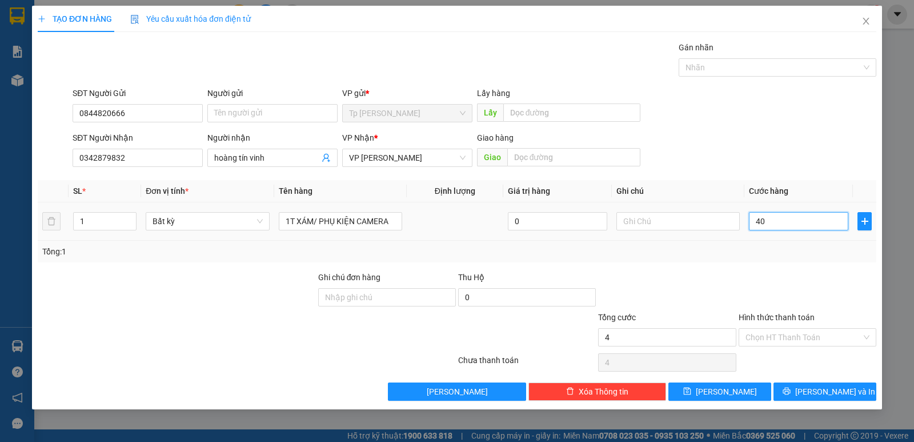
type input "40"
type input "40.000"
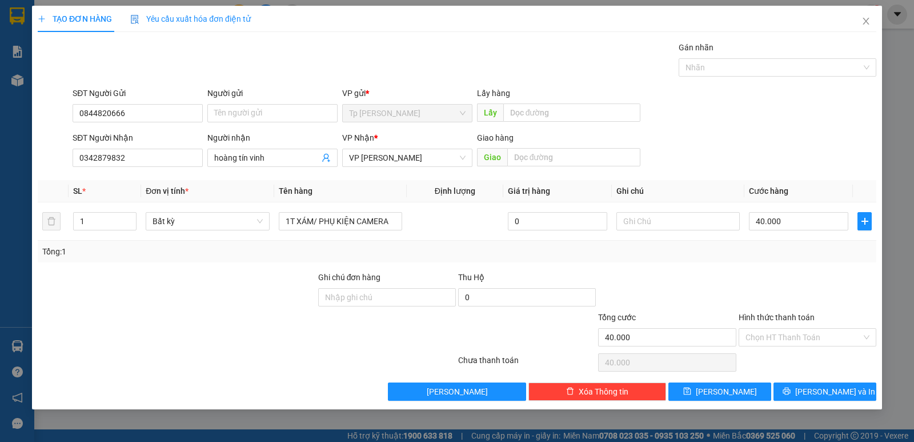
drag, startPoint x: 737, startPoint y: 281, endPoint x: 769, endPoint y: 346, distance: 72.6
click at [738, 285] on div at bounding box center [808, 291] width 140 height 40
click at [825, 396] on span "Lưu và In" at bounding box center [835, 391] width 80 height 13
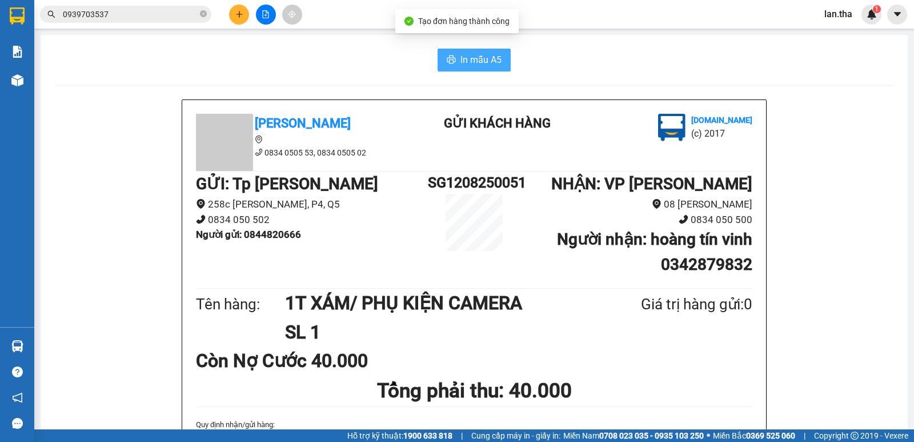
click at [485, 58] on span "In mẫu A5" at bounding box center [481, 60] width 41 height 14
click at [234, 11] on button at bounding box center [239, 15] width 20 height 20
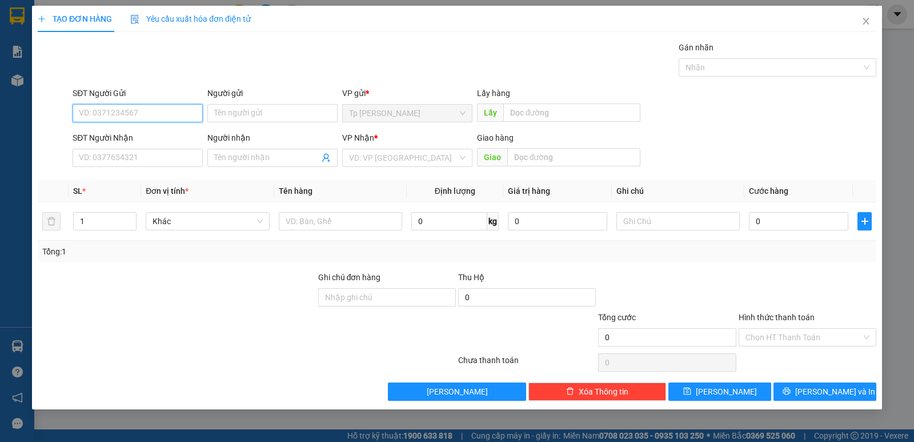
drag, startPoint x: 130, startPoint y: 109, endPoint x: 133, endPoint y: 103, distance: 6.9
click at [131, 107] on input "SĐT Người Gửi" at bounding box center [138, 113] width 130 height 18
type input "0906391588"
click at [157, 138] on div "0906391588 - chị hà" at bounding box center [141, 136] width 125 height 13
type input "chị hà"
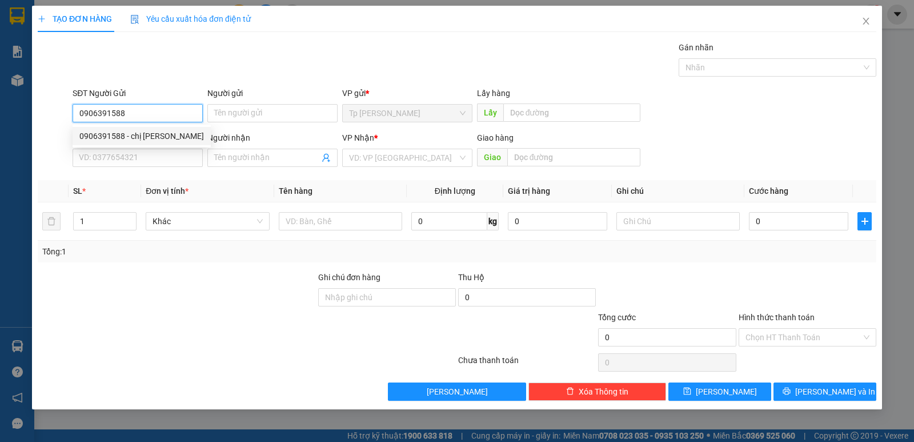
type input "0978494878"
type input "Phuong.Tiến Đạt"
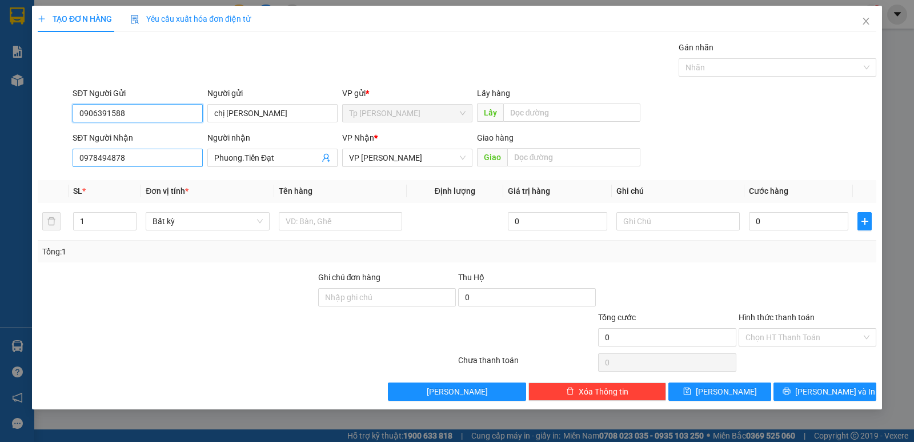
type input "0906391588"
click at [170, 161] on input "0978494878" at bounding box center [138, 158] width 130 height 18
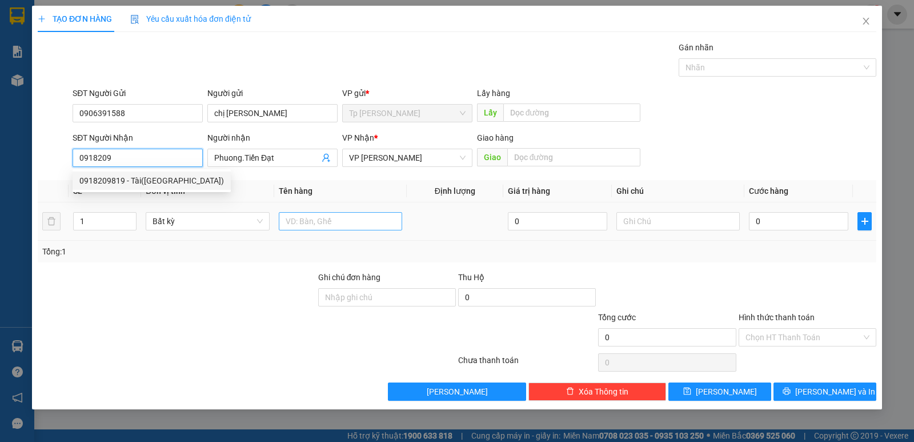
drag, startPoint x: 142, startPoint y: 179, endPoint x: 308, endPoint y: 218, distance: 170.9
click at [147, 179] on div "0918209819 - Tài(Thiên Phú)" at bounding box center [151, 180] width 145 height 13
type input "0918209819"
type input "Tài(Thiên Phú)"
type input "0918209819"
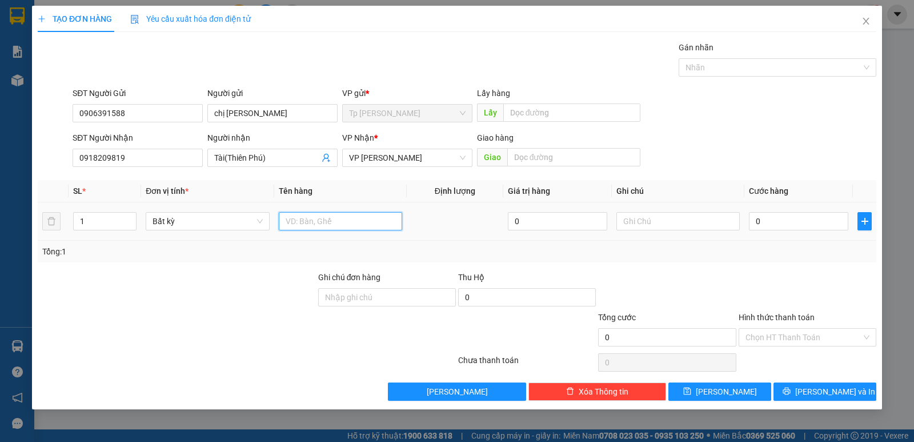
drag, startPoint x: 321, startPoint y: 223, endPoint x: 323, endPoint y: 213, distance: 10.5
click at [323, 221] on input "text" at bounding box center [340, 221] width 123 height 18
type input "1T XÁM CN"
click at [796, 222] on input "0" at bounding box center [798, 221] width 99 height 18
type input "4"
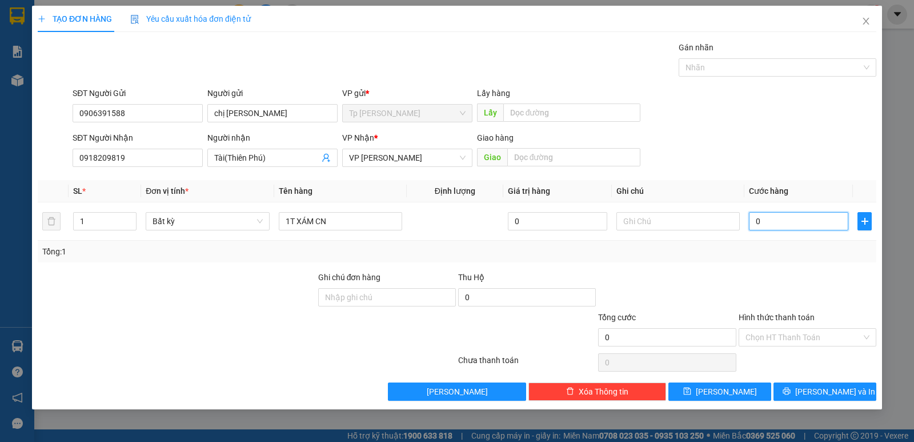
type input "4"
type input "40"
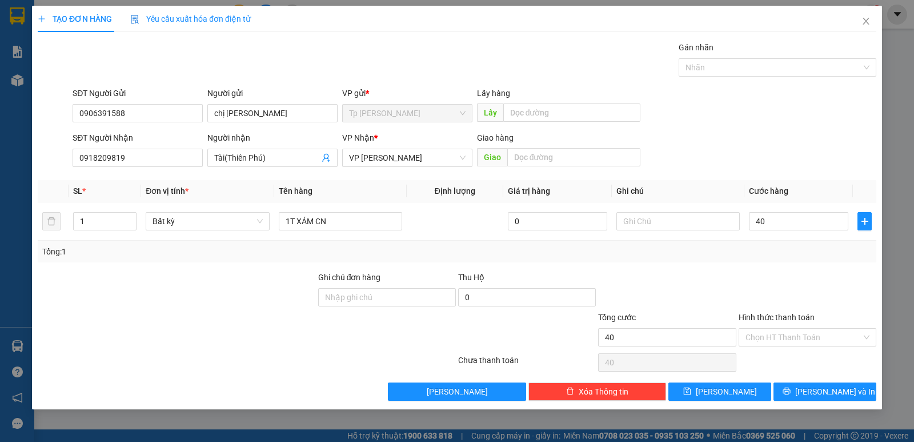
type input "40.000"
click at [756, 249] on div "Tổng: 1" at bounding box center [457, 251] width 830 height 13
drag, startPoint x: 860, startPoint y: 391, endPoint x: 853, endPoint y: 387, distance: 7.7
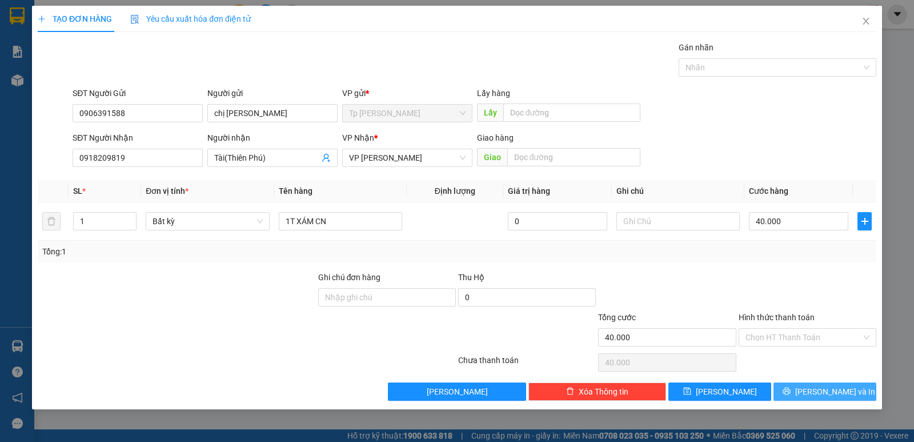
click at [859, 391] on button "Lưu và In" at bounding box center [825, 391] width 103 height 18
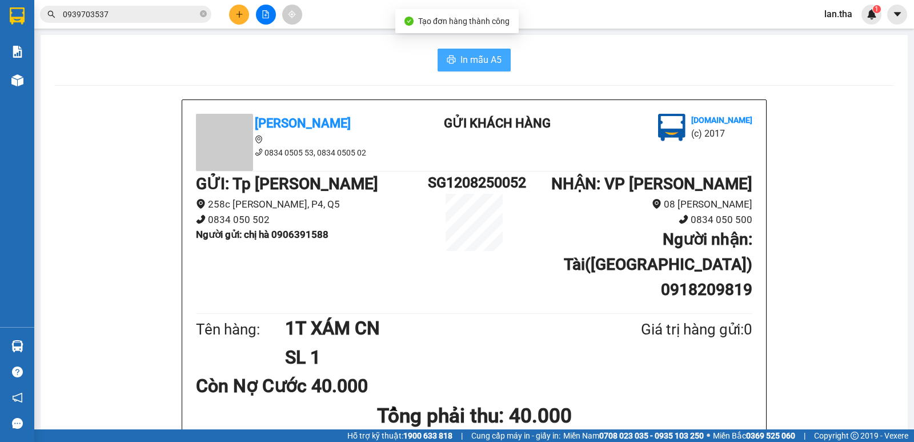
click at [463, 63] on span "In mẫu A5" at bounding box center [481, 60] width 41 height 14
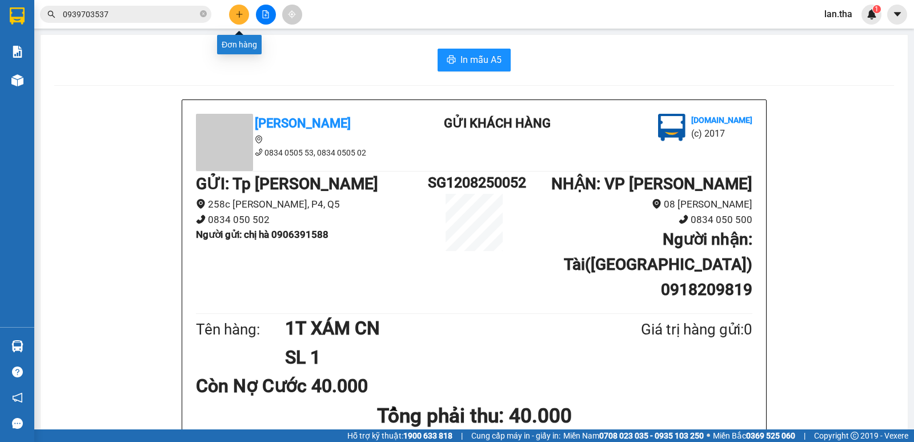
click at [237, 14] on icon "plus" at bounding box center [239, 14] width 6 height 1
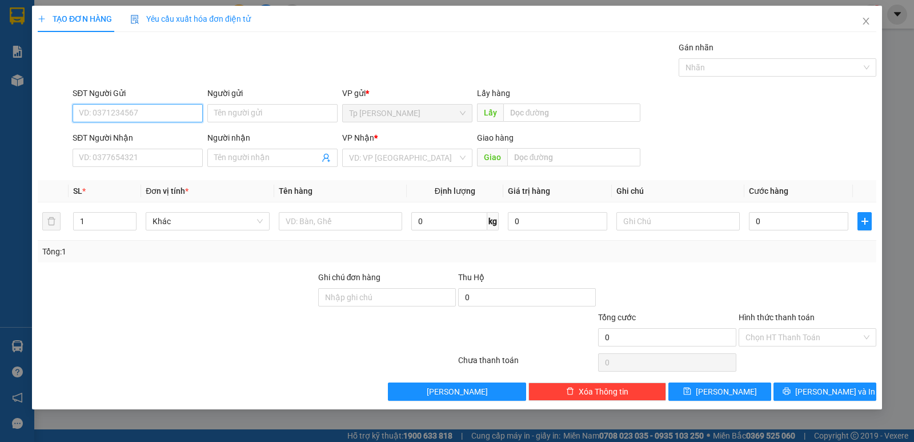
click at [139, 106] on input "SĐT Người Gửi" at bounding box center [138, 113] width 130 height 18
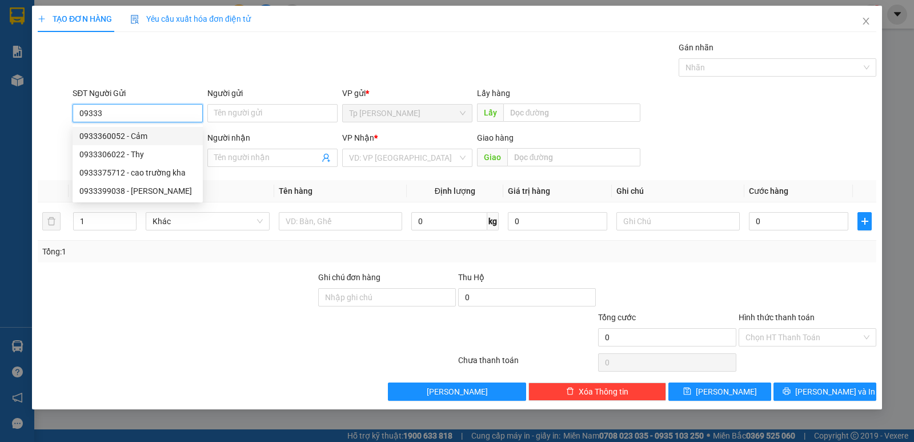
click at [96, 129] on div "0933360052 - Cảm" at bounding box center [138, 136] width 130 height 18
type input "0933360052"
type input "Cảm"
type input "0973339929"
type input "Lê Quang"
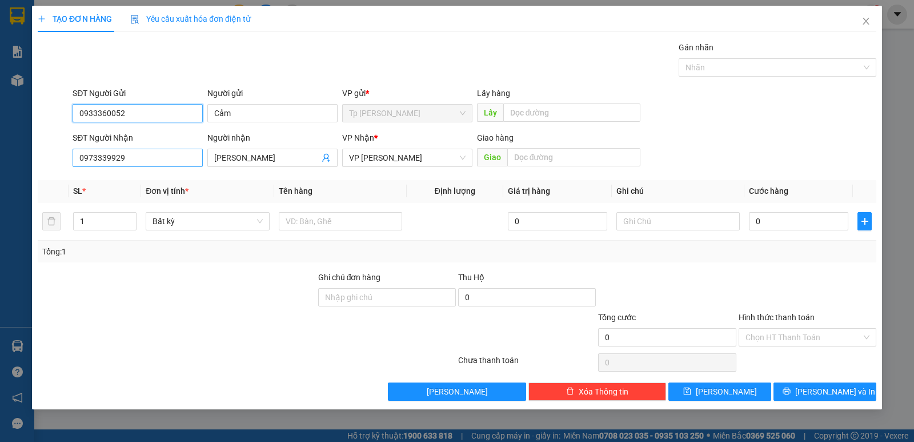
type input "0933360052"
click at [143, 164] on input "0973339929" at bounding box center [138, 158] width 130 height 18
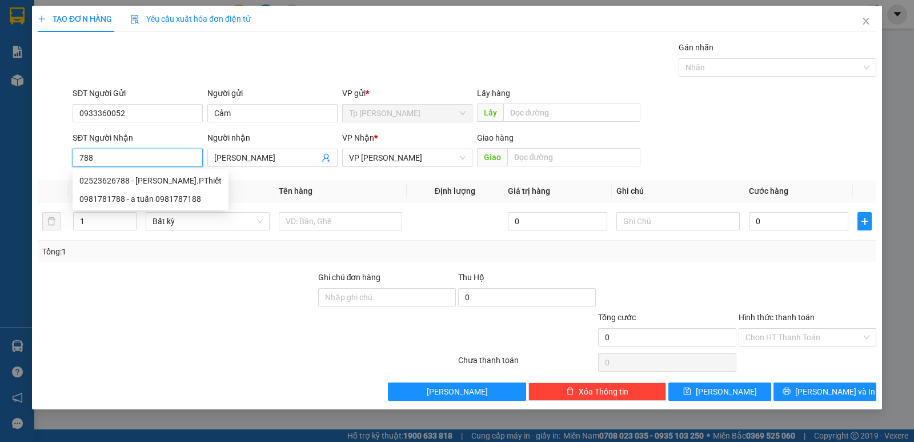
click at [138, 157] on input "788" at bounding box center [138, 158] width 130 height 18
click at [117, 173] on div "0965666788 - binh" at bounding box center [138, 180] width 130 height 18
type input "0965666788"
type input "binh"
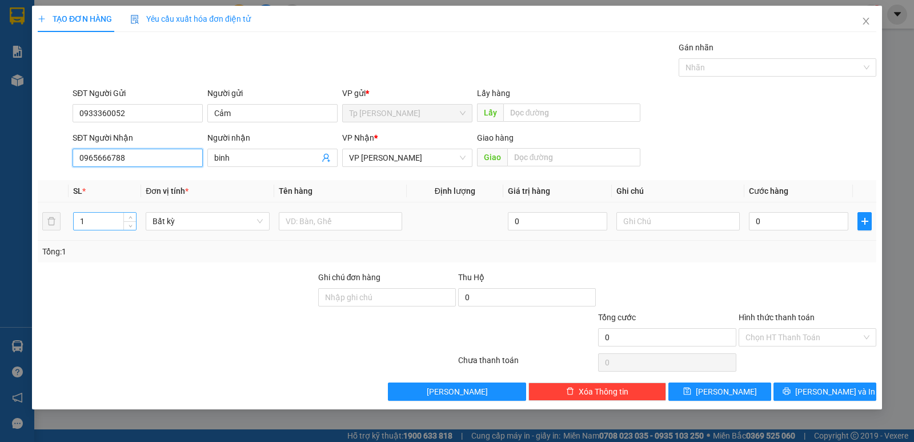
type input "0965666788"
click at [86, 222] on input "1" at bounding box center [105, 221] width 62 height 17
type input "2"
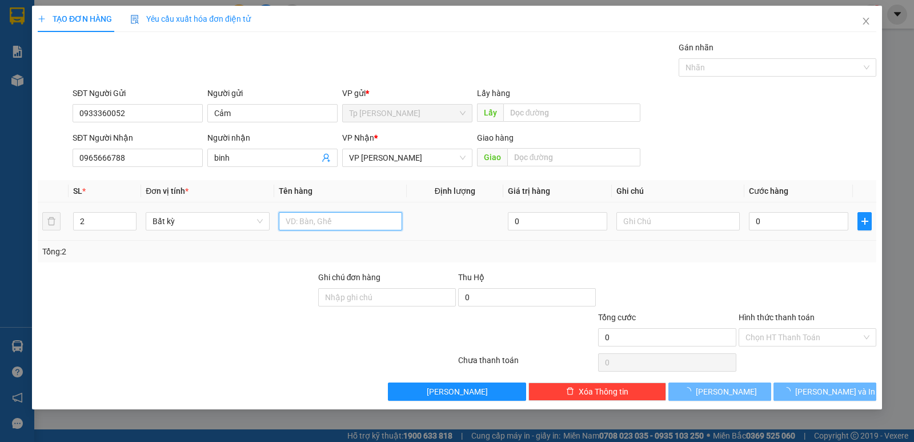
click at [332, 222] on input "text" at bounding box center [340, 221] width 123 height 18
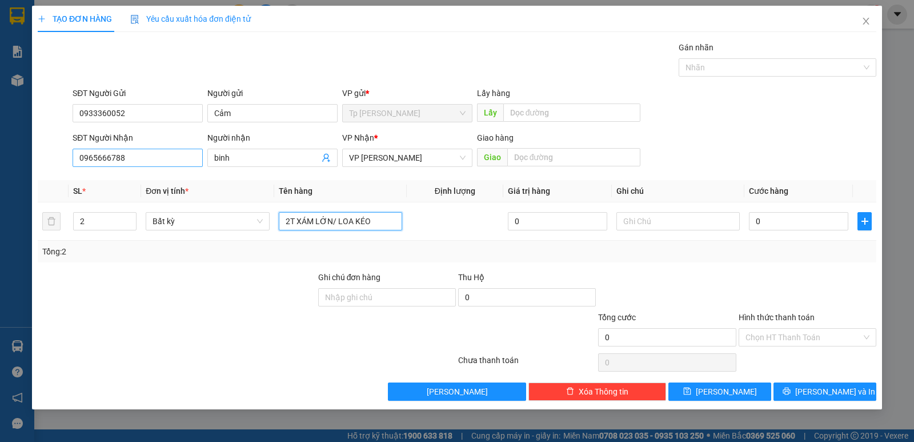
type input "2T XÁM LỚN/ LOA KÉO"
click at [91, 159] on input "0965666788" at bounding box center [138, 158] width 130 height 18
type input "1"
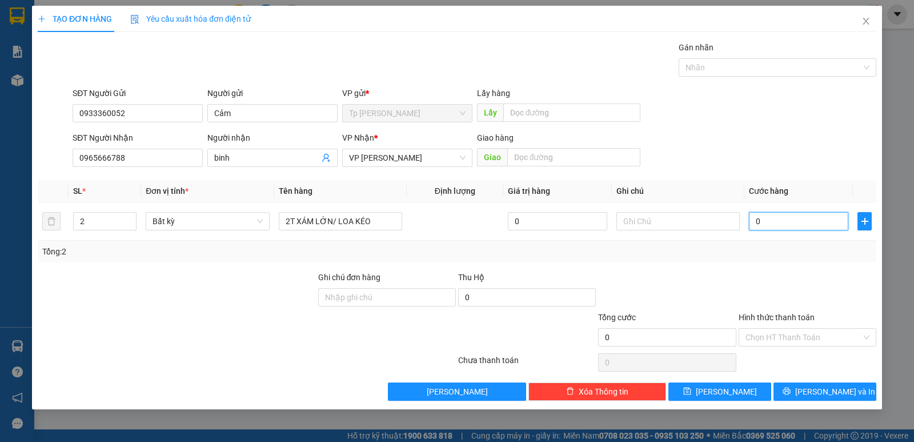
type input "1"
type input "10"
type input "100"
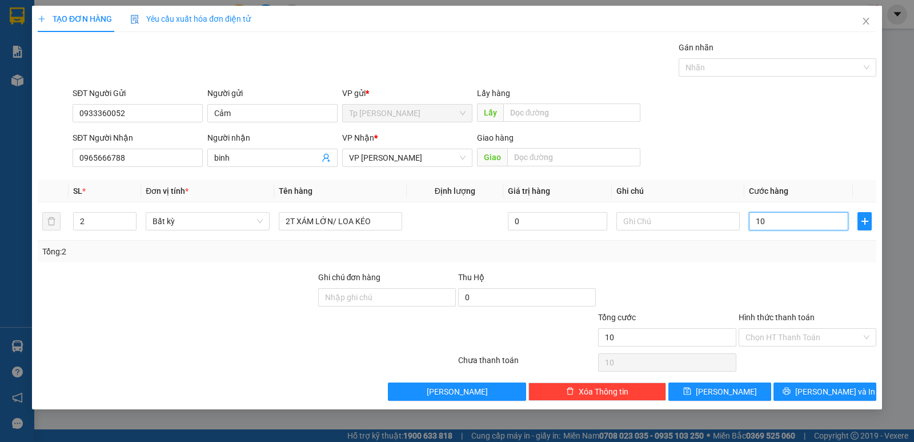
type input "100"
type input "100.000"
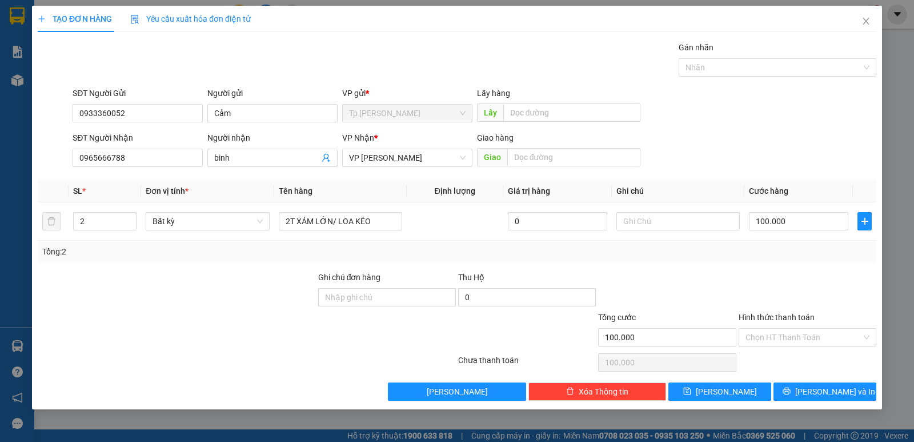
click at [788, 261] on div "Tổng: 2" at bounding box center [457, 252] width 839 height 22
click at [840, 393] on span "Lưu và In" at bounding box center [835, 391] width 80 height 13
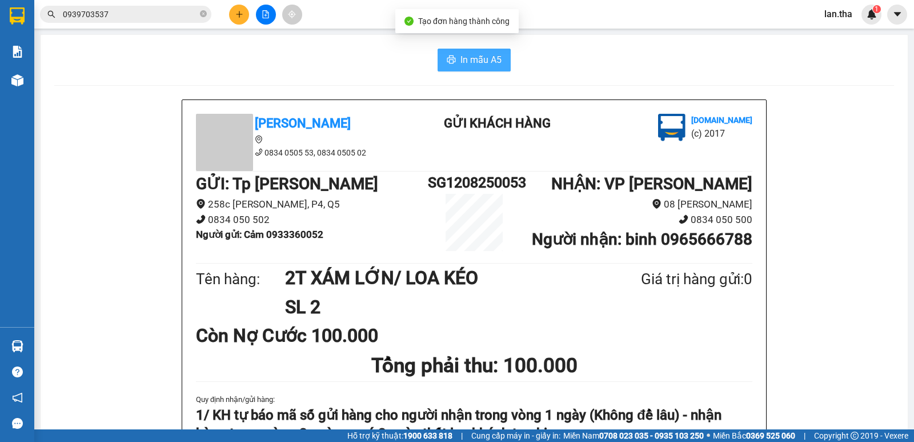
drag, startPoint x: 460, startPoint y: 43, endPoint x: 469, endPoint y: 59, distance: 18.2
click at [469, 59] on span "In mẫu A5" at bounding box center [481, 60] width 41 height 14
click at [183, 19] on input "0939703537" at bounding box center [130, 14] width 135 height 13
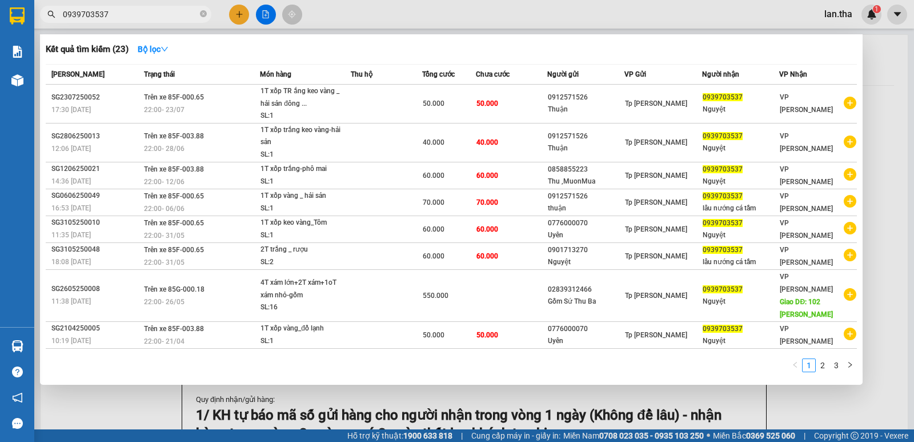
click at [183, 19] on input "0939703537" at bounding box center [130, 14] width 135 height 13
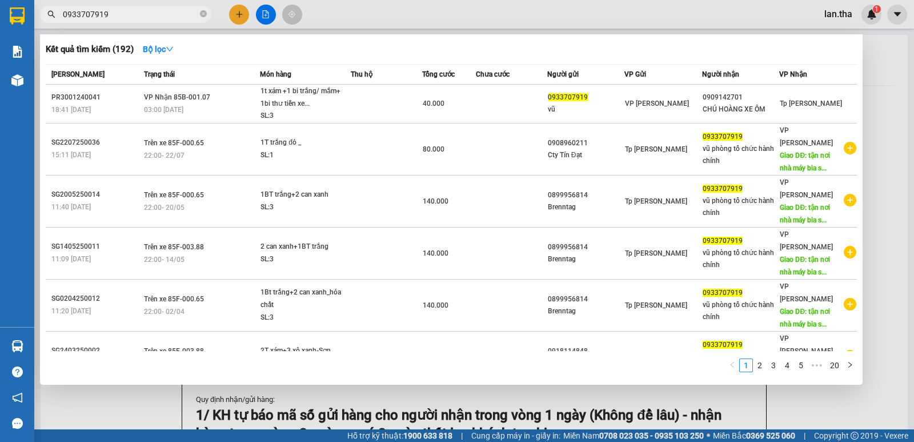
type input "0933707919"
click at [877, 106] on div at bounding box center [457, 221] width 914 height 442
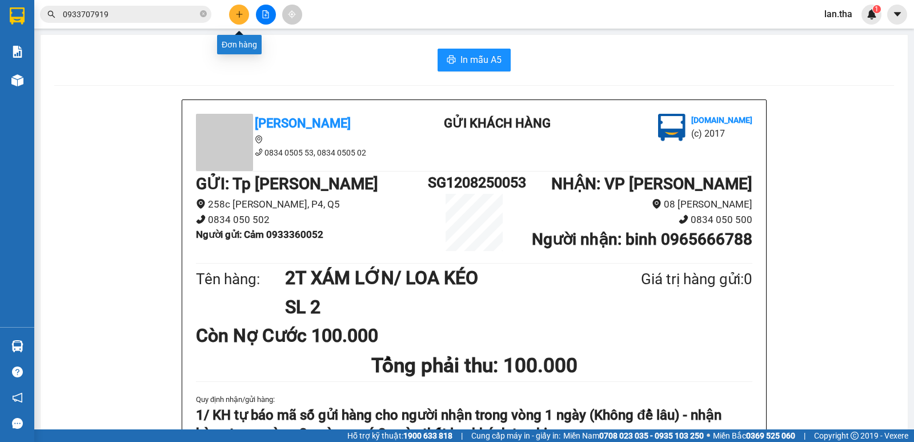
click at [239, 19] on button at bounding box center [239, 15] width 20 height 20
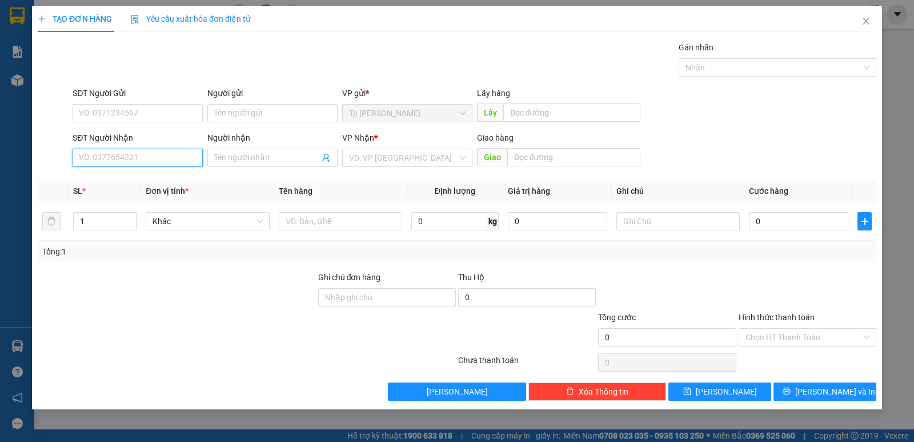
click at [151, 153] on input "SĐT Người Nhận" at bounding box center [138, 158] width 130 height 18
click at [143, 182] on div "0808940064 - Bs đổng" at bounding box center [137, 180] width 117 height 13
type input "0808940064"
type input "Bs đổng"
type input "0808940064"
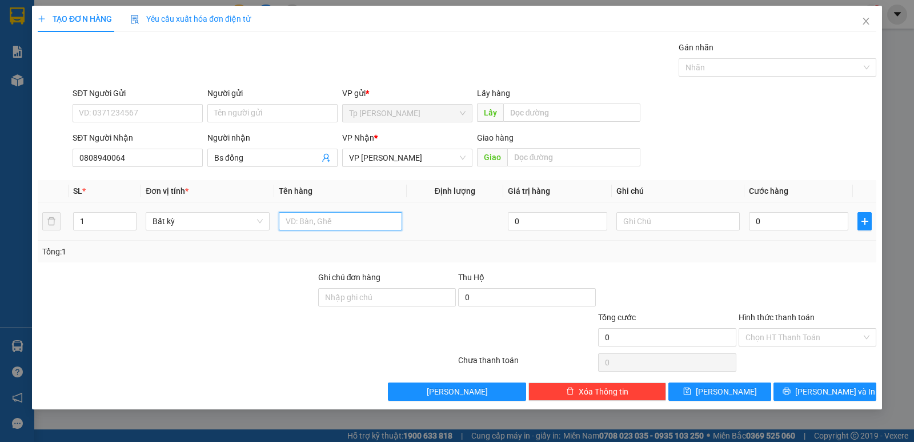
click at [338, 222] on input "text" at bounding box center [340, 221] width 123 height 18
type input "1H XÁM/ GIẤY IN"
type input "3"
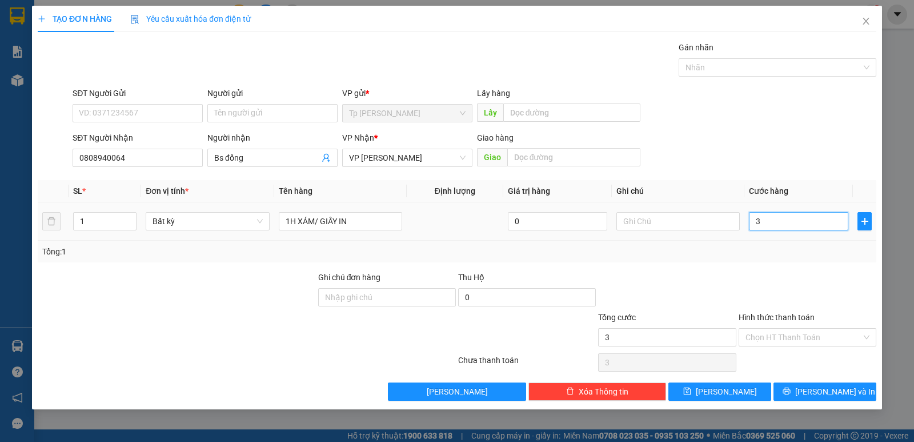
type input "30"
type input "30.000"
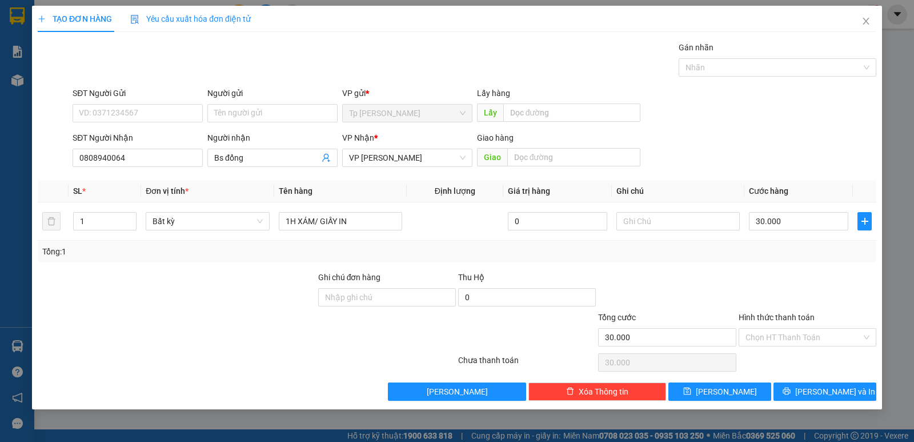
drag, startPoint x: 814, startPoint y: 335, endPoint x: 766, endPoint y: 359, distance: 53.9
click at [812, 338] on input "Hình thức thanh toán" at bounding box center [804, 337] width 116 height 17
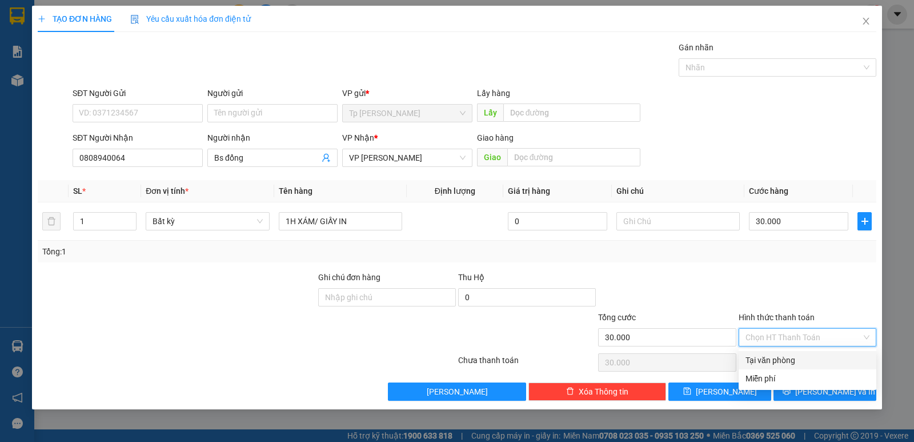
drag, startPoint x: 740, startPoint y: 356, endPoint x: 777, endPoint y: 369, distance: 38.7
click at [748, 357] on div "Tại văn phòng" at bounding box center [808, 360] width 138 height 18
type input "0"
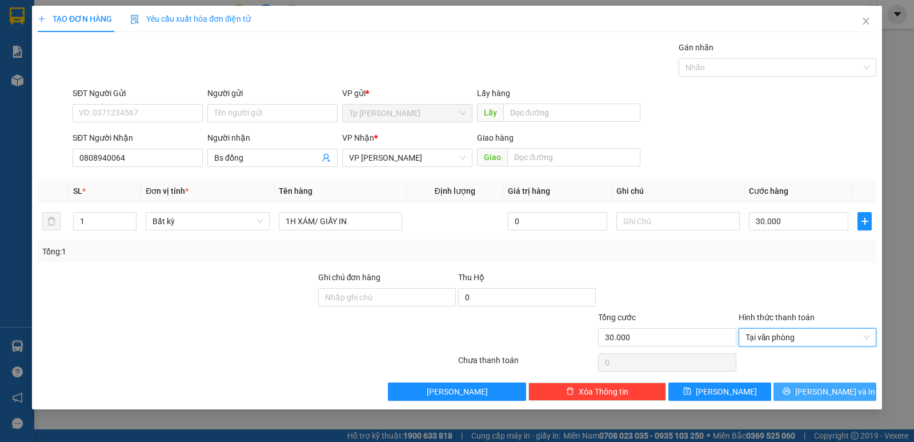
click at [817, 389] on span "Lưu và In" at bounding box center [835, 391] width 80 height 13
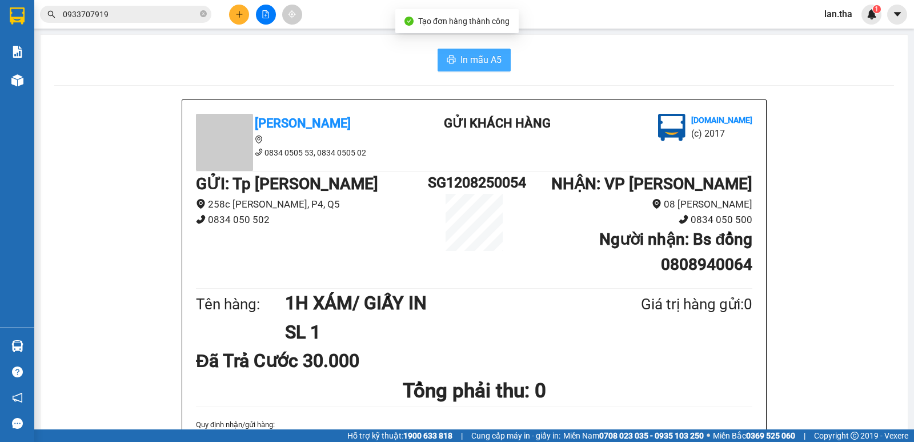
click at [483, 53] on span "In mẫu A5" at bounding box center [481, 60] width 41 height 14
click at [446, 417] on div "Tân Hoàng Anh 0834 0505 53, 0834 0505 02 Gửi khách hàng Vexere.com (c) 2017 GỬI…" at bounding box center [474, 327] width 584 height 455
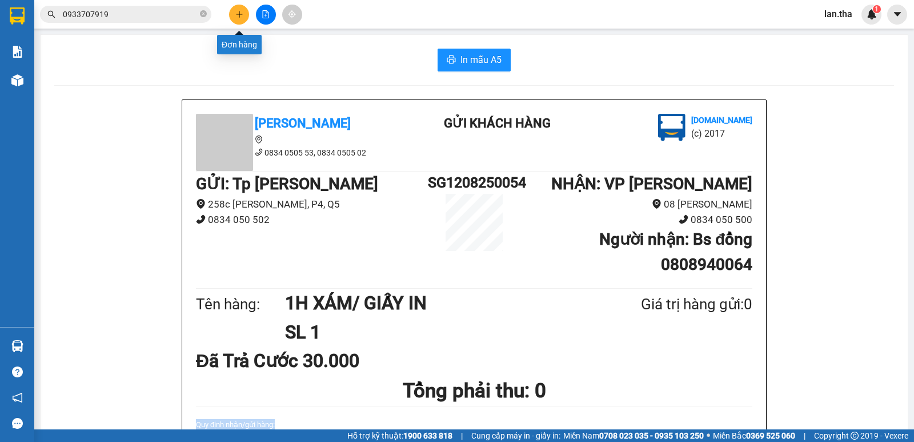
click at [235, 18] on button at bounding box center [239, 15] width 20 height 20
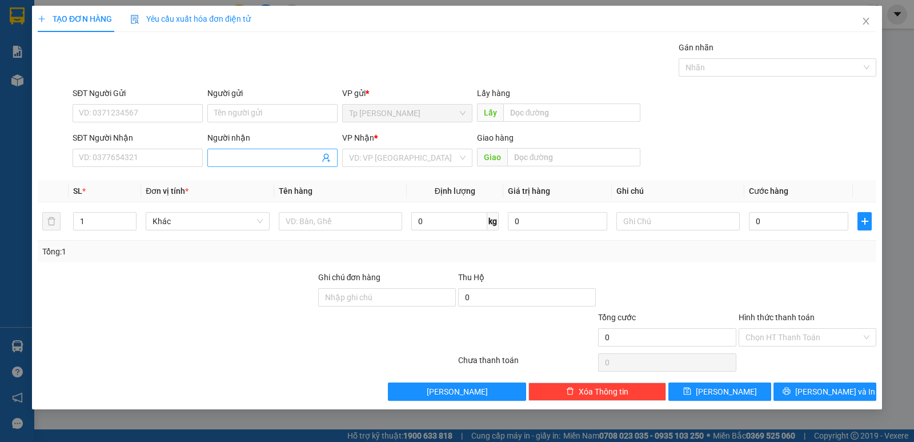
drag, startPoint x: 269, startPoint y: 158, endPoint x: 267, endPoint y: 143, distance: 14.4
click at [269, 154] on input "Người nhận" at bounding box center [266, 157] width 105 height 13
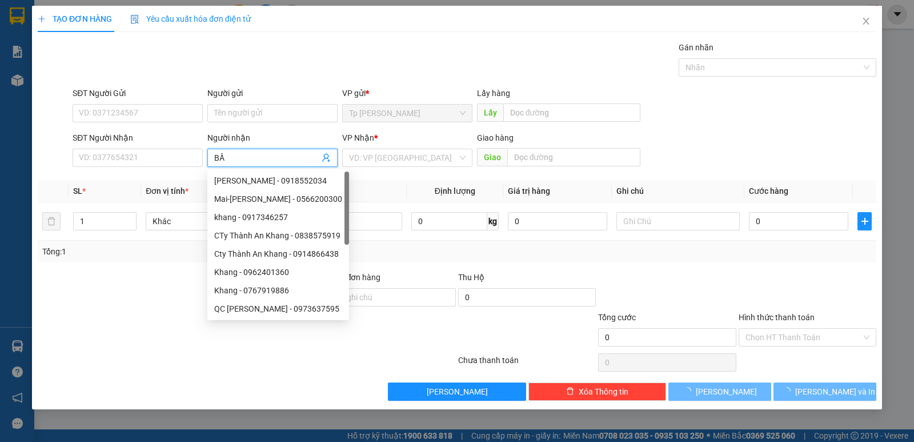
type input "BẦU"
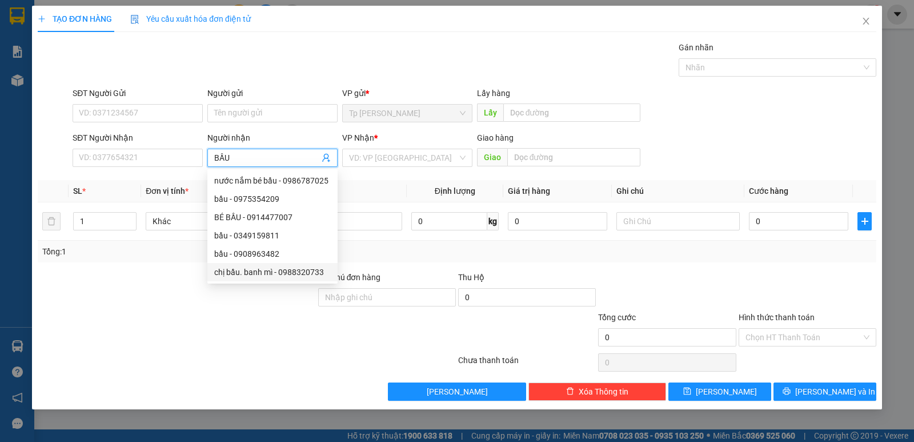
click at [243, 269] on div "chị bầu. banh mì - 0988320733" at bounding box center [272, 272] width 117 height 13
type input "0988320733"
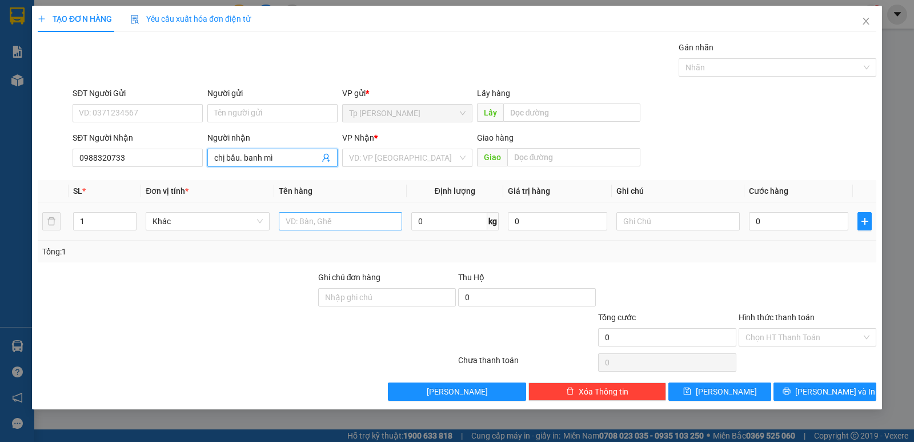
type input "chị bầu. banh mì"
click at [354, 219] on input "text" at bounding box center [340, 221] width 123 height 18
type input "1 CÂY BÁNH MÌ"
click at [792, 223] on input "0" at bounding box center [798, 221] width 99 height 18
type input "3"
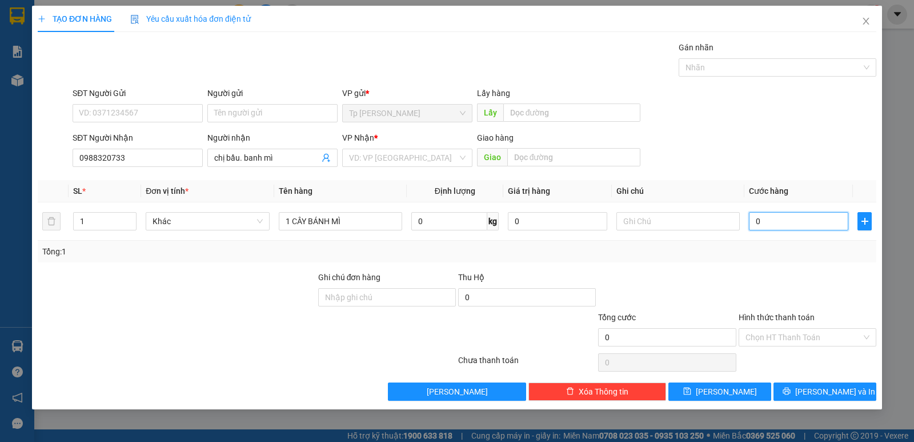
type input "3"
type input "30"
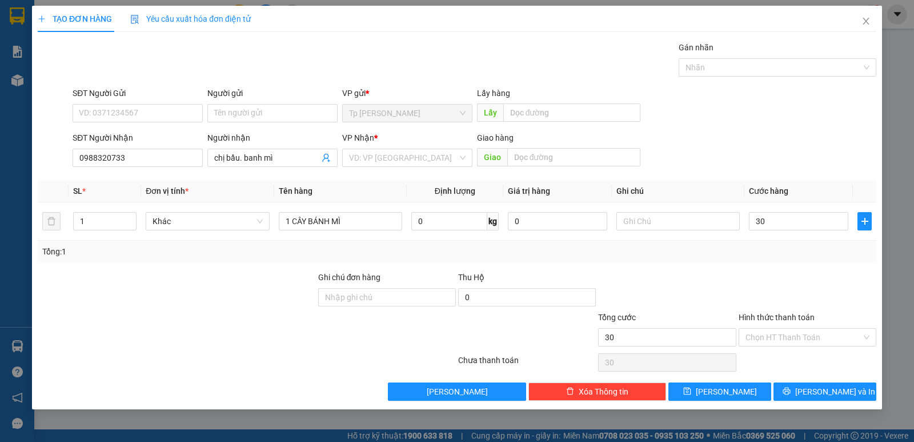
type input "30.000"
click at [742, 271] on div at bounding box center [808, 291] width 140 height 40
click at [837, 395] on span "Lưu và In" at bounding box center [835, 391] width 80 height 13
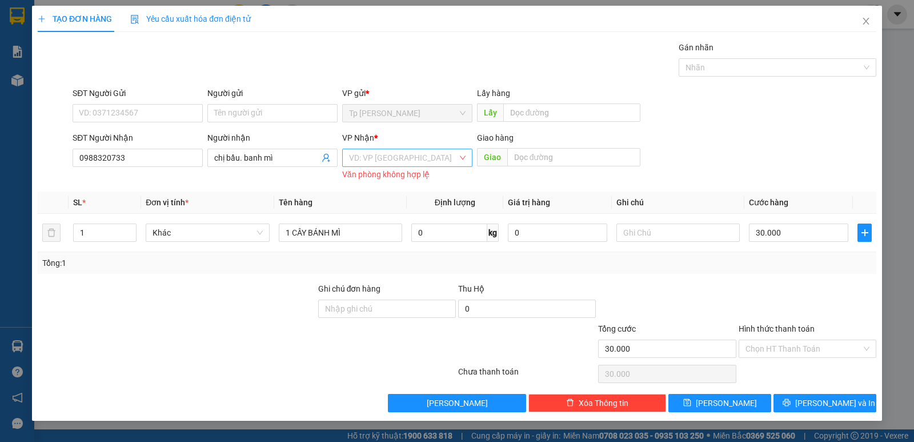
click at [392, 160] on input "search" at bounding box center [403, 157] width 109 height 17
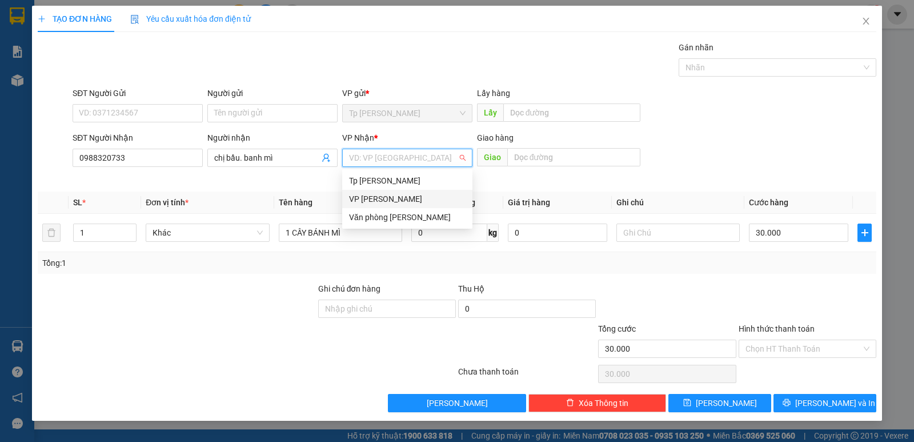
click at [405, 197] on div "[PERSON_NAME]" at bounding box center [407, 199] width 117 height 13
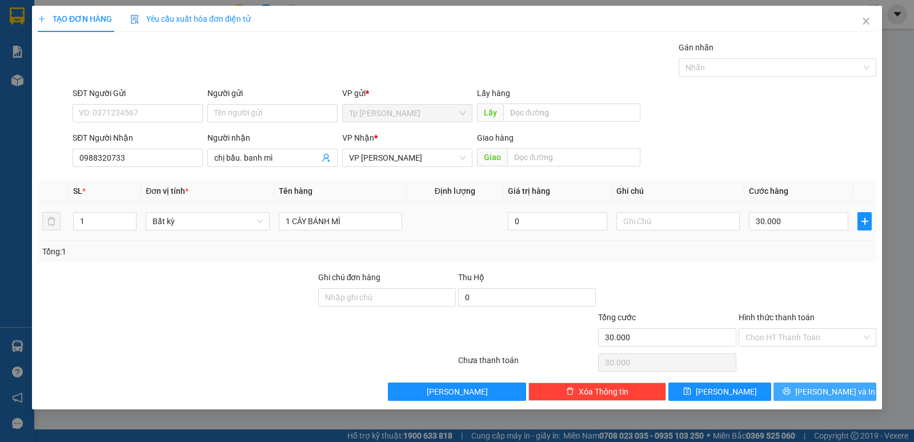
click at [843, 394] on span "Lưu và In" at bounding box center [835, 391] width 80 height 13
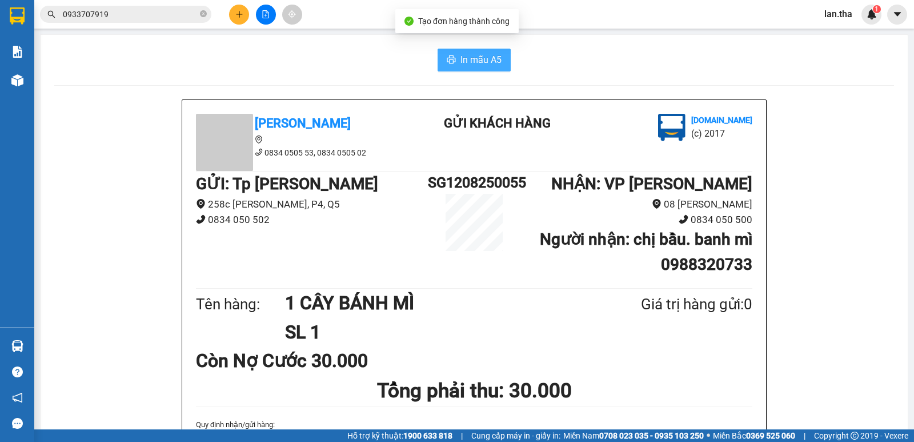
drag, startPoint x: 462, startPoint y: 56, endPoint x: 475, endPoint y: 47, distance: 15.7
click at [465, 56] on span "In mẫu A5" at bounding box center [481, 60] width 41 height 14
click at [234, 15] on button at bounding box center [239, 15] width 20 height 20
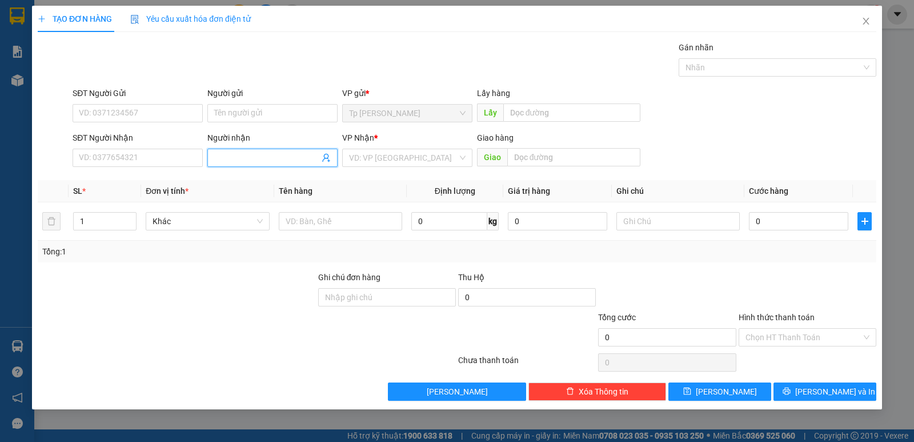
drag, startPoint x: 249, startPoint y: 158, endPoint x: 244, endPoint y: 129, distance: 29.5
click at [246, 134] on div "Người nhận Tên người nhận" at bounding box center [272, 151] width 130 height 40
type input "CUU"
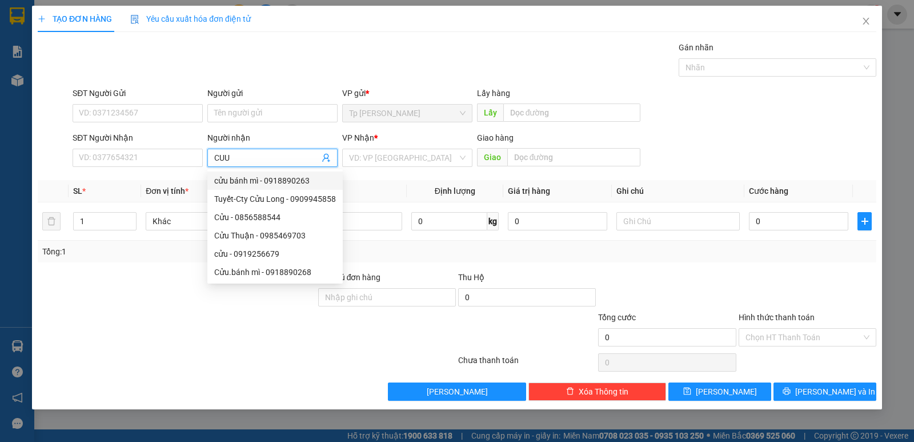
click at [242, 174] on div "cửu bánh mì - 0918890263" at bounding box center [275, 180] width 122 height 13
type input "0918890263"
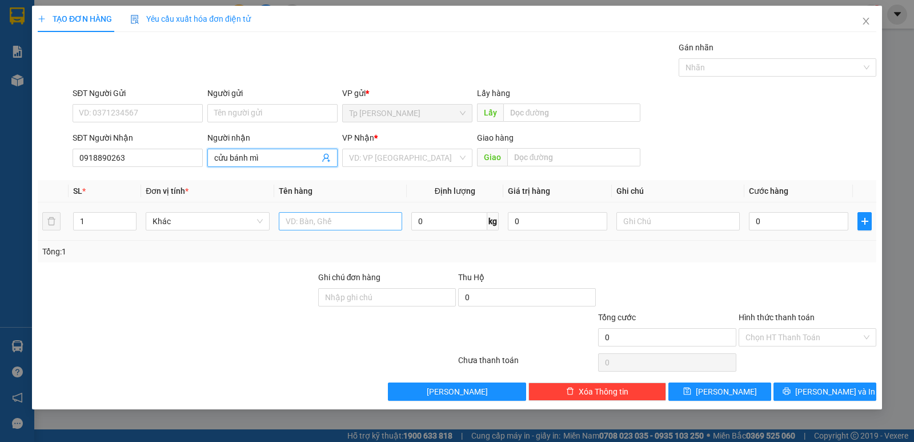
type input "cửu bánh mì"
drag, startPoint x: 348, startPoint y: 222, endPoint x: 345, endPoint y: 205, distance: 17.4
click at [348, 221] on input "text" at bounding box center [340, 221] width 123 height 18
type input "1 CÂY BÁNH MÌ"
drag, startPoint x: 409, startPoint y: 158, endPoint x: 394, endPoint y: 167, distance: 17.4
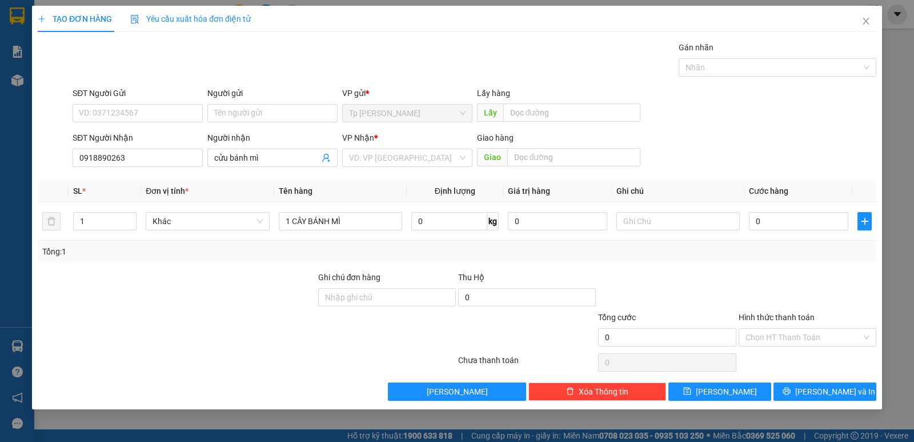
click at [406, 155] on input "search" at bounding box center [403, 157] width 109 height 17
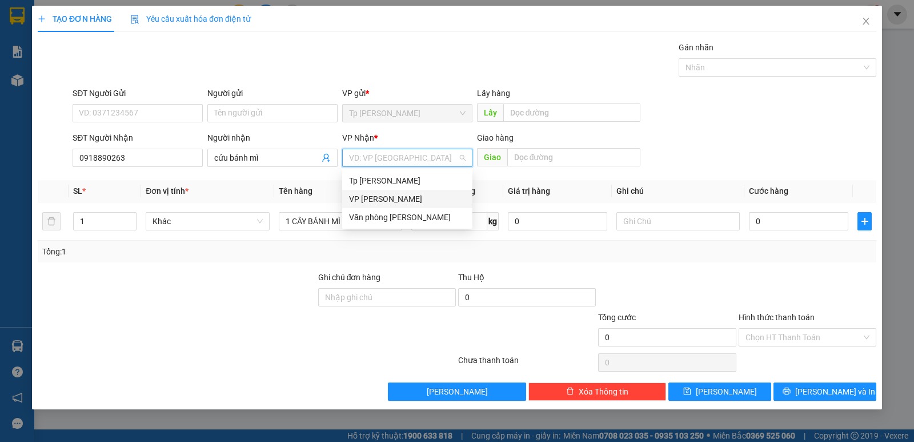
drag, startPoint x: 369, startPoint y: 181, endPoint x: 375, endPoint y: 198, distance: 18.5
click at [375, 198] on div "Tp Hồ Chí Minh VP Phan Rang Văn phòng Phan Thiết" at bounding box center [407, 198] width 130 height 55
click at [375, 198] on div "[PERSON_NAME]" at bounding box center [407, 199] width 117 height 13
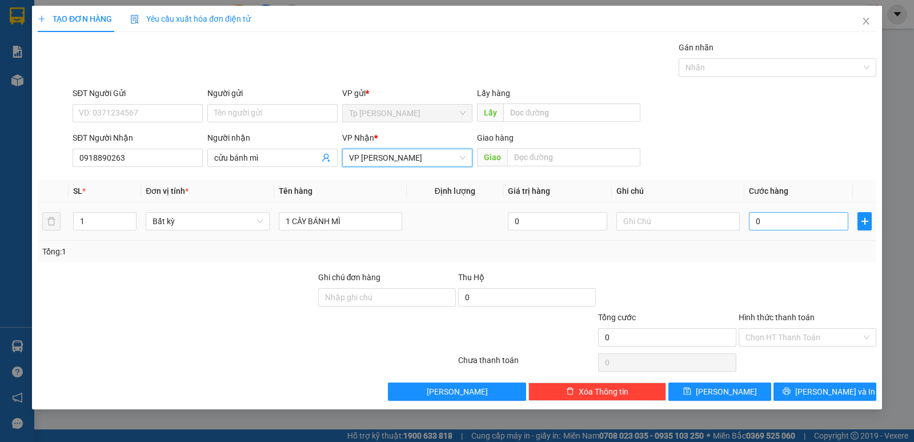
drag, startPoint x: 803, startPoint y: 234, endPoint x: 793, endPoint y: 223, distance: 15.0
click at [794, 225] on td "0" at bounding box center [799, 221] width 109 height 38
type input "3"
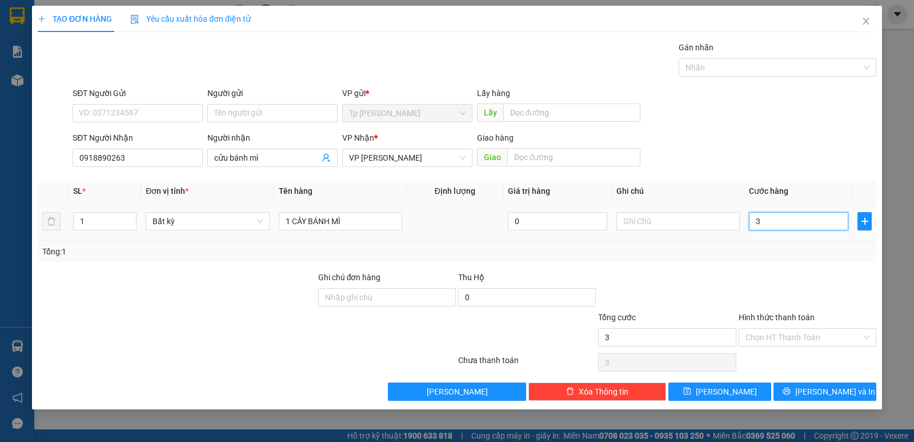
type input "30"
type input "30.000"
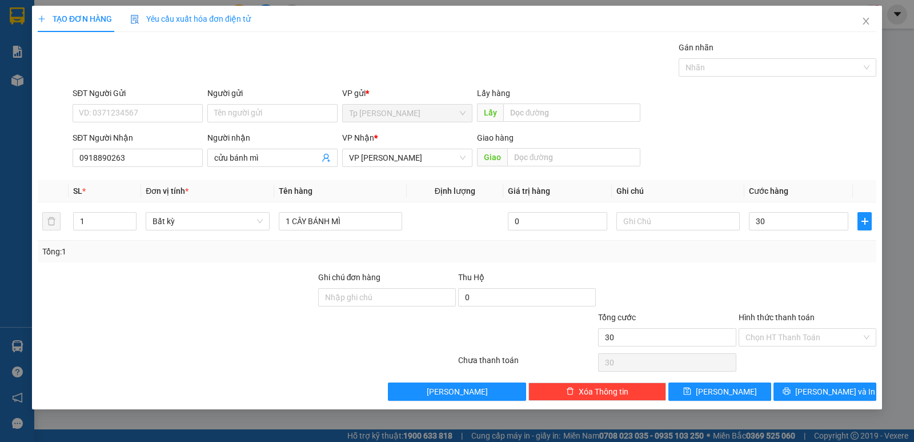
type input "30.000"
click at [698, 295] on div at bounding box center [667, 291] width 140 height 40
click at [819, 394] on span "Lưu và In" at bounding box center [835, 391] width 80 height 13
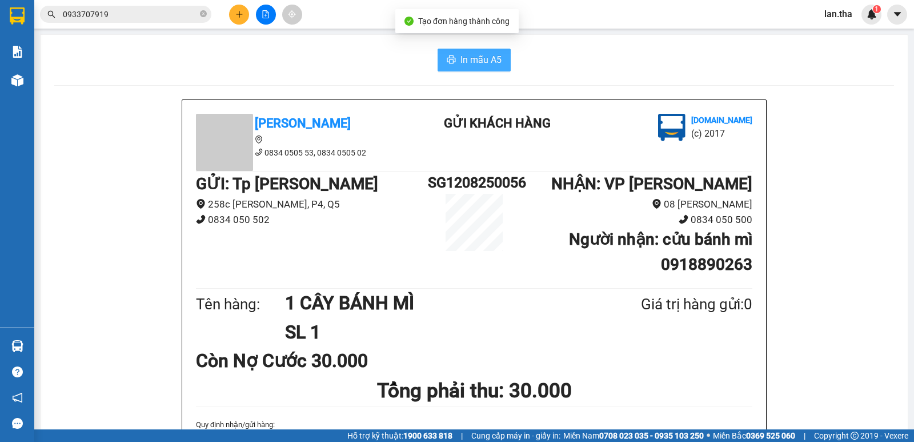
click at [441, 55] on button "In mẫu A5" at bounding box center [474, 60] width 73 height 23
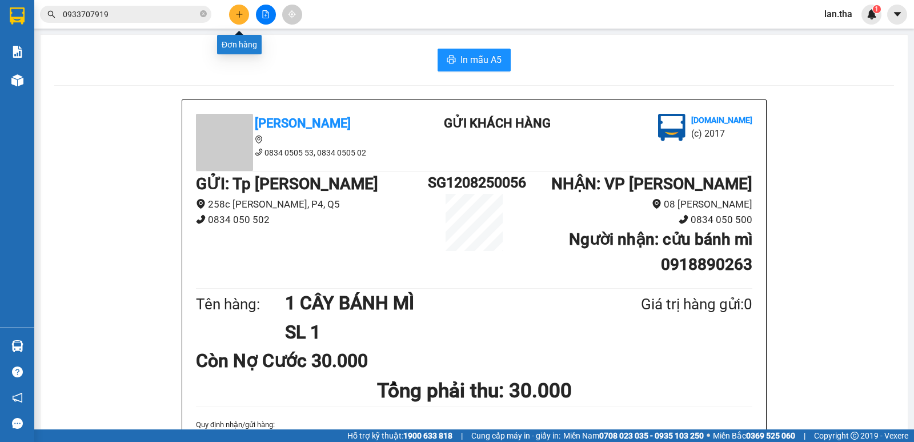
click at [241, 17] on icon "plus" at bounding box center [239, 14] width 8 height 8
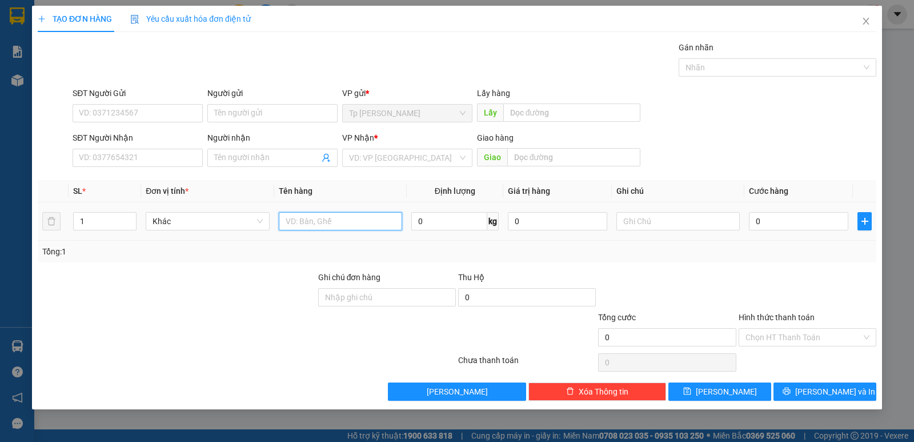
drag, startPoint x: 322, startPoint y: 219, endPoint x: 287, endPoint y: 226, distance: 35.4
click at [317, 222] on input "text" at bounding box center [340, 221] width 123 height 18
type input "1 KIỆN ĐEN DẸP/"
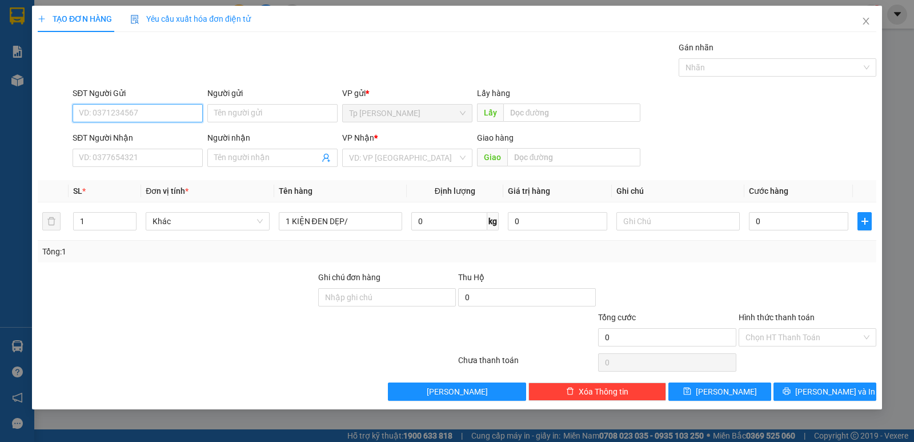
click at [113, 112] on input "SĐT Người Gửi" at bounding box center [138, 113] width 130 height 18
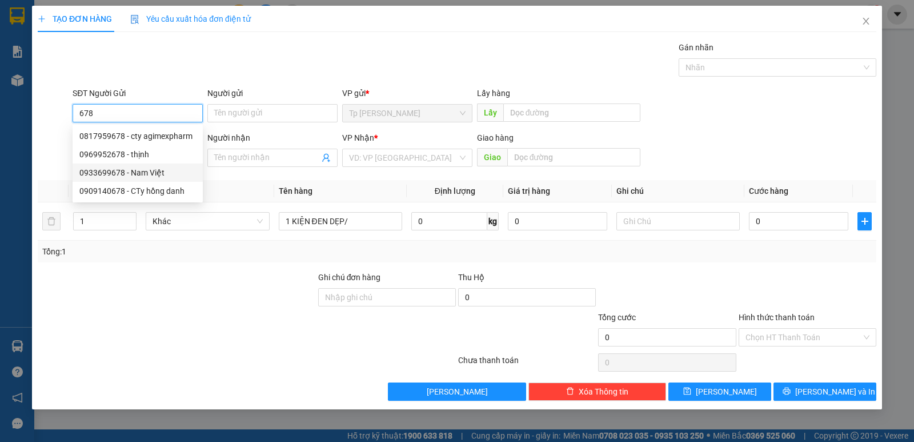
click at [173, 171] on div "0933699678 - Nam Việt" at bounding box center [137, 172] width 117 height 13
type input "0933699678"
type input "Nam Việt"
type input "0908870505"
type input "Đất Việt"
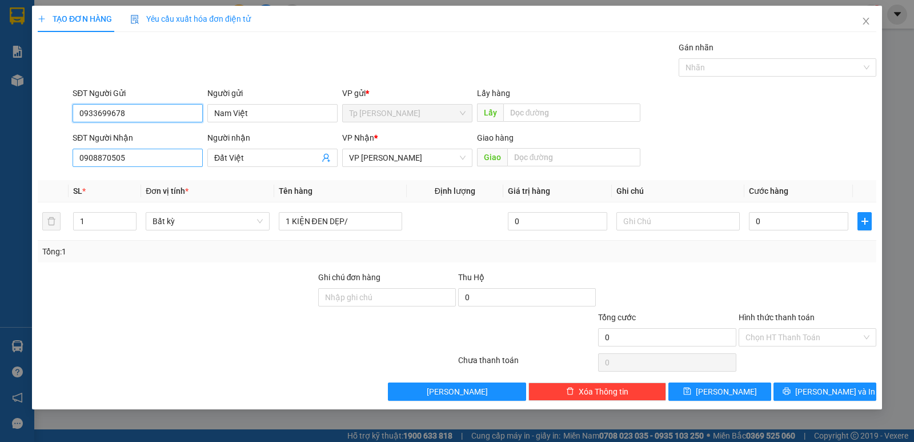
type input "0933699678"
click at [147, 159] on input "0908870505" at bounding box center [138, 158] width 130 height 18
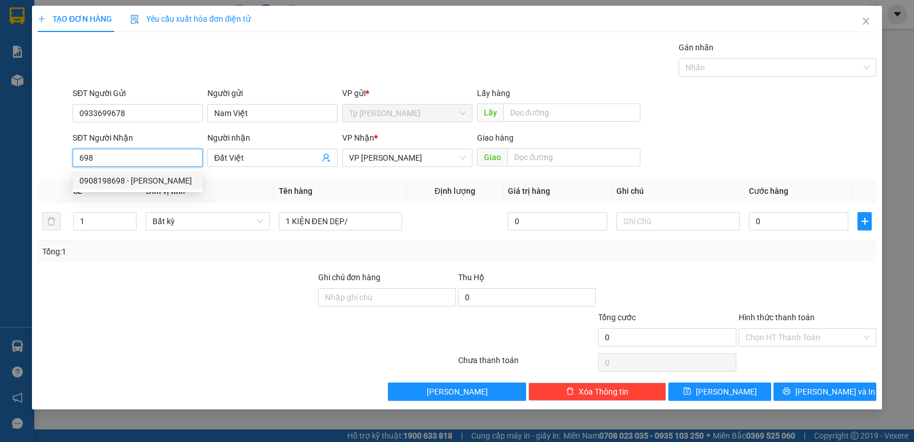
drag, startPoint x: 118, startPoint y: 182, endPoint x: 150, endPoint y: 185, distance: 32.7
click at [118, 182] on div "0908198698 - Phương Phúc Tâm" at bounding box center [137, 180] width 117 height 13
type input "0908198698"
type input "[PERSON_NAME]"
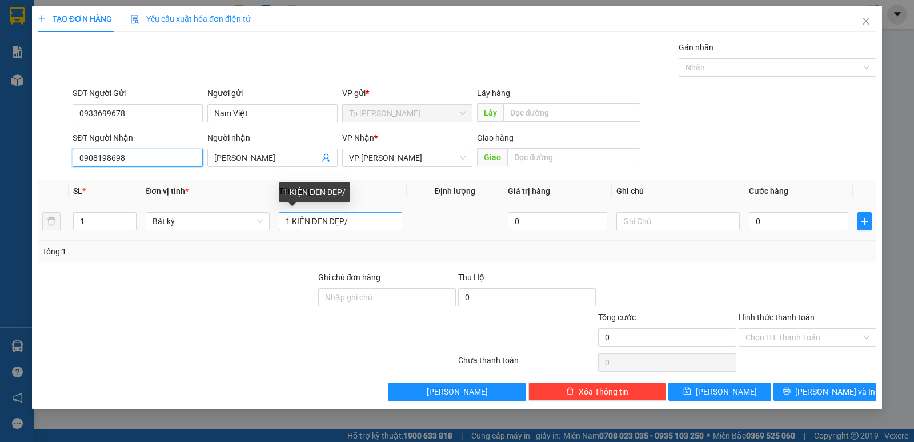
type input "0908198698"
click at [358, 218] on input "1 KIỆN ĐEN DẸP/" at bounding box center [340, 221] width 123 height 18
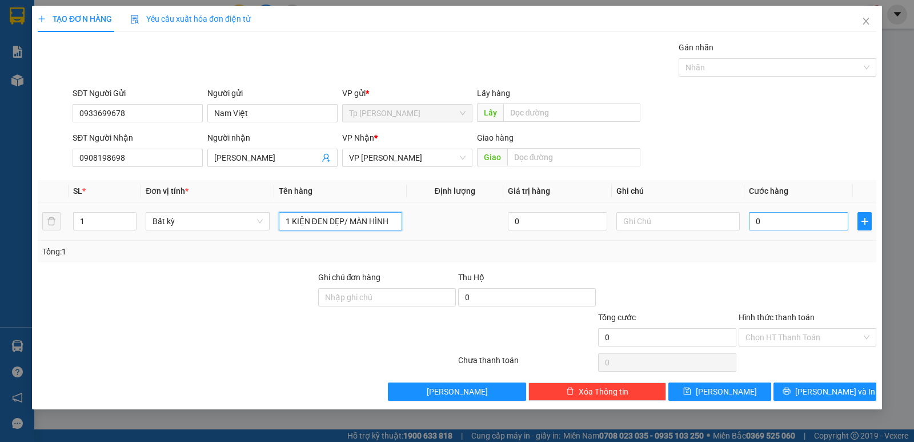
type input "1 KIỆN ĐEN DẸP/ MÀN HÌNH"
type input "5"
type input "50"
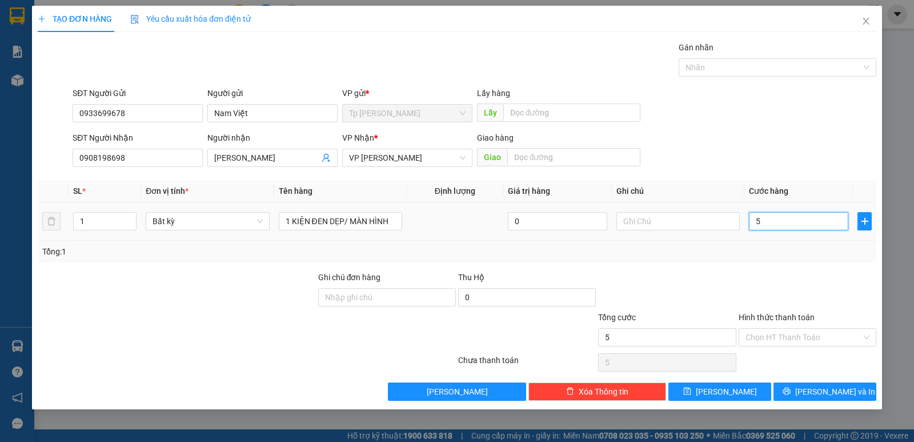
type input "50"
type input "50.000"
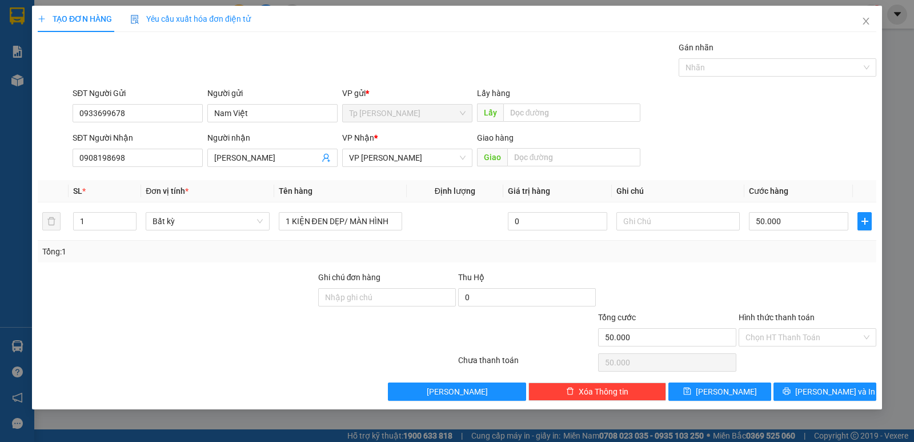
click at [616, 316] on span "Tổng cước" at bounding box center [617, 317] width 38 height 9
click at [616, 328] on input "50.000" at bounding box center [667, 337] width 138 height 18
click at [845, 394] on span "Lưu và In" at bounding box center [835, 391] width 80 height 13
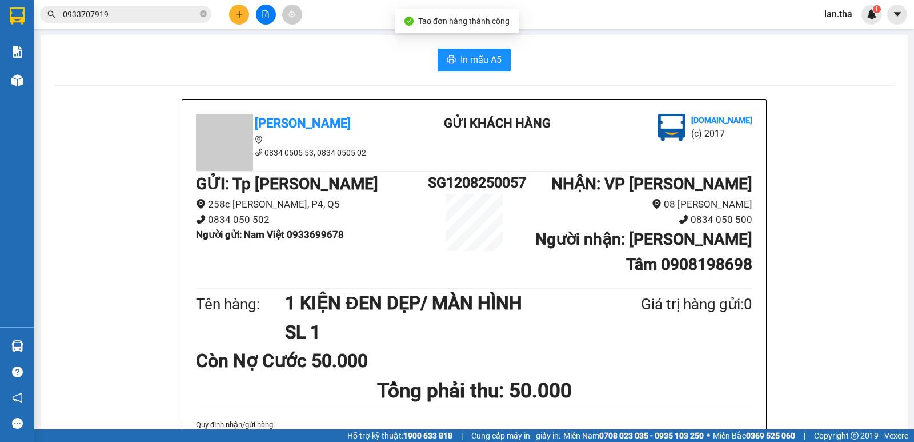
click at [479, 59] on span "In mẫu A5" at bounding box center [481, 60] width 41 height 14
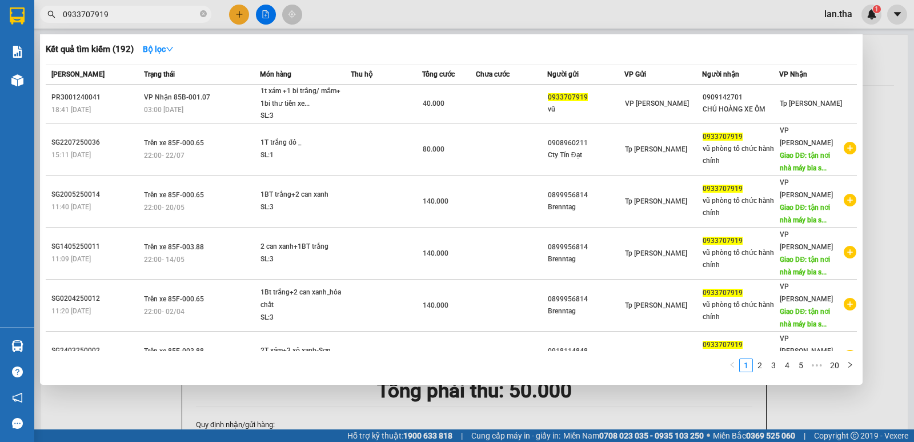
click at [135, 12] on input "0933707919" at bounding box center [130, 14] width 135 height 13
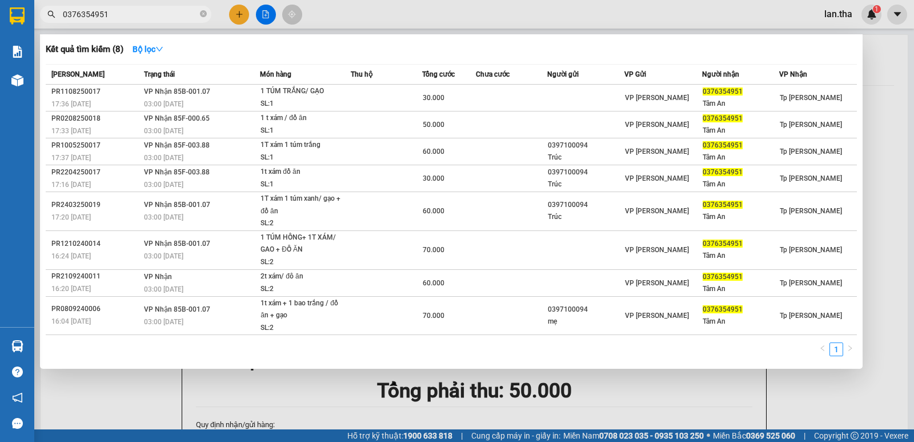
type input "0376354951"
click at [231, 14] on div at bounding box center [457, 221] width 914 height 442
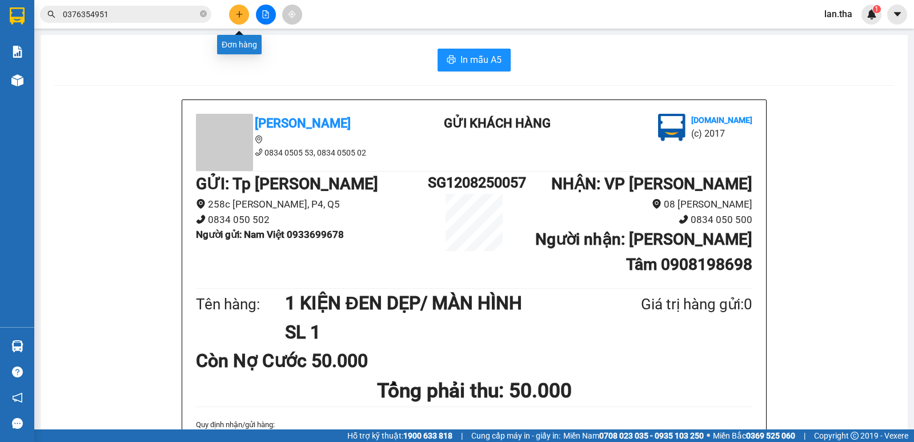
click at [234, 16] on button at bounding box center [239, 15] width 20 height 20
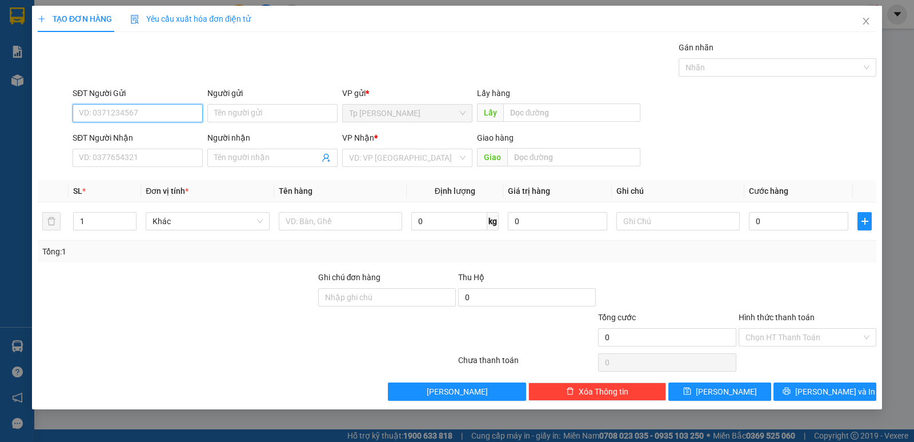
click at [151, 109] on input "SĐT Người Gửi" at bounding box center [138, 113] width 130 height 18
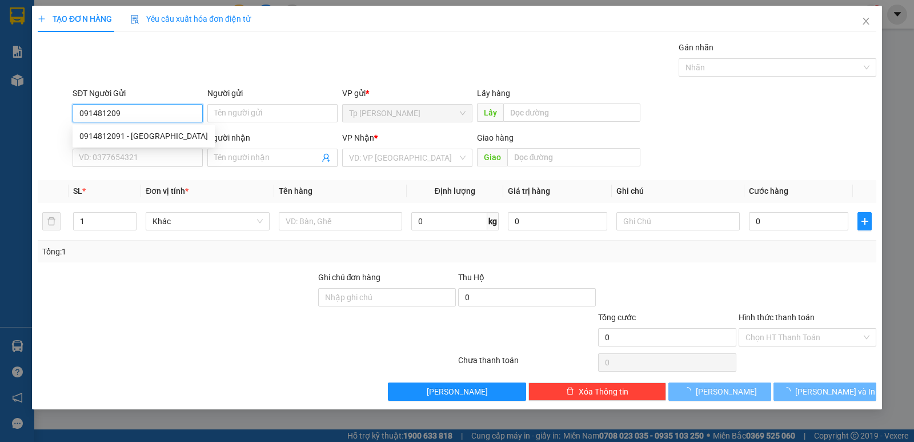
type input "0914812091"
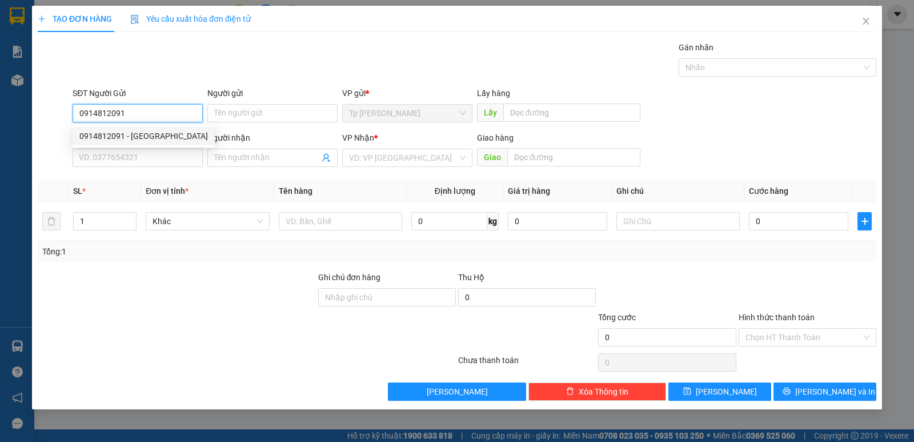
click at [159, 139] on div "0914812091 - phú lâm" at bounding box center [143, 136] width 129 height 13
type input "phú lâm"
type input "0908773137"
type input "Triết"
type input "0914812091"
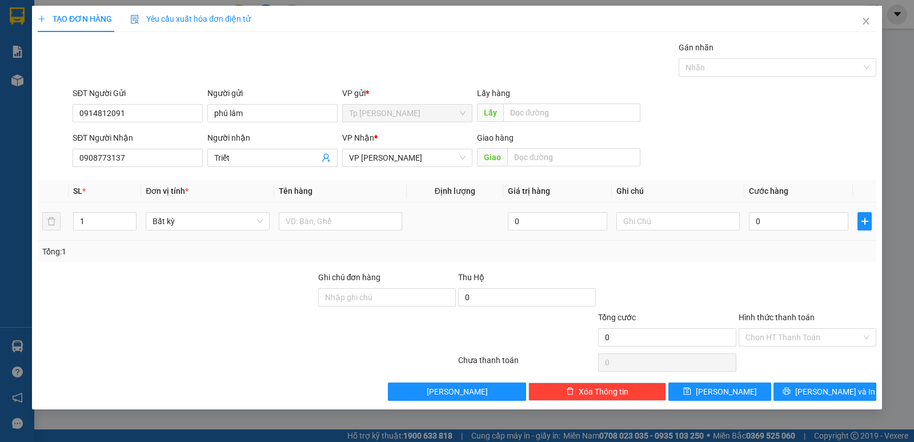
click at [299, 230] on div at bounding box center [340, 221] width 123 height 23
click at [296, 228] on input "text" at bounding box center [340, 221] width 123 height 18
type input "1HS GIẤY TRẮNG"
click at [793, 231] on div "0" at bounding box center [798, 221] width 99 height 23
click at [785, 213] on input "0" at bounding box center [798, 221] width 99 height 18
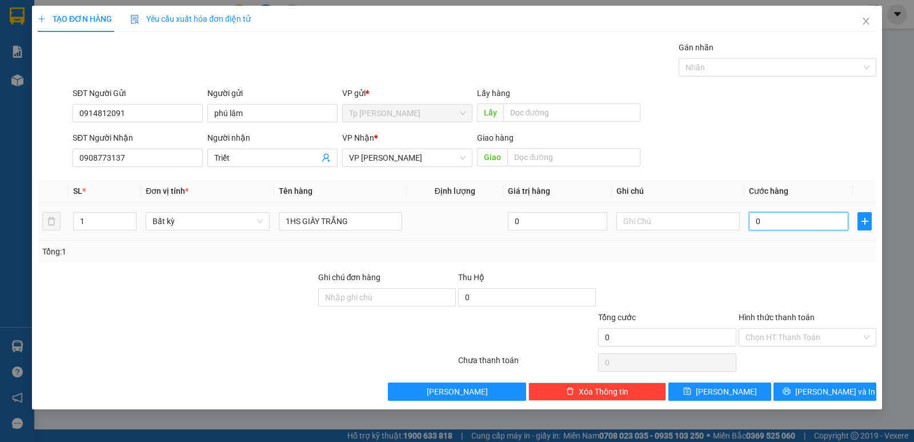
type input "2"
type input "20"
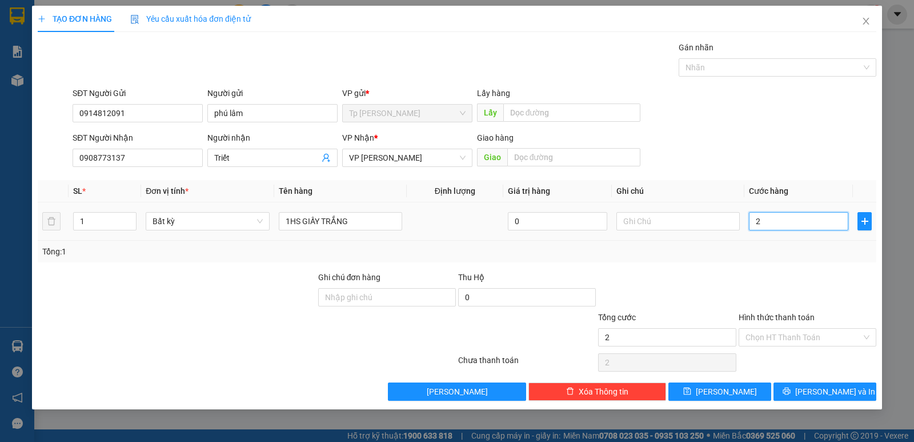
type input "20"
type input "20.000"
click at [655, 265] on div "Transit Pickup Surcharge Ids Transit Deliver Surcharge Ids Transit Deliver Surc…" at bounding box center [457, 220] width 839 height 359
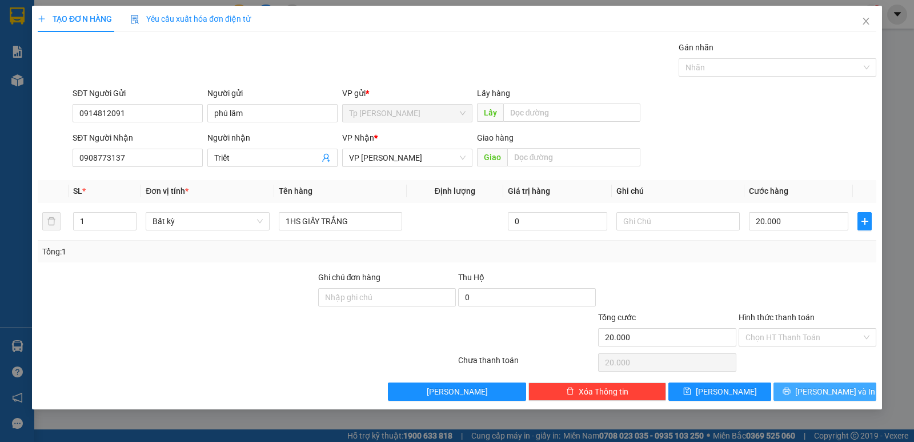
click at [836, 391] on span "Lưu và In" at bounding box center [835, 391] width 80 height 13
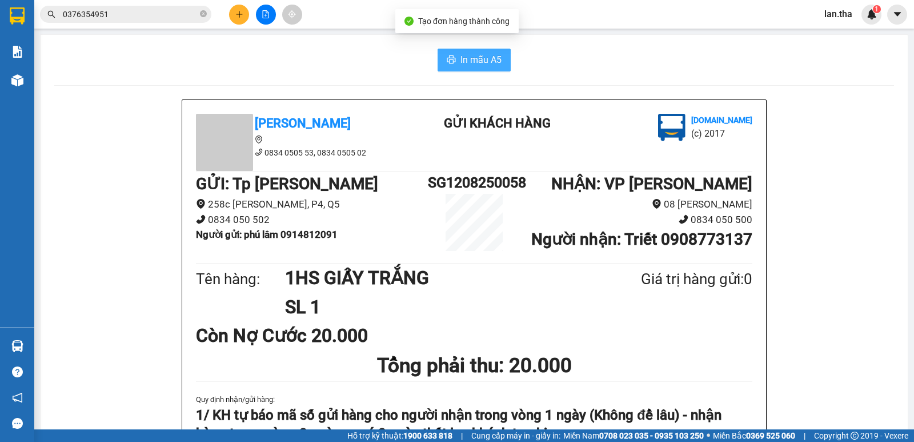
click at [455, 52] on button "In mẫu A5" at bounding box center [474, 60] width 73 height 23
click at [244, 9] on button at bounding box center [239, 15] width 20 height 20
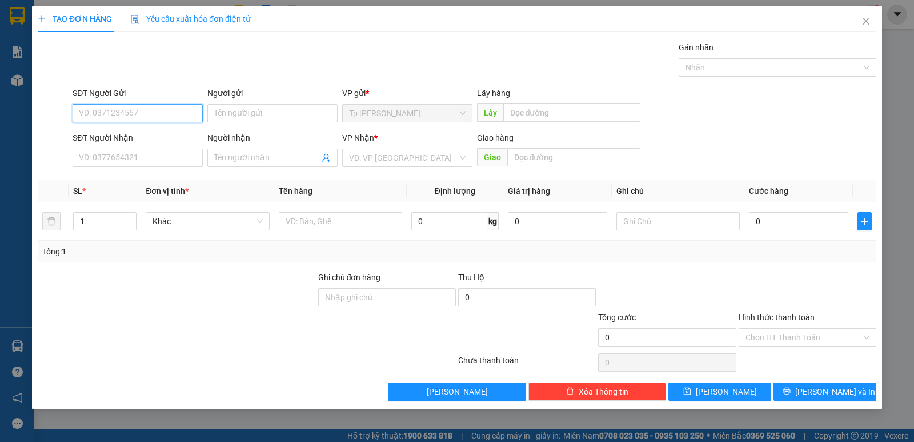
click at [137, 110] on input "SĐT Người Gửi" at bounding box center [138, 113] width 130 height 18
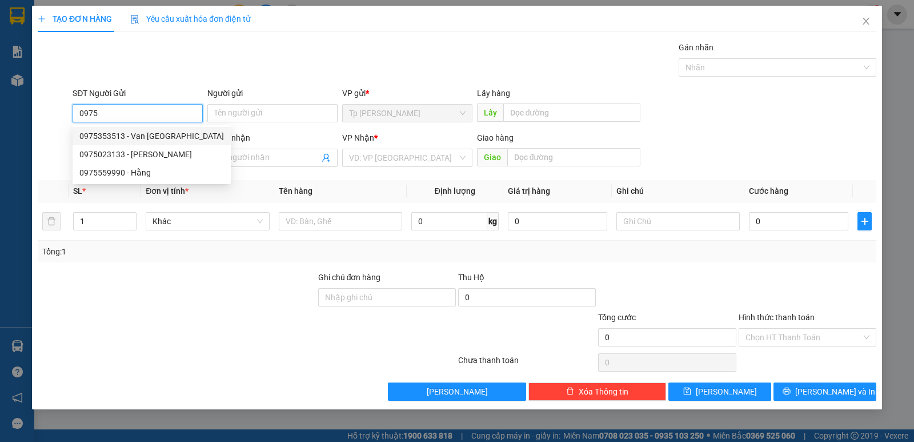
click at [175, 137] on div "0975353513 - Vạn Phat Hưng" at bounding box center [151, 136] width 145 height 13
type input "0975353513"
type input "Vạn Phat Hưng"
type input "0908773137"
type input "Triết"
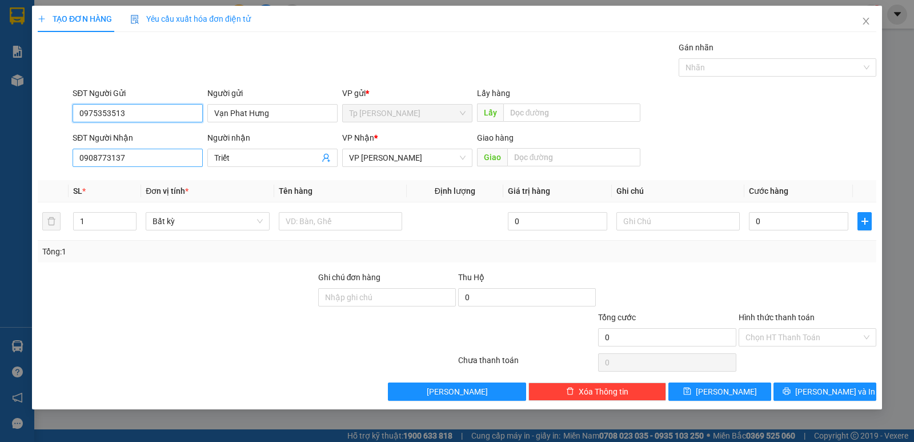
type input "0975353513"
click at [129, 159] on input "0908773137" at bounding box center [138, 158] width 130 height 18
drag, startPoint x: 129, startPoint y: 159, endPoint x: 117, endPoint y: 158, distance: 12.6
click at [123, 159] on input "0908773137" at bounding box center [138, 158] width 130 height 18
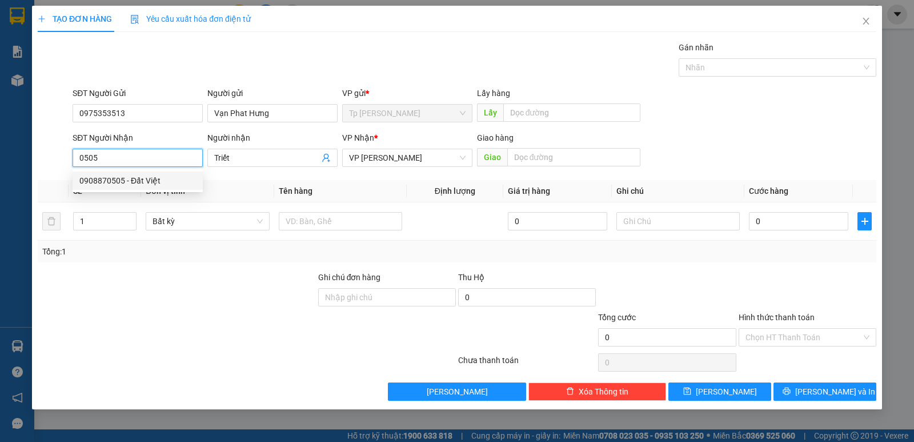
click at [143, 183] on div "0908870505 - Đất Việt" at bounding box center [137, 180] width 117 height 13
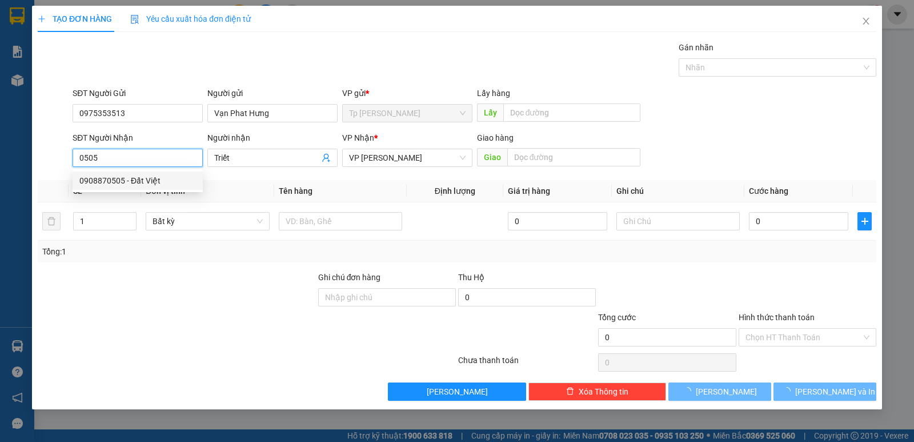
type input "0908870505"
type input "Đất Việt"
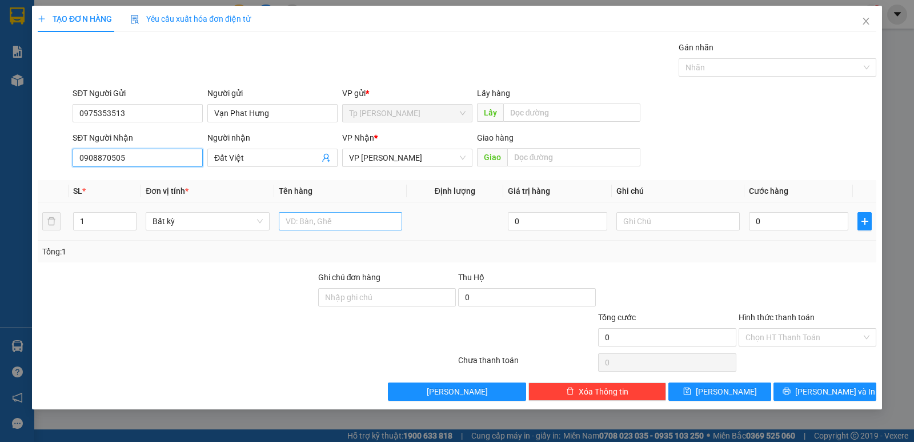
type input "0908870505"
click at [321, 214] on input "text" at bounding box center [340, 221] width 123 height 18
type input "1T XÁM/ MỰC IN"
drag, startPoint x: 794, startPoint y: 230, endPoint x: 795, endPoint y: 225, distance: 5.8
click at [795, 228] on div "0" at bounding box center [798, 221] width 99 height 23
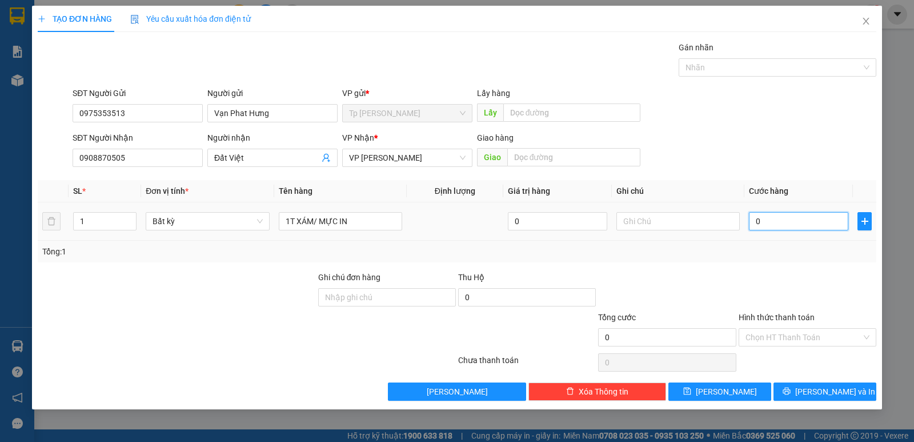
click at [795, 224] on input "0" at bounding box center [798, 221] width 99 height 18
type input "3"
type input "30"
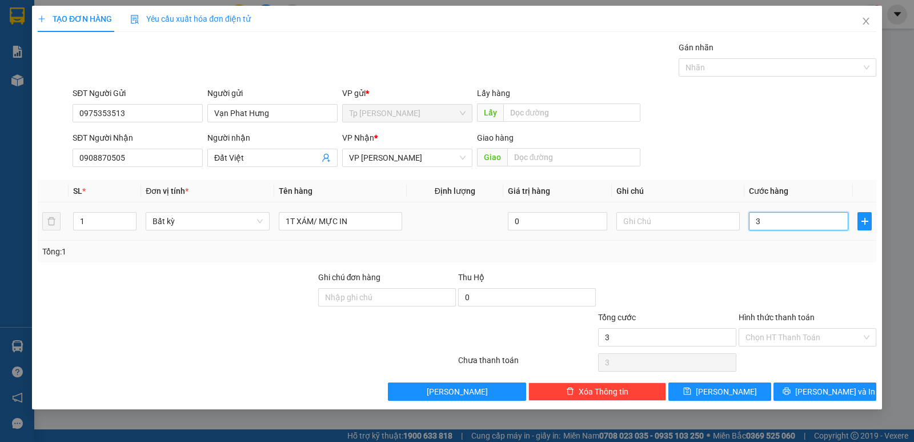
type input "30"
type input "3"
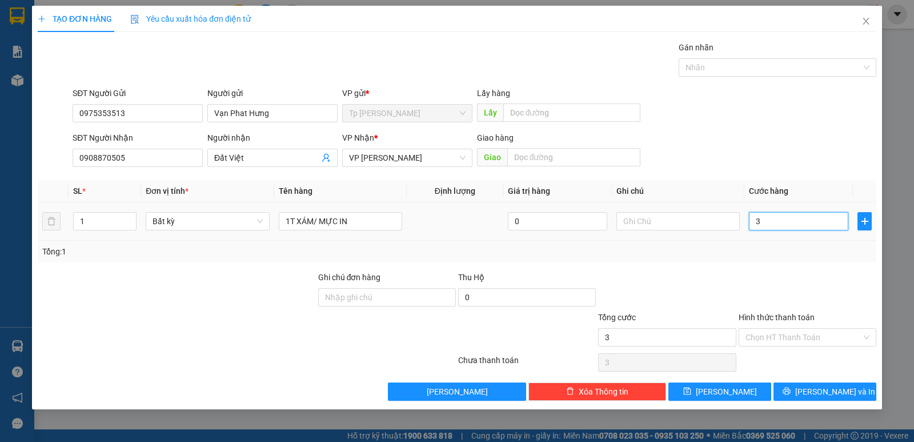
type input "0"
type input "04"
type input "4"
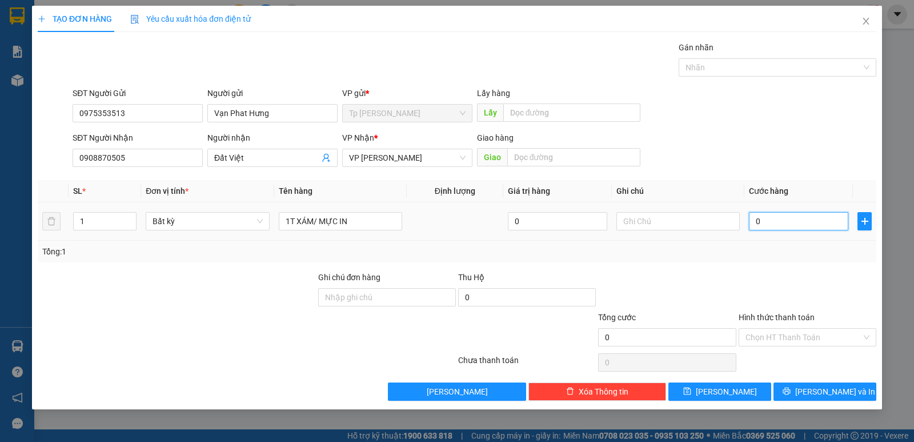
type input "4"
type input "040"
type input "40"
type input "40.000"
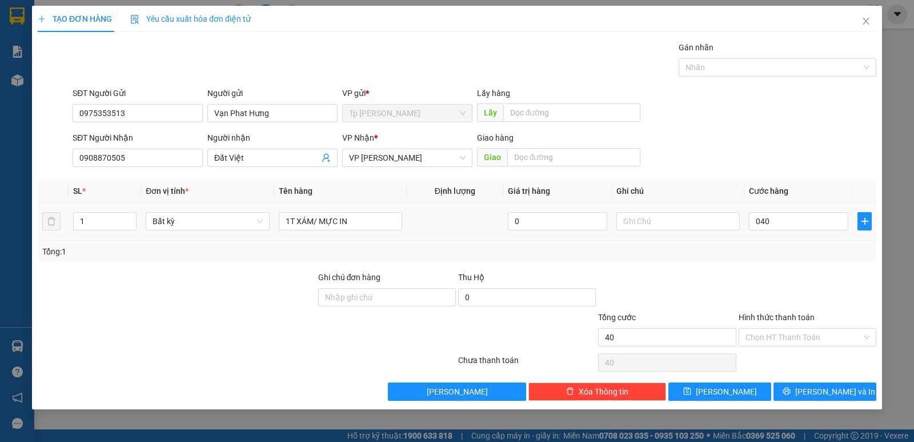
type input "40.000"
click at [774, 237] on td "40.000" at bounding box center [799, 221] width 109 height 38
drag, startPoint x: 826, startPoint y: 399, endPoint x: 812, endPoint y: 379, distance: 24.6
click at [826, 397] on button "Lưu và In" at bounding box center [825, 391] width 103 height 18
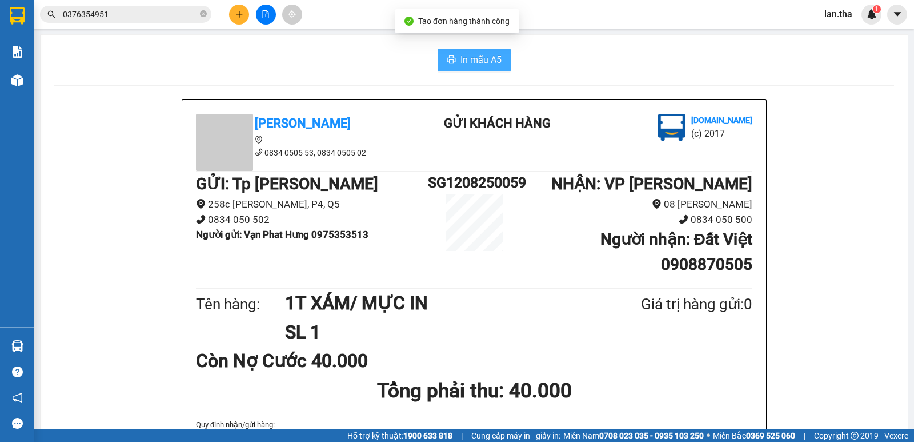
click at [491, 54] on span "In mẫu A5" at bounding box center [481, 60] width 41 height 14
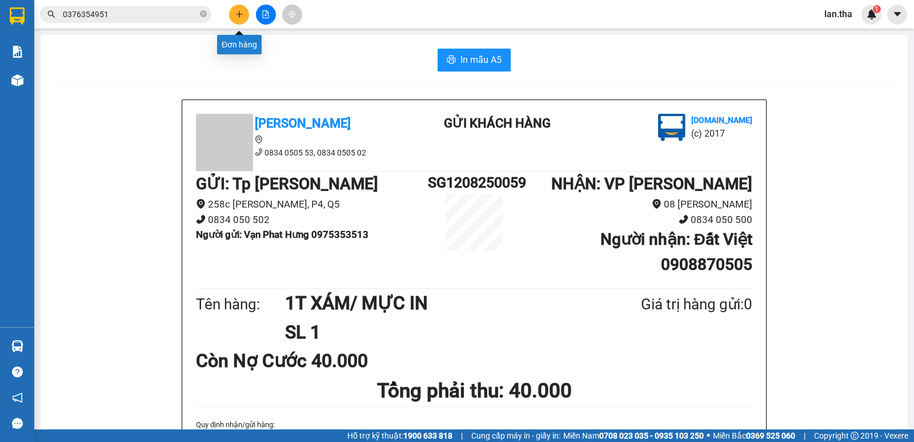
click at [241, 13] on icon "plus" at bounding box center [239, 14] width 8 height 8
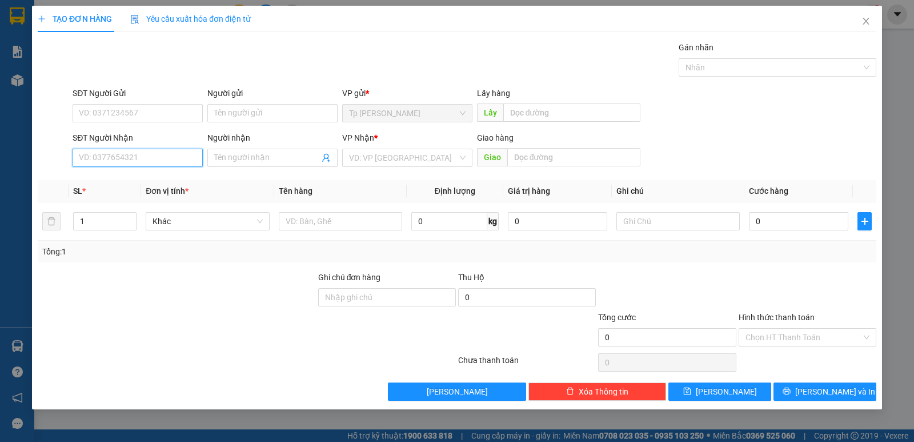
click at [135, 150] on input "SĐT Người Nhận" at bounding box center [138, 158] width 130 height 18
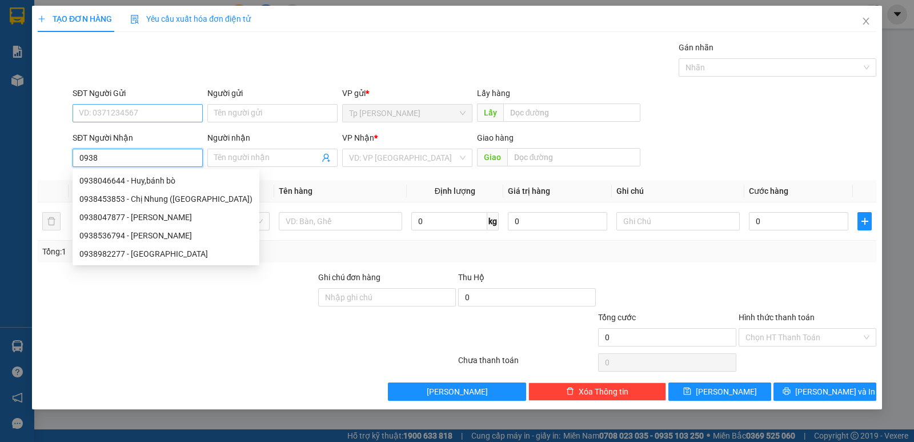
type input "0938"
drag, startPoint x: 117, startPoint y: 110, endPoint x: 118, endPoint y: 83, distance: 26.9
click at [118, 106] on input "SĐT Người Gửi" at bounding box center [138, 113] width 130 height 18
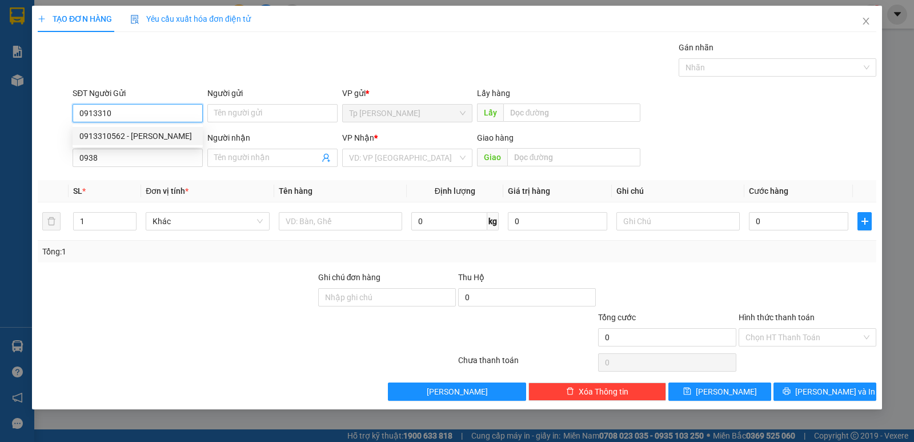
click at [137, 133] on div "0913310562 - Cô Thu" at bounding box center [137, 136] width 117 height 13
type input "0913310562"
type input "Cô Thu"
type input "0913310562"
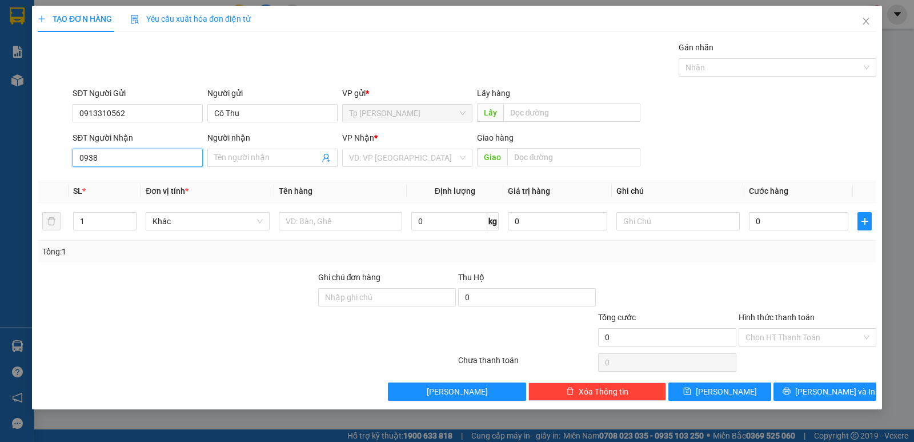
click at [130, 158] on input "0938" at bounding box center [138, 158] width 130 height 18
click at [142, 180] on div "0938301189 - BẢO" at bounding box center [137, 180] width 117 height 13
type input "0938301189"
type input "BẢO"
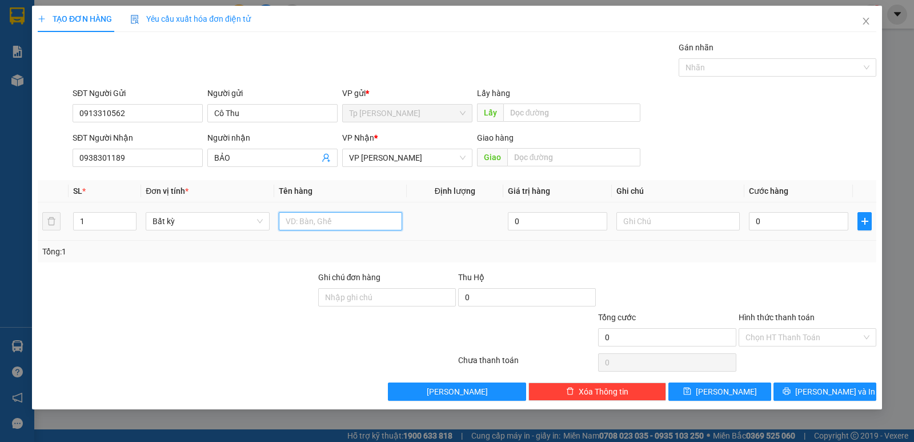
drag, startPoint x: 326, startPoint y: 227, endPoint x: 326, endPoint y: 211, distance: 16.0
click at [326, 222] on input "text" at bounding box center [340, 221] width 123 height 18
type input "1H XÁM NHỎ THUỐC"
drag, startPoint x: 803, startPoint y: 227, endPoint x: 799, endPoint y: 220, distance: 8.7
click at [803, 226] on input "0" at bounding box center [798, 221] width 99 height 18
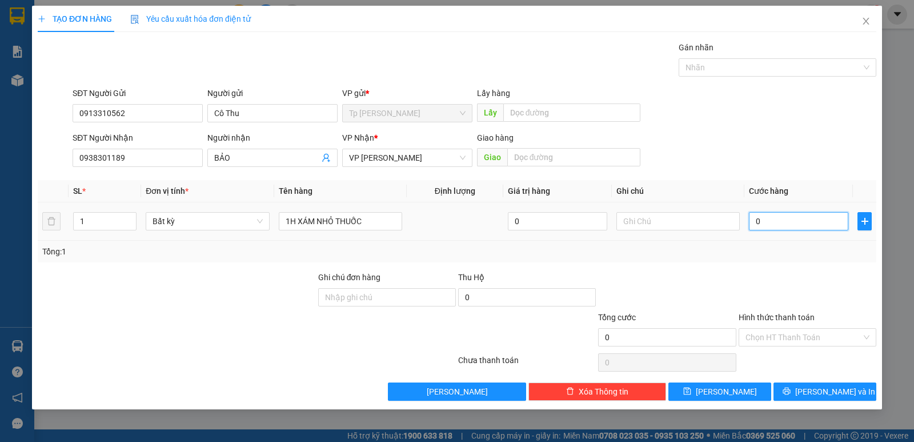
type input "3"
click at [799, 338] on input "Hình thức thanh toán" at bounding box center [804, 337] width 116 height 17
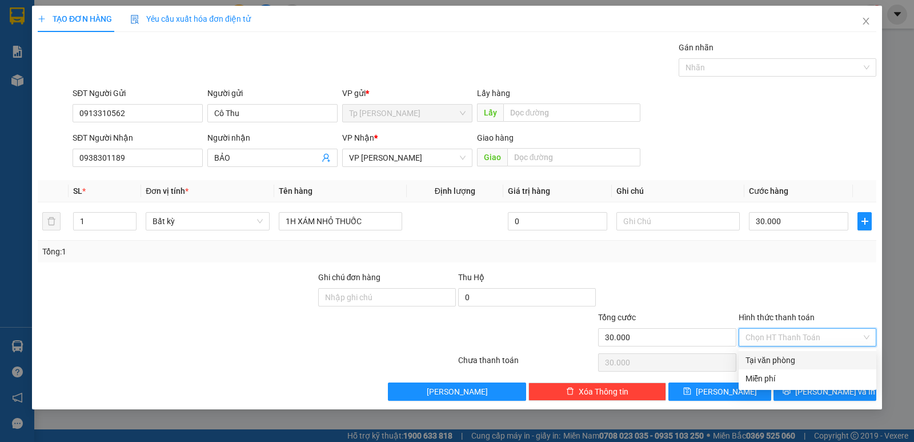
click at [789, 353] on div "Tại văn phòng" at bounding box center [808, 360] width 138 height 18
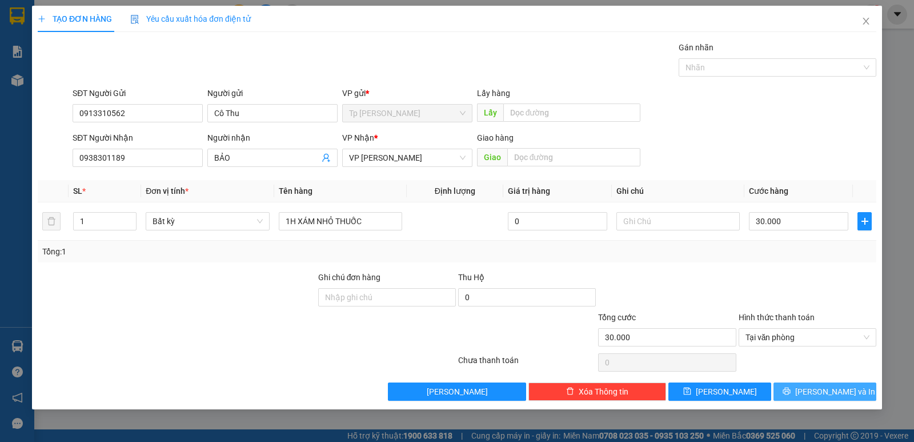
click at [798, 392] on button "Lưu và In" at bounding box center [825, 391] width 103 height 18
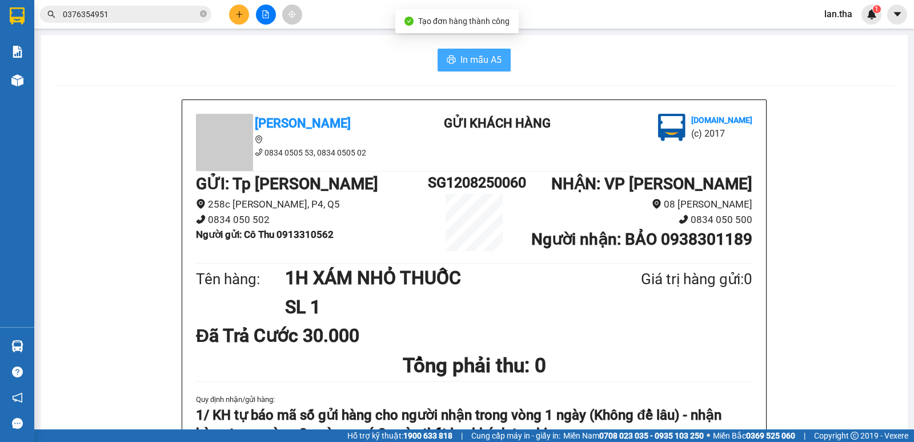
click at [471, 55] on span "In mẫu A5" at bounding box center [481, 60] width 41 height 14
click at [128, 17] on input "0376354951" at bounding box center [130, 14] width 135 height 13
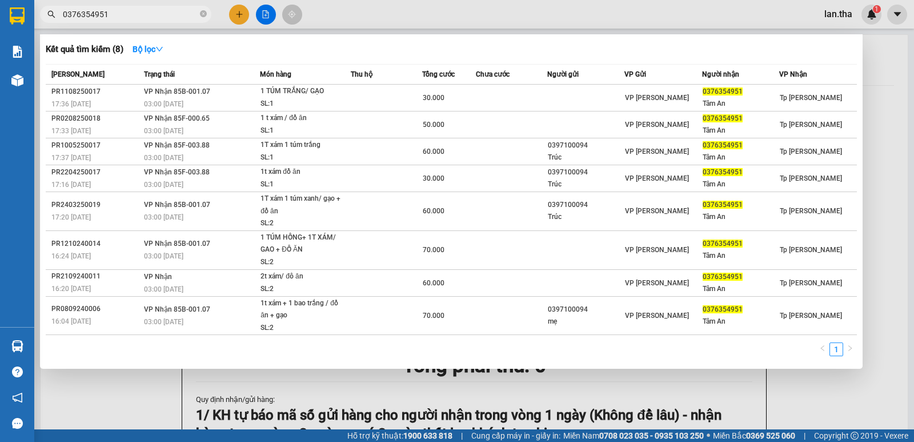
click at [231, 13] on div at bounding box center [457, 221] width 914 height 442
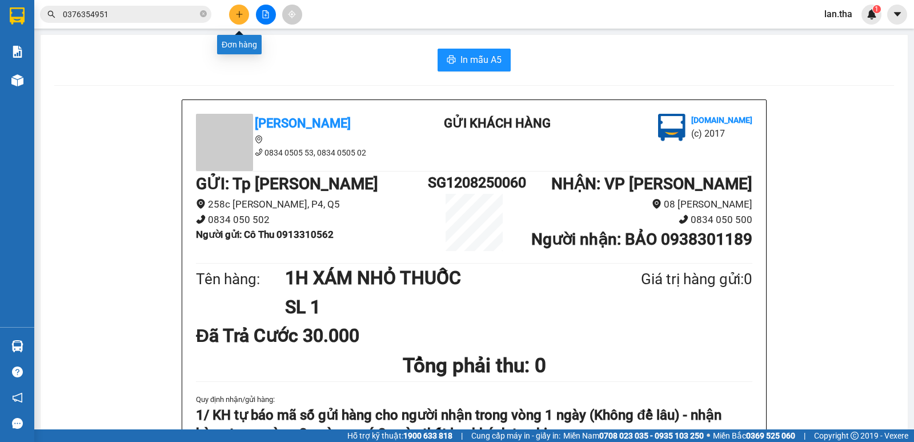
click at [231, 13] on button at bounding box center [239, 15] width 20 height 20
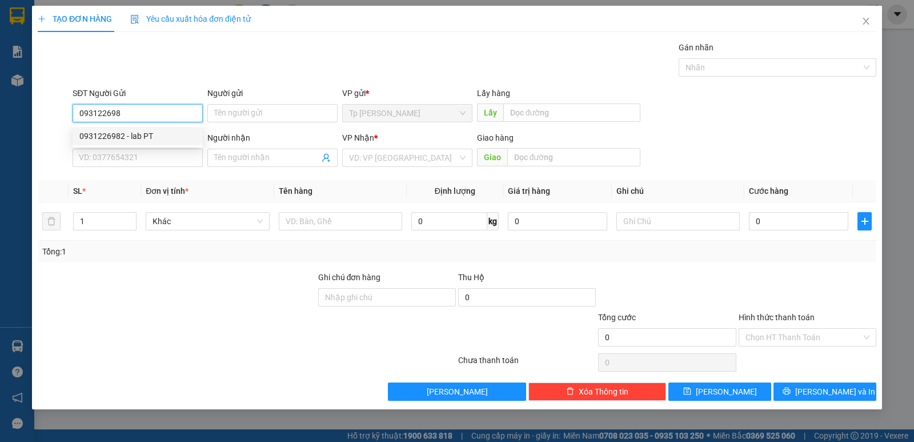
click at [145, 136] on div "0931226982 - lab PT" at bounding box center [137, 136] width 117 height 13
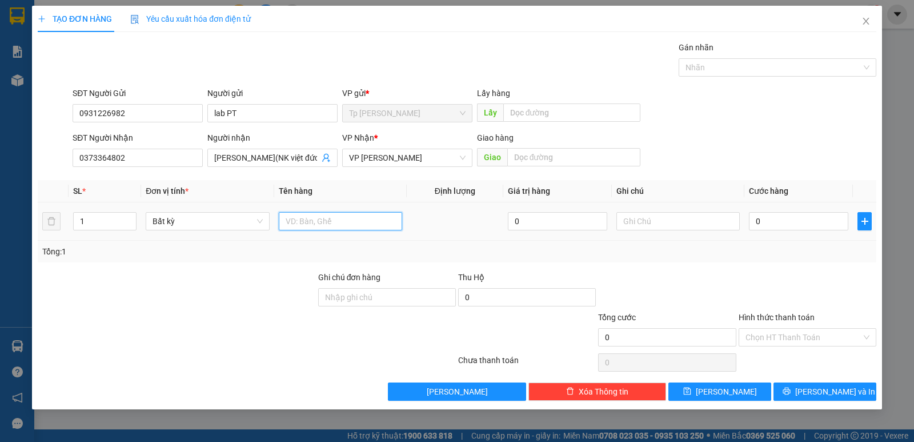
click at [343, 221] on input "text" at bounding box center [340, 221] width 123 height 18
click at [794, 211] on div "0" at bounding box center [798, 221] width 99 height 23
click at [822, 221] on input "0" at bounding box center [798, 221] width 99 height 18
drag, startPoint x: 806, startPoint y: 280, endPoint x: 802, endPoint y: 335, distance: 55.0
click at [806, 295] on div at bounding box center [808, 291] width 140 height 40
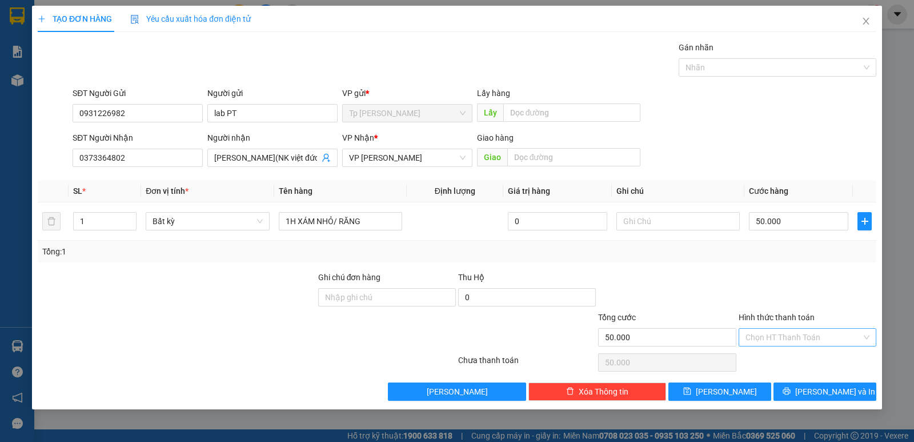
click at [800, 338] on input "Hình thức thanh toán" at bounding box center [804, 337] width 116 height 17
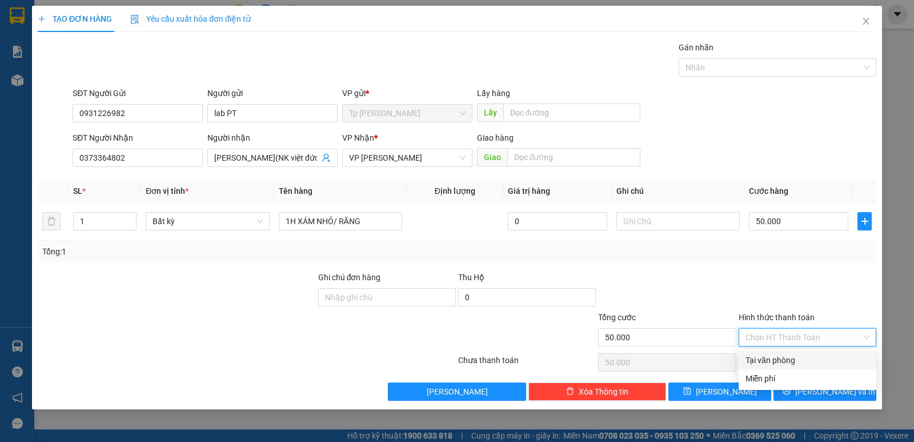
click at [770, 355] on div "Tại văn phòng" at bounding box center [808, 360] width 124 height 13
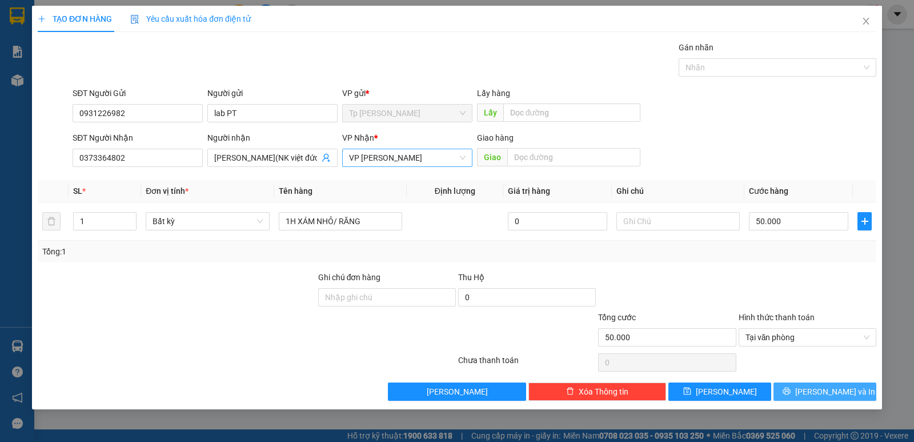
drag, startPoint x: 795, startPoint y: 387, endPoint x: 438, endPoint y: 155, distance: 426.1
click at [796, 387] on button "Lưu và In" at bounding box center [825, 391] width 103 height 18
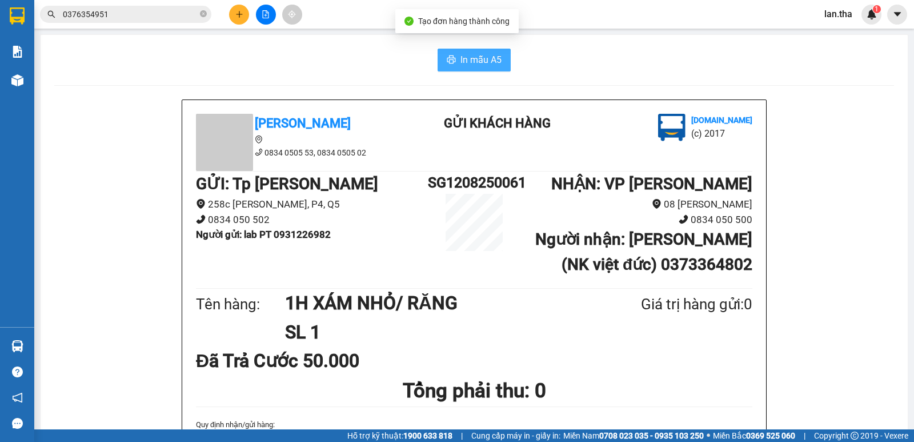
click at [461, 57] on span "In mẫu A5" at bounding box center [481, 60] width 41 height 14
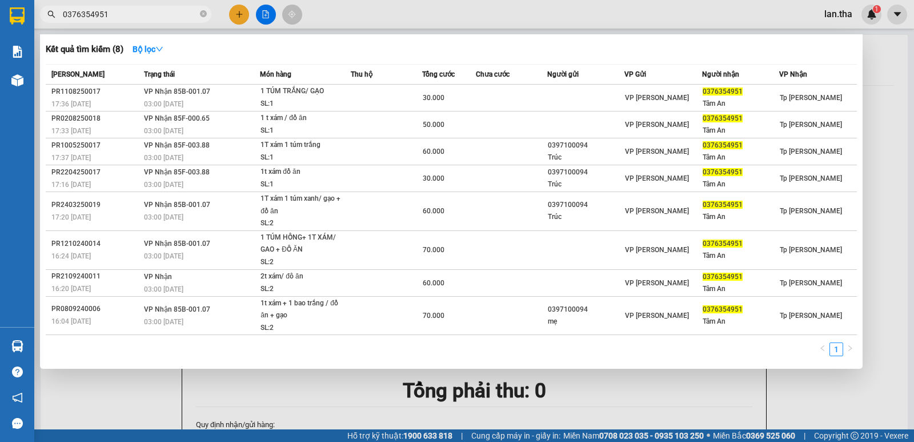
click at [167, 10] on input "0376354951" at bounding box center [130, 14] width 135 height 13
paste input "933707919"
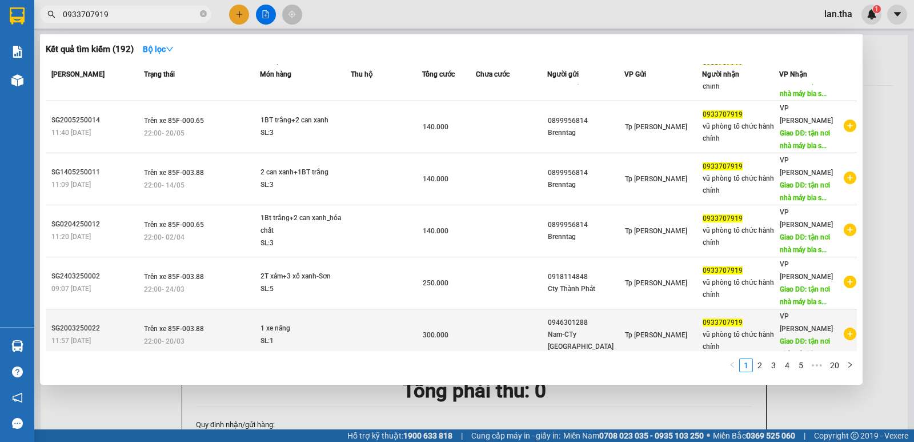
scroll to position [127, 0]
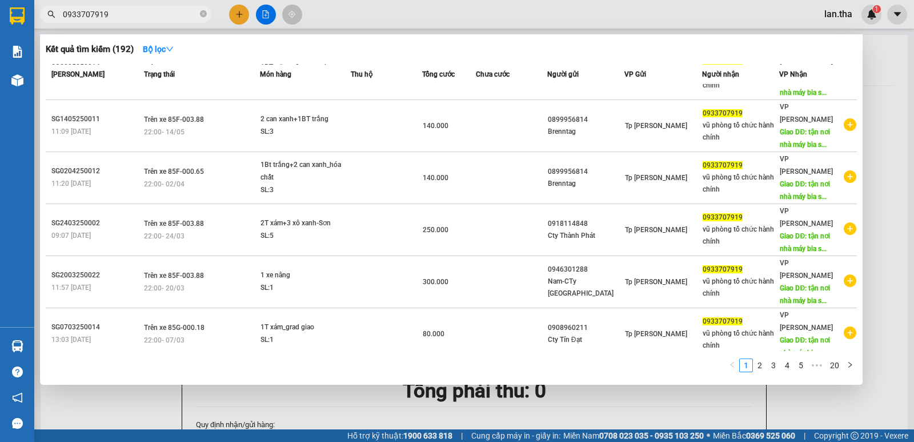
click at [650, 434] on span "[PERSON_NAME] [PERSON_NAME]" at bounding box center [656, 438] width 62 height 8
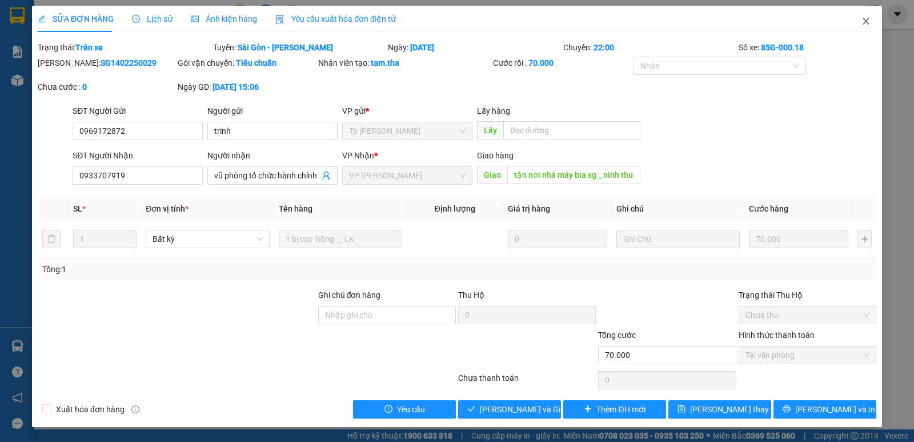
click at [862, 21] on icon "close" at bounding box center [866, 21] width 9 height 9
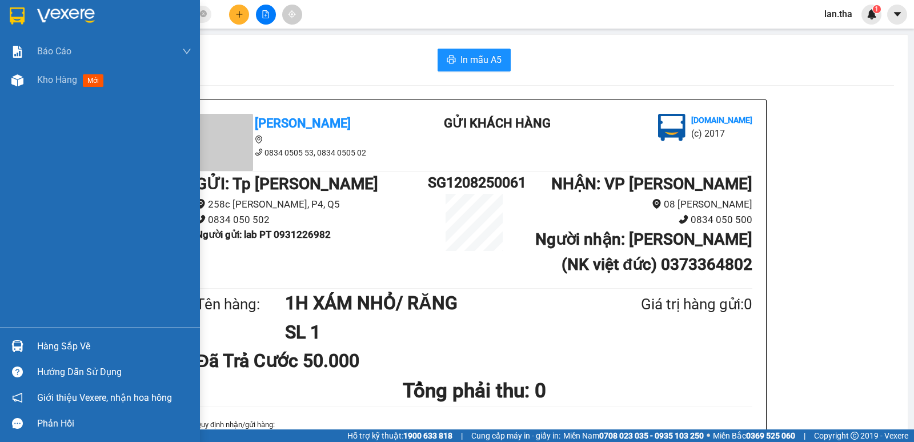
click at [19, 15] on img at bounding box center [17, 15] width 15 height 17
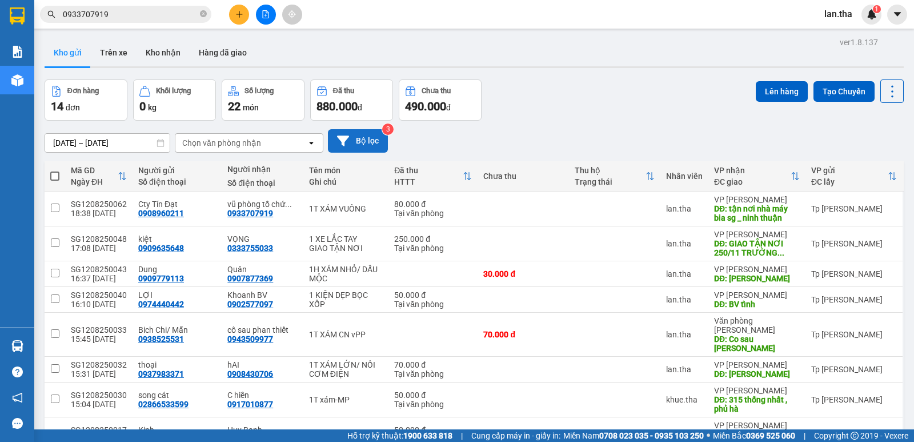
click at [375, 145] on button "Bộ lọc" at bounding box center [358, 140] width 60 height 23
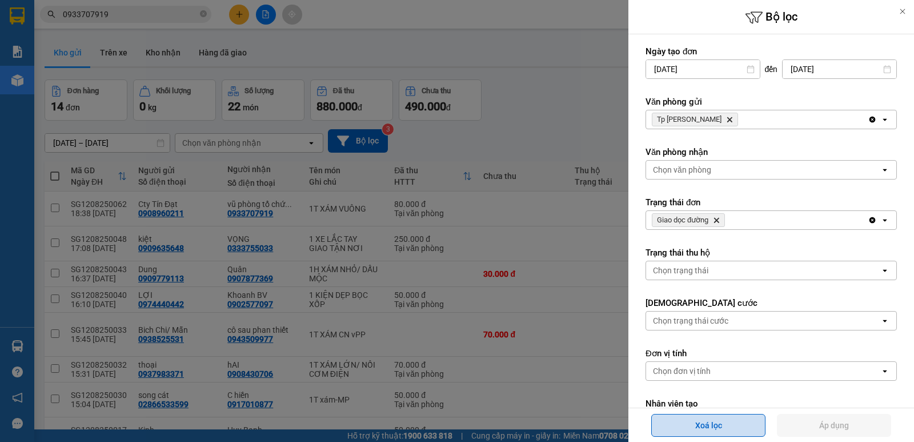
click at [703, 419] on button "Xoá lọc" at bounding box center [708, 425] width 114 height 23
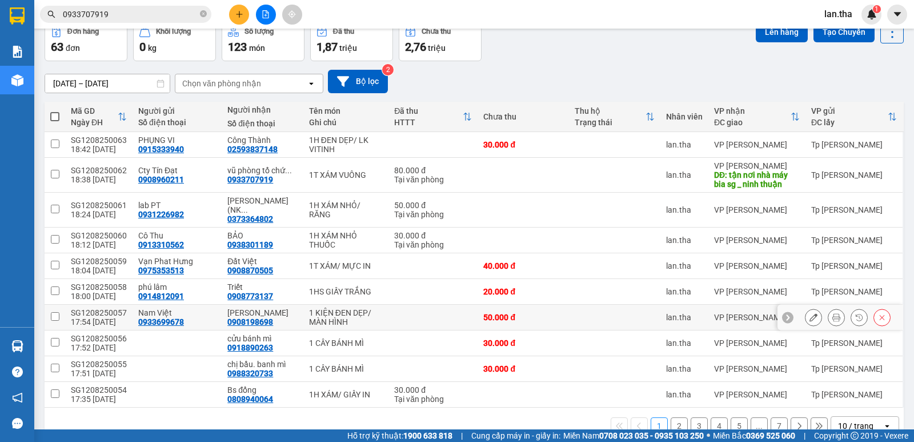
scroll to position [75, 0]
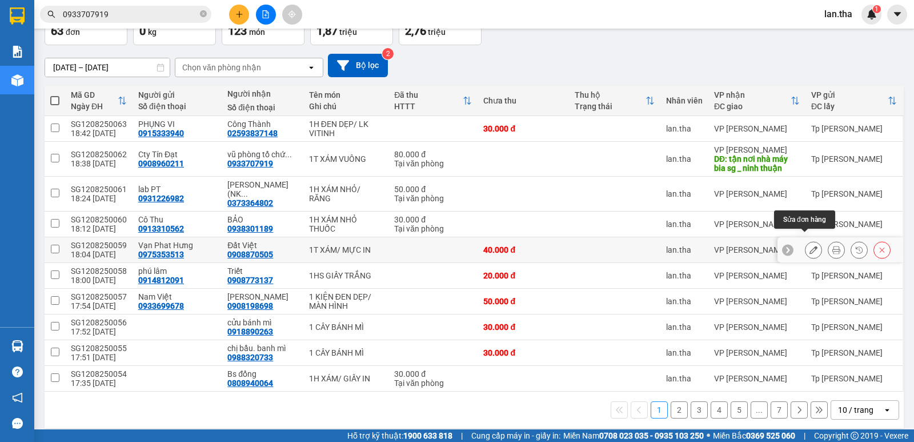
click at [806, 240] on button at bounding box center [814, 250] width 16 height 20
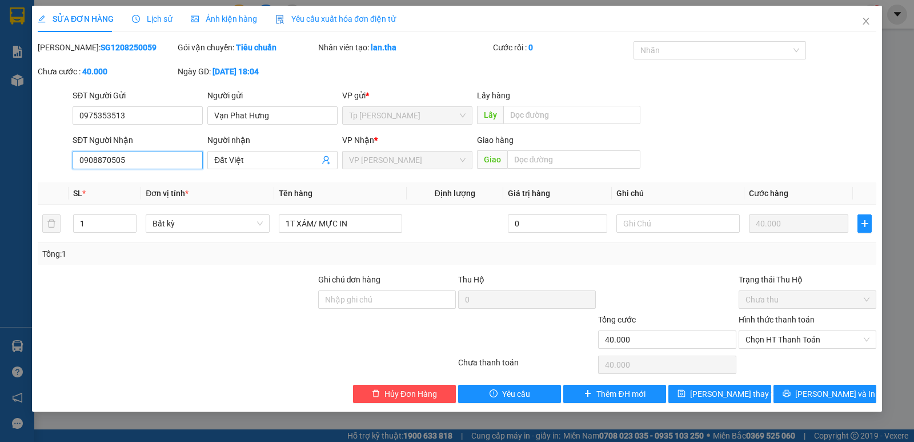
click at [154, 155] on input "0908870505" at bounding box center [138, 160] width 130 height 18
click at [253, 161] on input "Đất Việt" at bounding box center [266, 160] width 105 height 13
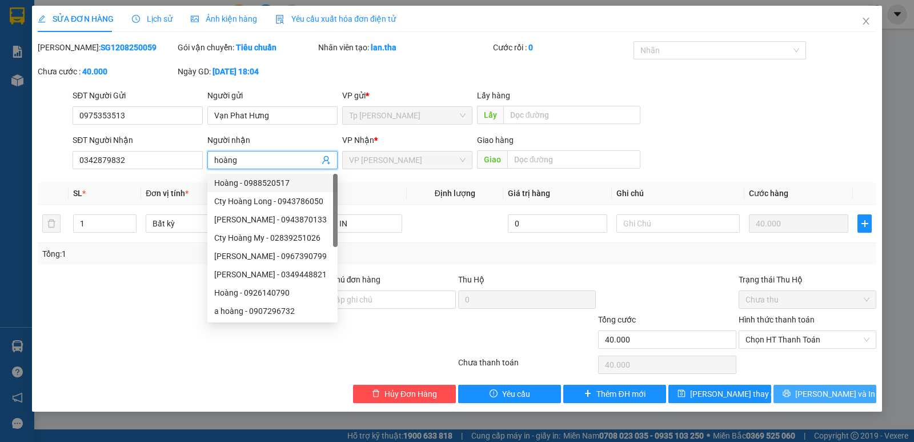
click at [841, 391] on span "Lưu và In" at bounding box center [835, 393] width 80 height 13
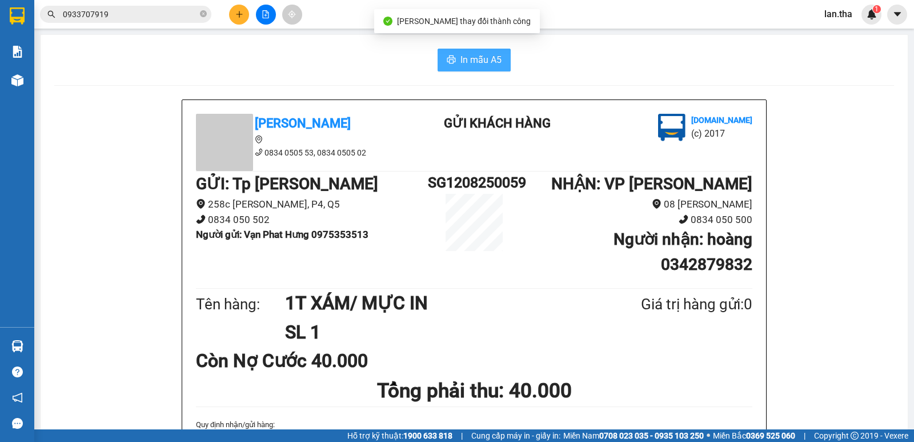
click at [477, 69] on button "In mẫu A5" at bounding box center [474, 60] width 73 height 23
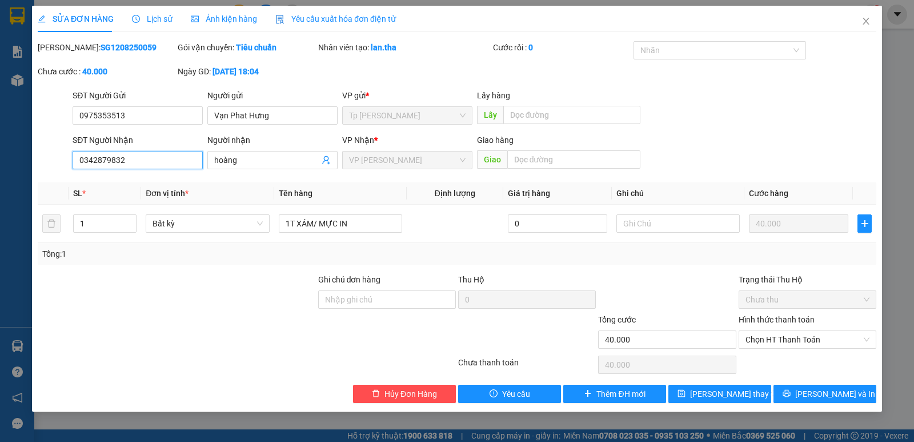
click at [166, 158] on input "0342879832" at bounding box center [138, 160] width 130 height 18
click at [130, 162] on input "0505" at bounding box center [138, 160] width 130 height 18
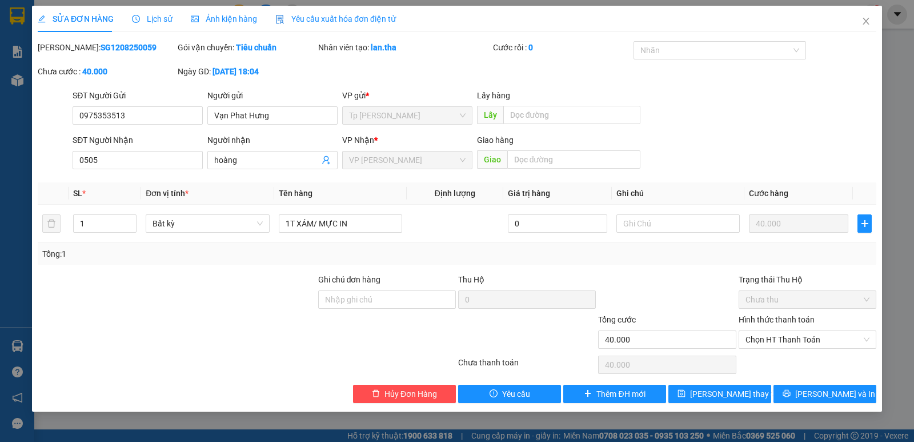
click at [235, 149] on div "Người nhận" at bounding box center [272, 142] width 130 height 17
click at [242, 161] on input "hoàng" at bounding box center [266, 160] width 105 height 13
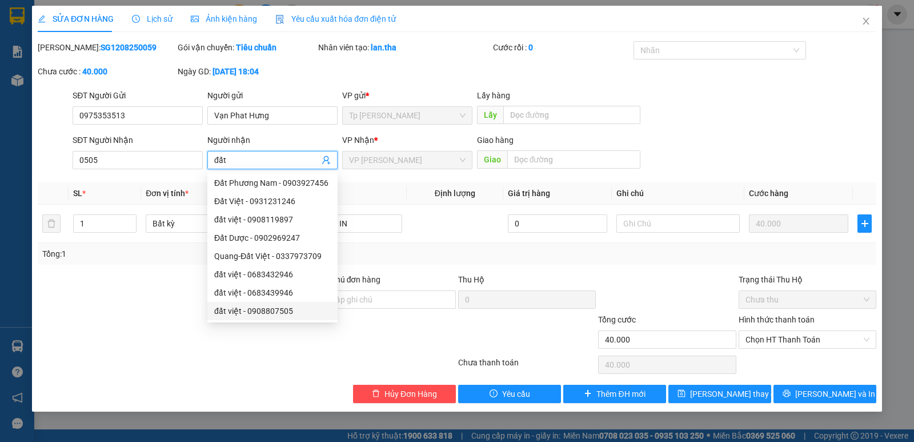
click at [259, 310] on div "đất việt - 0908807505" at bounding box center [272, 311] width 117 height 13
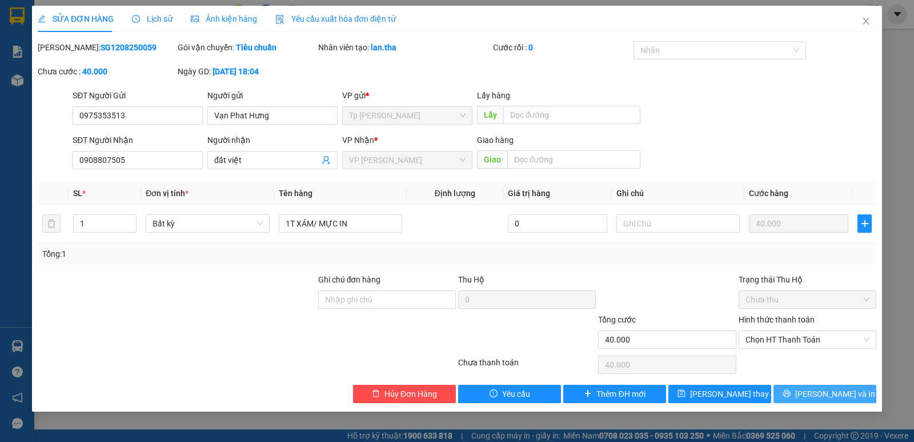
click at [828, 393] on span "Lưu và In" at bounding box center [835, 393] width 80 height 13
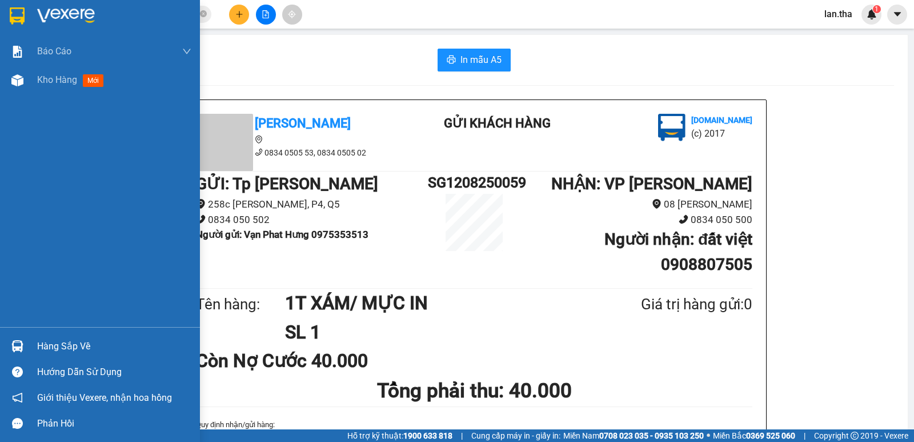
click at [4, 13] on div at bounding box center [100, 18] width 200 height 37
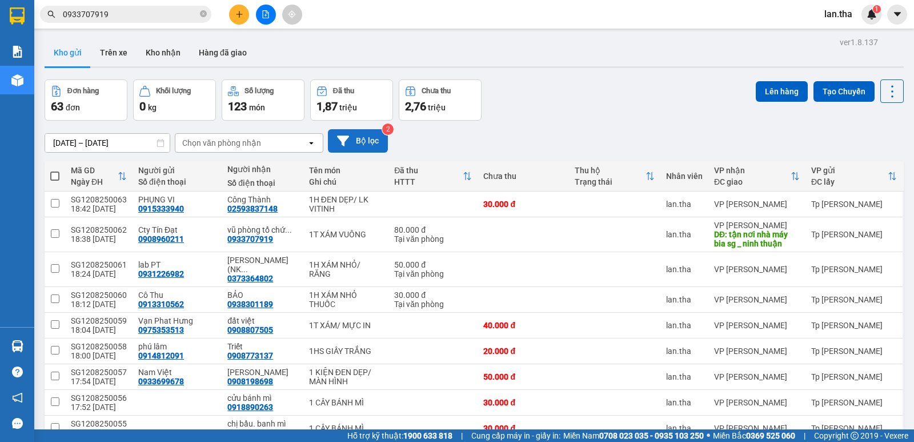
click at [382, 141] on button "Bộ lọc" at bounding box center [358, 140] width 60 height 23
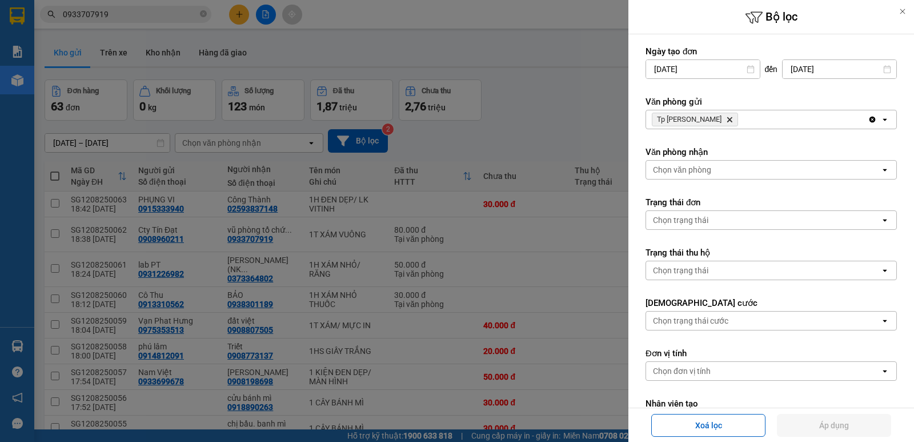
click at [761, 221] on div "Chọn trạng thái" at bounding box center [763, 220] width 234 height 18
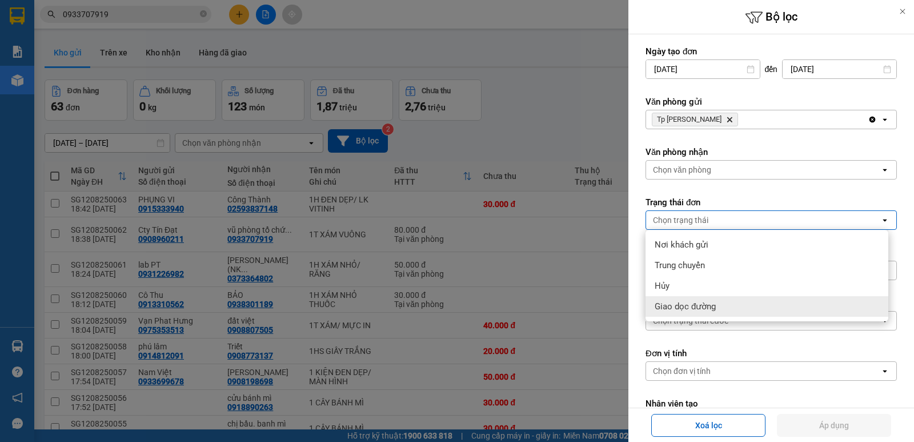
click at [685, 303] on span "Giao dọc đường" at bounding box center [685, 306] width 61 height 11
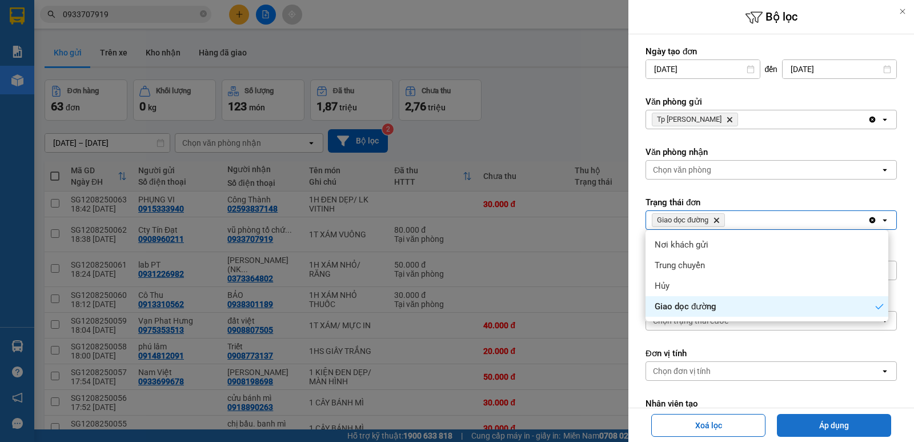
click at [848, 429] on button "Áp dụng" at bounding box center [834, 425] width 114 height 23
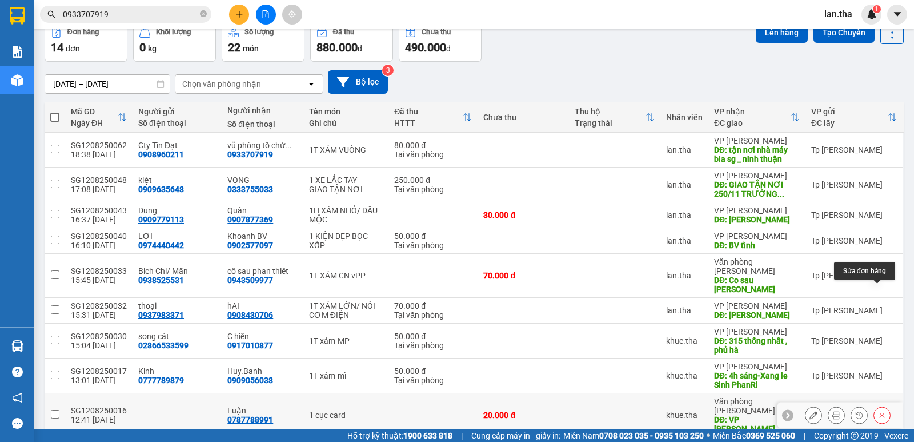
scroll to position [103, 0]
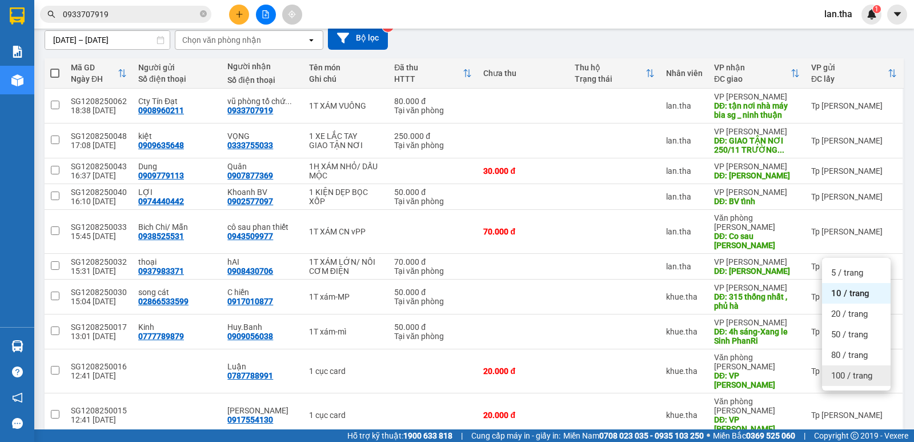
click at [852, 378] on span "100 / trang" at bounding box center [852, 375] width 41 height 11
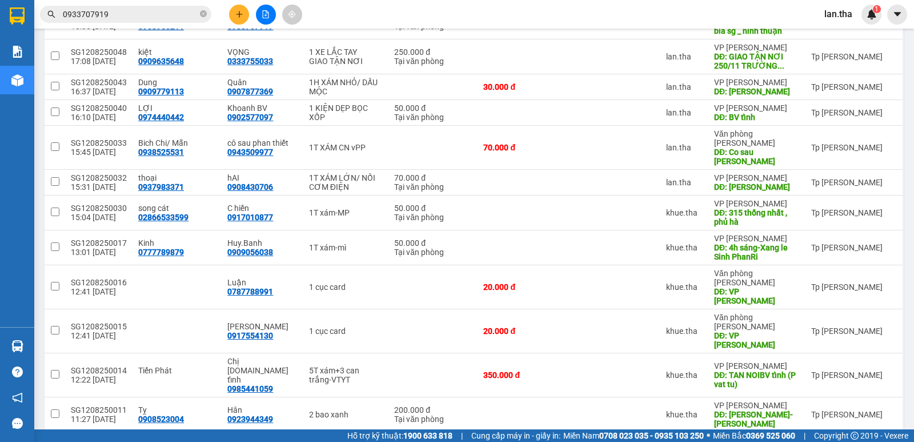
scroll to position [233, 0]
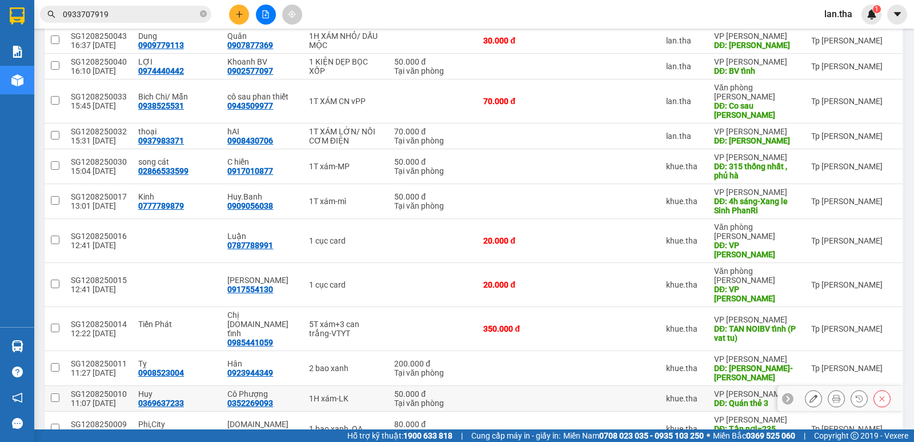
click at [237, 398] on div "0352269093" at bounding box center [250, 402] width 46 height 9
copy div "0352269093"
click at [89, 389] on div "SG1208250010" at bounding box center [99, 393] width 56 height 9
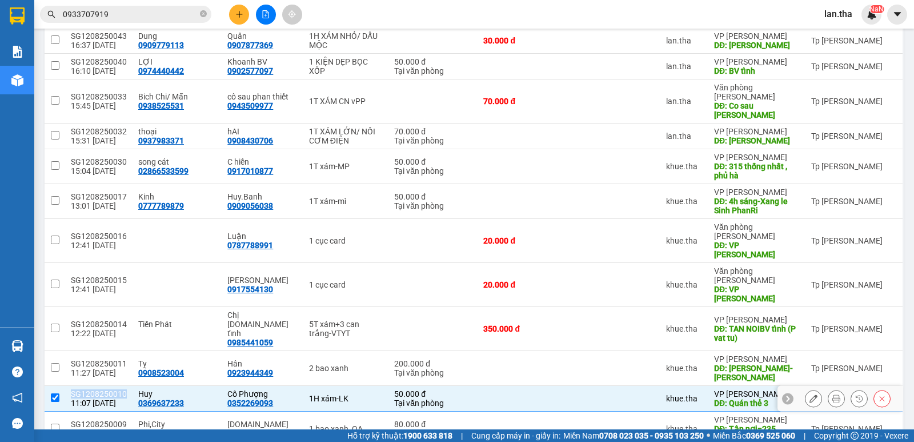
click at [89, 389] on div "SG1208250010" at bounding box center [99, 393] width 56 height 9
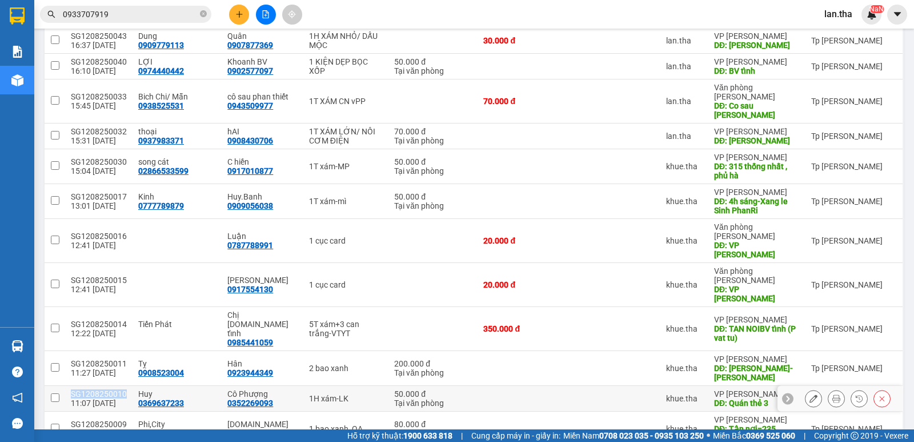
copy div "SG1208250010"
click at [233, 285] on div "0917554130" at bounding box center [250, 289] width 46 height 9
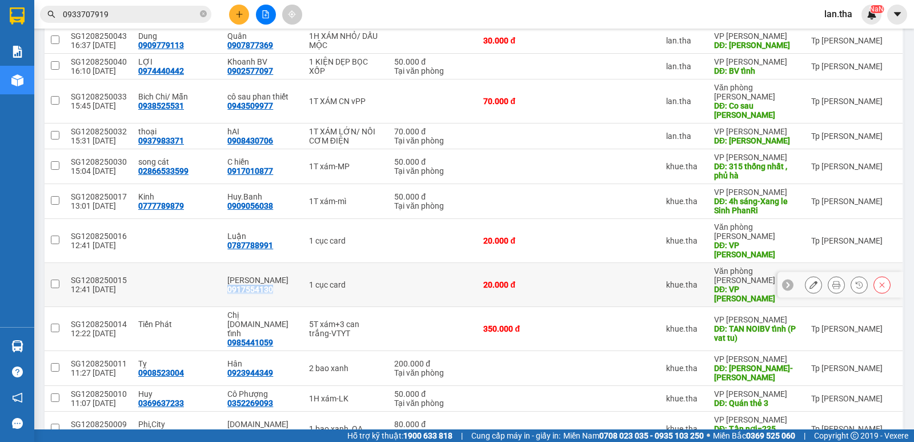
click at [233, 285] on div "0917554130" at bounding box center [250, 289] width 46 height 9
copy div "0917554130"
click at [94, 275] on div "SG1208250015" at bounding box center [99, 279] width 56 height 9
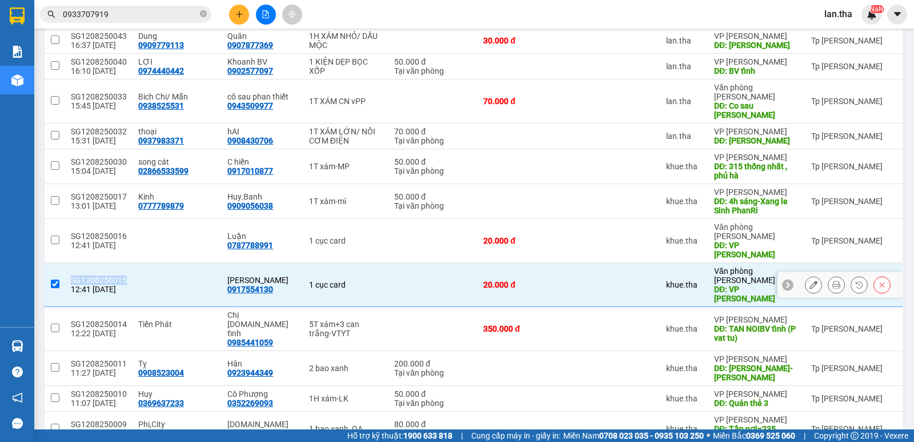
click at [94, 275] on div "SG1208250015" at bounding box center [99, 279] width 56 height 9
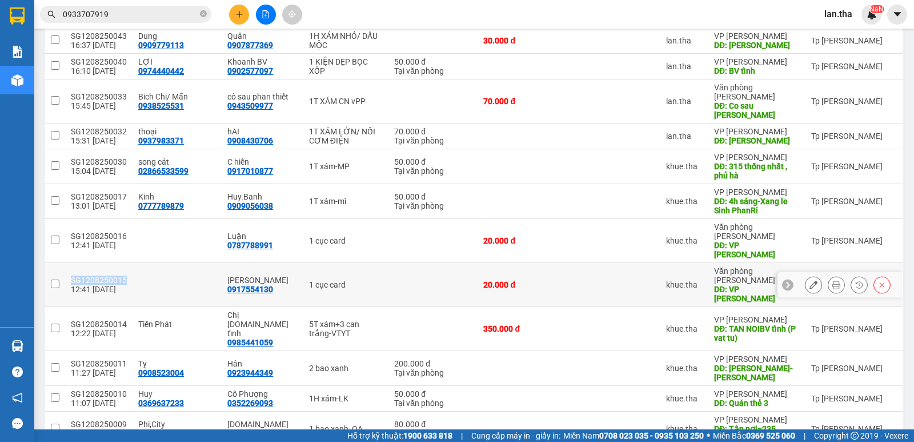
copy div "SG1208250015"
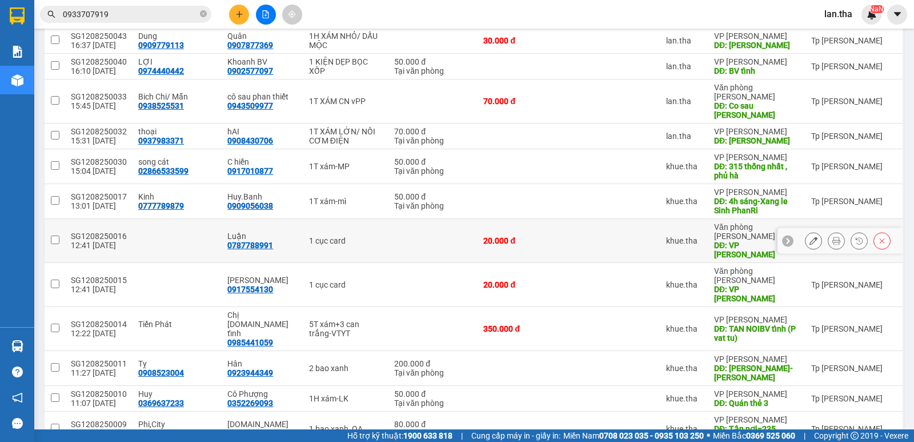
click at [230, 241] on div "0787788991" at bounding box center [250, 245] width 46 height 9
copy div "0787788991"
click at [71, 231] on div "SG1208250016" at bounding box center [99, 235] width 56 height 9
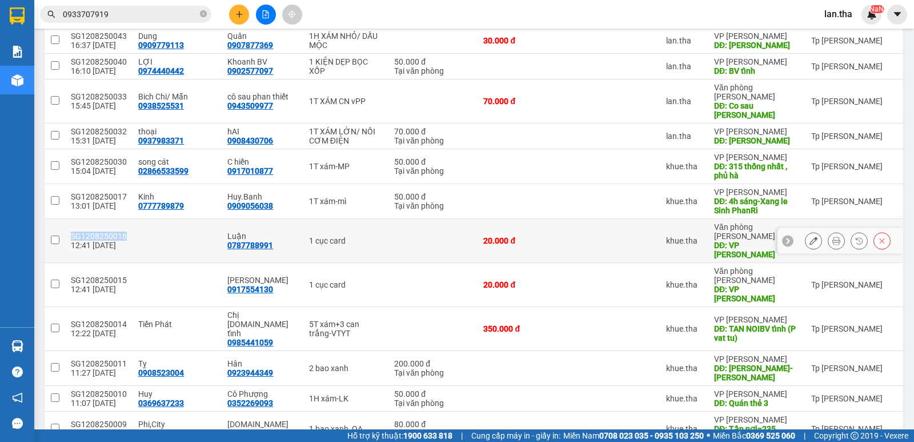
copy div "SG1208250016"
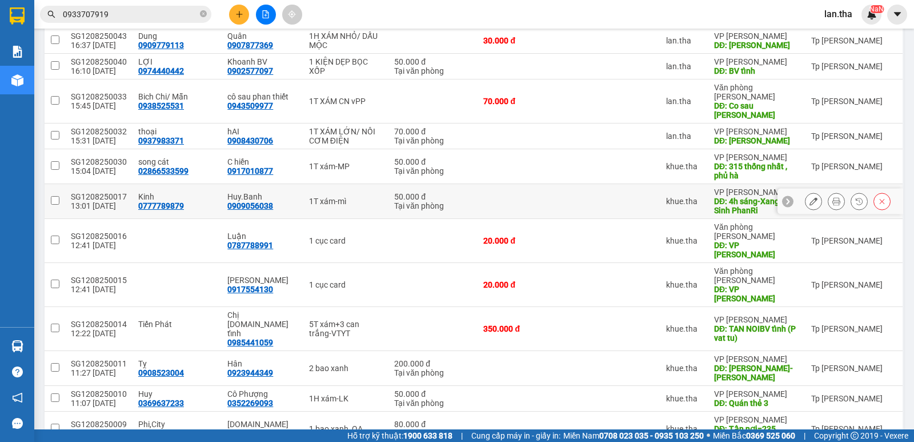
click at [247, 201] on div "0909056038" at bounding box center [250, 205] width 46 height 9
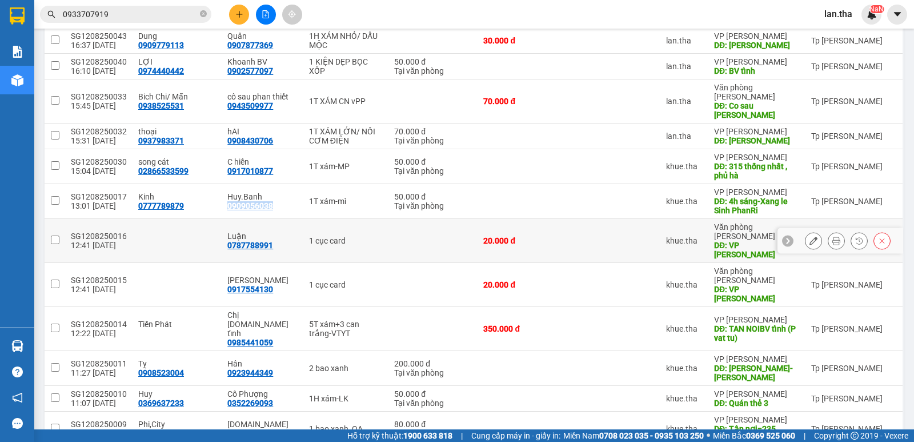
copy div "0909056038"
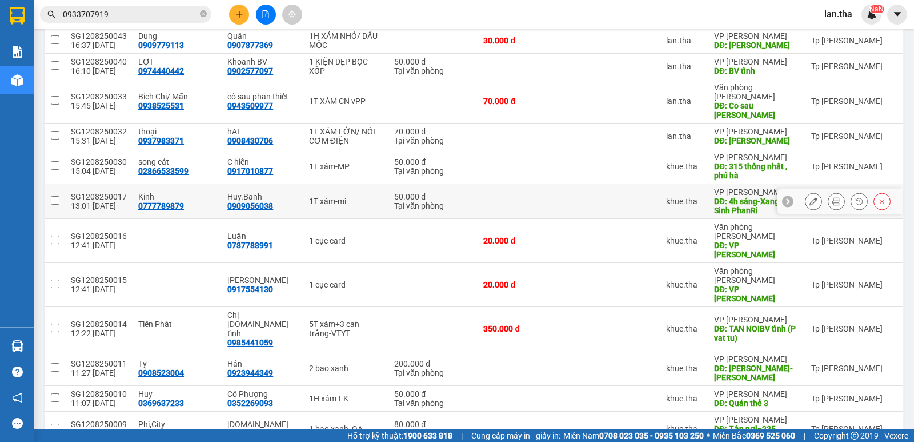
click at [100, 192] on div "SG1208250017" at bounding box center [99, 196] width 56 height 9
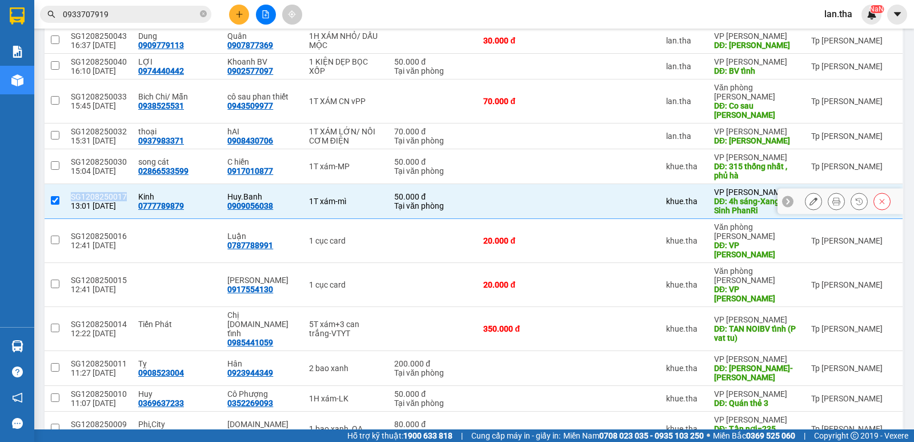
click at [100, 192] on div "SG1208250017" at bounding box center [99, 196] width 56 height 9
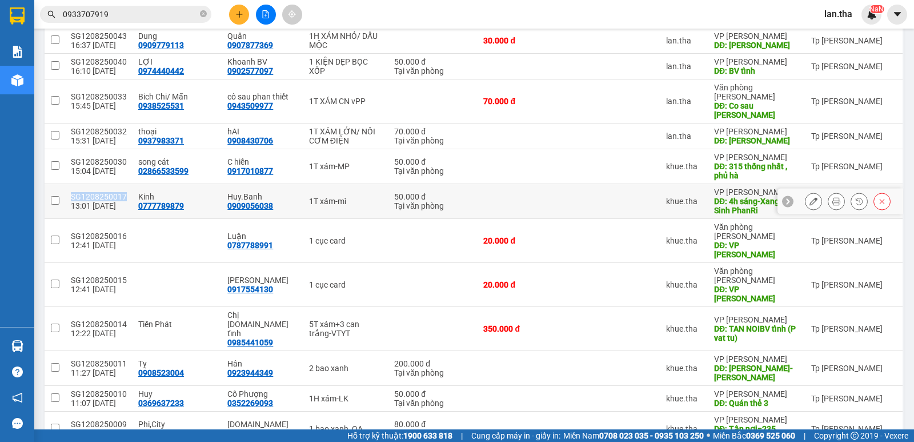
copy div "SG1208250017"
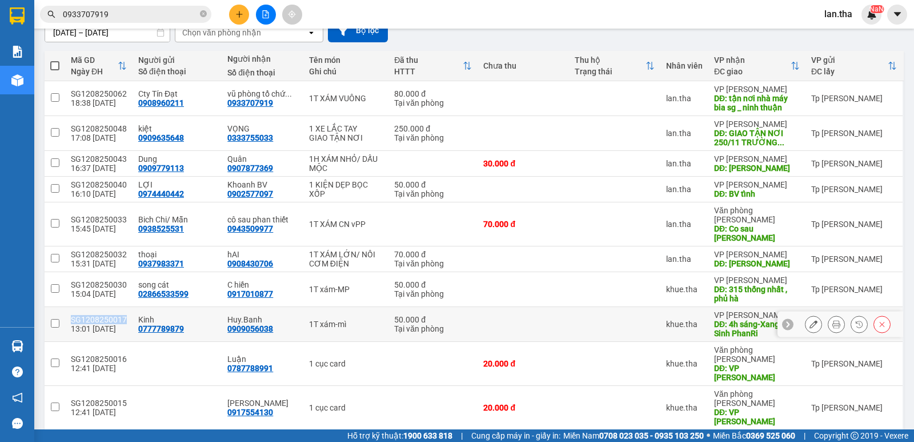
scroll to position [138, 0]
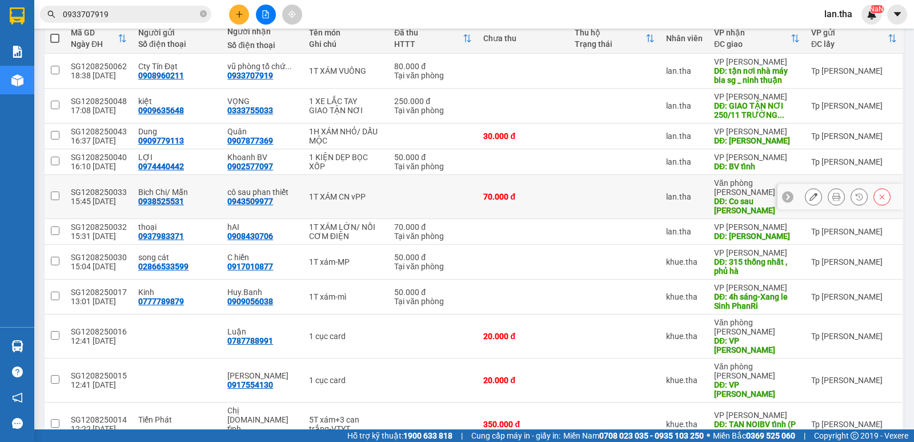
click at [255, 197] on div "0943509977" at bounding box center [250, 201] width 46 height 9
copy div "0943509977"
click at [106, 187] on div "SG1208250033" at bounding box center [99, 191] width 56 height 9
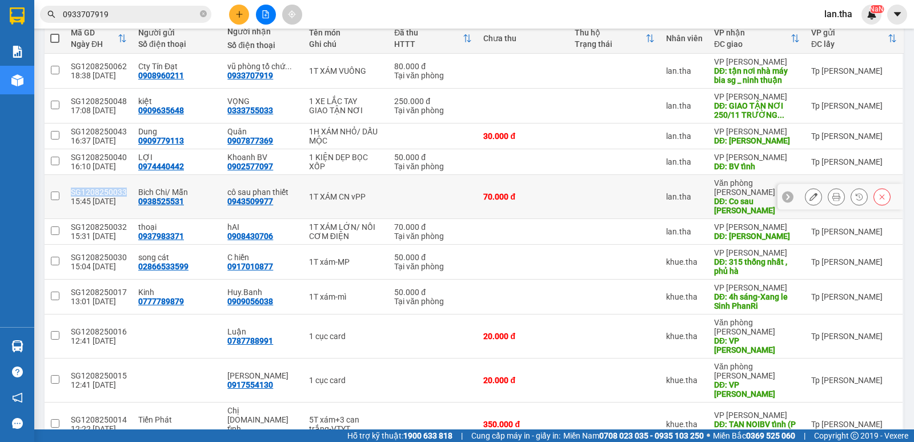
copy div "SG1208250033"
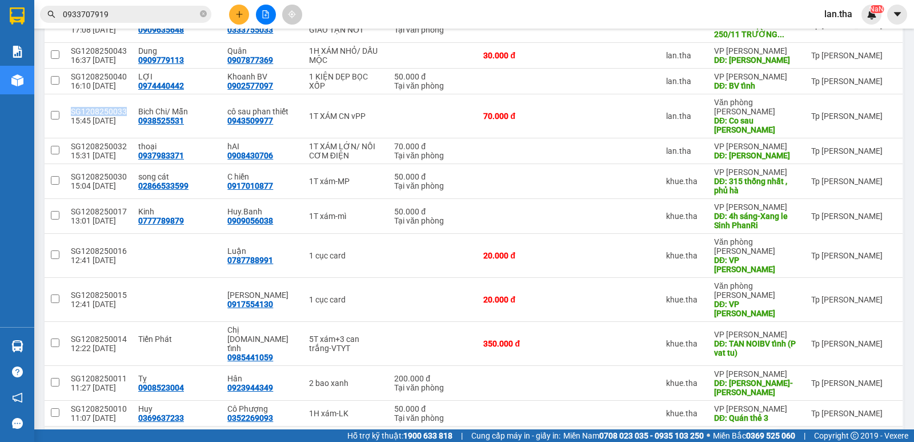
scroll to position [233, 0]
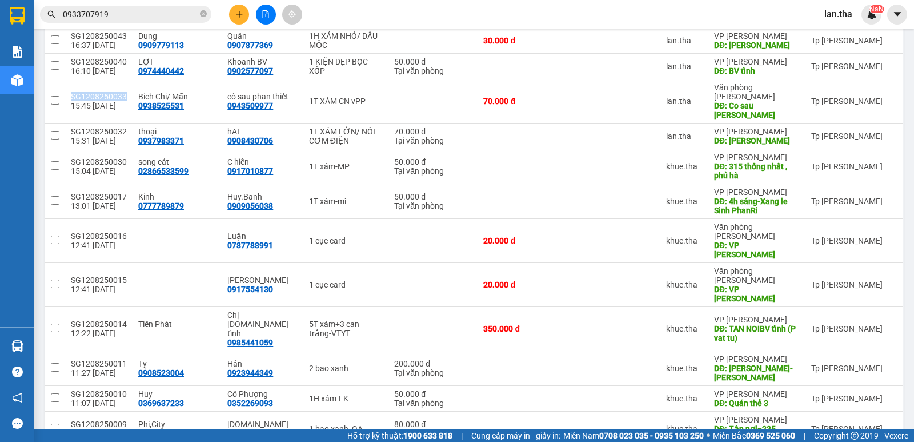
click at [238, 17] on icon "plus" at bounding box center [239, 14] width 8 height 8
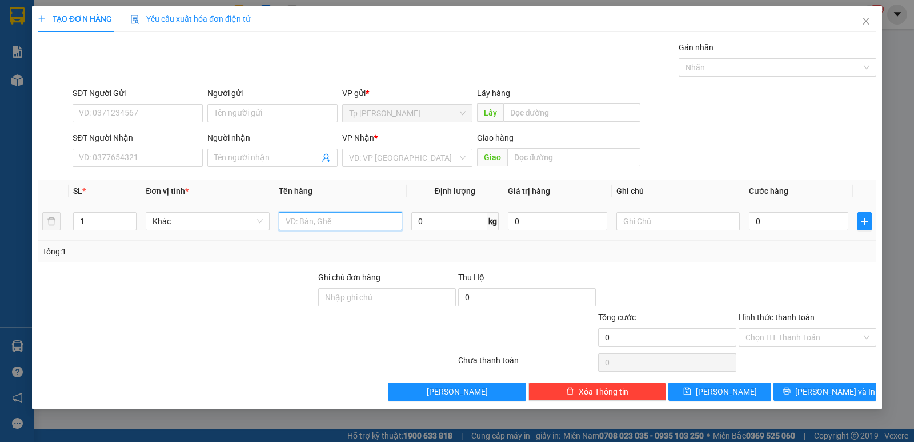
click at [301, 225] on input "text" at bounding box center [340, 221] width 123 height 18
click at [119, 169] on div "SĐT Người Nhận VD: 0377654321" at bounding box center [138, 151] width 130 height 40
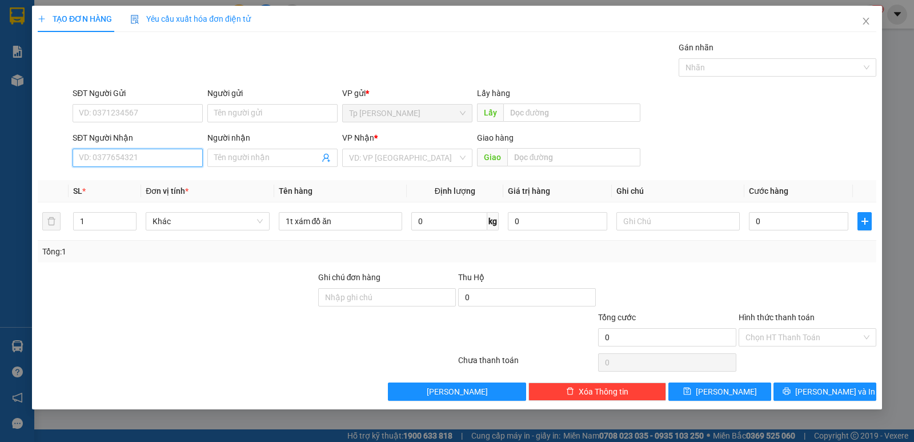
click at [109, 161] on input "SĐT Người Nhận" at bounding box center [138, 158] width 130 height 18
click at [111, 177] on div "0786561971 - Bình" at bounding box center [137, 180] width 117 height 13
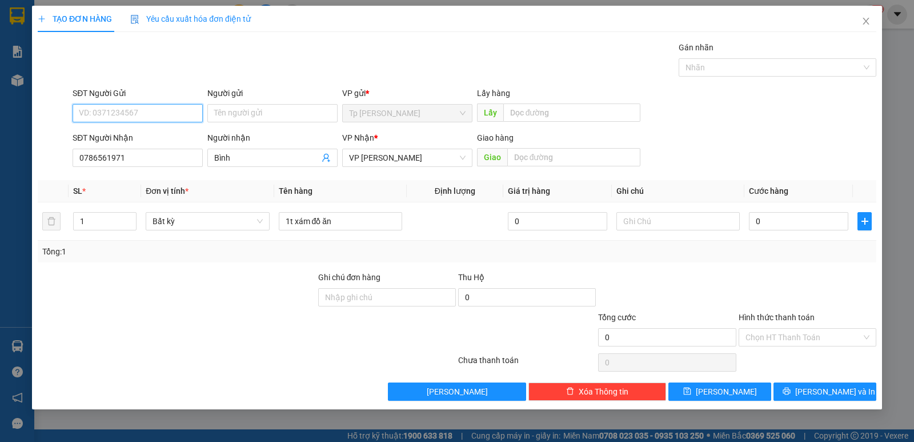
click at [165, 116] on input "SĐT Người Gửi" at bounding box center [138, 113] width 130 height 18
click at [170, 130] on div "0774183790 - Quyên" at bounding box center [137, 136] width 117 height 13
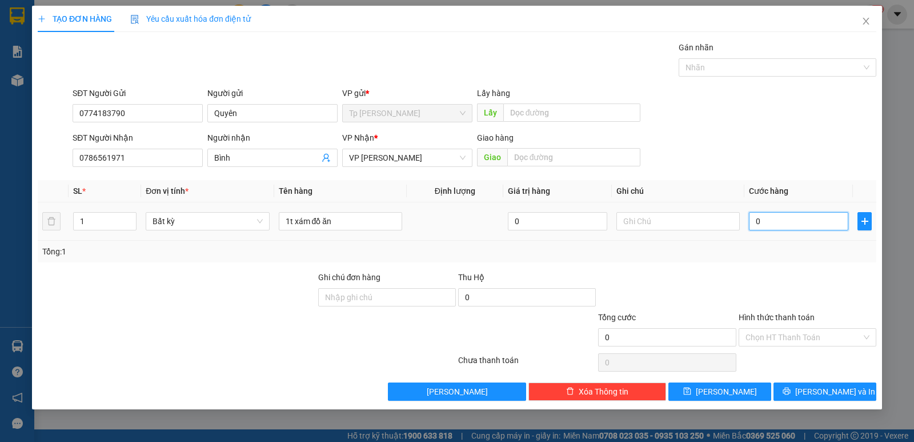
click at [785, 214] on input "0" at bounding box center [798, 221] width 99 height 18
click at [711, 275] on div at bounding box center [667, 291] width 140 height 40
click at [793, 347] on div "Hình thức thanh toán Chọn HT Thanh Toán" at bounding box center [808, 331] width 138 height 40
click at [795, 331] on input "Hình thức thanh toán" at bounding box center [804, 337] width 116 height 17
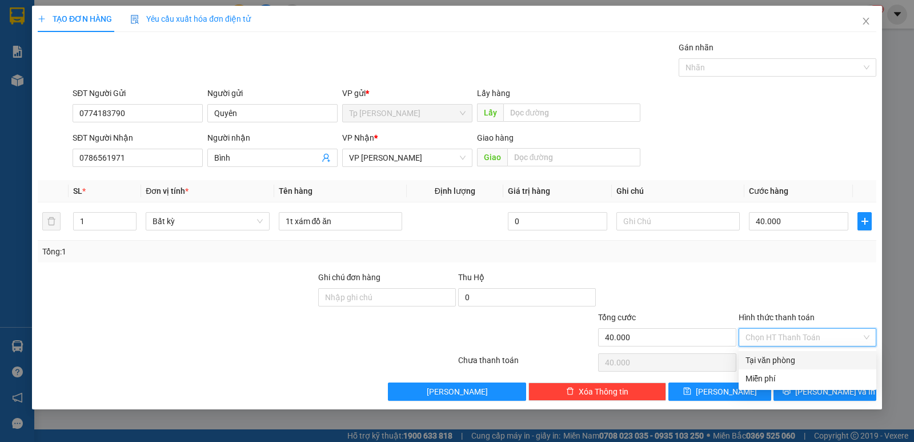
click at [782, 352] on div "Tại văn phòng" at bounding box center [808, 360] width 138 height 18
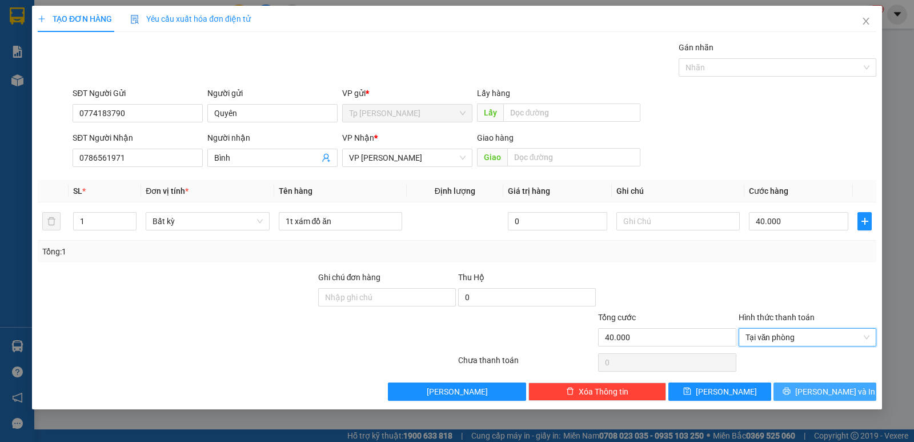
click at [792, 389] on button "Lưu và In" at bounding box center [825, 391] width 103 height 18
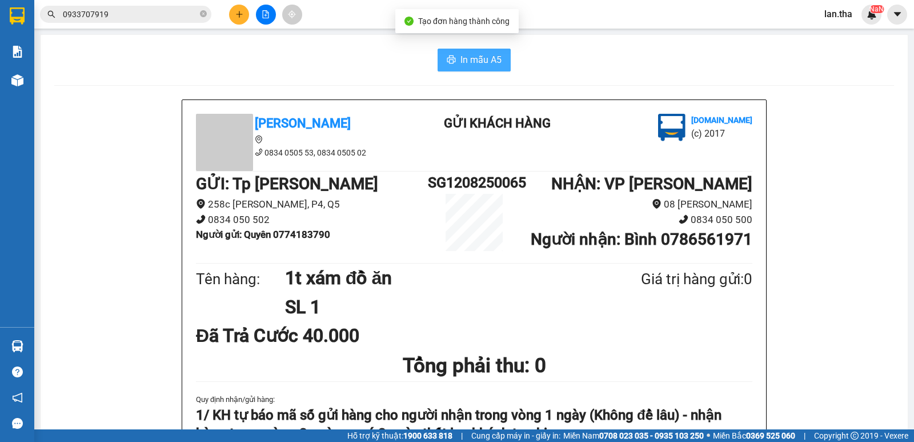
click at [447, 59] on icon "printer" at bounding box center [451, 59] width 9 height 9
click at [246, 7] on button at bounding box center [239, 15] width 20 height 20
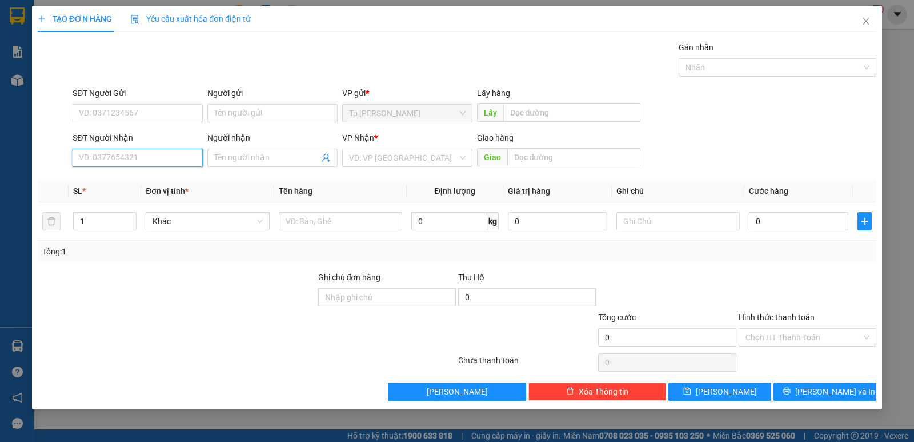
drag, startPoint x: 129, startPoint y: 157, endPoint x: 126, endPoint y: 149, distance: 8.7
click at [128, 154] on input "SĐT Người Nhận" at bounding box center [138, 158] width 130 height 18
click at [140, 183] on div "0903988392 - Thanh Tâm(K Design)" at bounding box center [153, 180] width 149 height 13
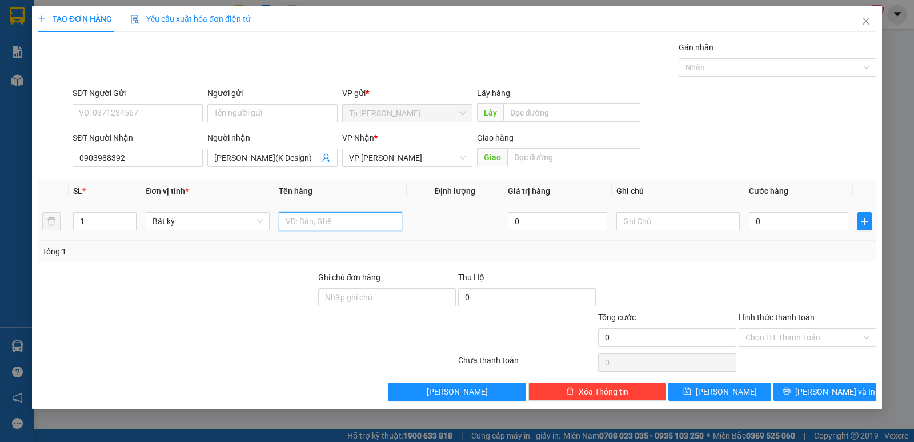
click at [365, 217] on input "text" at bounding box center [340, 221] width 123 height 18
click at [805, 214] on input "0" at bounding box center [798, 221] width 99 height 18
click at [773, 275] on div at bounding box center [808, 291] width 140 height 40
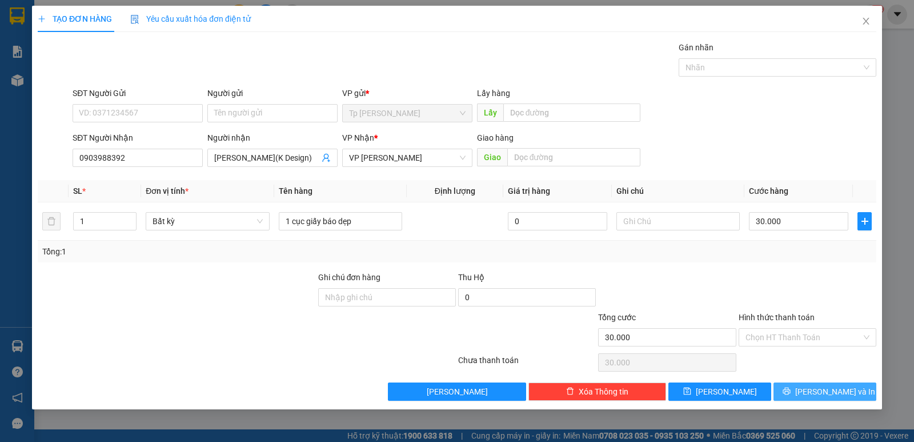
drag, startPoint x: 816, startPoint y: 406, endPoint x: 816, endPoint y: 387, distance: 19.4
click at [816, 402] on div "TẠO ĐƠN HÀNG Yêu cầu xuất hóa đơn điện tử Transit Pickup Surcharge Ids Transit …" at bounding box center [457, 207] width 850 height 403
click at [816, 386] on span "Lưu và In" at bounding box center [835, 391] width 80 height 13
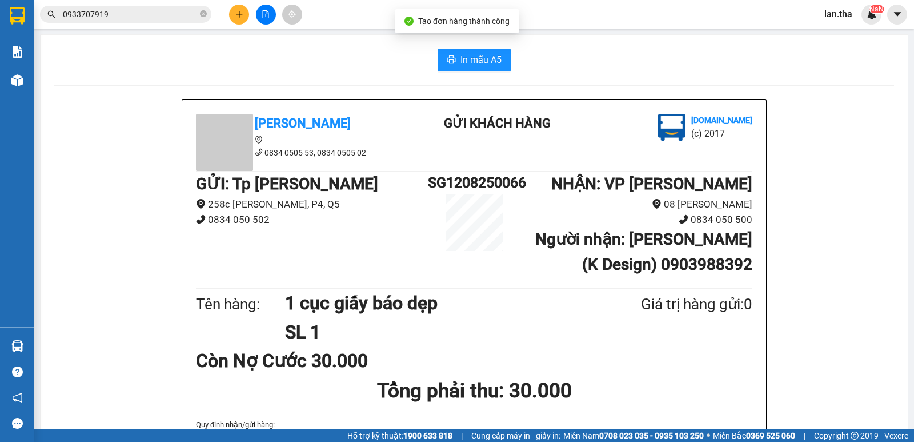
click at [469, 58] on span "In mẫu A5" at bounding box center [481, 60] width 41 height 14
click at [240, 11] on icon "plus" at bounding box center [239, 14] width 8 height 8
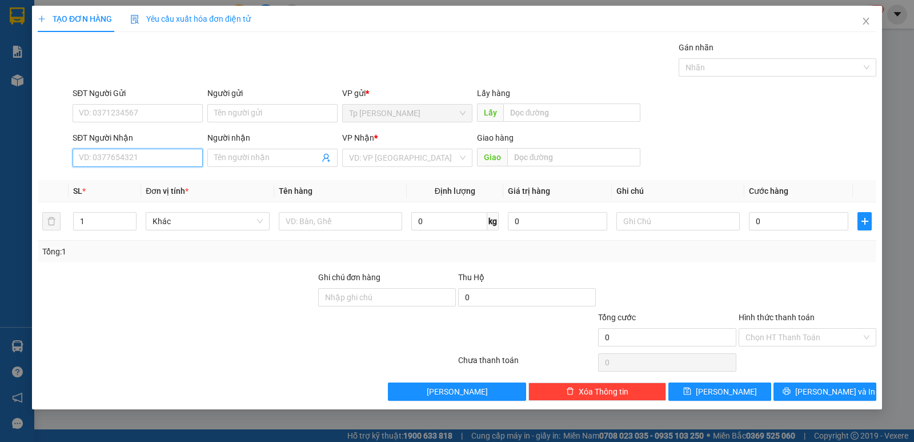
drag, startPoint x: 140, startPoint y: 152, endPoint x: 140, endPoint y: 134, distance: 18.3
click at [140, 142] on div "SĐT Người Nhận VD: 0377654321" at bounding box center [138, 151] width 130 height 40
click at [125, 191] on div "02593823226 02593823226 - MK.ThiênQuang" at bounding box center [138, 180] width 130 height 23
click at [126, 178] on div "Transit Pickup Surcharge Ids Transit Deliver Surcharge Ids Transit Deliver Surc…" at bounding box center [457, 220] width 839 height 359
click at [127, 159] on input "3226" at bounding box center [138, 158] width 130 height 18
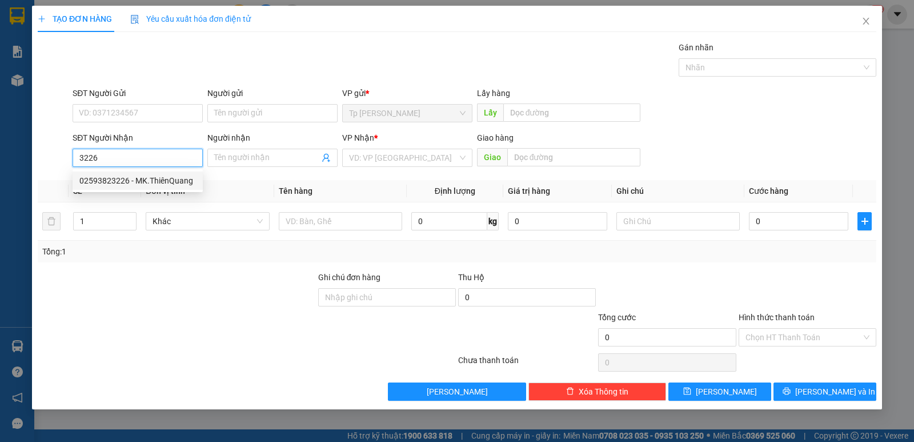
click at [133, 182] on div "02593823226 - MK.ThiênQuang" at bounding box center [137, 180] width 117 height 13
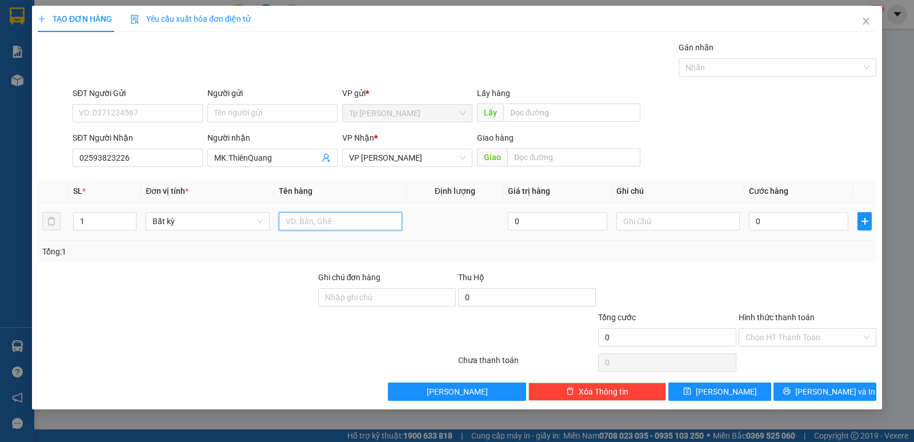
drag, startPoint x: 323, startPoint y: 218, endPoint x: 322, endPoint y: 198, distance: 20.6
click at [322, 210] on div at bounding box center [340, 221] width 123 height 23
click at [791, 218] on input "0" at bounding box center [798, 221] width 99 height 18
drag, startPoint x: 806, startPoint y: 257, endPoint x: 795, endPoint y: 360, distance: 104.0
click at [810, 271] on div "Transit Pickup Surcharge Ids Transit Deliver Surcharge Ids Transit Deliver Surc…" at bounding box center [457, 220] width 839 height 359
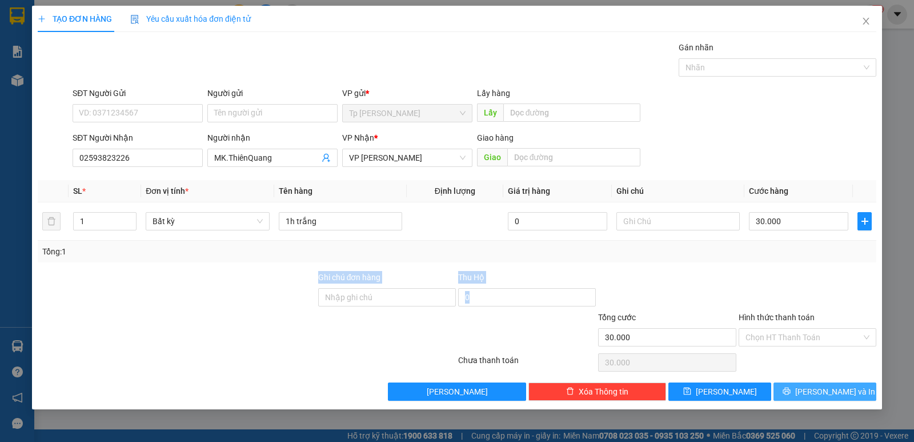
click at [801, 390] on button "Lưu và In" at bounding box center [825, 391] width 103 height 18
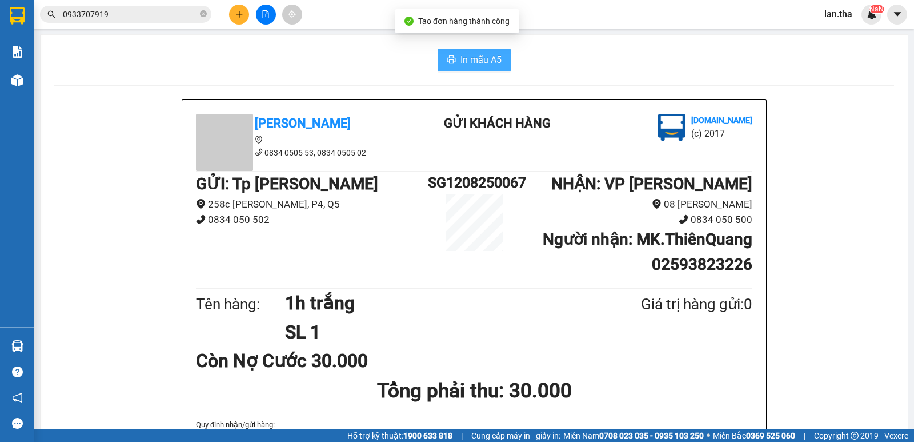
click at [483, 69] on button "In mẫu A5" at bounding box center [474, 60] width 73 height 23
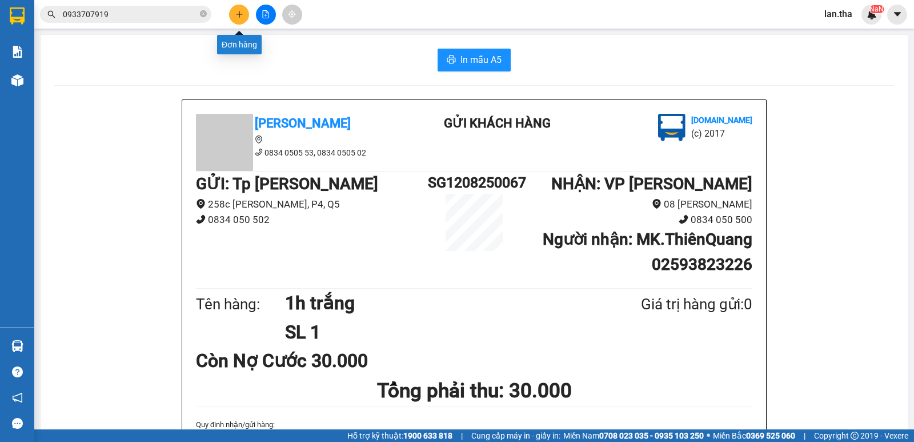
click at [234, 21] on button at bounding box center [239, 15] width 20 height 20
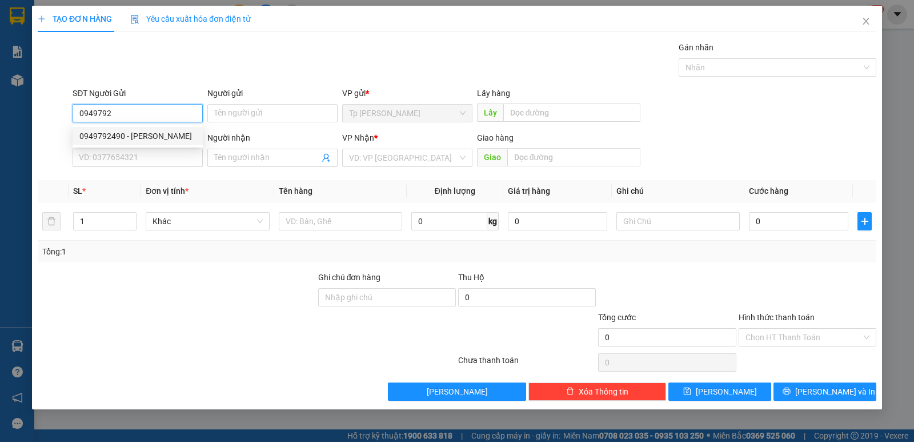
drag, startPoint x: 125, startPoint y: 136, endPoint x: 106, endPoint y: 127, distance: 21.2
click at [114, 134] on div "0949792490 - TRINH" at bounding box center [137, 136] width 117 height 13
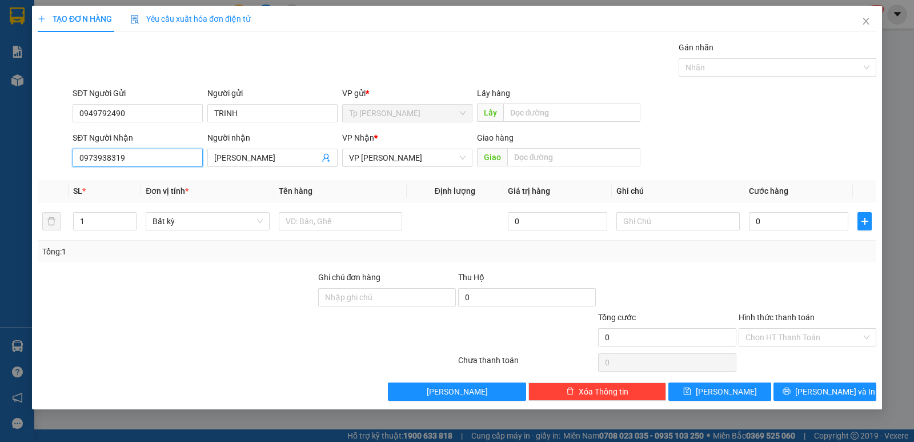
drag, startPoint x: 164, startPoint y: 159, endPoint x: 0, endPoint y: 160, distance: 164.0
click at [0, 160] on div "TẠO ĐƠN HÀNG Yêu cầu xuất hóa đơn điện tử Transit Pickup Surcharge Ids Transit …" at bounding box center [457, 221] width 914 height 442
click at [156, 172] on div "0779011753 - Hồng" at bounding box center [138, 180] width 130 height 18
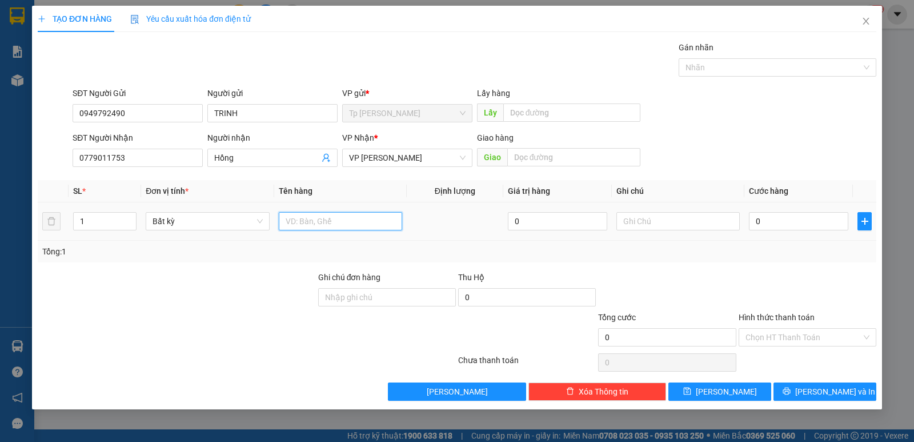
click at [336, 218] on input "text" at bounding box center [340, 221] width 123 height 18
drag, startPoint x: 763, startPoint y: 290, endPoint x: 752, endPoint y: 284, distance: 12.8
click at [757, 284] on div at bounding box center [808, 291] width 140 height 40
drag, startPoint x: 822, startPoint y: 340, endPoint x: 770, endPoint y: 339, distance: 52.0
click at [820, 339] on input "Hình thức thanh toán" at bounding box center [804, 337] width 116 height 17
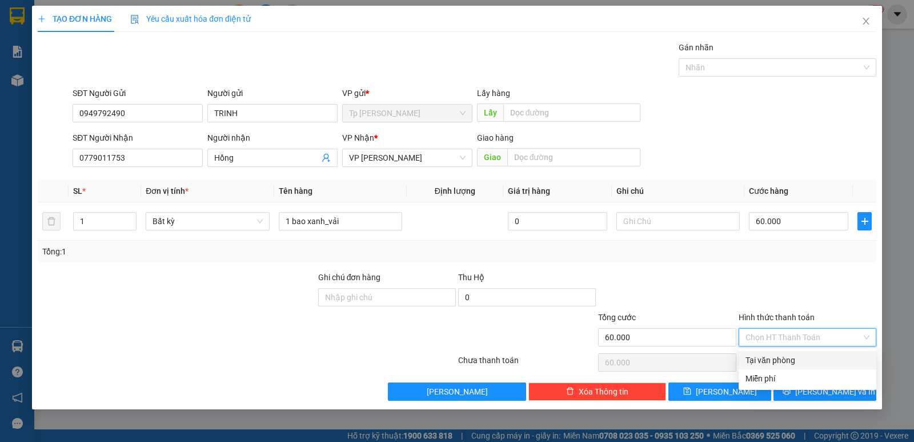
click at [775, 357] on div "Tại văn phòng" at bounding box center [808, 360] width 124 height 13
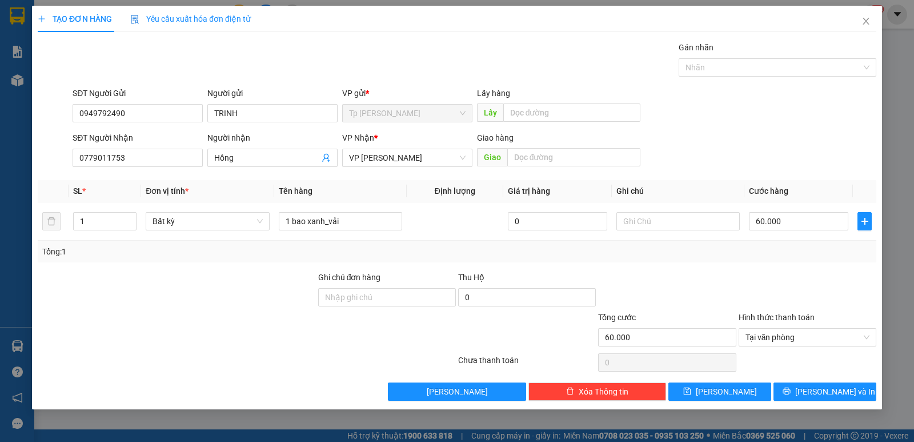
click at [755, 276] on div at bounding box center [808, 291] width 140 height 40
drag, startPoint x: 780, startPoint y: 266, endPoint x: 777, endPoint y: 257, distance: 9.0
click at [779, 265] on div "Transit Pickup Surcharge Ids Transit Deliver Surcharge Ids Transit Deliver Surc…" at bounding box center [457, 220] width 839 height 359
click at [824, 387] on span "Lưu và In" at bounding box center [835, 391] width 80 height 13
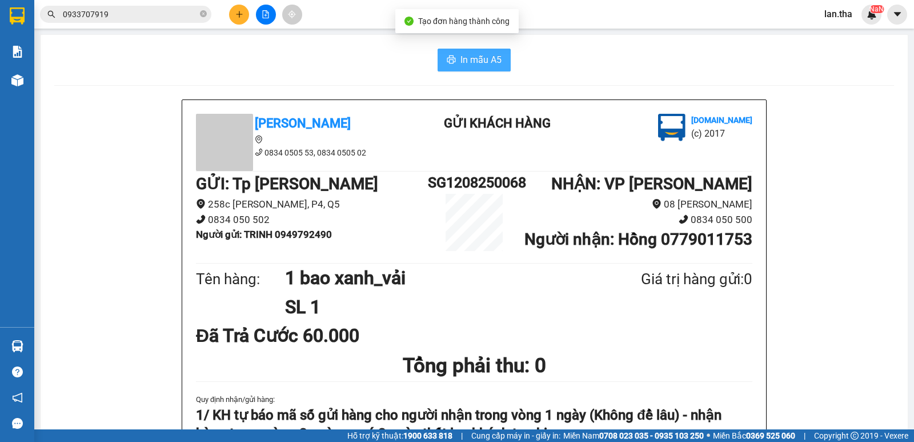
drag, startPoint x: 473, startPoint y: 66, endPoint x: 539, endPoint y: 103, distance: 75.7
click at [474, 66] on span "In mẫu A5" at bounding box center [481, 60] width 41 height 14
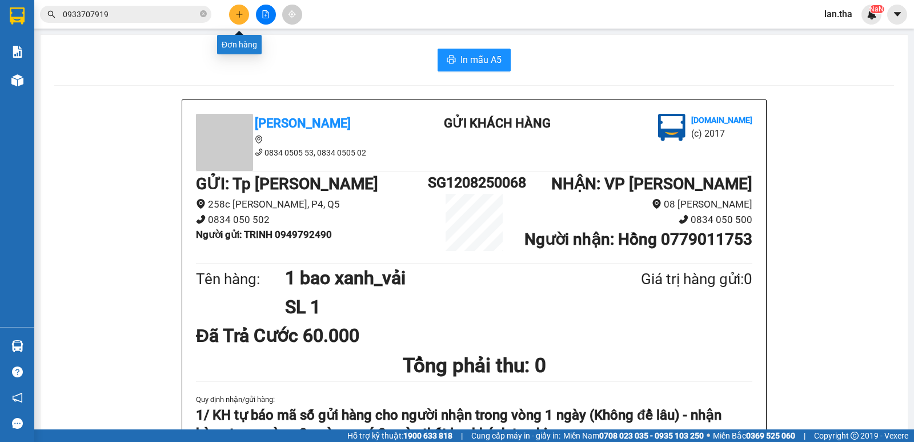
click at [239, 13] on icon "plus" at bounding box center [239, 14] width 1 height 6
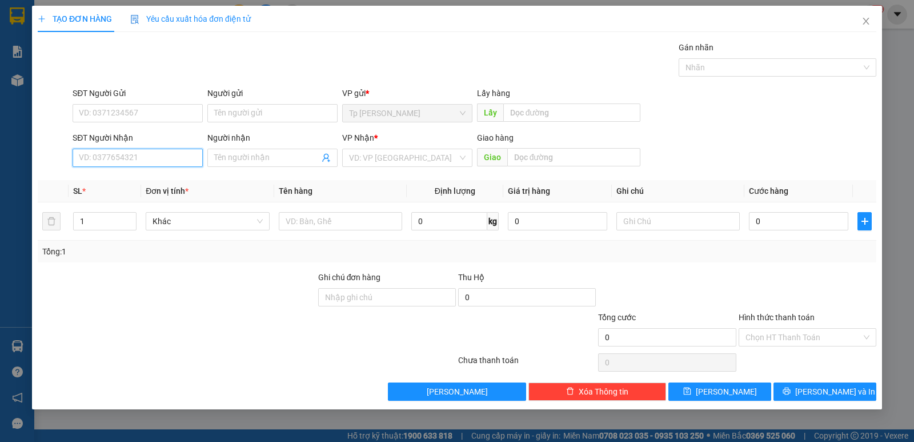
click at [155, 157] on input "SĐT Người Nhận" at bounding box center [138, 158] width 130 height 18
click at [162, 173] on div "0933120386 - kim nhị" at bounding box center [138, 180] width 130 height 18
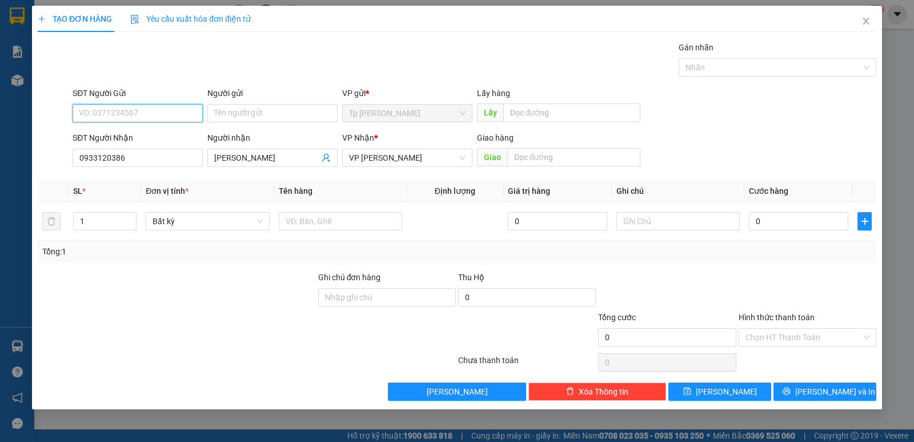
click at [158, 109] on input "SĐT Người Gửi" at bounding box center [138, 113] width 130 height 18
click at [170, 135] on div "0907354186 - dung" at bounding box center [137, 136] width 117 height 13
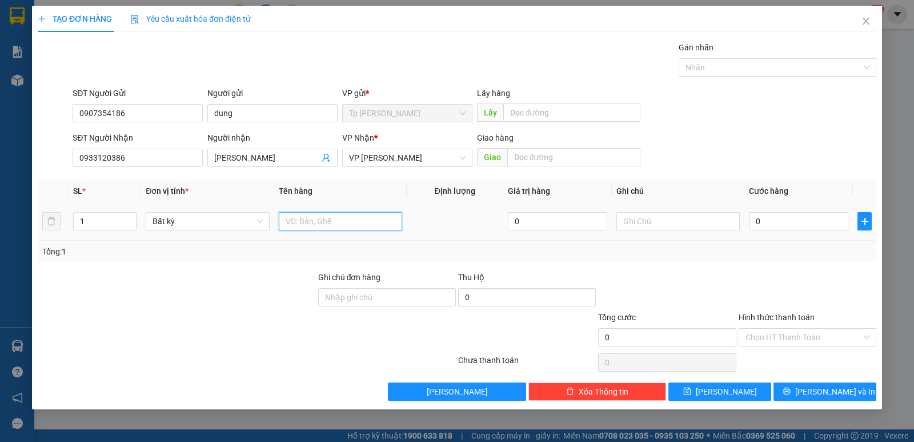
click at [329, 215] on input "text" at bounding box center [340, 221] width 123 height 18
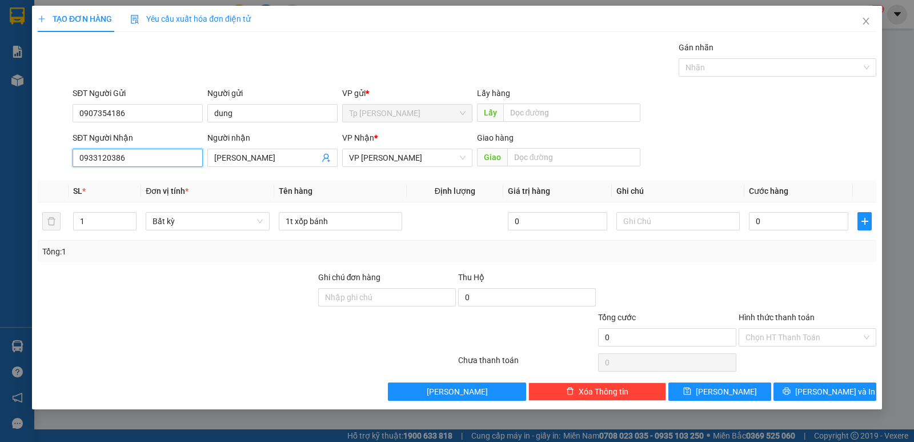
click at [120, 159] on input "0933120386" at bounding box center [138, 158] width 130 height 18
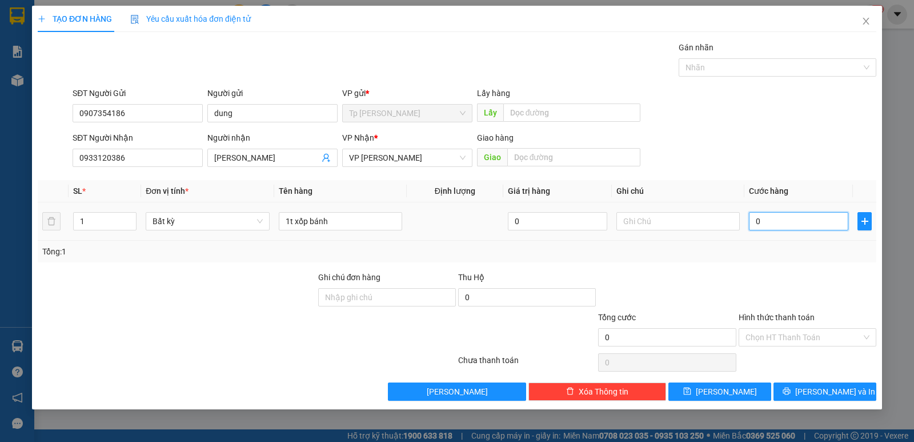
click at [789, 214] on input "0" at bounding box center [798, 221] width 99 height 18
drag, startPoint x: 765, startPoint y: 253, endPoint x: 757, endPoint y: 329, distance: 76.9
click at [765, 259] on div "Tổng: 1" at bounding box center [457, 252] width 839 height 22
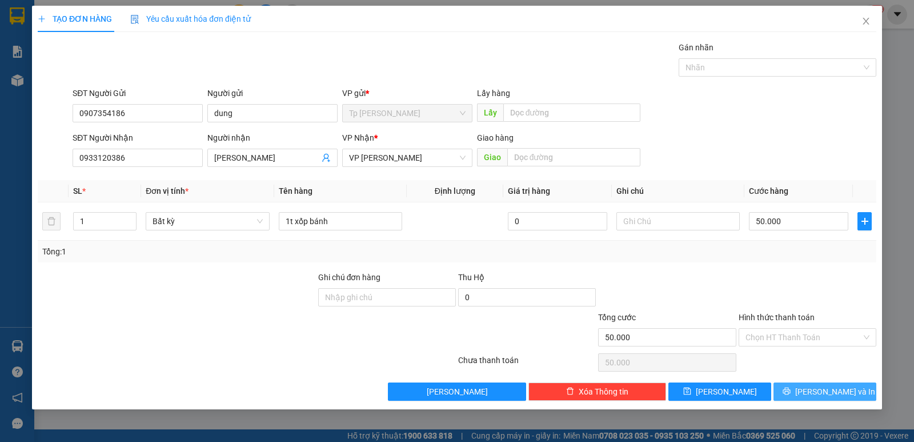
click at [813, 389] on button "Lưu và In" at bounding box center [825, 391] width 103 height 18
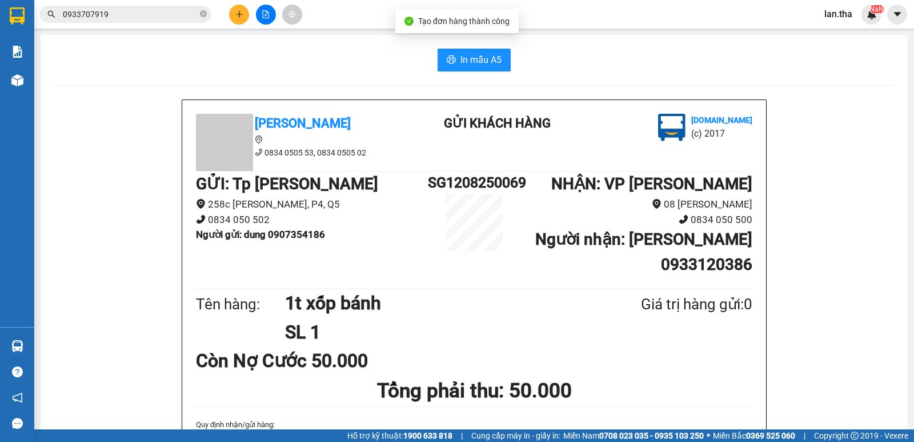
click at [462, 61] on span "In mẫu A5" at bounding box center [481, 60] width 41 height 14
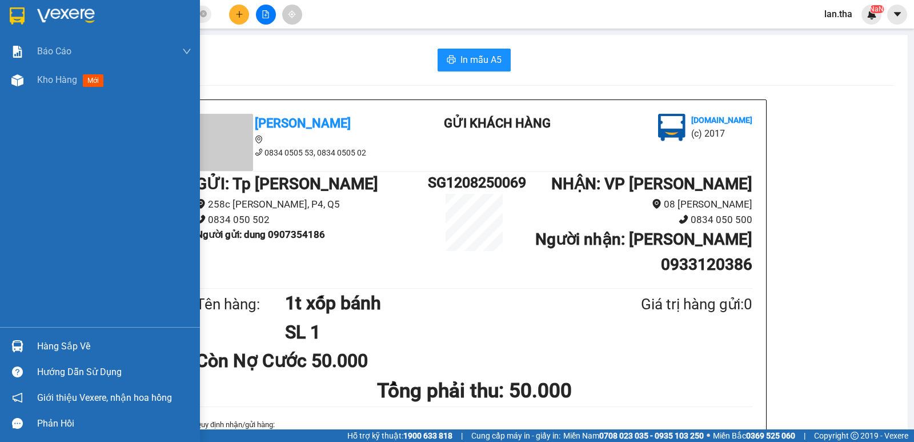
click at [22, 9] on img at bounding box center [17, 15] width 15 height 17
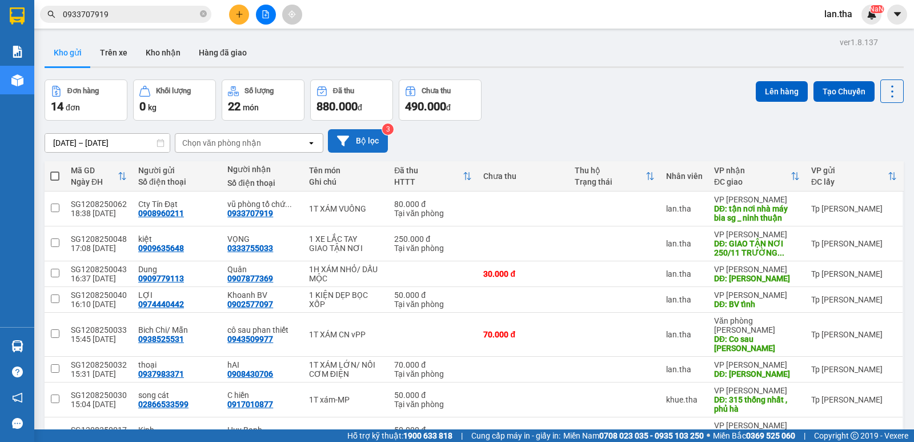
click at [368, 133] on button "Bộ lọc" at bounding box center [358, 140] width 60 height 23
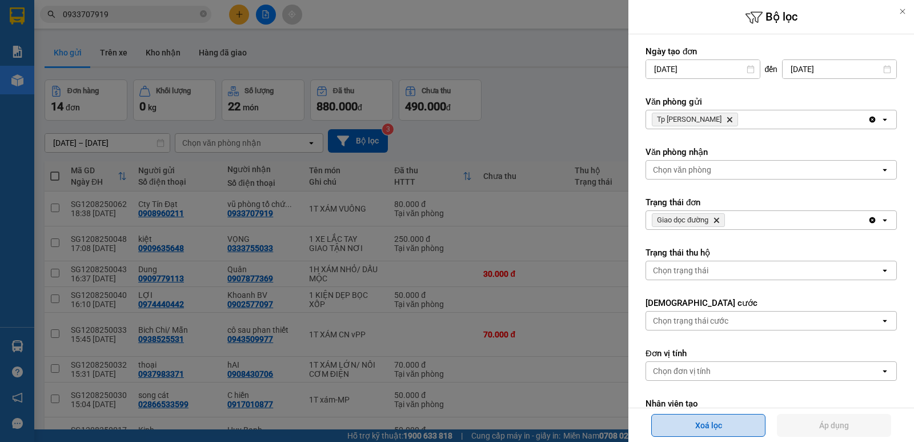
click at [727, 421] on button "Xoá lọc" at bounding box center [708, 425] width 114 height 23
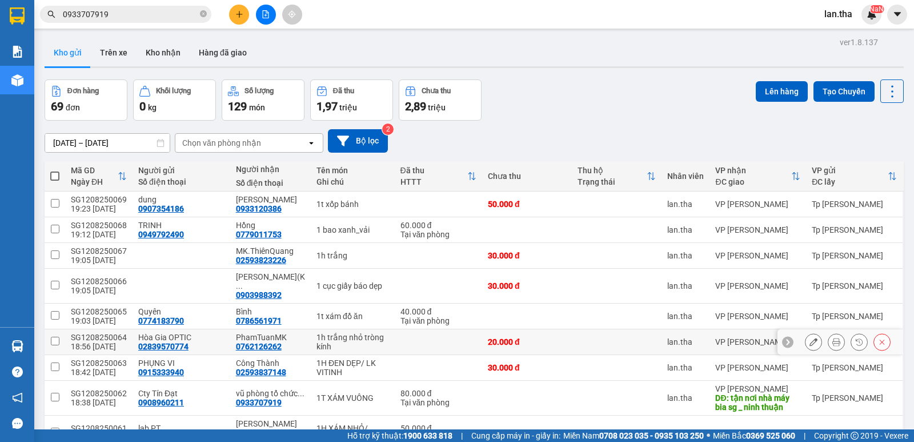
scroll to position [286, 0]
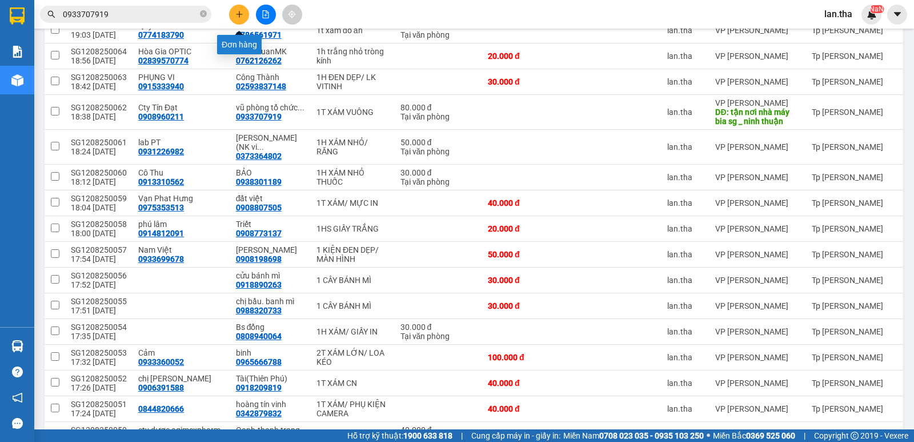
click at [239, 21] on button at bounding box center [239, 15] width 20 height 20
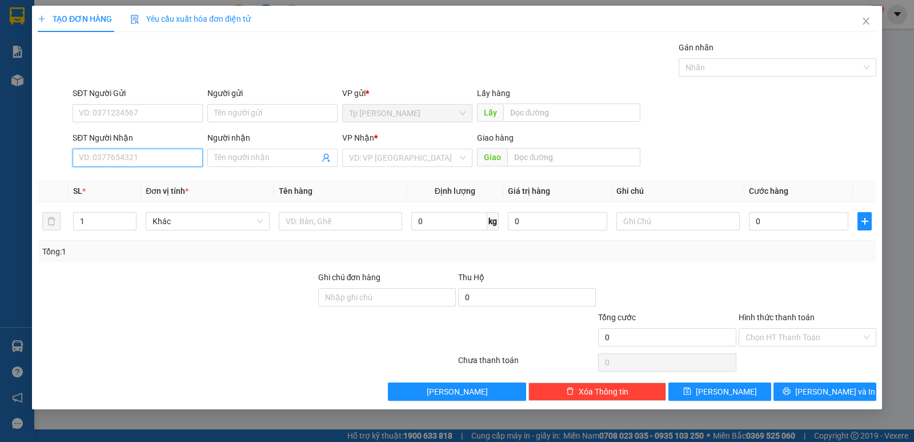
click at [130, 153] on input "SĐT Người Nhận" at bounding box center [138, 158] width 130 height 18
drag, startPoint x: 141, startPoint y: 179, endPoint x: 300, endPoint y: 210, distance: 162.4
click at [146, 179] on div "0792678699 - su hàng" at bounding box center [137, 180] width 117 height 13
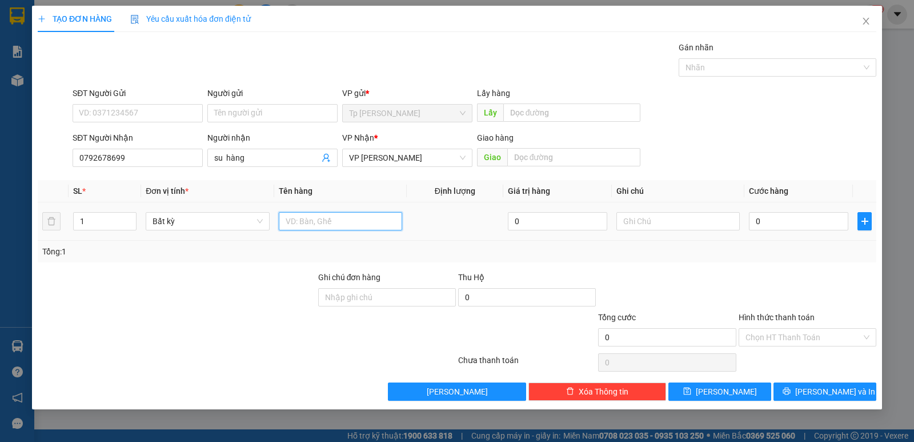
drag, startPoint x: 310, startPoint y: 214, endPoint x: 311, endPoint y: 222, distance: 8.1
click at [311, 222] on input "text" at bounding box center [340, 221] width 123 height 18
click at [820, 211] on div "0" at bounding box center [798, 221] width 99 height 23
click at [769, 233] on td "30.000" at bounding box center [799, 221] width 109 height 38
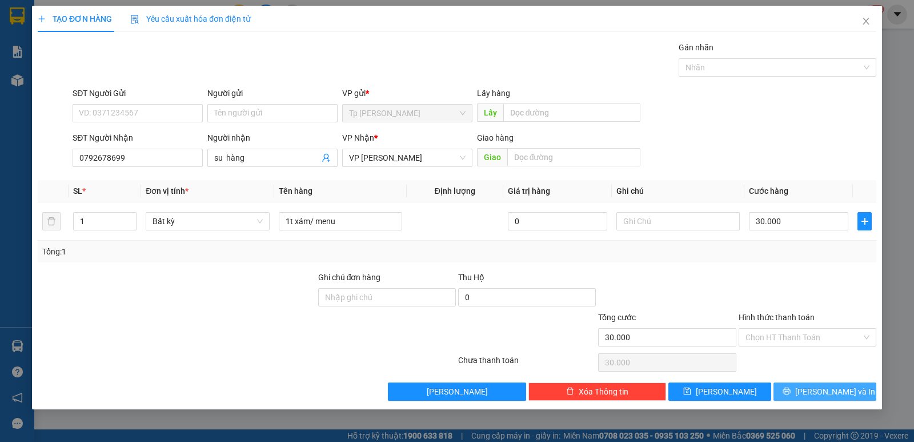
click at [822, 394] on span "Lưu và In" at bounding box center [835, 391] width 80 height 13
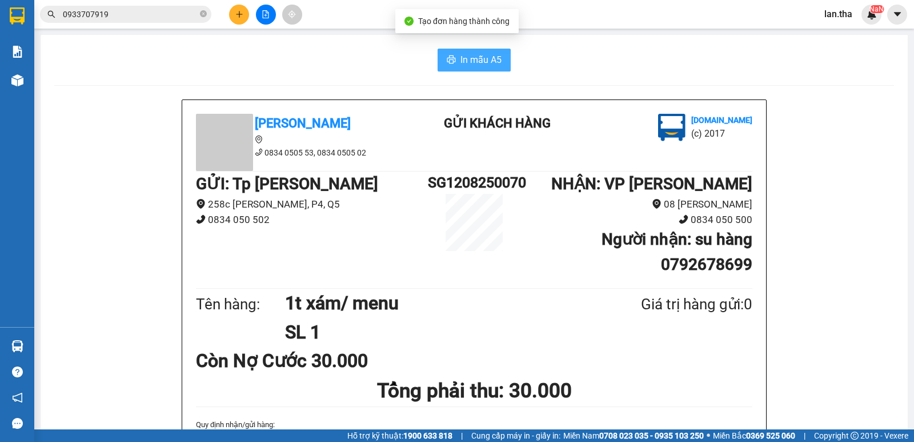
click at [480, 59] on span "In mẫu A5" at bounding box center [481, 60] width 41 height 14
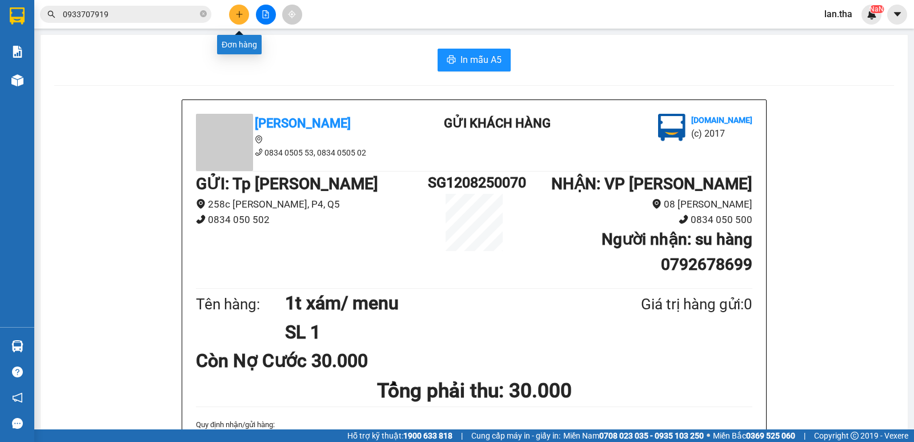
click at [243, 20] on button at bounding box center [239, 15] width 20 height 20
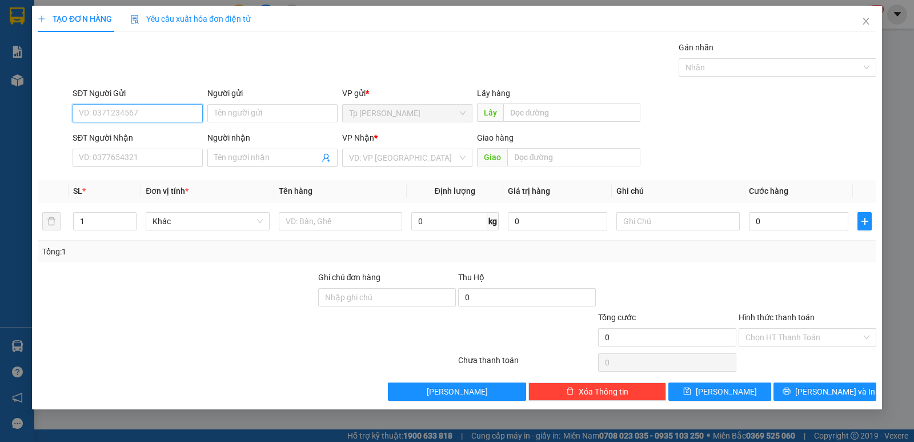
click at [136, 112] on input "SĐT Người Gửi" at bounding box center [138, 113] width 130 height 18
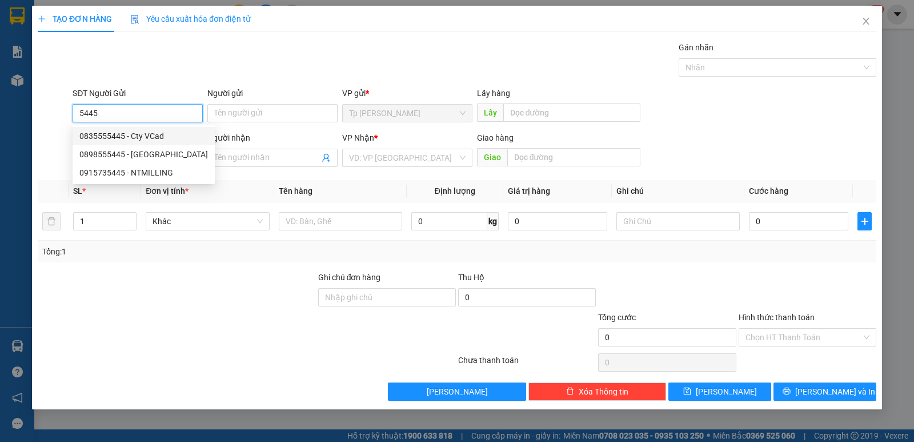
click at [143, 134] on div "0835555445 - Cty VCad" at bounding box center [143, 136] width 129 height 13
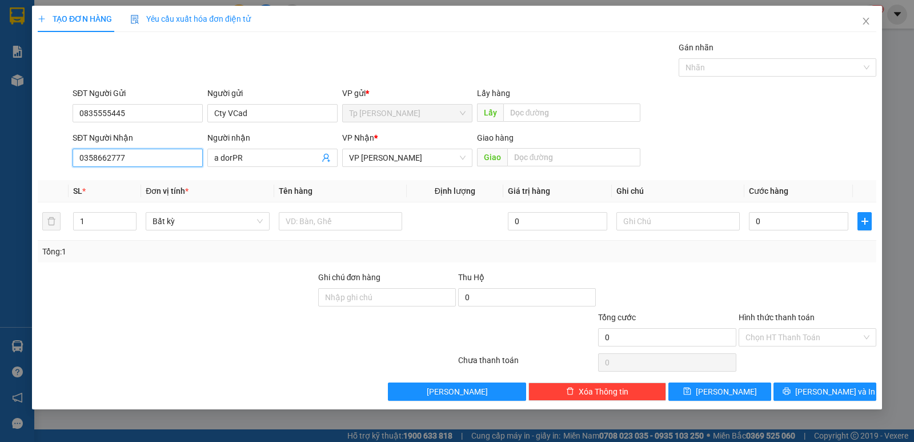
click at [153, 161] on input "0358662777" at bounding box center [138, 158] width 130 height 18
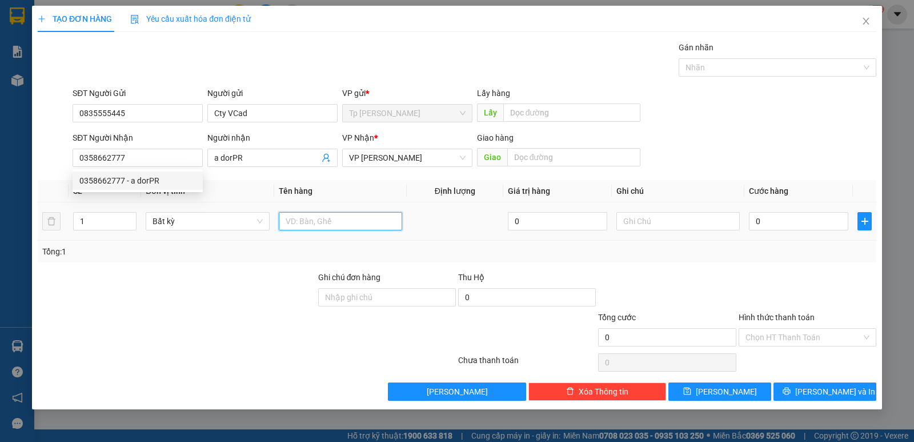
drag, startPoint x: 313, startPoint y: 227, endPoint x: 309, endPoint y: 203, distance: 24.3
click at [310, 211] on div at bounding box center [340, 221] width 123 height 23
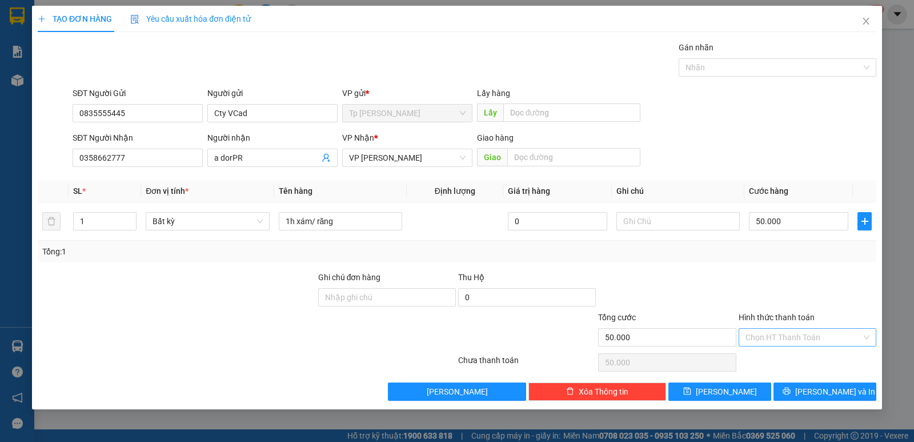
drag, startPoint x: 777, startPoint y: 328, endPoint x: 781, endPoint y: 341, distance: 13.9
click at [777, 329] on input "Hình thức thanh toán" at bounding box center [804, 337] width 116 height 17
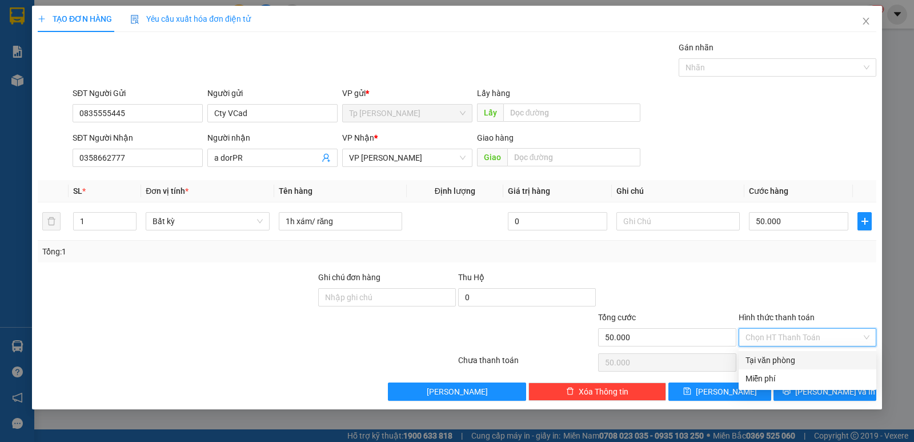
click at [811, 358] on div "Tại văn phòng" at bounding box center [808, 360] width 124 height 13
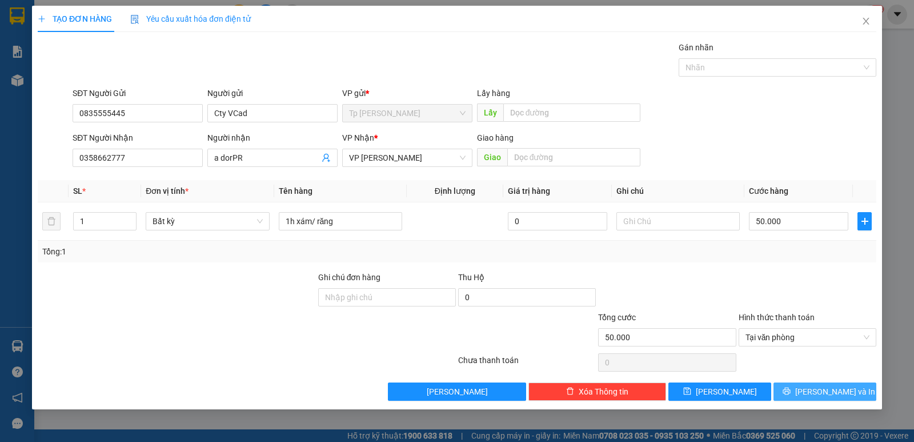
click at [790, 390] on icon "printer" at bounding box center [786, 390] width 7 height 7
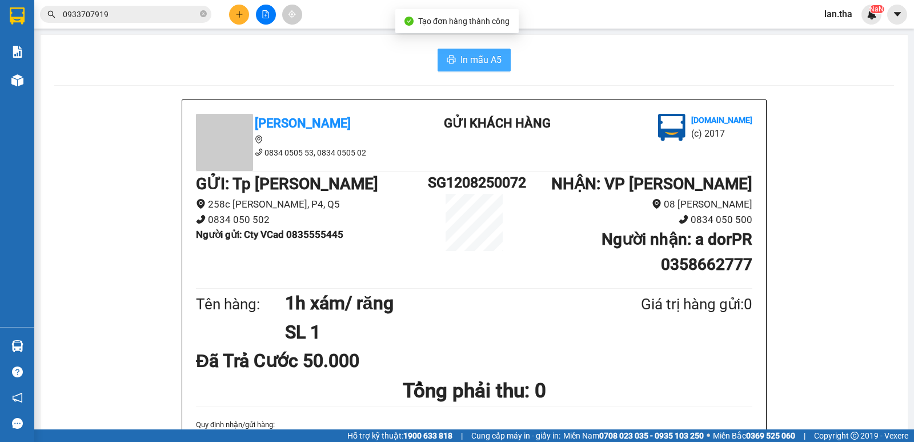
click at [482, 50] on button "In mẫu A5" at bounding box center [474, 60] width 73 height 23
click at [145, 20] on input "0933707919" at bounding box center [130, 14] width 135 height 13
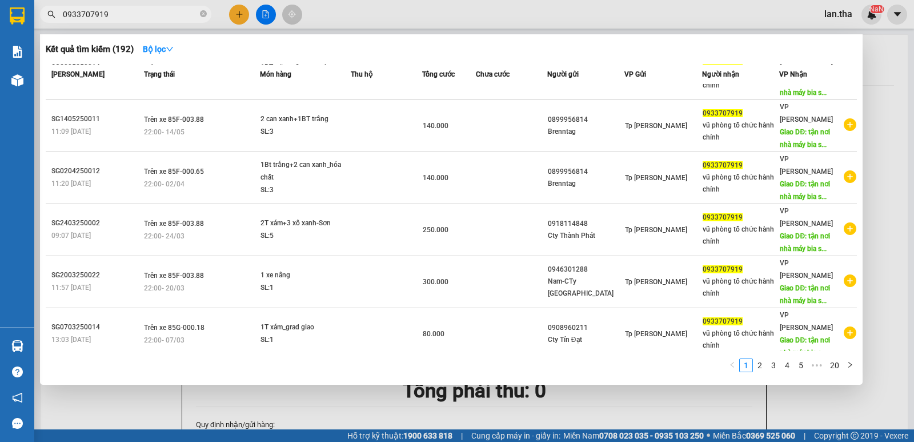
click at [145, 20] on input "0933707919" at bounding box center [130, 14] width 135 height 13
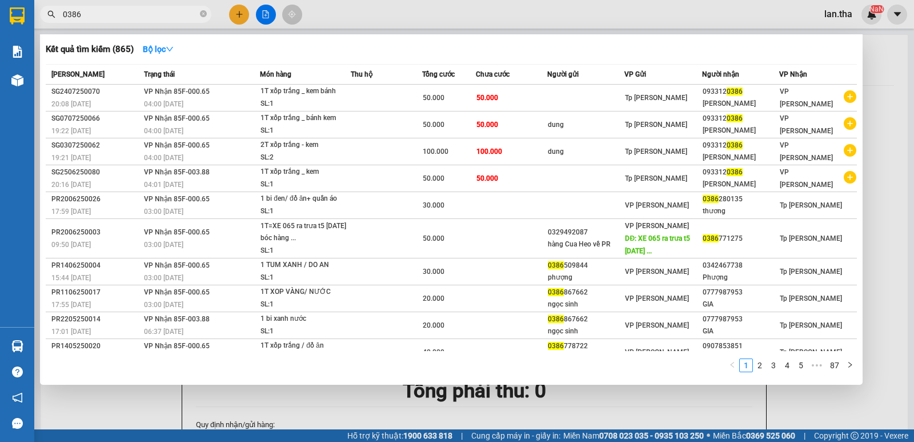
click at [241, 13] on div at bounding box center [457, 221] width 914 height 442
click at [149, 18] on input "0386" at bounding box center [130, 14] width 135 height 13
click at [238, 16] on div at bounding box center [457, 221] width 914 height 442
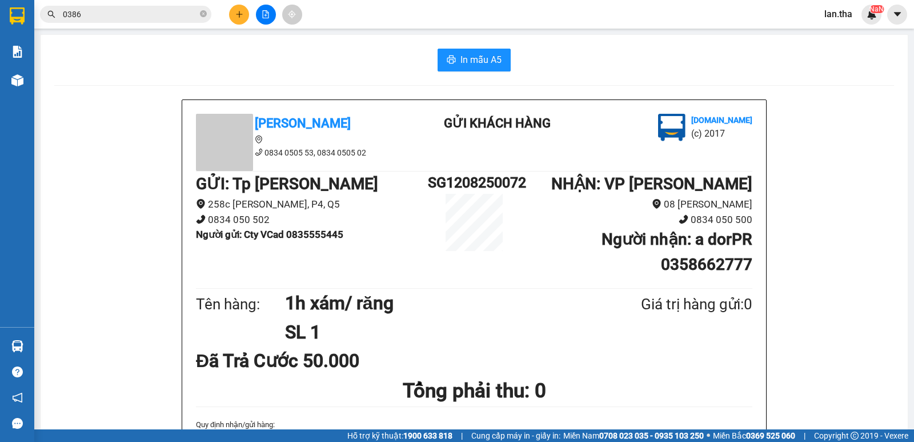
click at [238, 16] on icon "plus" at bounding box center [239, 14] width 8 height 8
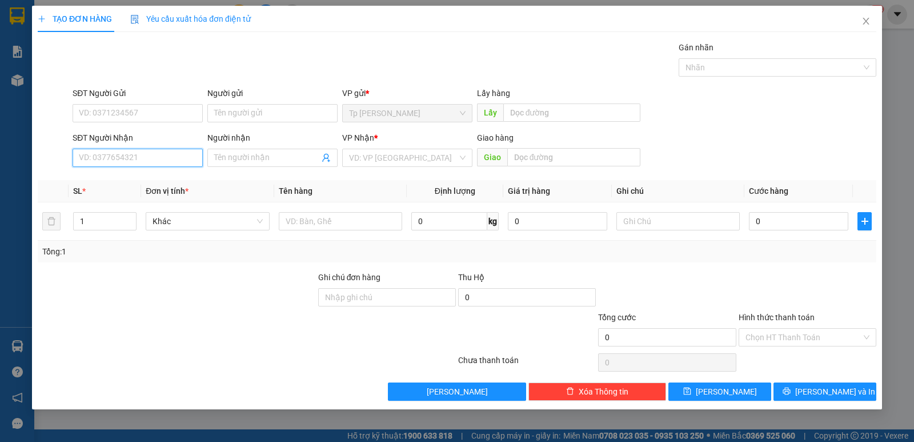
drag, startPoint x: 121, startPoint y: 152, endPoint x: 126, endPoint y: 151, distance: 5.7
click at [125, 152] on input "SĐT Người Nhận" at bounding box center [138, 158] width 130 height 18
click at [133, 175] on div "0933111451 - AnhĐẩu" at bounding box center [137, 180] width 117 height 13
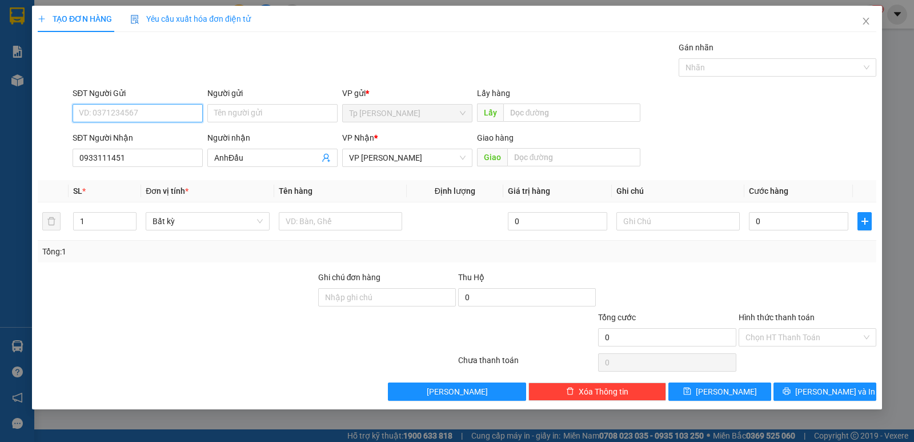
click at [100, 115] on input "SĐT Người Gửi" at bounding box center [138, 113] width 130 height 18
click at [137, 137] on div "0972361424 - Đạt-VTG" at bounding box center [137, 136] width 117 height 13
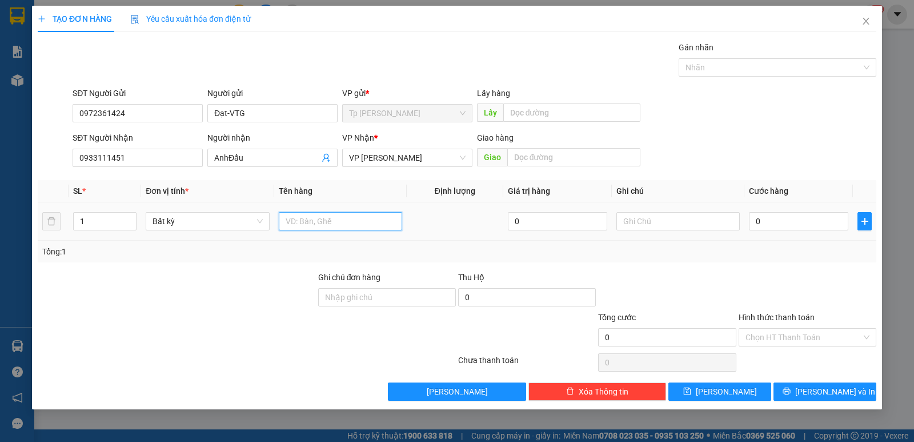
click at [334, 221] on input "text" at bounding box center [340, 221] width 123 height 18
drag, startPoint x: 787, startPoint y: 234, endPoint x: 799, endPoint y: 230, distance: 13.2
click at [799, 231] on tr "1 Bất kỳ 1 GÓI MÀU KEM/ HỒ SƠ 0 0" at bounding box center [457, 221] width 839 height 38
click at [802, 225] on input "0" at bounding box center [798, 221] width 99 height 18
click at [786, 333] on input "Hình thức thanh toán" at bounding box center [804, 337] width 116 height 17
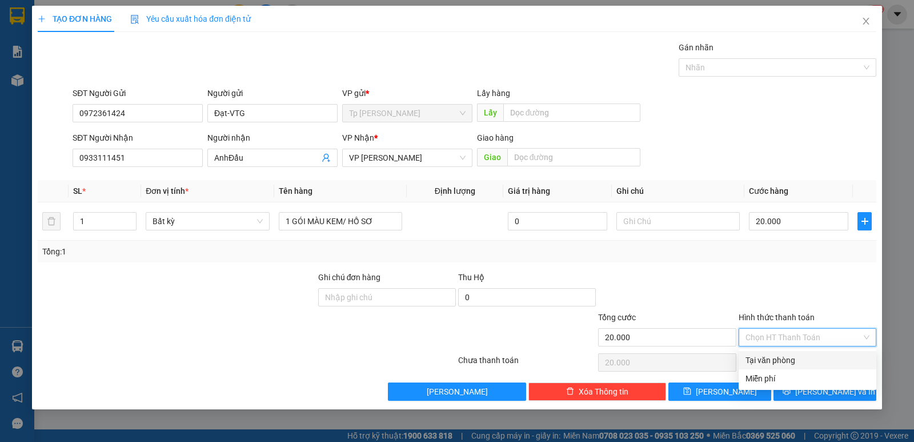
click at [780, 363] on div "Tại văn phòng" at bounding box center [808, 360] width 124 height 13
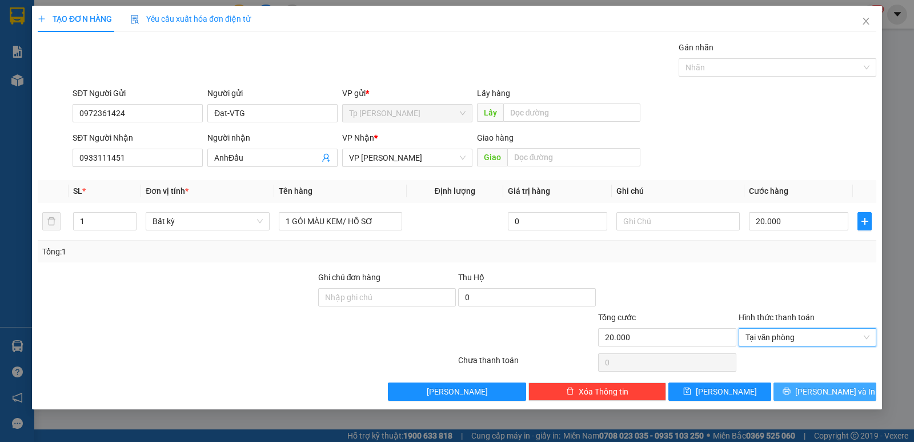
click at [811, 386] on button "Lưu và In" at bounding box center [825, 391] width 103 height 18
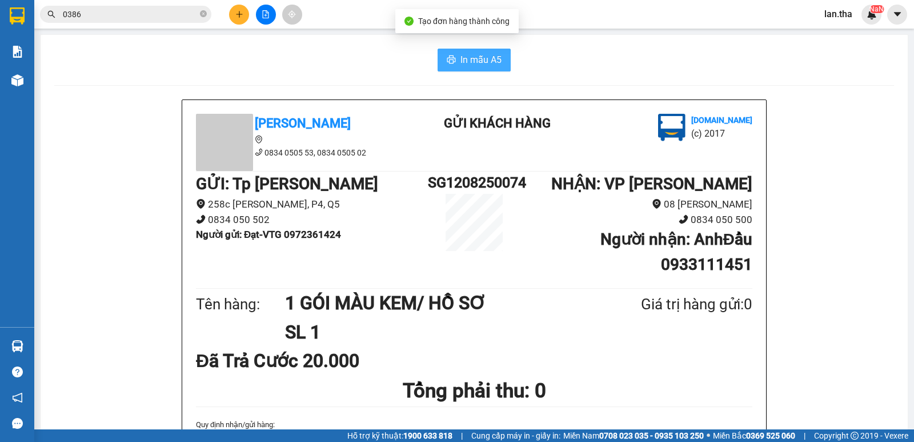
click at [472, 50] on button "In mẫu A5" at bounding box center [474, 60] width 73 height 23
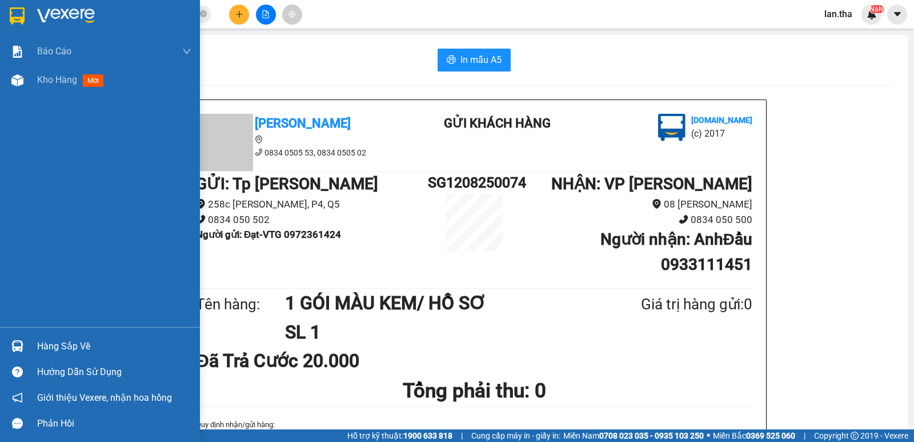
click at [13, 13] on img at bounding box center [17, 15] width 15 height 17
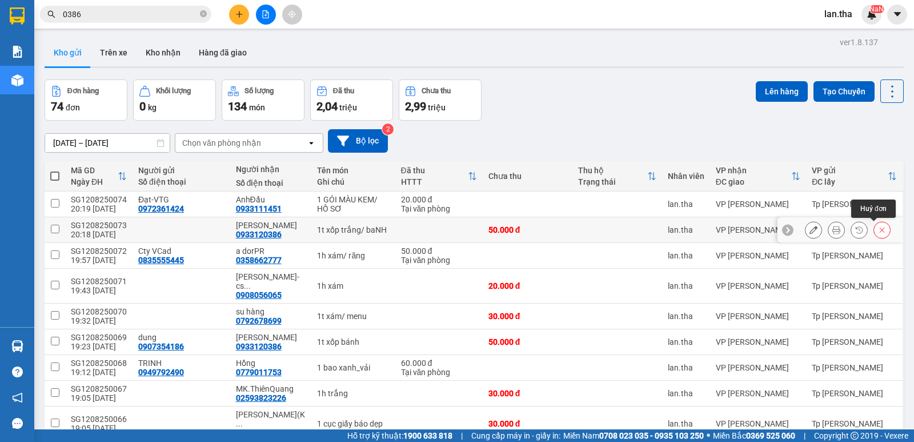
click at [878, 229] on icon at bounding box center [882, 230] width 8 height 8
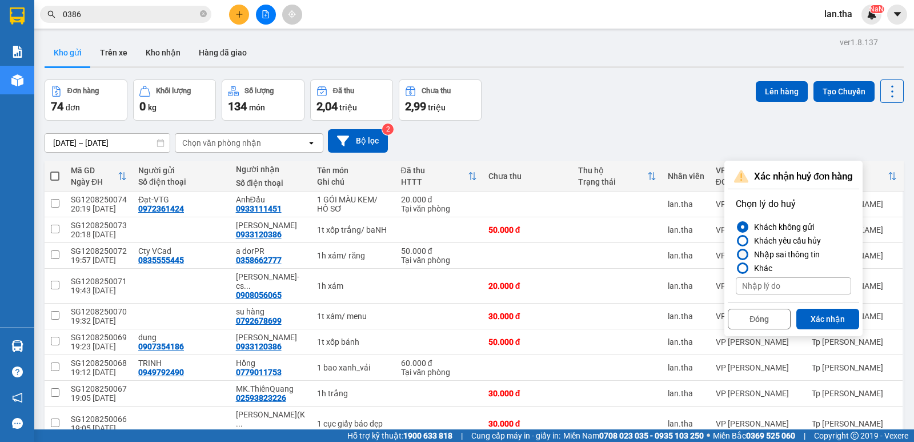
click at [815, 255] on div "Nhập sai thông tin" at bounding box center [785, 254] width 70 height 14
click at [736, 254] on input "Nhập sai thông tin" at bounding box center [736, 254] width 0 height 0
click at [830, 316] on button "Xác nhận" at bounding box center [828, 319] width 63 height 21
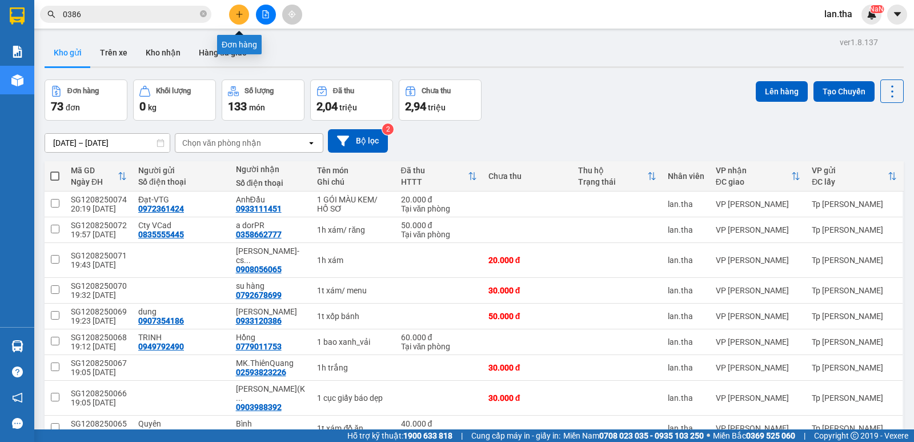
click at [242, 6] on button at bounding box center [239, 15] width 20 height 20
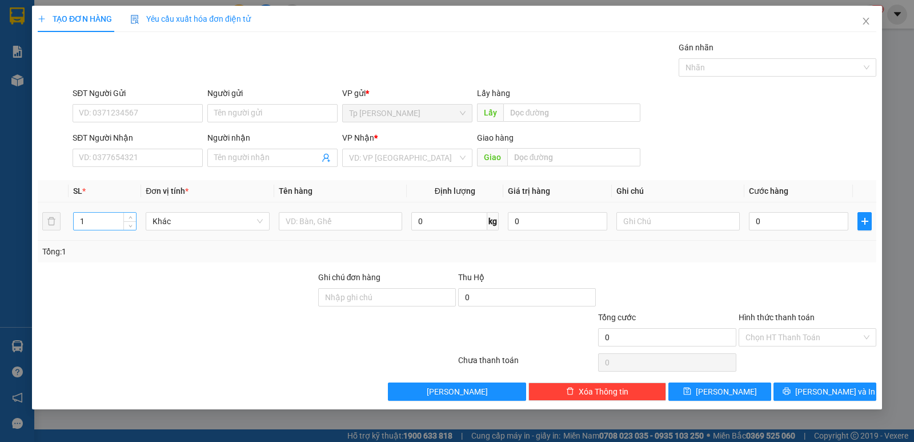
click at [93, 226] on input "1" at bounding box center [105, 221] width 62 height 17
click at [94, 225] on input "1" at bounding box center [105, 221] width 62 height 17
click at [94, 223] on input "1" at bounding box center [105, 221] width 62 height 17
click at [103, 215] on input "18" at bounding box center [105, 221] width 62 height 17
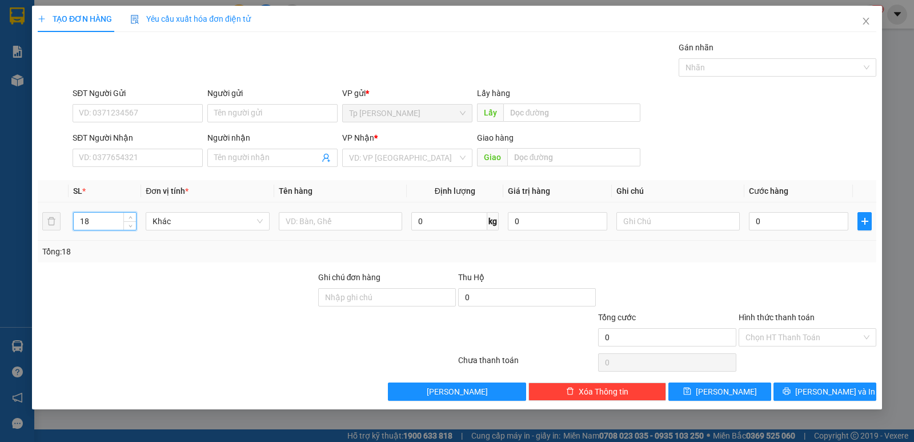
click at [103, 215] on input "18" at bounding box center [105, 221] width 62 height 17
click at [317, 226] on input "text" at bounding box center [340, 221] width 123 height 18
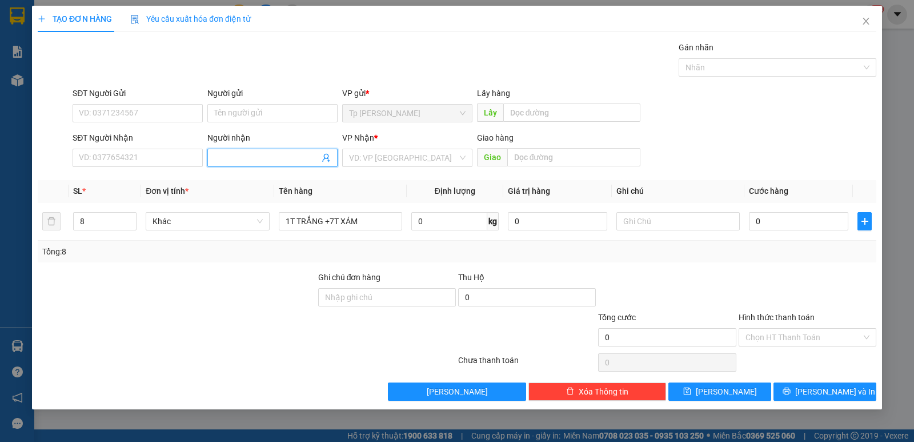
click at [249, 159] on input "Người nhận" at bounding box center [266, 157] width 105 height 13
drag, startPoint x: 157, startPoint y: 153, endPoint x: 163, endPoint y: 143, distance: 11.6
click at [160, 151] on input "SĐT Người Nhận" at bounding box center [138, 158] width 130 height 18
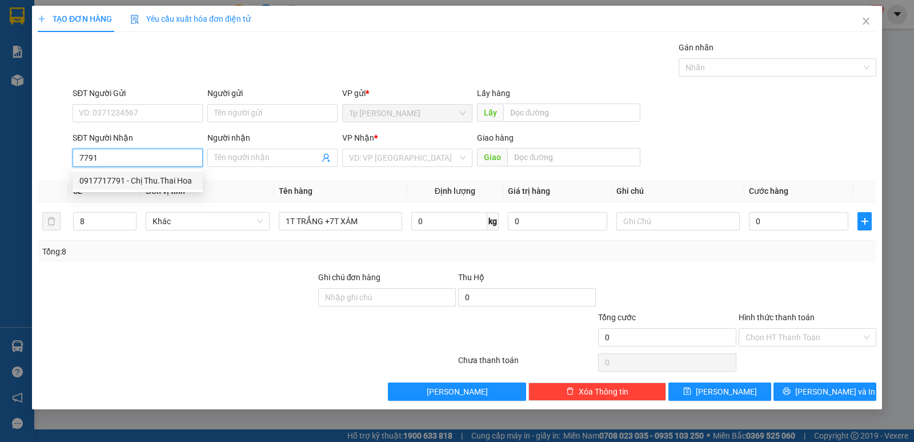
drag, startPoint x: 135, startPoint y: 176, endPoint x: 149, endPoint y: 139, distance: 39.1
click at [155, 173] on div "0917717791 - Chị Thu.Thai Hoa" at bounding box center [138, 180] width 130 height 18
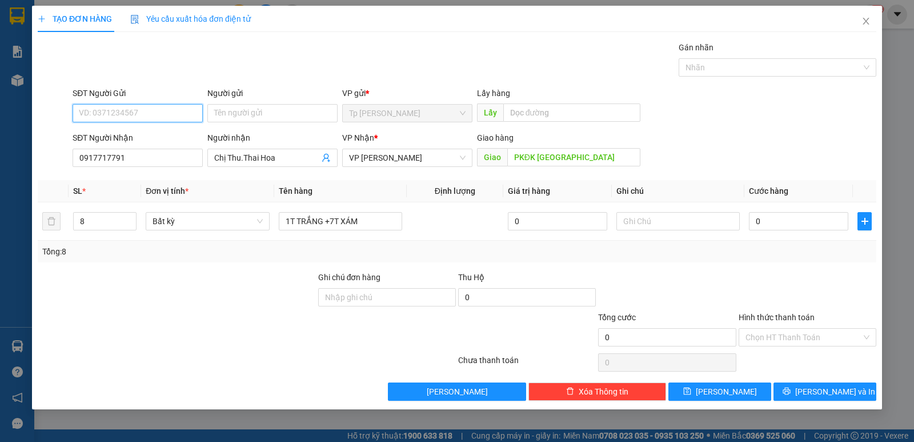
click at [155, 111] on input "SĐT Người Gửi" at bounding box center [138, 113] width 130 height 18
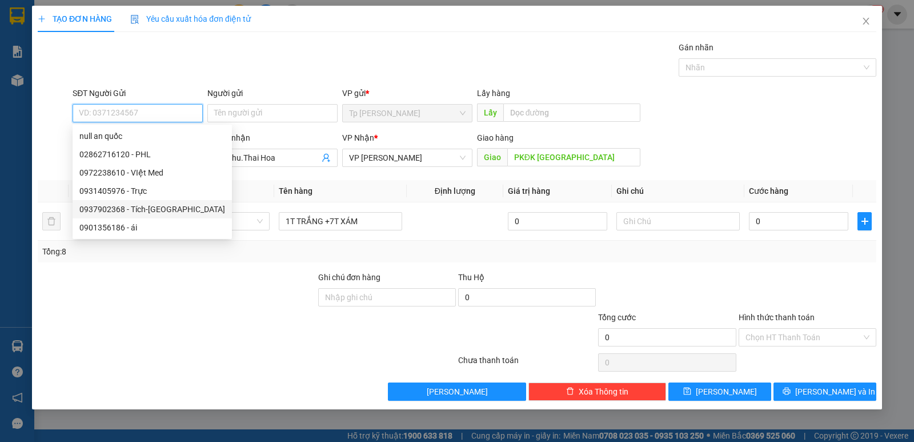
drag, startPoint x: 149, startPoint y: 210, endPoint x: 142, endPoint y: 186, distance: 25.0
click at [150, 209] on div "0937902368 - Tích-Long Thủy" at bounding box center [152, 209] width 146 height 13
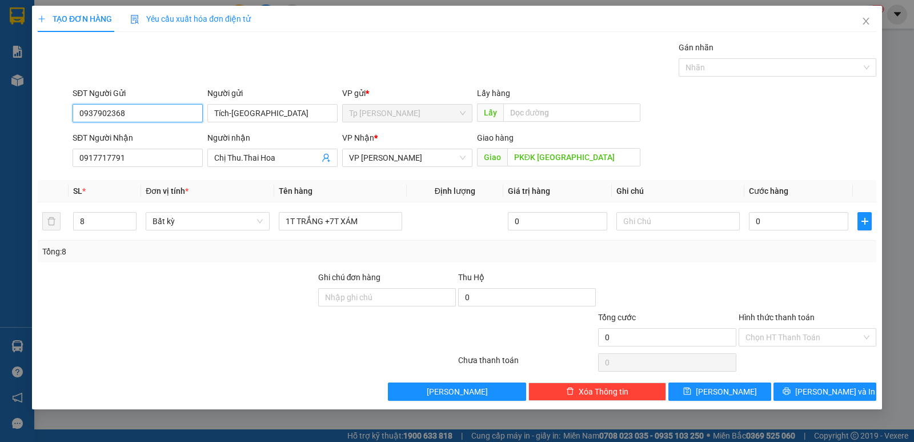
click at [0, 134] on div "TẠO ĐƠN HÀNG Yêu cầu xuất hóa đơn điện tử Transit Pickup Surcharge Ids Transit …" at bounding box center [457, 221] width 914 height 442
click at [856, 97] on div "SĐT Người Gửi 0937902368 Người gửi Tích-Long Thủy VP gửi * Tp Hồ Chí Minh Lấy h…" at bounding box center [474, 107] width 809 height 40
drag, startPoint x: 849, startPoint y: 265, endPoint x: 782, endPoint y: 254, distance: 67.2
click at [849, 264] on div "Transit Pickup Surcharge Ids Transit Deliver Surcharge Ids Transit Deliver Surc…" at bounding box center [457, 220] width 839 height 359
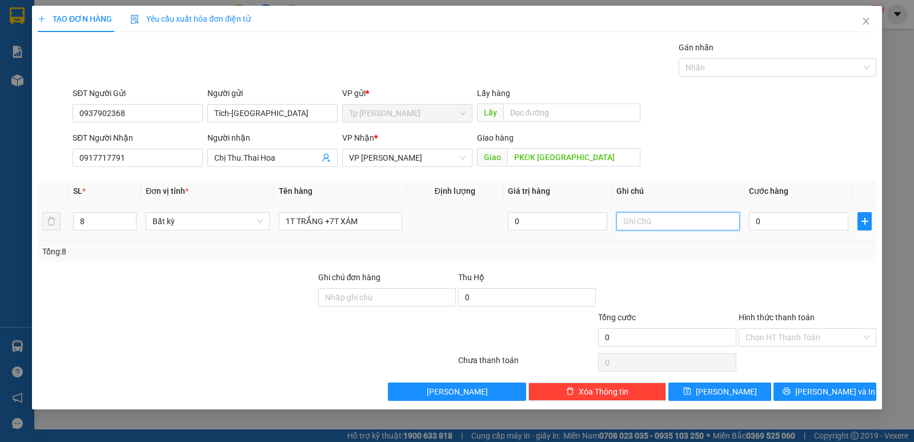
click at [657, 222] on input "text" at bounding box center [678, 221] width 123 height 18
drag, startPoint x: 707, startPoint y: 241, endPoint x: 629, endPoint y: 227, distance: 79.4
click at [703, 241] on div "Tổng: 8" at bounding box center [457, 252] width 839 height 22
click at [644, 223] on input "text" at bounding box center [678, 221] width 123 height 18
click at [385, 221] on input "1T TRẮNG +7T XÁM" at bounding box center [340, 221] width 123 height 18
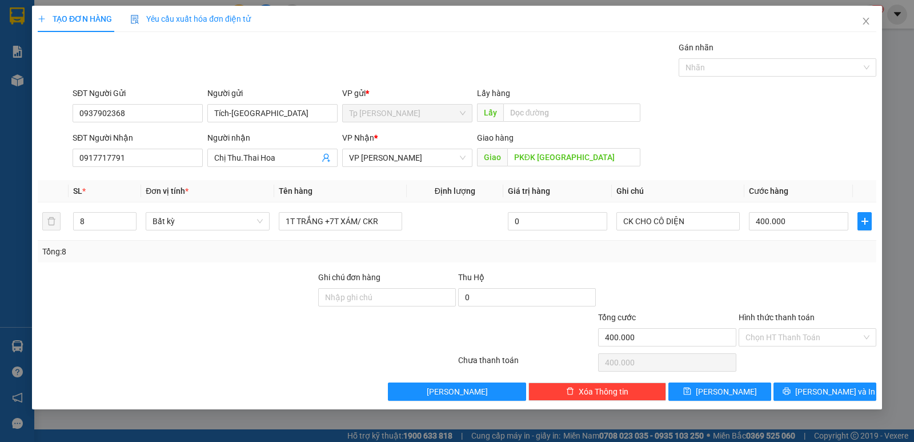
drag, startPoint x: 680, startPoint y: 287, endPoint x: 733, endPoint y: 294, distance: 53.0
click at [681, 288] on div at bounding box center [667, 291] width 140 height 40
click at [791, 391] on icon "printer" at bounding box center [787, 391] width 8 height 8
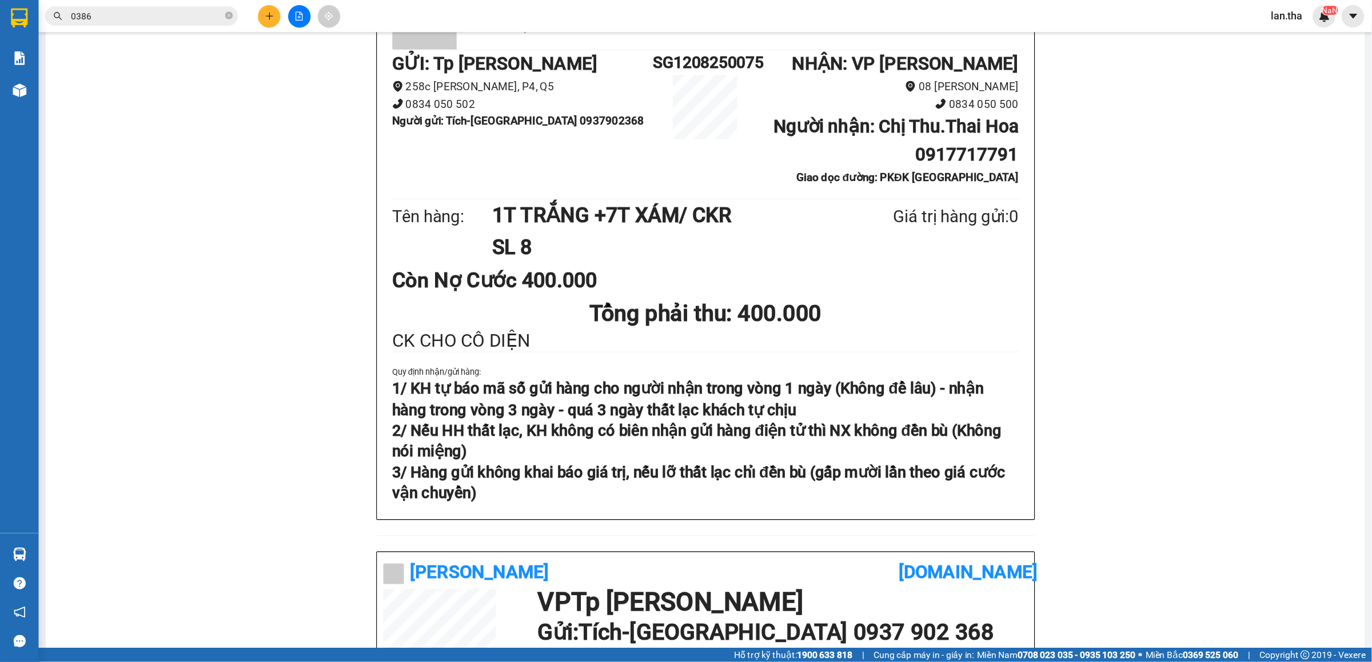
scroll to position [254, 0]
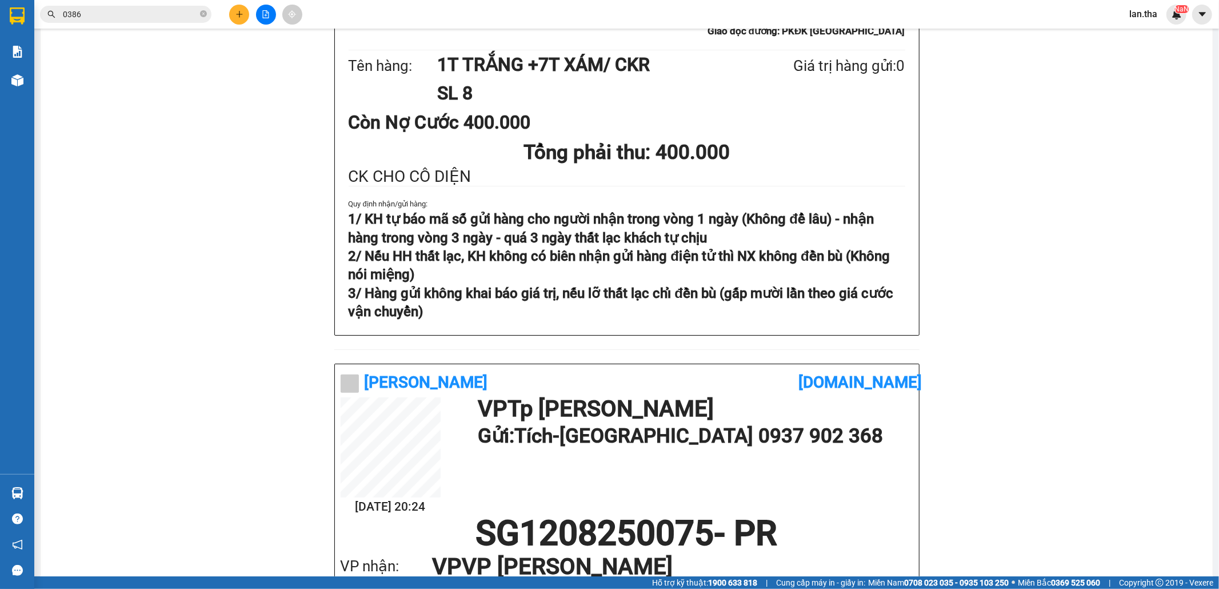
drag, startPoint x: 1118, startPoint y: 348, endPoint x: 970, endPoint y: 348, distance: 147.4
click at [914, 348] on div "Tân Hoàng Anh 0834 0505 53, 0834 0505 02 Gửi khách hàng Vexere.com (c) 2017 GỬI…" at bounding box center [626, 340] width 1145 height 988
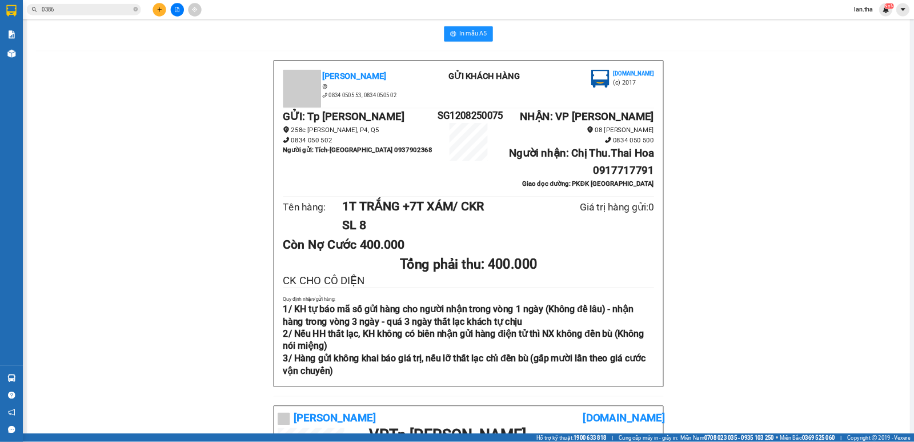
scroll to position [0, 0]
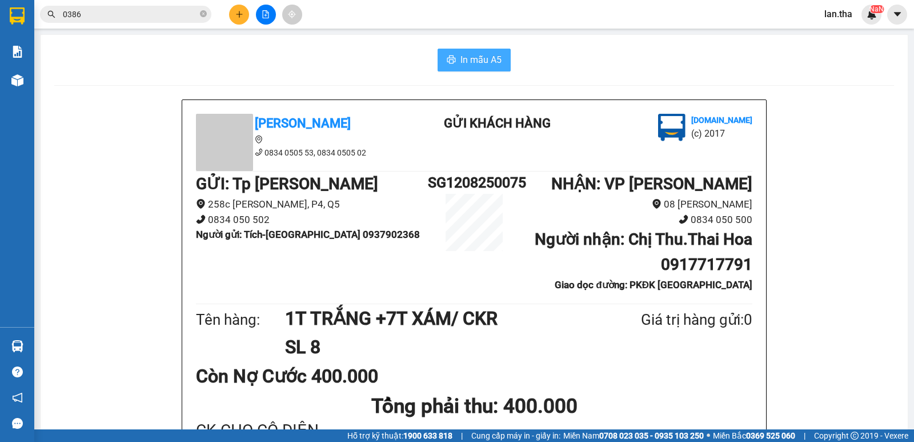
drag, startPoint x: 462, startPoint y: 70, endPoint x: 465, endPoint y: 65, distance: 6.2
click at [475, 57] on span "In mẫu A5" at bounding box center [481, 60] width 41 height 14
click at [239, 9] on button at bounding box center [239, 15] width 20 height 20
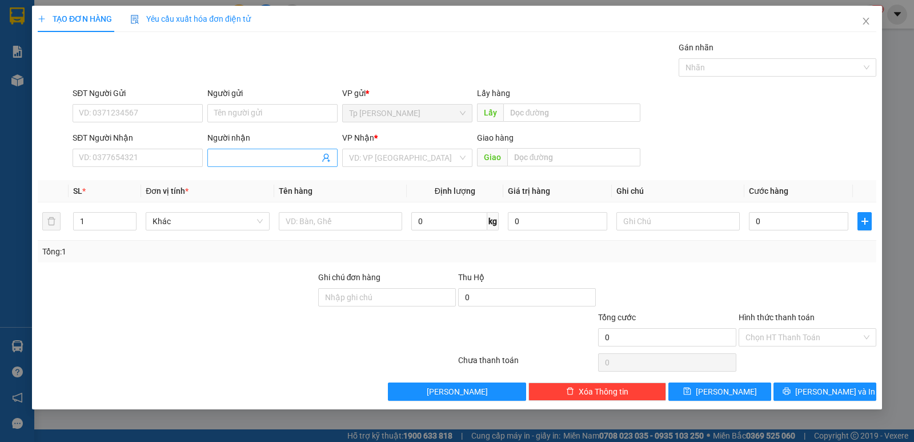
click at [260, 163] on input "Người nhận" at bounding box center [266, 157] width 105 height 13
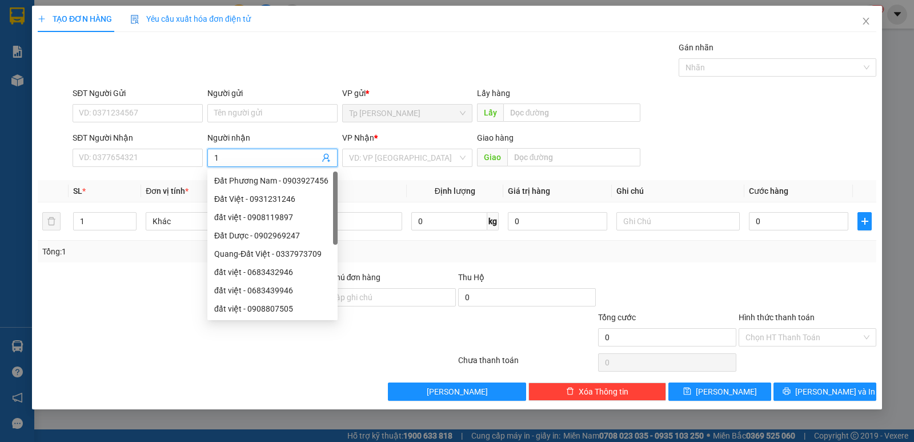
click at [258, 162] on input "1" at bounding box center [266, 157] width 105 height 13
click at [130, 110] on input "SĐT Người Gửi" at bounding box center [138, 113] width 130 height 18
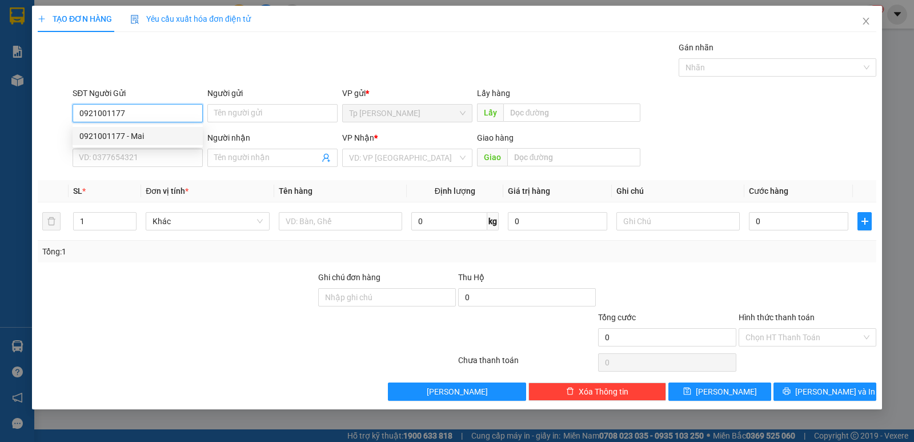
click at [186, 128] on div "0921001177 - Mai" at bounding box center [138, 136] width 130 height 18
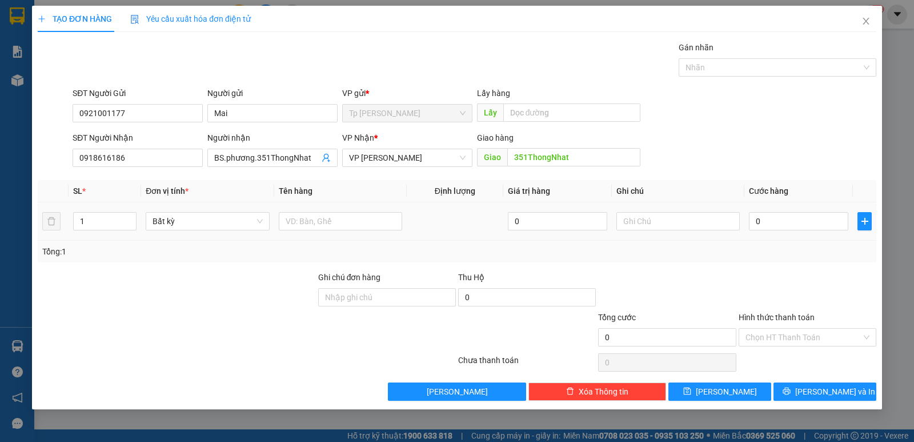
click at [337, 210] on div at bounding box center [340, 221] width 123 height 23
click at [335, 213] on div at bounding box center [340, 221] width 123 height 23
click at [335, 214] on input "text" at bounding box center [340, 221] width 123 height 18
click at [833, 230] on input "0" at bounding box center [798, 221] width 99 height 18
drag, startPoint x: 807, startPoint y: 283, endPoint x: 787, endPoint y: 333, distance: 52.8
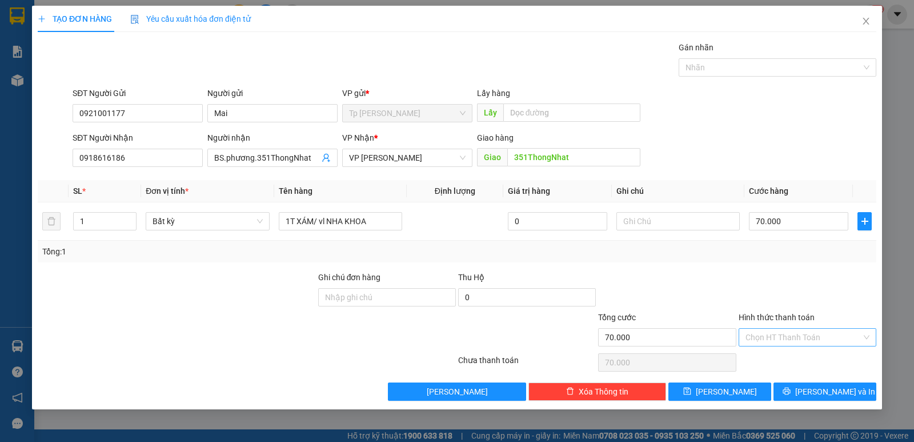
click at [807, 285] on div at bounding box center [808, 291] width 140 height 40
click at [784, 341] on input "Hình thức thanh toán" at bounding box center [804, 337] width 116 height 17
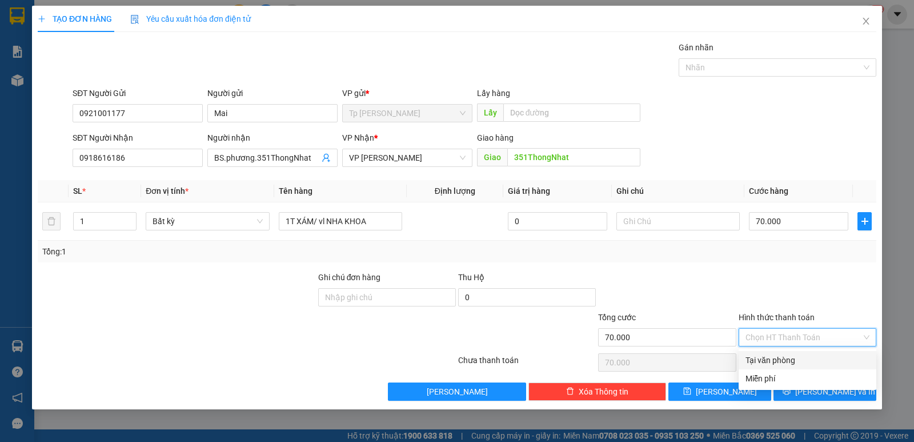
click at [778, 354] on div "Tại văn phòng" at bounding box center [808, 360] width 124 height 13
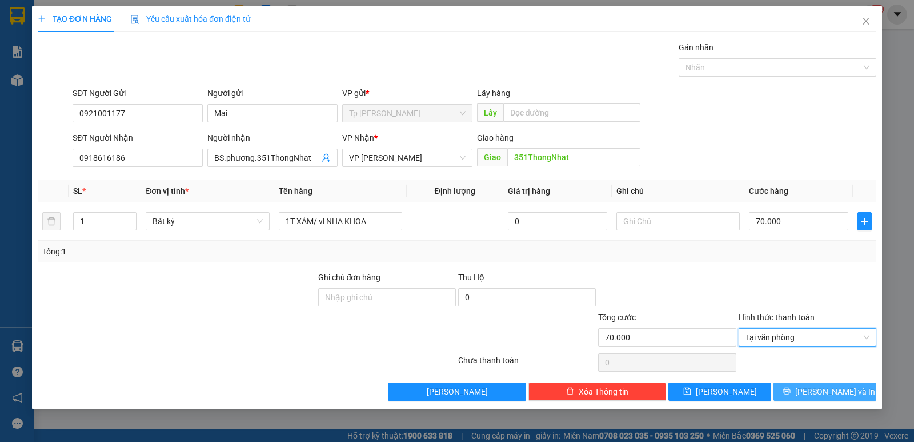
click at [799, 394] on button "Lưu và In" at bounding box center [825, 391] width 103 height 18
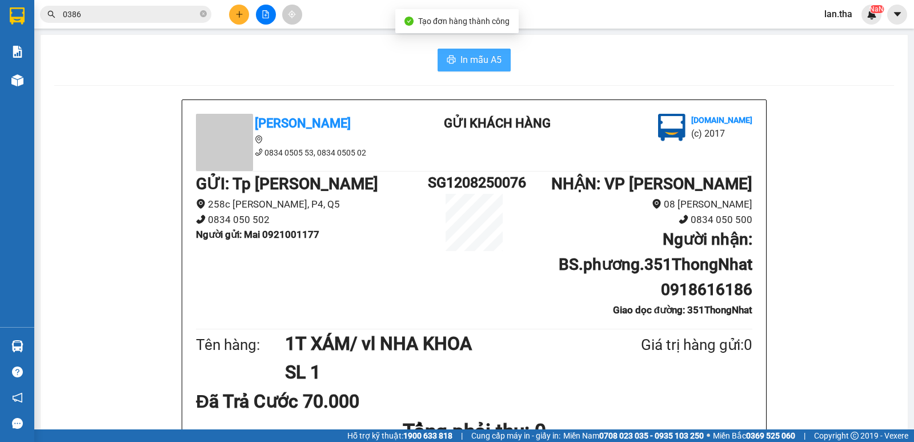
click at [473, 58] on span "In mẫu A5" at bounding box center [481, 60] width 41 height 14
click at [651, 247] on h1 "Người nhận : BS.phương.351ThongNhat 0918616186" at bounding box center [637, 264] width 232 height 75
click at [141, 18] on input "0386" at bounding box center [130, 14] width 135 height 13
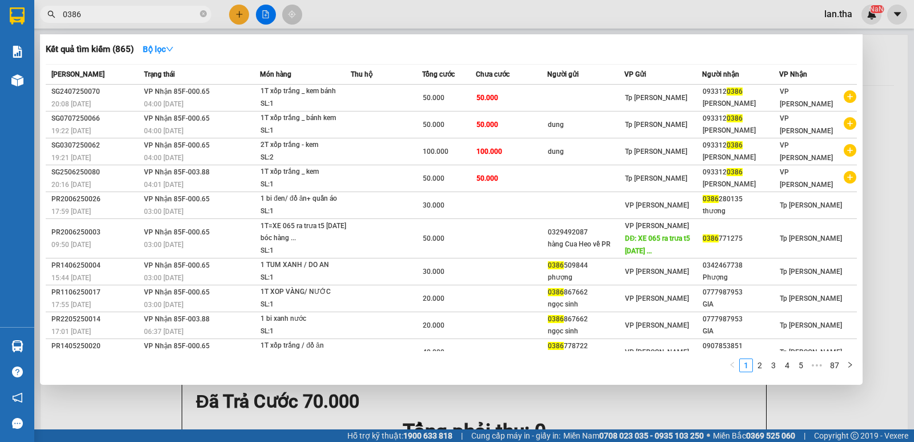
click at [141, 18] on input "0386" at bounding box center [130, 14] width 135 height 13
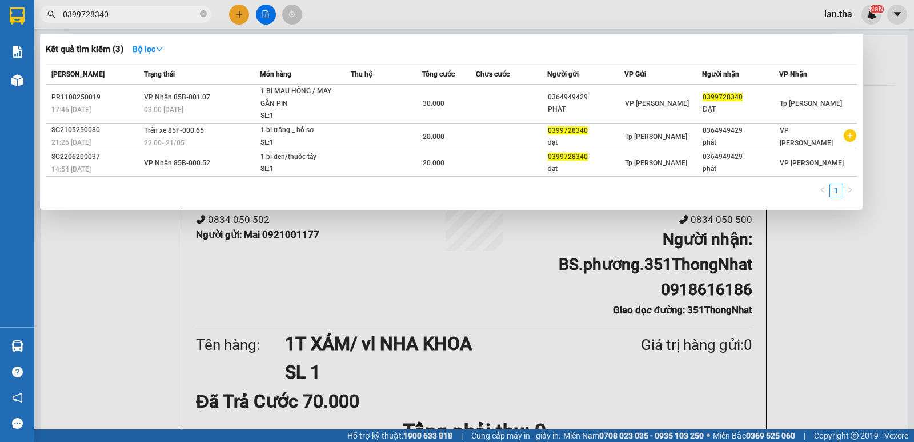
click at [238, 15] on div at bounding box center [457, 221] width 914 height 442
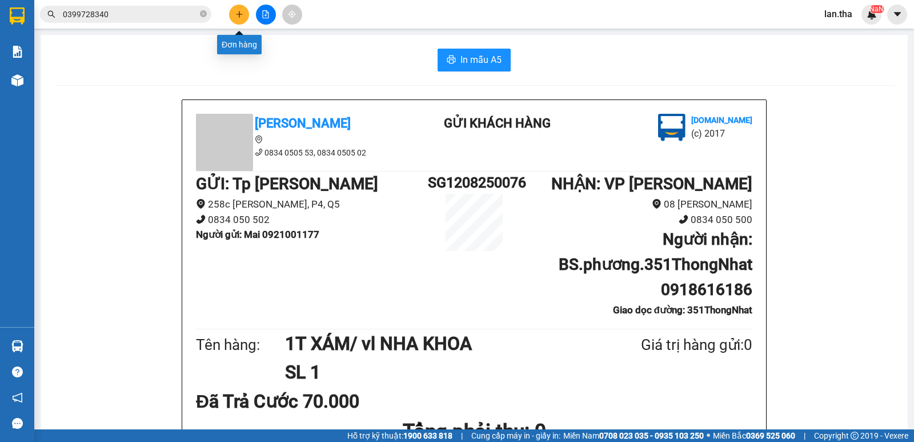
click at [238, 15] on icon "plus" at bounding box center [239, 14] width 8 height 8
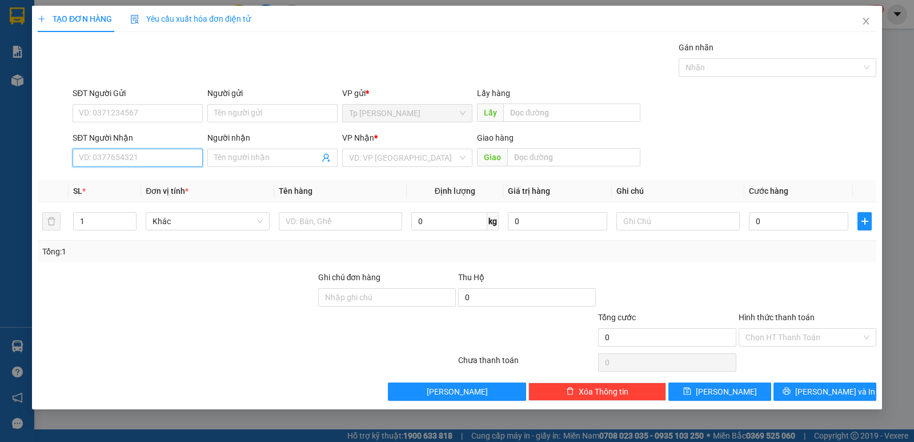
click at [117, 150] on input "SĐT Người Nhận" at bounding box center [138, 158] width 130 height 18
click at [145, 175] on div "0396584689 - chú tư" at bounding box center [137, 180] width 117 height 13
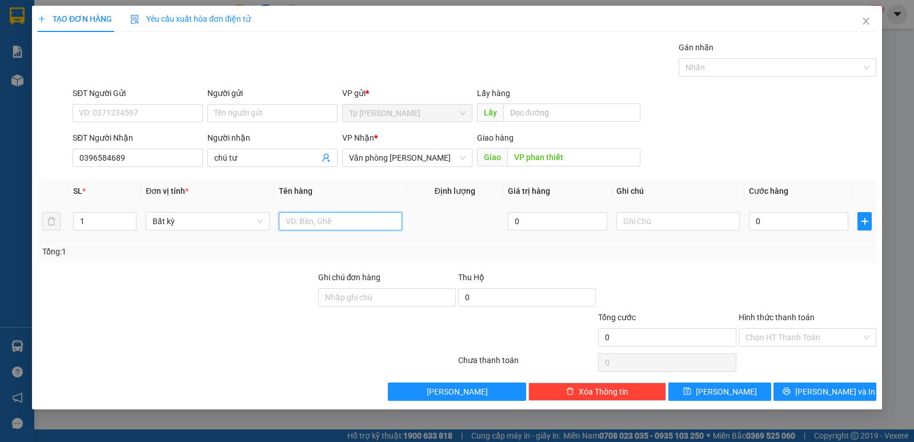
drag, startPoint x: 310, startPoint y: 222, endPoint x: 311, endPoint y: 187, distance: 34.9
click at [311, 219] on input "text" at bounding box center [340, 221] width 123 height 18
click at [776, 215] on input "0" at bounding box center [798, 221] width 99 height 18
click at [792, 304] on div at bounding box center [808, 291] width 140 height 40
click at [797, 336] on input "Hình thức thanh toán" at bounding box center [804, 337] width 116 height 17
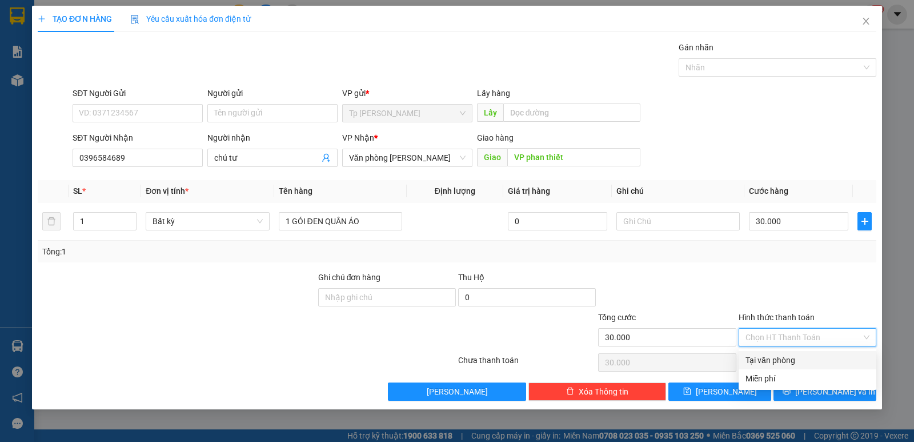
drag, startPoint x: 775, startPoint y: 359, endPoint x: 802, endPoint y: 389, distance: 40.1
click at [777, 359] on div "Tại văn phòng" at bounding box center [808, 360] width 124 height 13
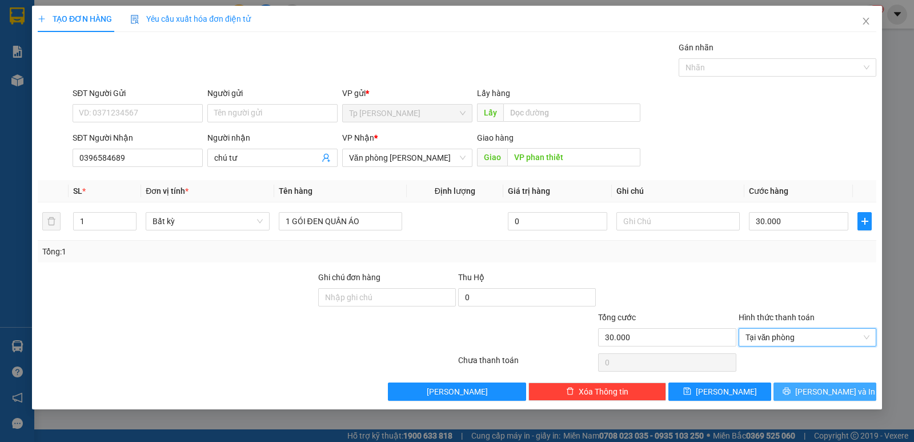
click at [817, 394] on span "Lưu và In" at bounding box center [835, 391] width 80 height 13
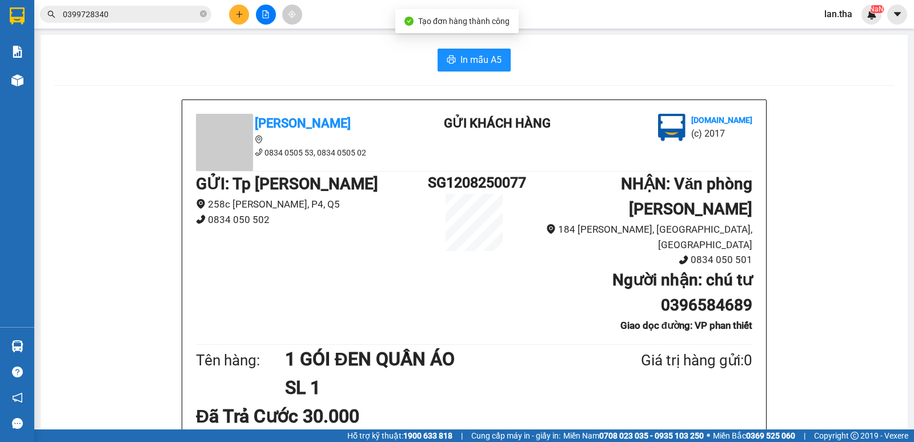
click at [466, 66] on span "In mẫu A5" at bounding box center [481, 60] width 41 height 14
click at [103, 12] on input "0399728340" at bounding box center [130, 14] width 135 height 13
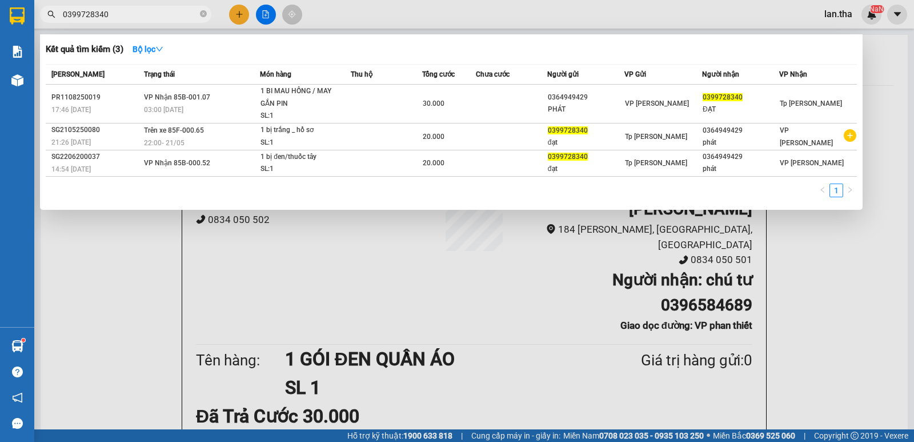
click at [103, 12] on input "0399728340" at bounding box center [130, 14] width 135 height 13
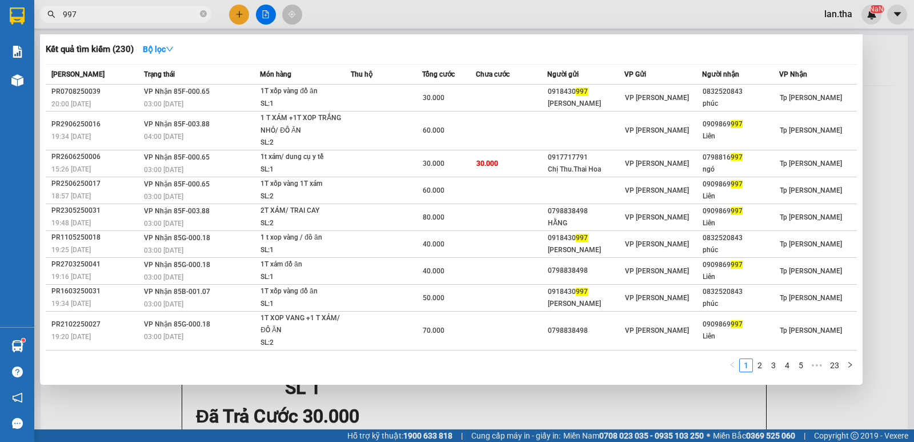
click at [106, 11] on input "997" at bounding box center [130, 14] width 135 height 13
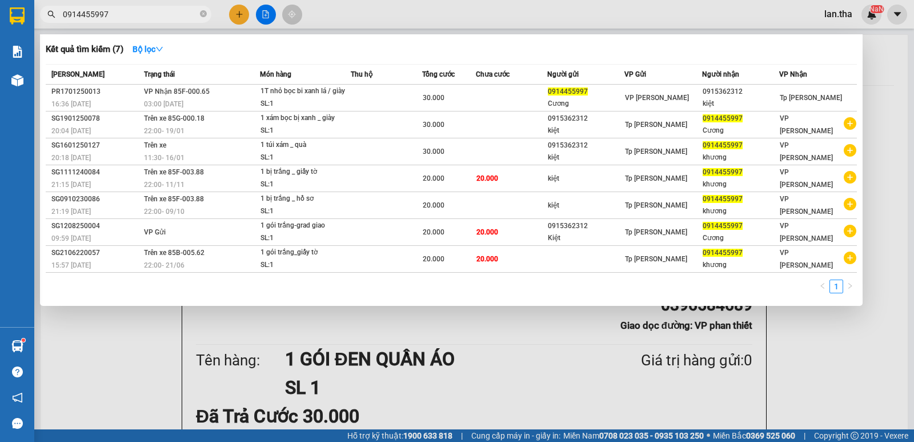
click at [102, 13] on input "0914455997" at bounding box center [130, 14] width 135 height 13
drag, startPoint x: 102, startPoint y: 13, endPoint x: 104, endPoint y: 3, distance: 9.9
click at [104, 8] on input "0914455997" at bounding box center [130, 14] width 135 height 13
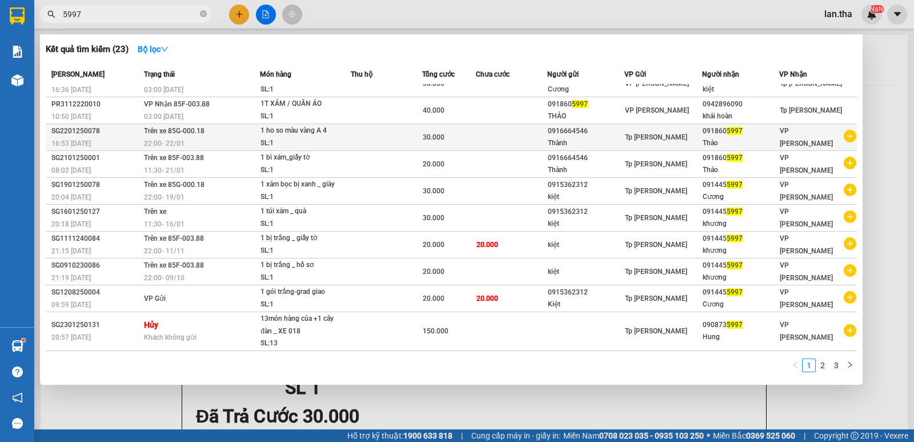
scroll to position [26, 0]
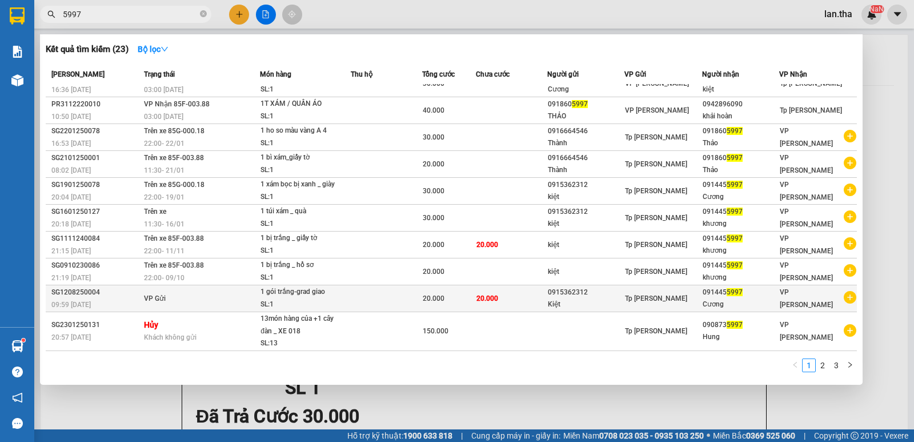
click at [160, 307] on td "VP Gửi" at bounding box center [200, 298] width 119 height 27
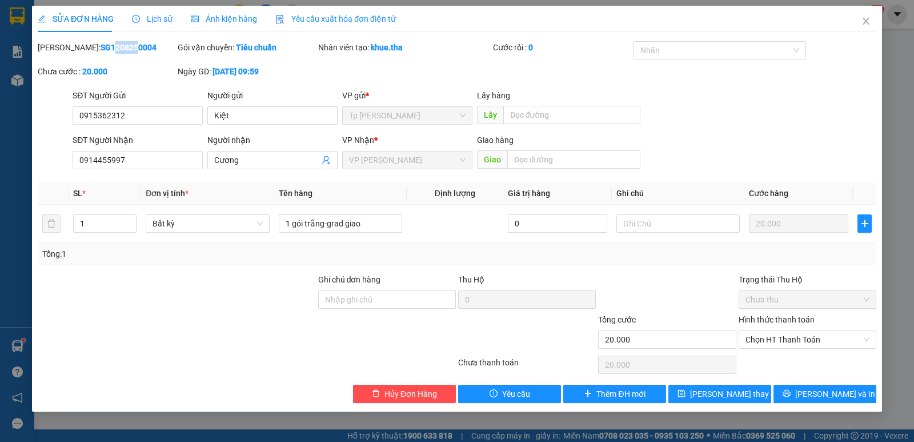
drag, startPoint x: 75, startPoint y: 48, endPoint x: 99, endPoint y: 52, distance: 24.9
click at [101, 52] on b "SG1208250004" at bounding box center [129, 47] width 56 height 9
click at [117, 49] on b "SG1208250004" at bounding box center [129, 47] width 56 height 9
click at [860, 21] on span "Close" at bounding box center [866, 22] width 32 height 32
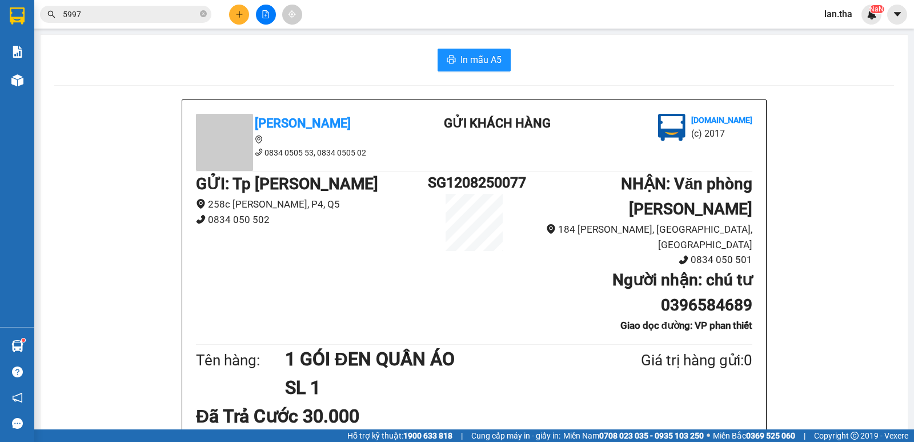
click at [329, 345] on h1 "1 GÓI ĐEN QUẦN ÁO" at bounding box center [435, 359] width 301 height 29
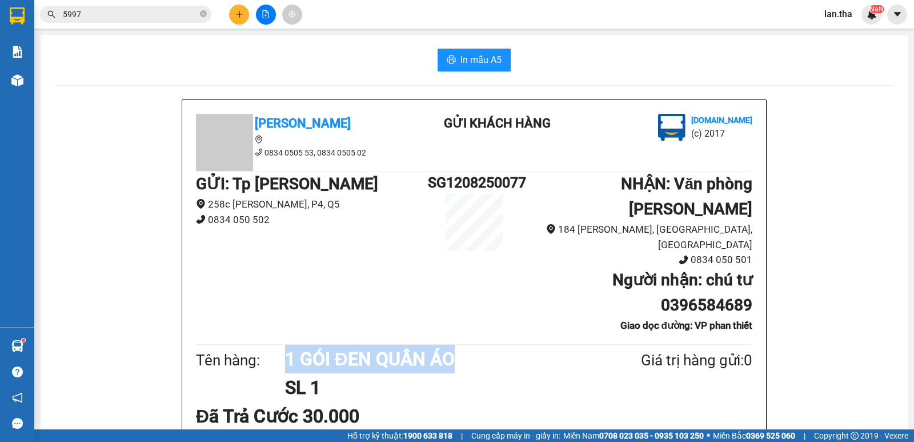
drag, startPoint x: 279, startPoint y: 329, endPoint x: 398, endPoint y: 335, distance: 119.6
click at [471, 345] on div "Tên hàng: 1 GÓI ĐEN QUẦN ÁO SL 1 Giá trị hàng gửi: 0" at bounding box center [474, 374] width 557 height 58
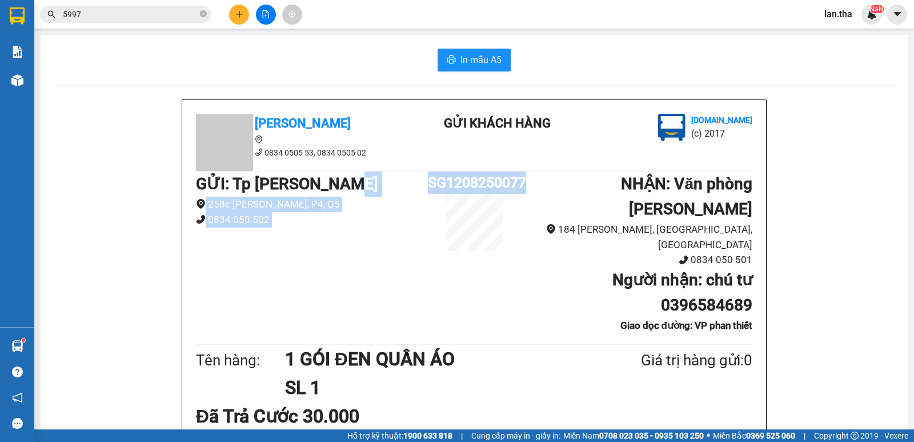
drag, startPoint x: 421, startPoint y: 180, endPoint x: 517, endPoint y: 189, distance: 96.4
click at [517, 189] on div "GỬI : Tp Hồ Chí Minh 258c Lê Hồng Phong, P4, Q5 0834 050 502 SG1208250077 NHẬN…" at bounding box center [474, 256] width 557 height 170
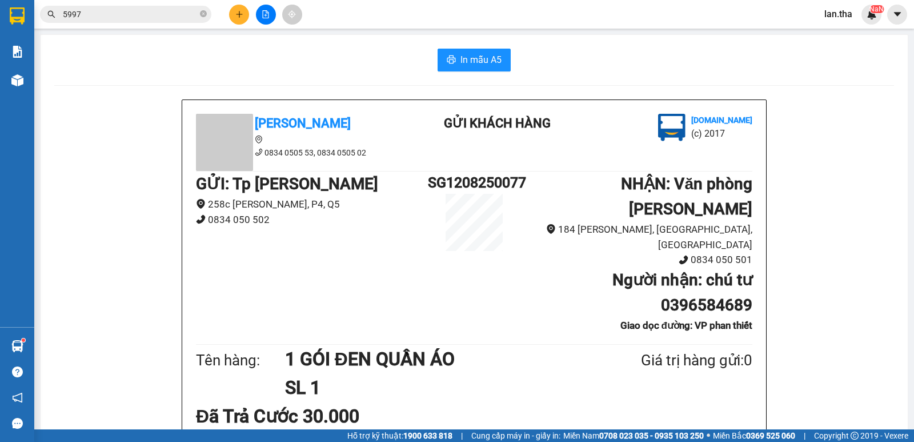
click at [521, 252] on li "0834 050 501" at bounding box center [637, 259] width 232 height 15
drag, startPoint x: 425, startPoint y: 181, endPoint x: 518, endPoint y: 194, distance: 94.6
click at [518, 194] on div "GỬI : Tp Hồ Chí Minh 258c Lê Hồng Phong, P4, Q5 0834 050 502 SG1208250077 NHẬN…" at bounding box center [474, 256] width 557 height 170
drag, startPoint x: 281, startPoint y: 329, endPoint x: 373, endPoint y: 338, distance: 93.0
click at [373, 345] on h1 "1 GÓI ĐEN QUẦN ÁO" at bounding box center [435, 359] width 301 height 29
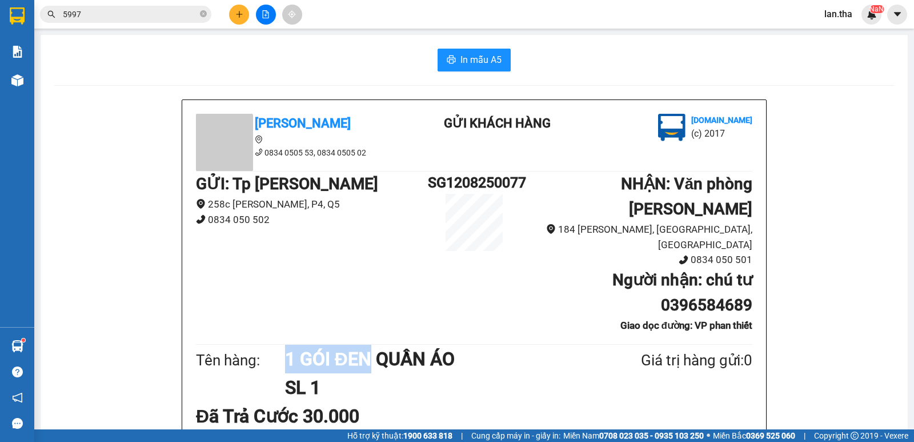
click at [235, 14] on icon "plus" at bounding box center [239, 14] width 8 height 8
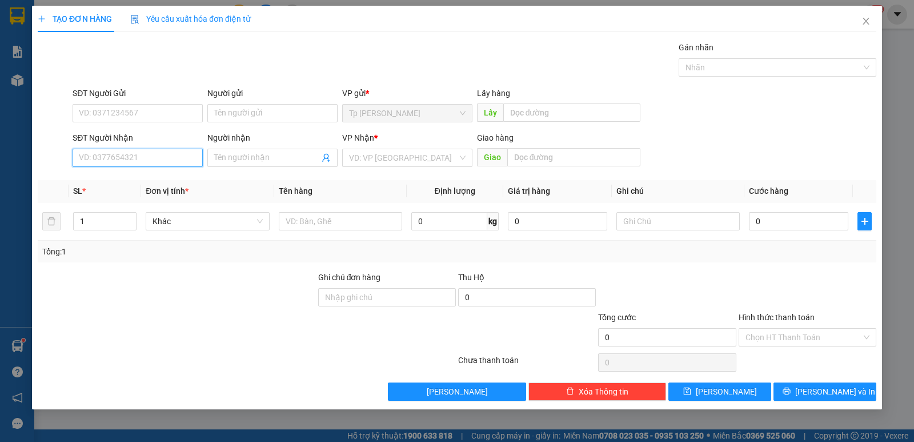
click at [103, 155] on input "SĐT Người Nhận" at bounding box center [138, 158] width 130 height 18
click at [143, 184] on div "0967440000 - Cường" at bounding box center [137, 180] width 117 height 13
click at [97, 225] on input "1" at bounding box center [105, 221] width 62 height 17
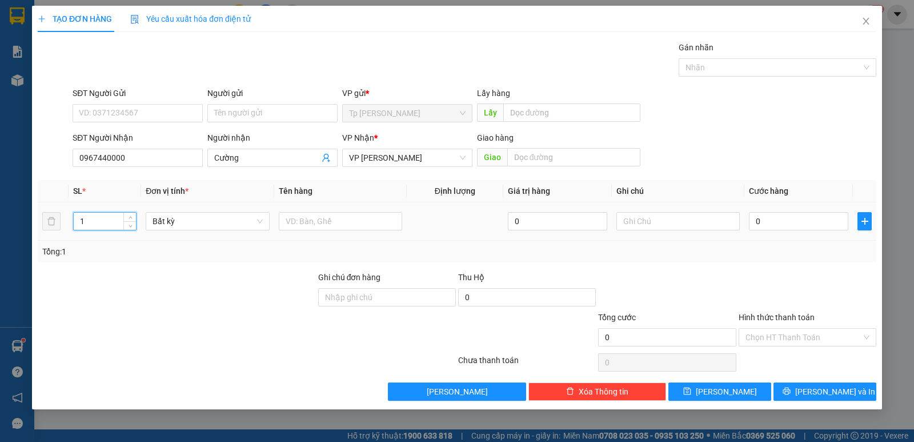
click at [97, 225] on input "1" at bounding box center [105, 221] width 62 height 17
click at [97, 225] on input "12" at bounding box center [105, 221] width 62 height 17
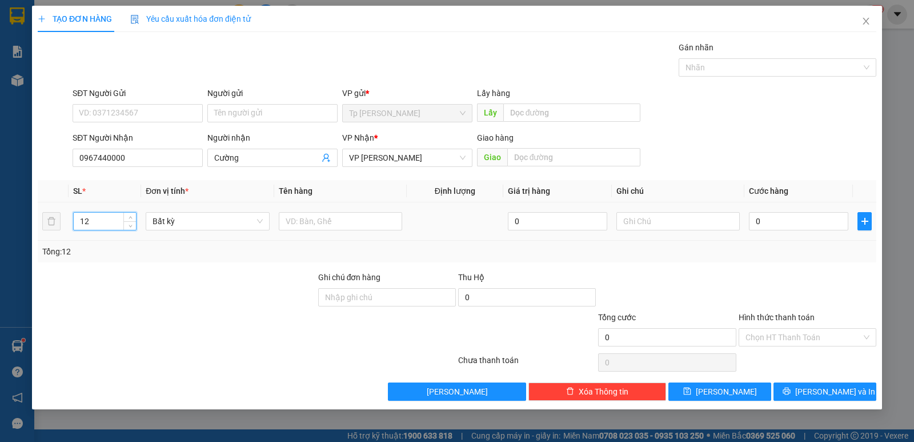
click at [97, 225] on input "12" at bounding box center [105, 221] width 62 height 17
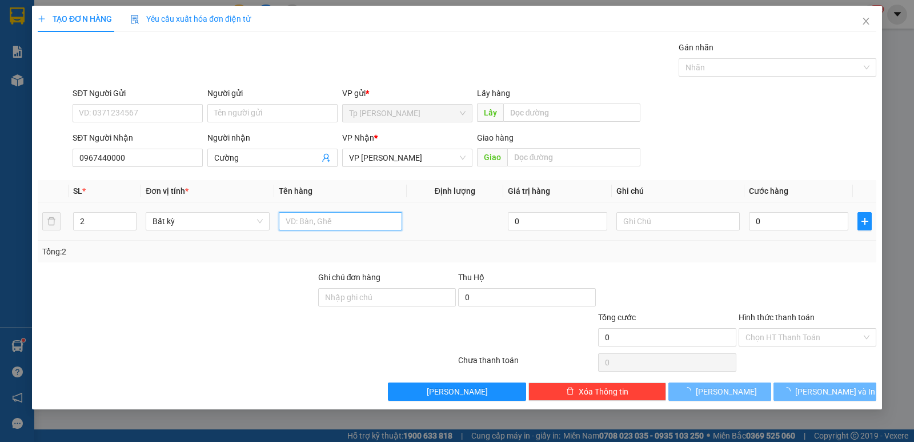
drag, startPoint x: 303, startPoint y: 211, endPoint x: 303, endPoint y: 185, distance: 26.3
click at [303, 198] on table "SL * Đơn vị tính * Tên hàng Định lượng Giá trị hàng Ghi chú Cước hàng 2 Bất kỳ …" at bounding box center [457, 210] width 839 height 61
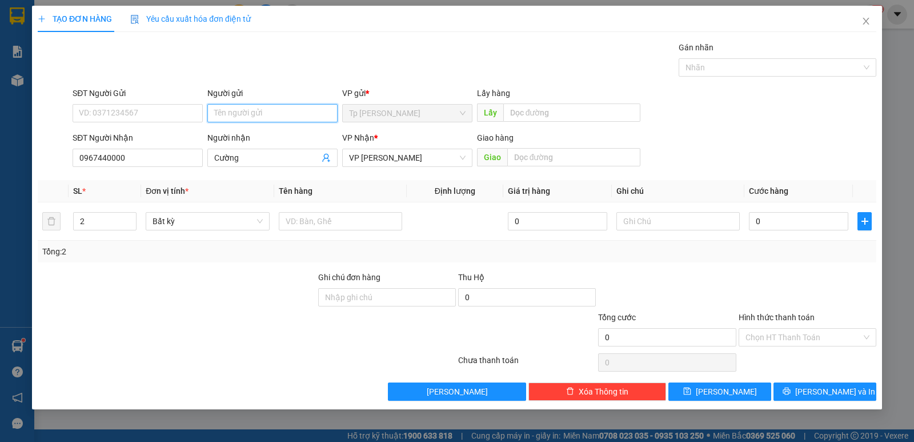
drag, startPoint x: 247, startPoint y: 117, endPoint x: 238, endPoint y: 105, distance: 15.4
click at [240, 108] on input "Người gửi" at bounding box center [272, 113] width 130 height 18
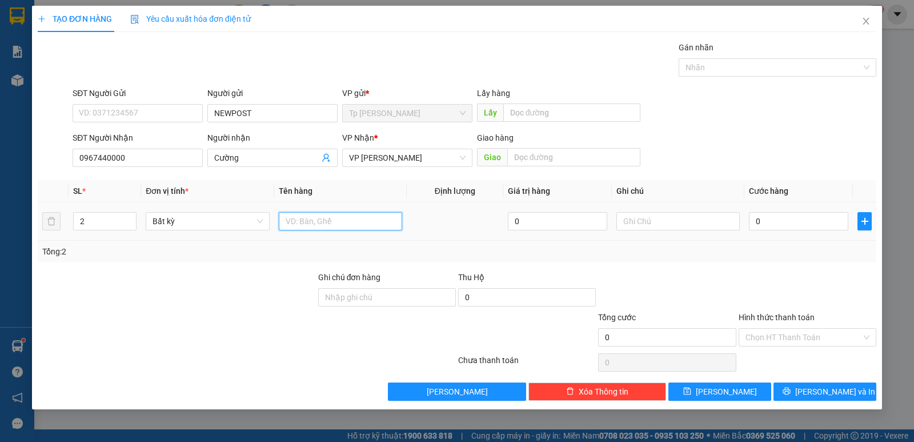
drag, startPoint x: 299, startPoint y: 221, endPoint x: 299, endPoint y: 213, distance: 7.4
click at [299, 218] on input "text" at bounding box center [340, 221] width 123 height 18
click at [800, 215] on input "0" at bounding box center [798, 221] width 99 height 18
click at [801, 330] on input "Hình thức thanh toán" at bounding box center [804, 337] width 116 height 17
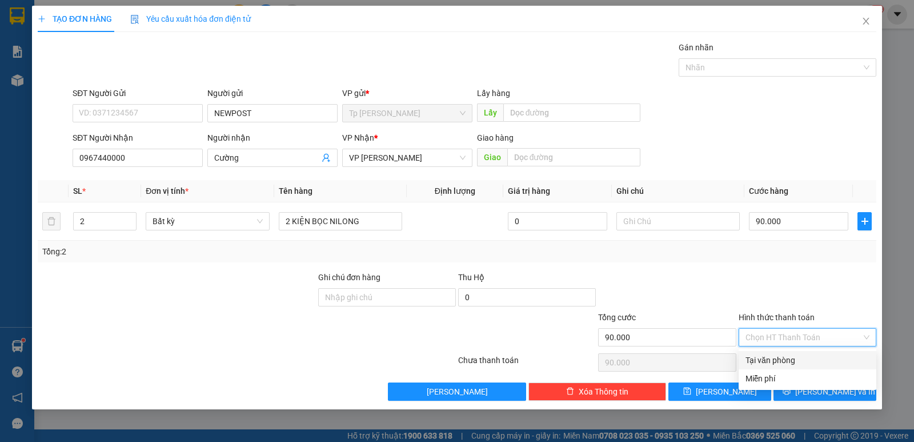
click at [771, 361] on div "Tại văn phòng" at bounding box center [808, 360] width 124 height 13
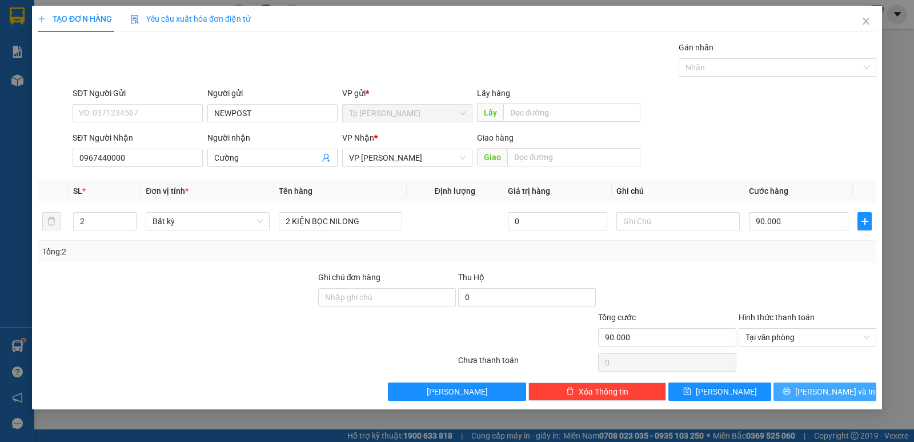
click at [819, 395] on span "Lưu và In" at bounding box center [835, 391] width 80 height 13
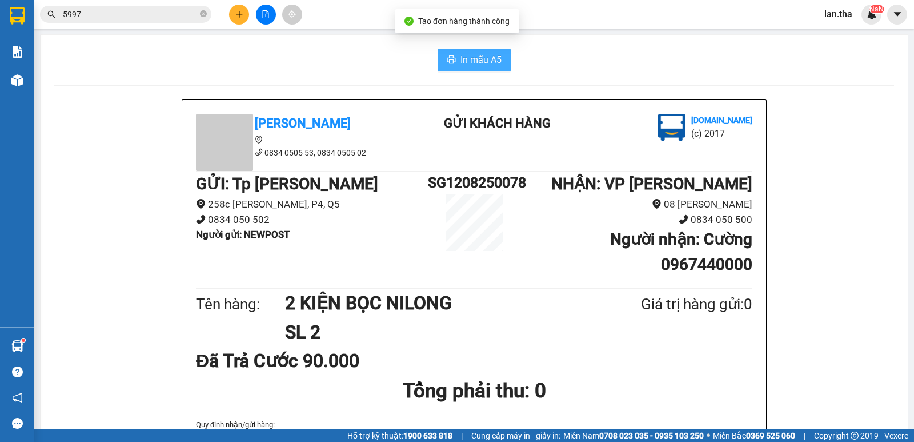
click at [462, 57] on span "In mẫu A5" at bounding box center [481, 60] width 41 height 14
click at [461, 63] on span "In mẫu A5" at bounding box center [481, 60] width 41 height 14
click at [237, 25] on div "Kết quả tìm kiếm ( 23 ) Bộ lọc Mã ĐH Trạng thái Món hàng Thu hộ Tổng cước Chưa …" at bounding box center [457, 14] width 914 height 29
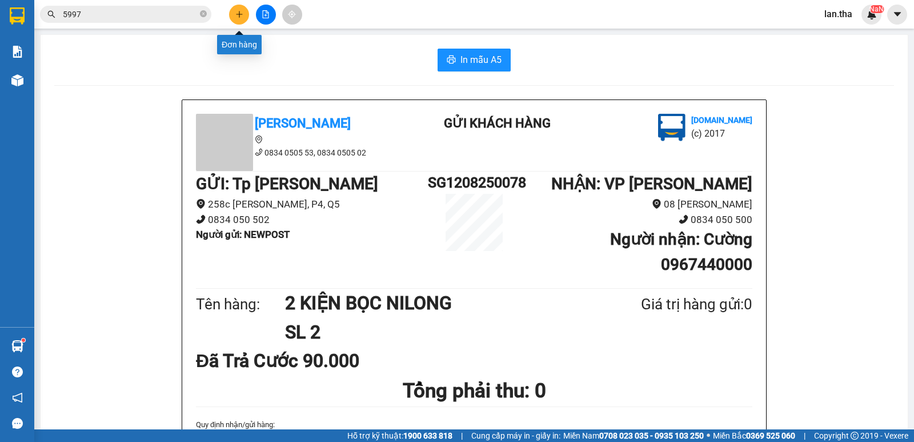
click at [236, 19] on button at bounding box center [239, 15] width 20 height 20
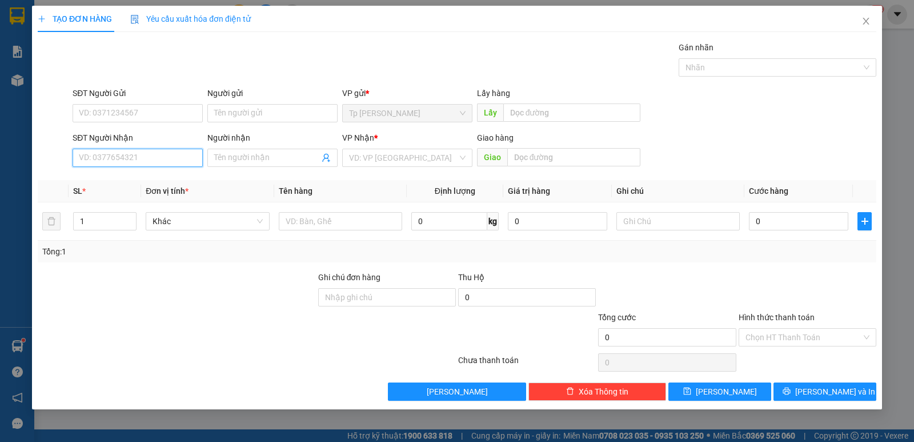
click at [139, 149] on input "SĐT Người Nhận" at bounding box center [138, 158] width 130 height 18
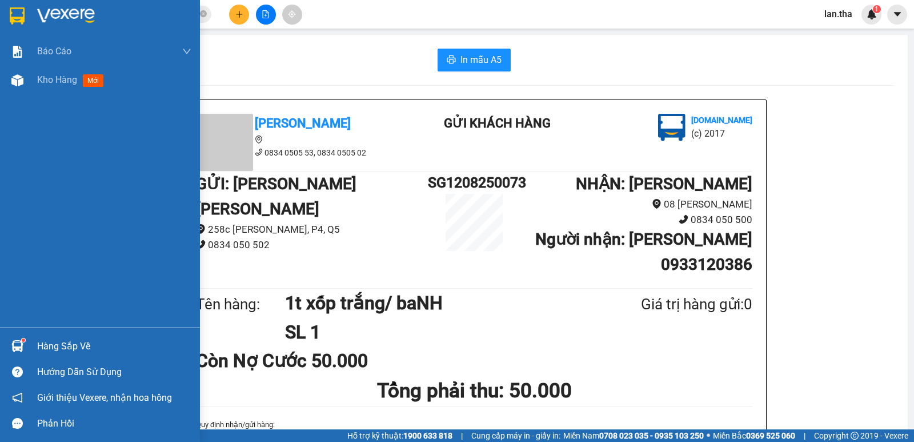
click at [13, 14] on img at bounding box center [17, 15] width 15 height 17
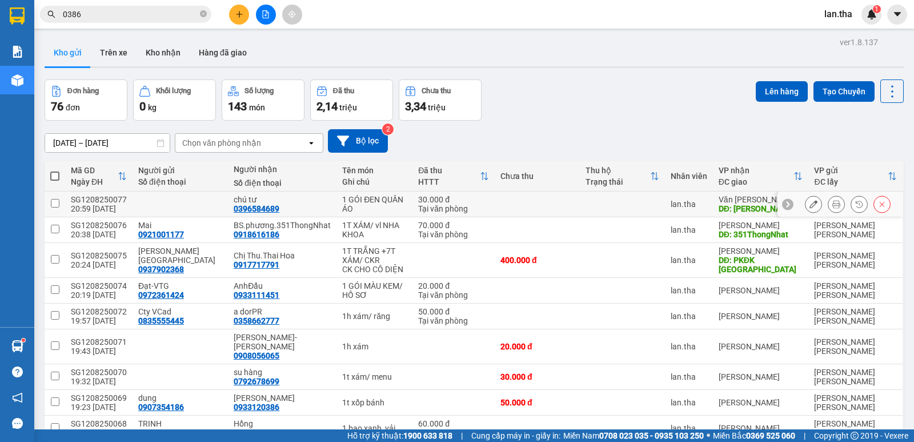
click at [241, 209] on div "0396584689" at bounding box center [257, 208] width 46 height 9
copy div "0396584689"
